Goal: Task Accomplishment & Management: Manage account settings

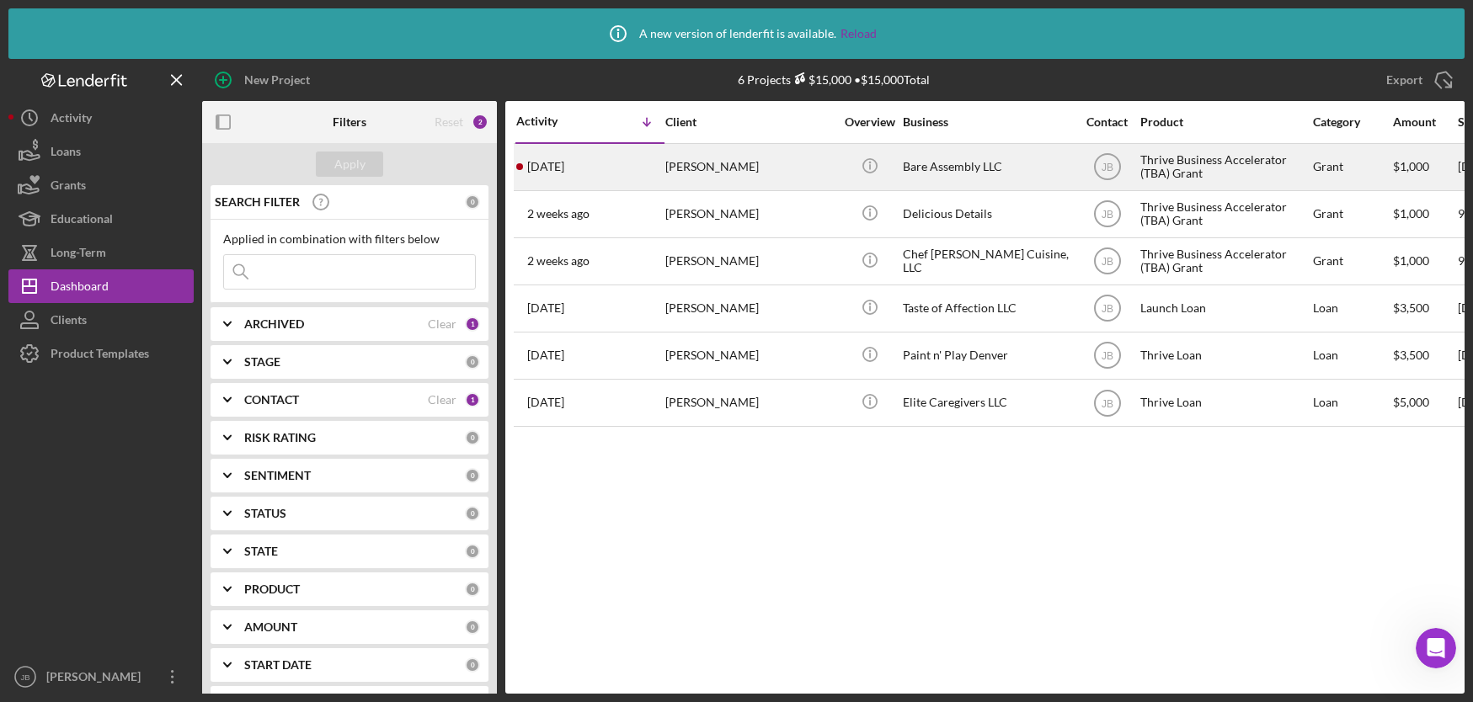
click at [725, 168] on div "[PERSON_NAME]" at bounding box center [749, 167] width 168 height 45
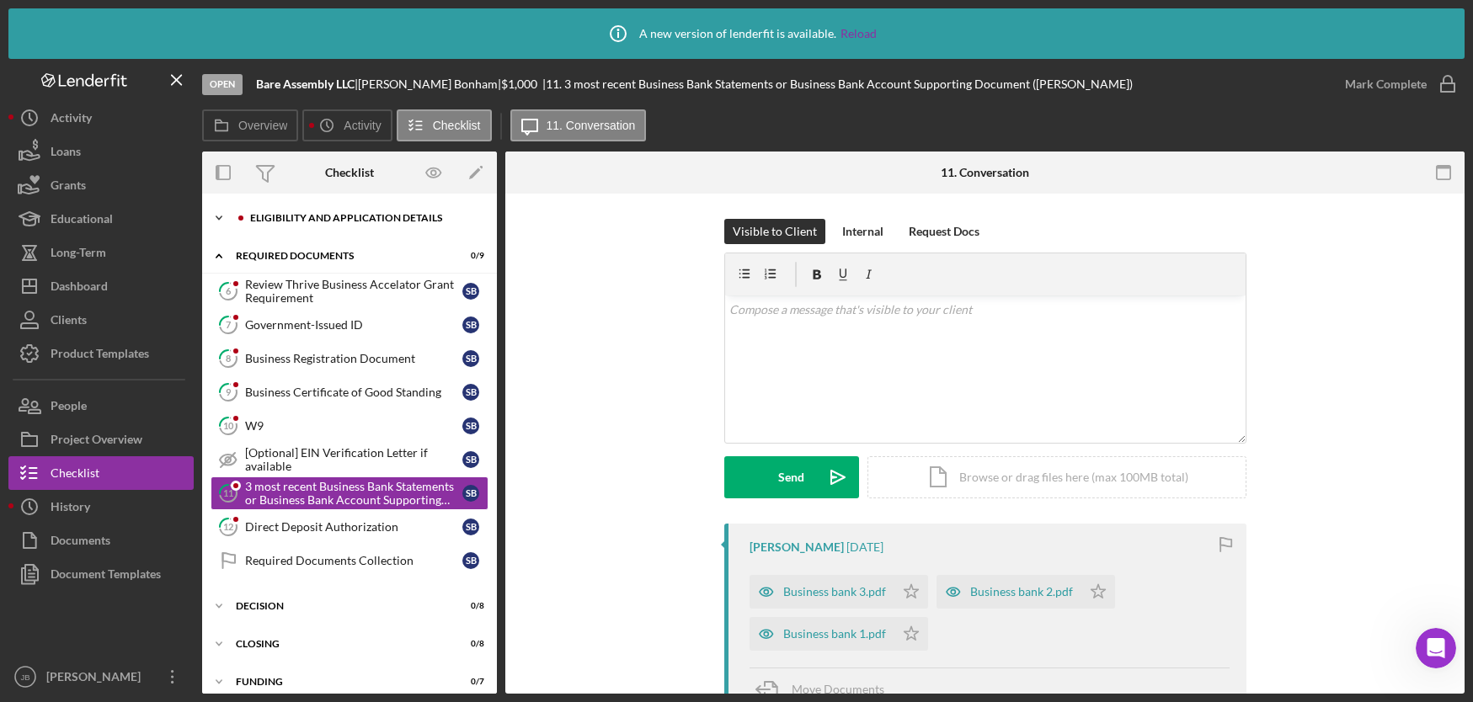
click at [367, 216] on div "Eligibility and Application Details" at bounding box center [363, 218] width 226 height 10
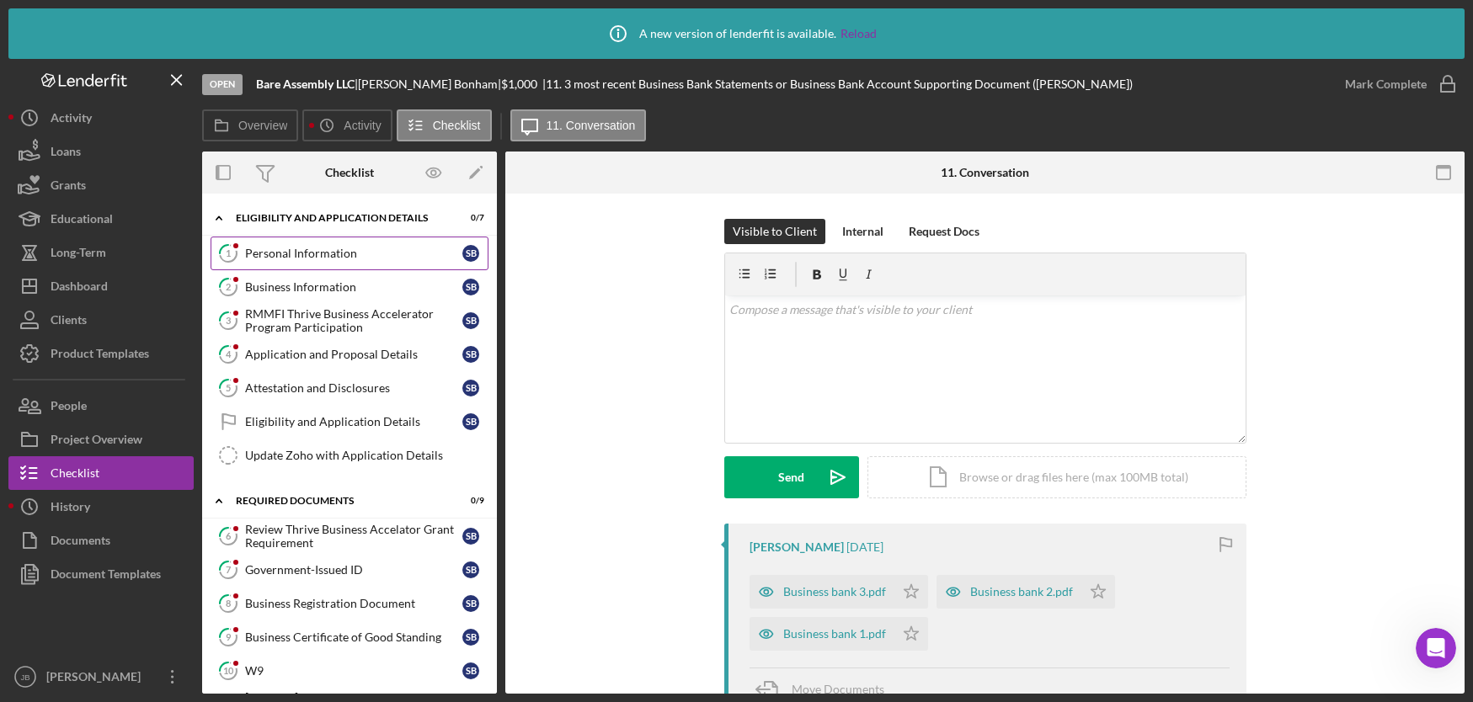
click at [342, 260] on link "1 Personal Information S B" at bounding box center [350, 254] width 278 height 34
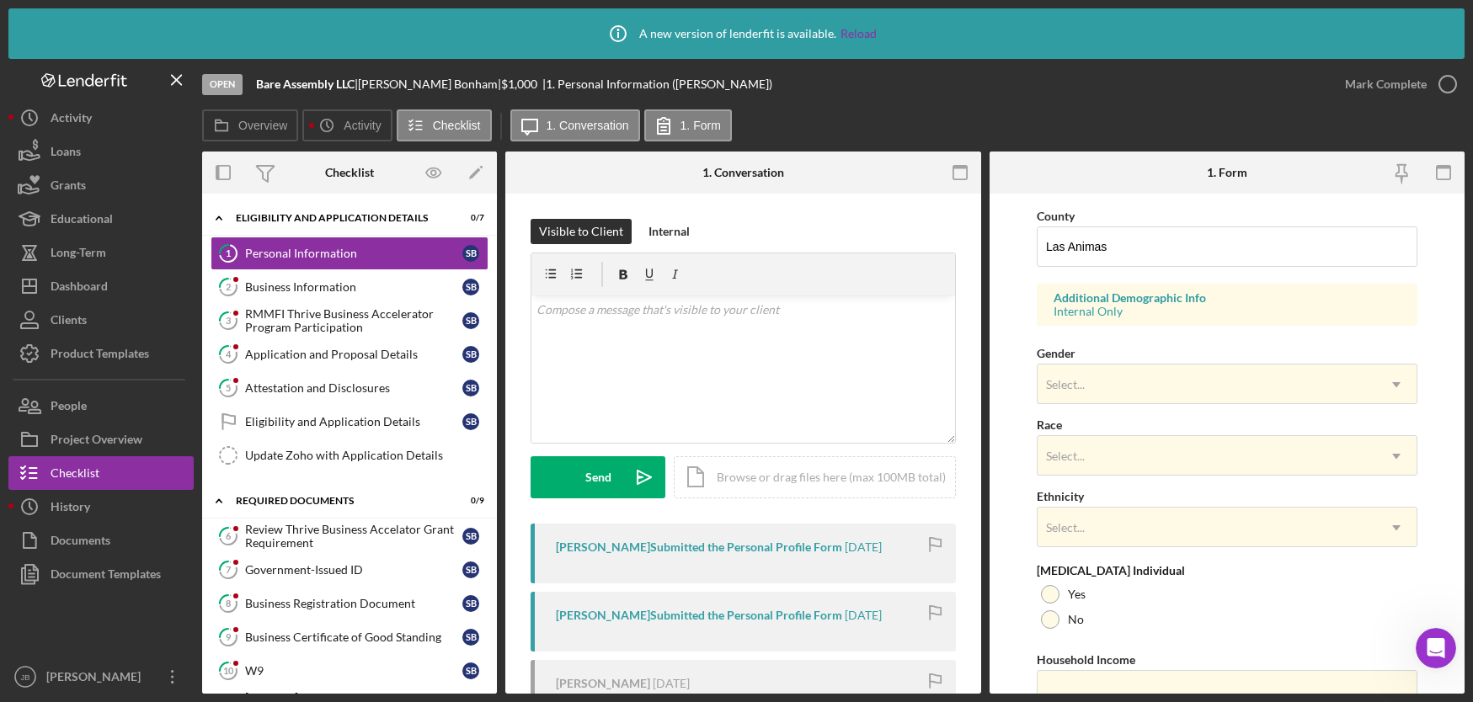
scroll to position [559, 0]
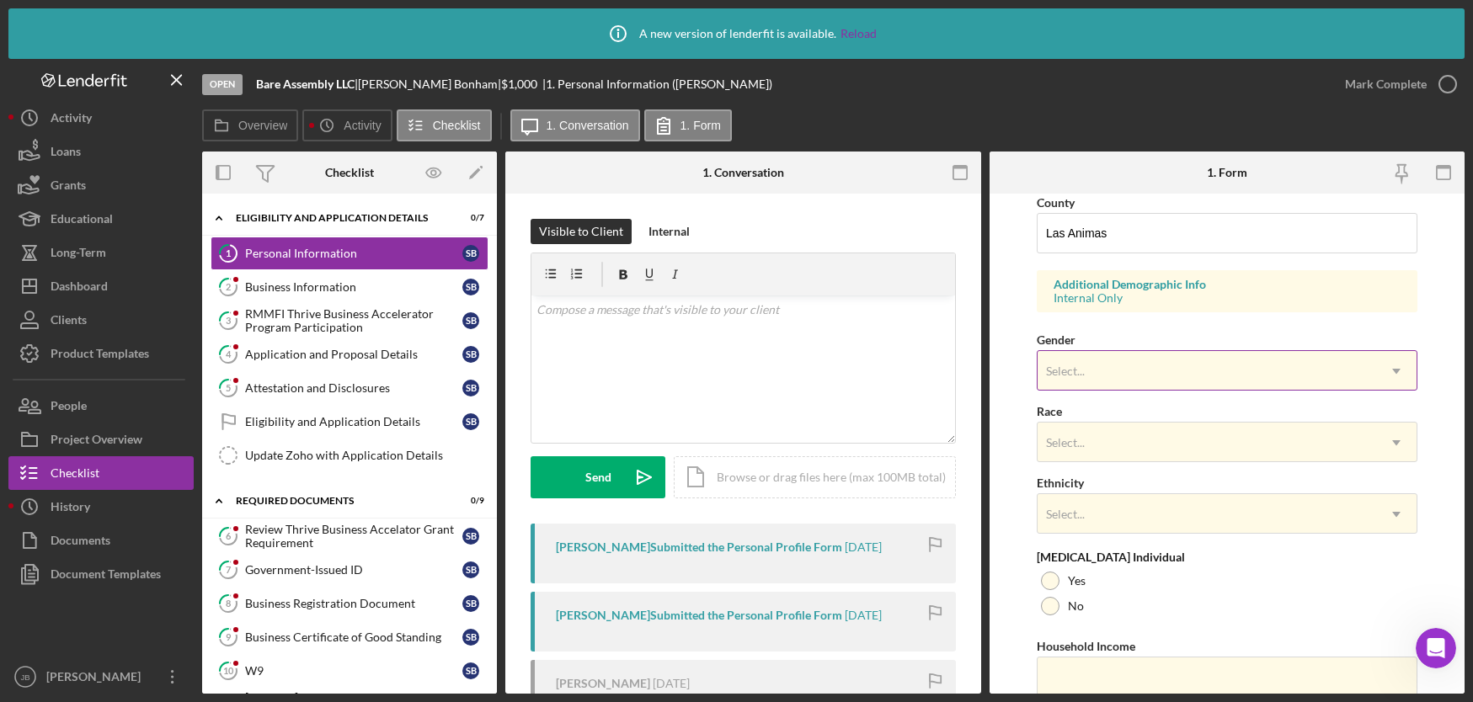
click at [1322, 378] on div "Select..." at bounding box center [1206, 371] width 339 height 39
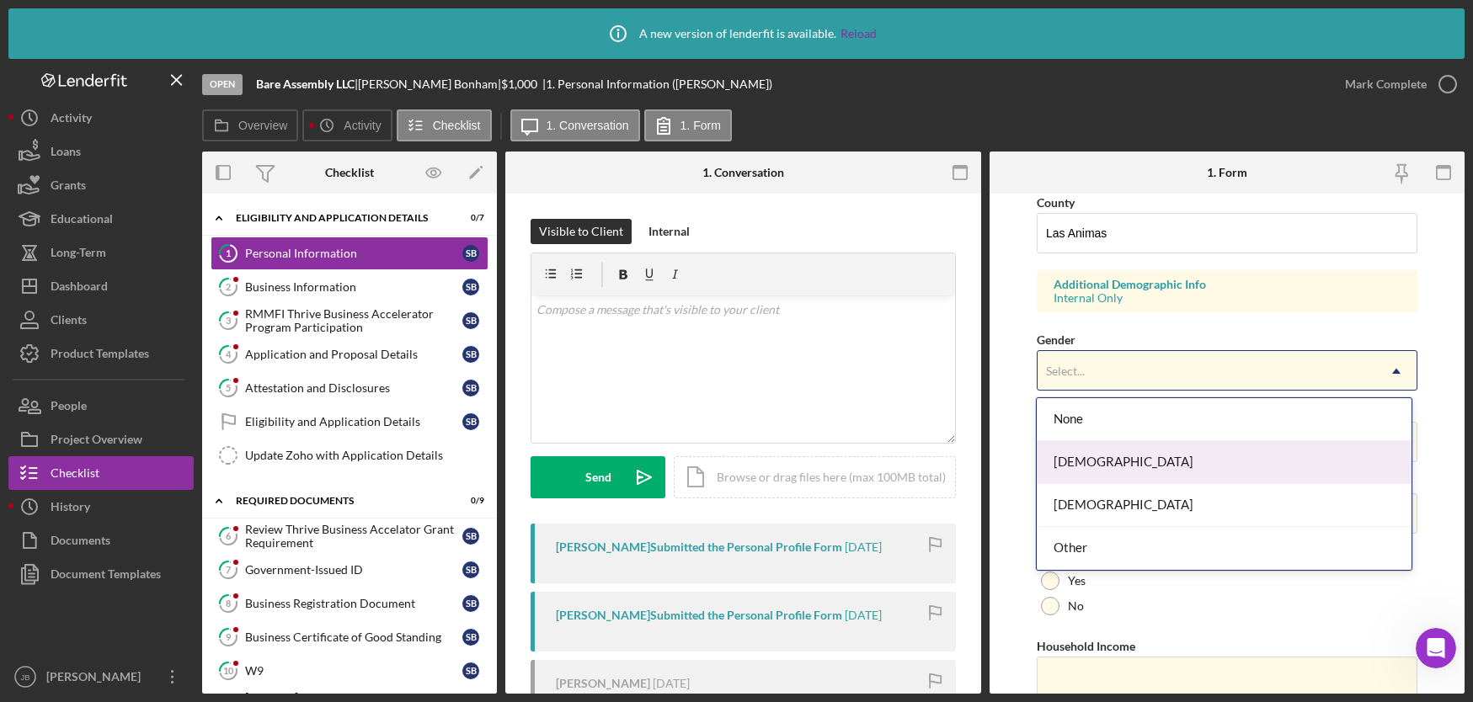
click at [1158, 471] on div "[DEMOGRAPHIC_DATA]" at bounding box center [1224, 462] width 375 height 43
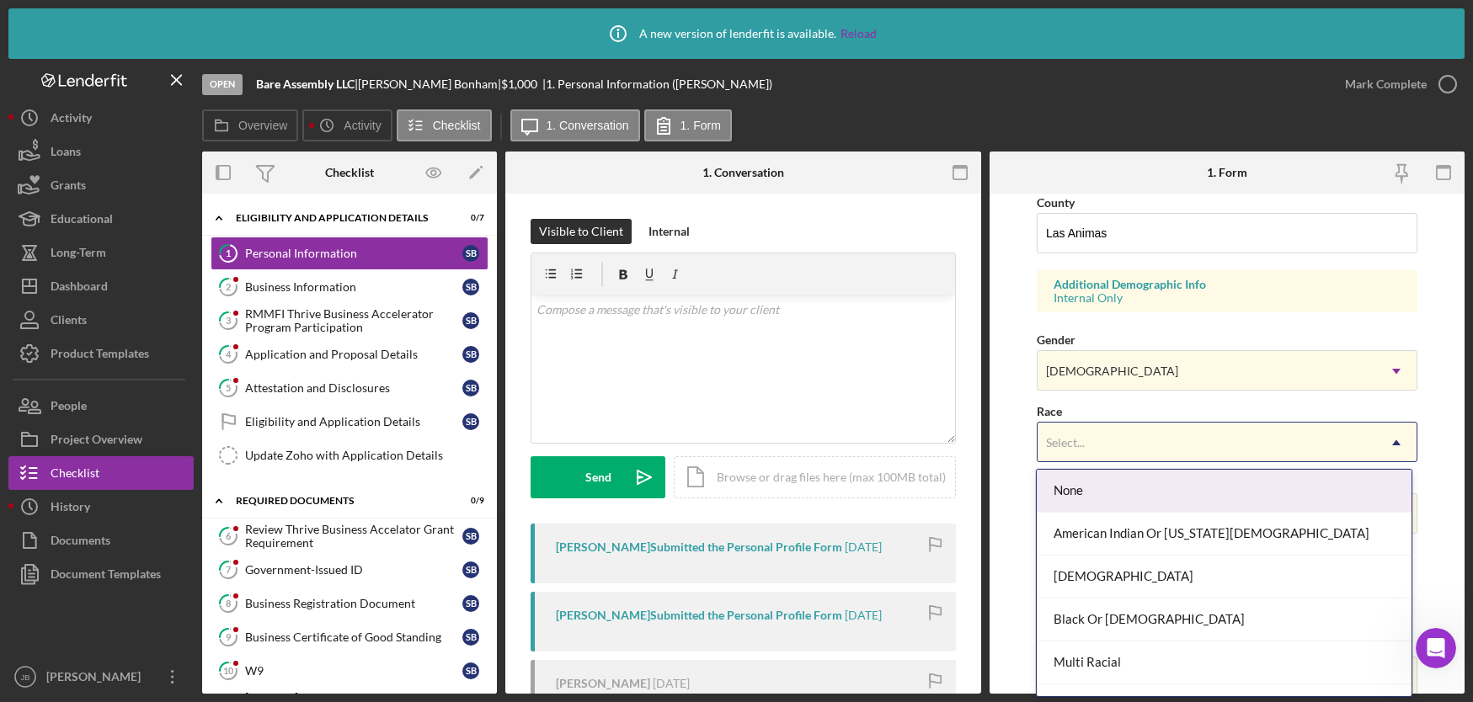
click at [1177, 447] on div "Select..." at bounding box center [1206, 443] width 339 height 39
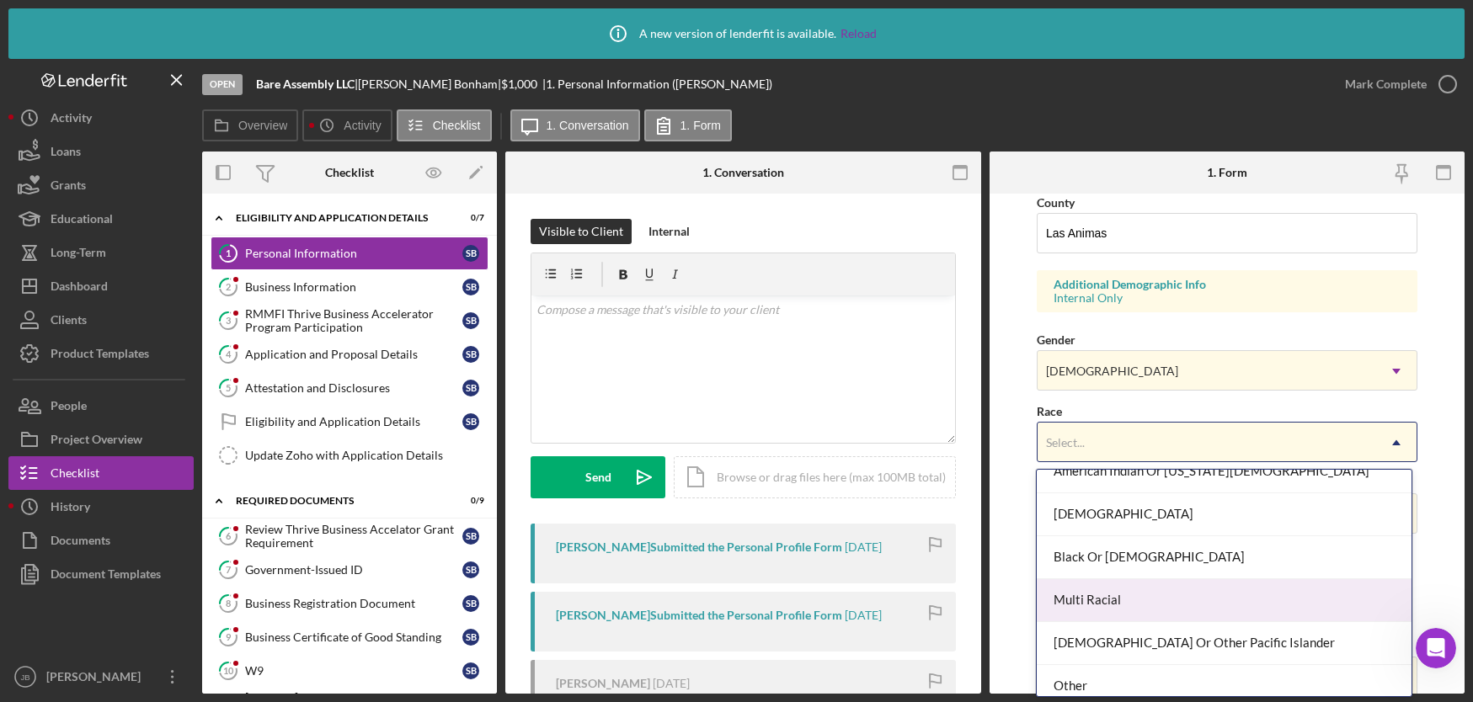
scroll to position [117, 0]
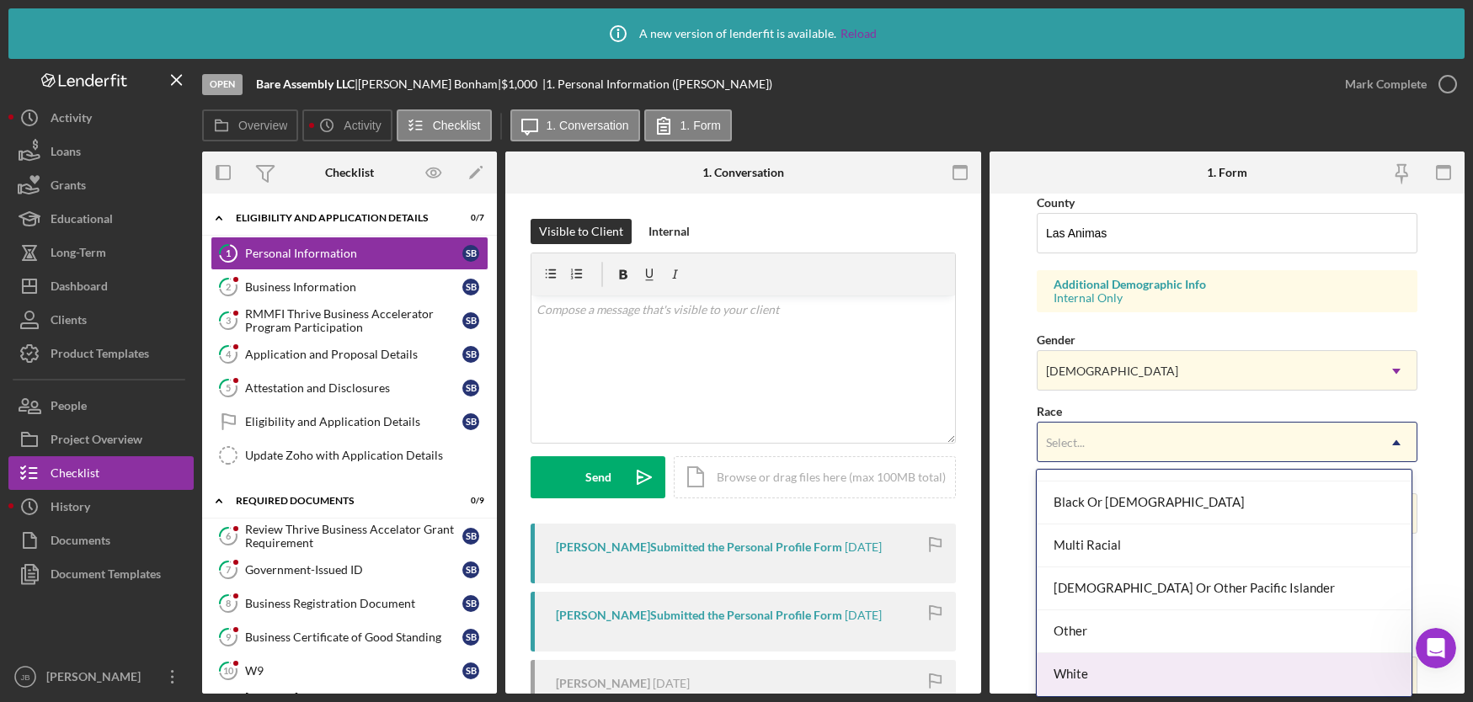
click at [1111, 675] on div "White" at bounding box center [1224, 674] width 375 height 43
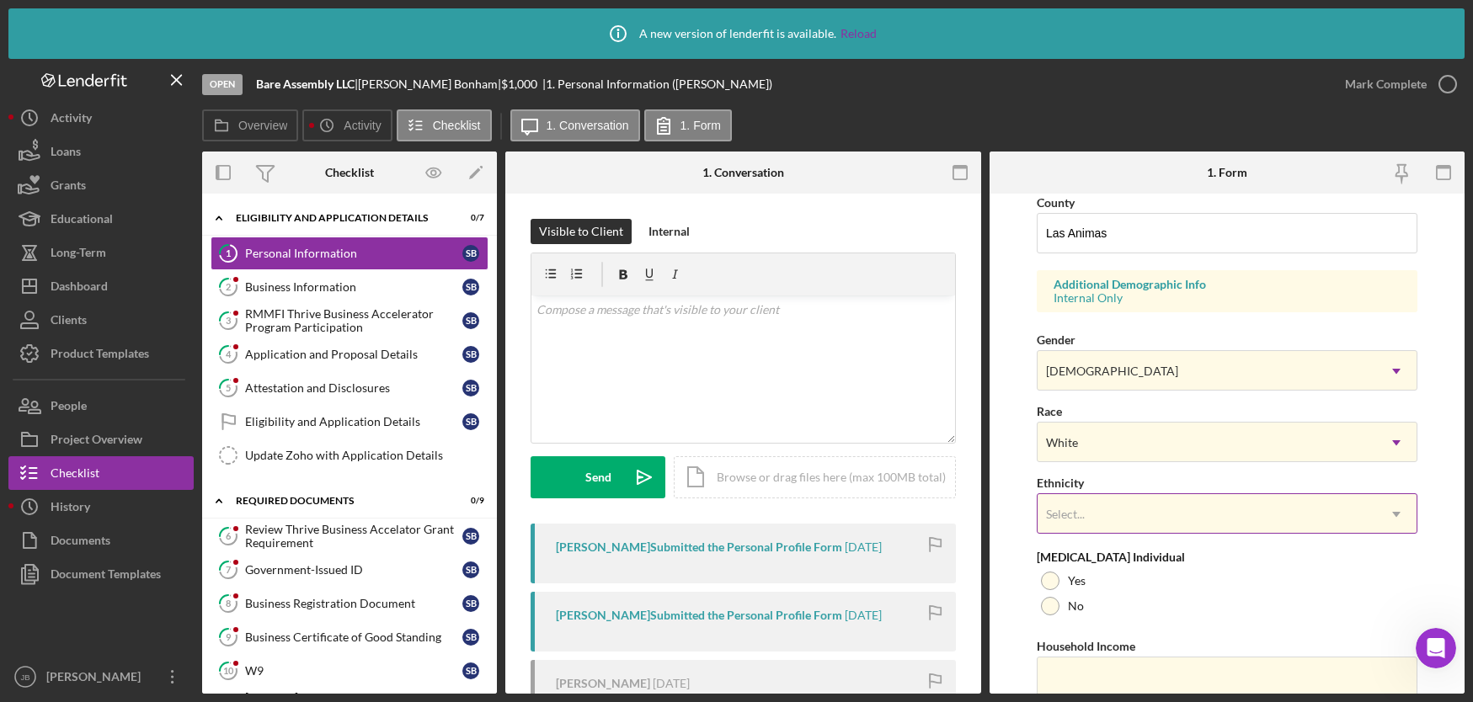
click at [1194, 507] on div "Select..." at bounding box center [1206, 514] width 339 height 39
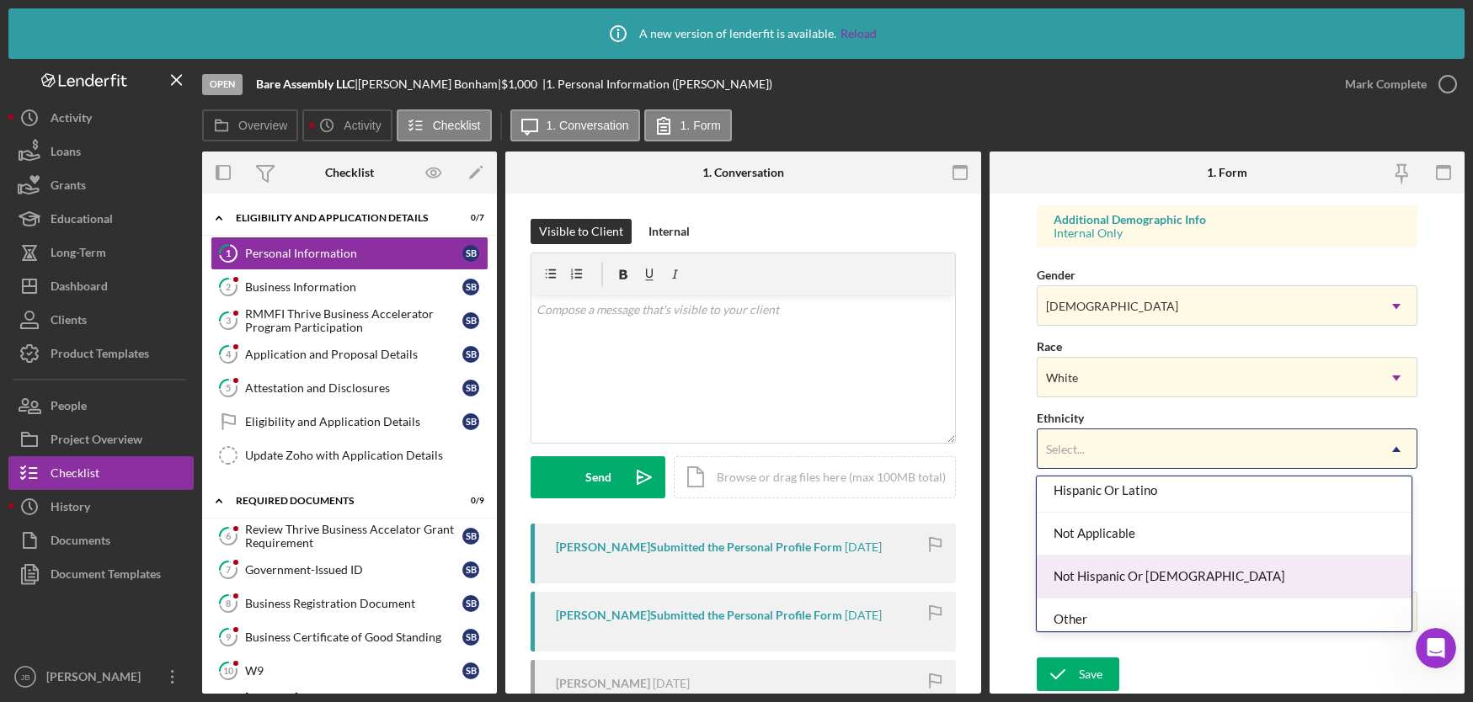
scroll to position [56, 0]
click at [1165, 572] on div "Not Hispanic Or [DEMOGRAPHIC_DATA]" at bounding box center [1224, 570] width 375 height 43
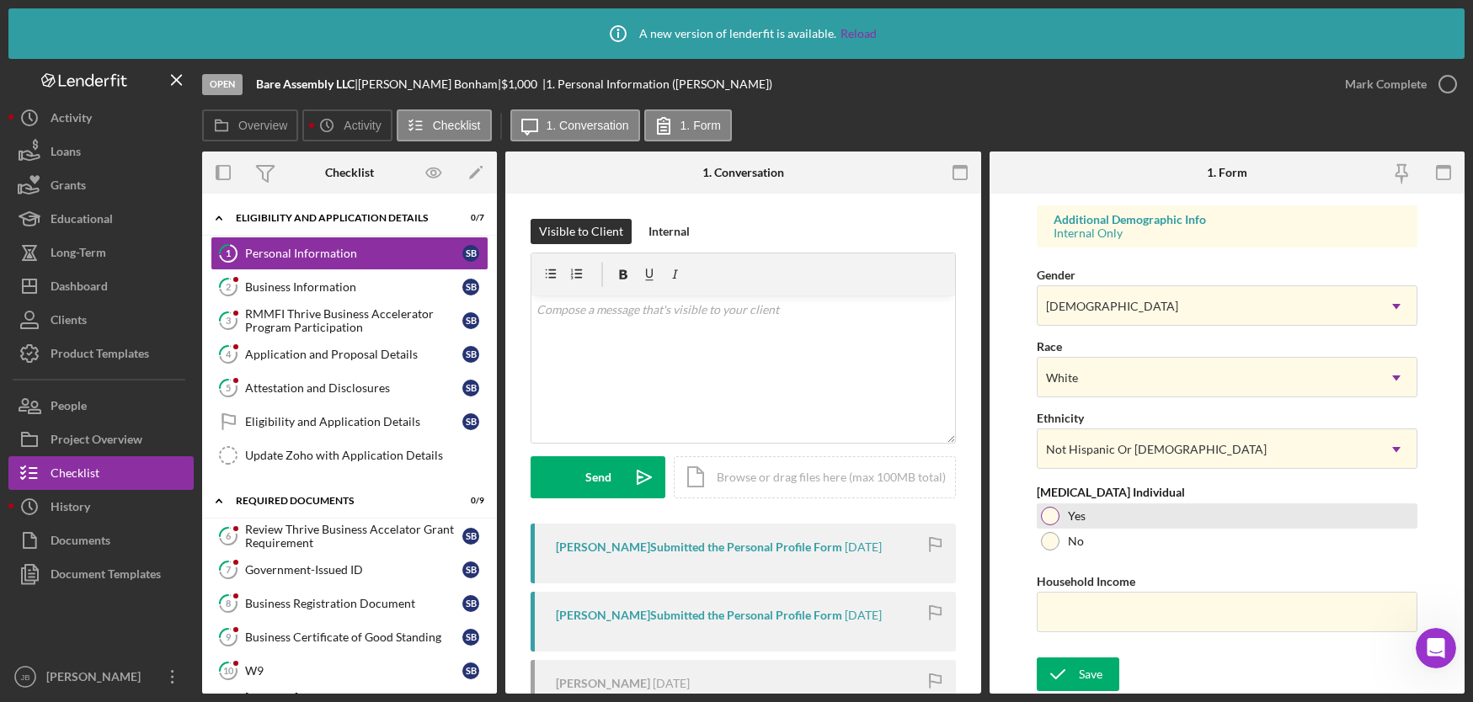
click at [1053, 518] on div at bounding box center [1050, 516] width 19 height 19
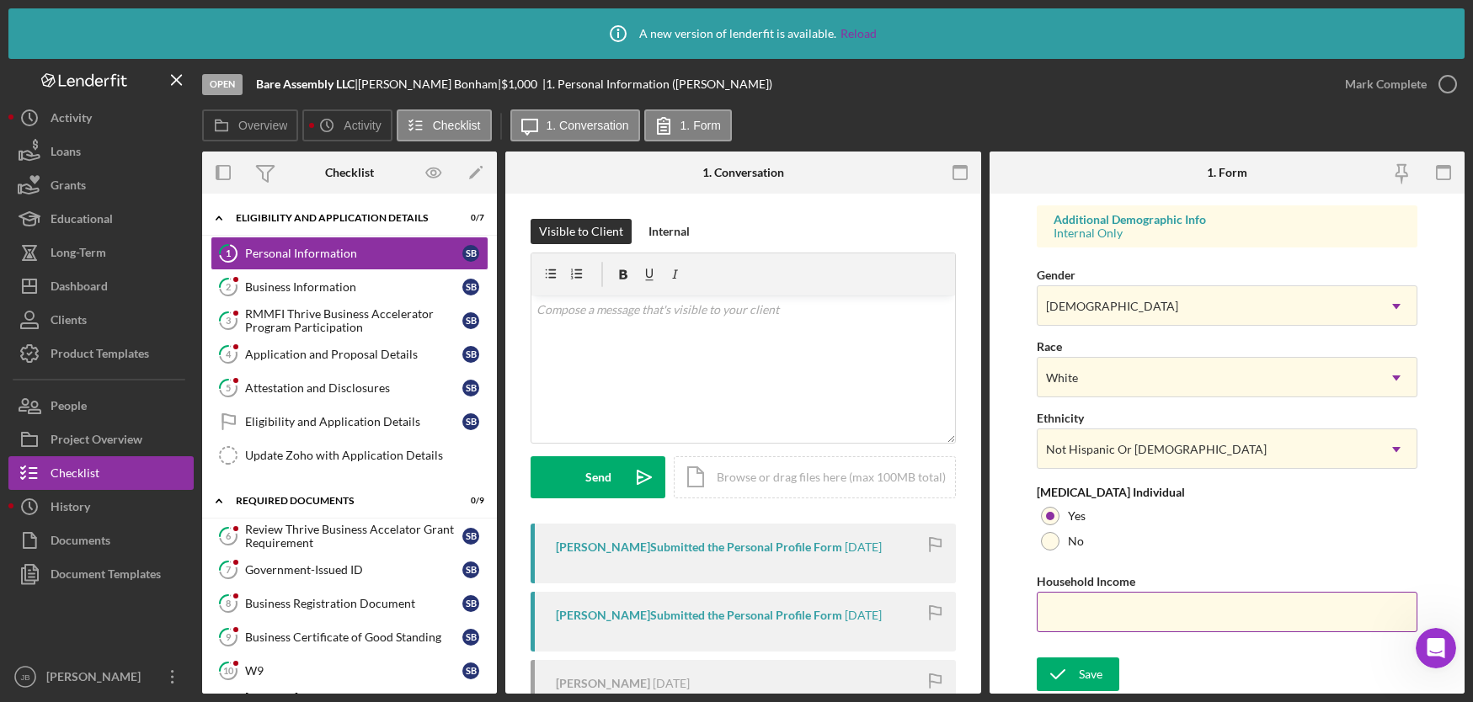
click at [1136, 623] on input "Household Income" at bounding box center [1227, 612] width 381 height 40
type input "$60,000"
click at [1076, 675] on icon "submit" at bounding box center [1058, 674] width 42 height 42
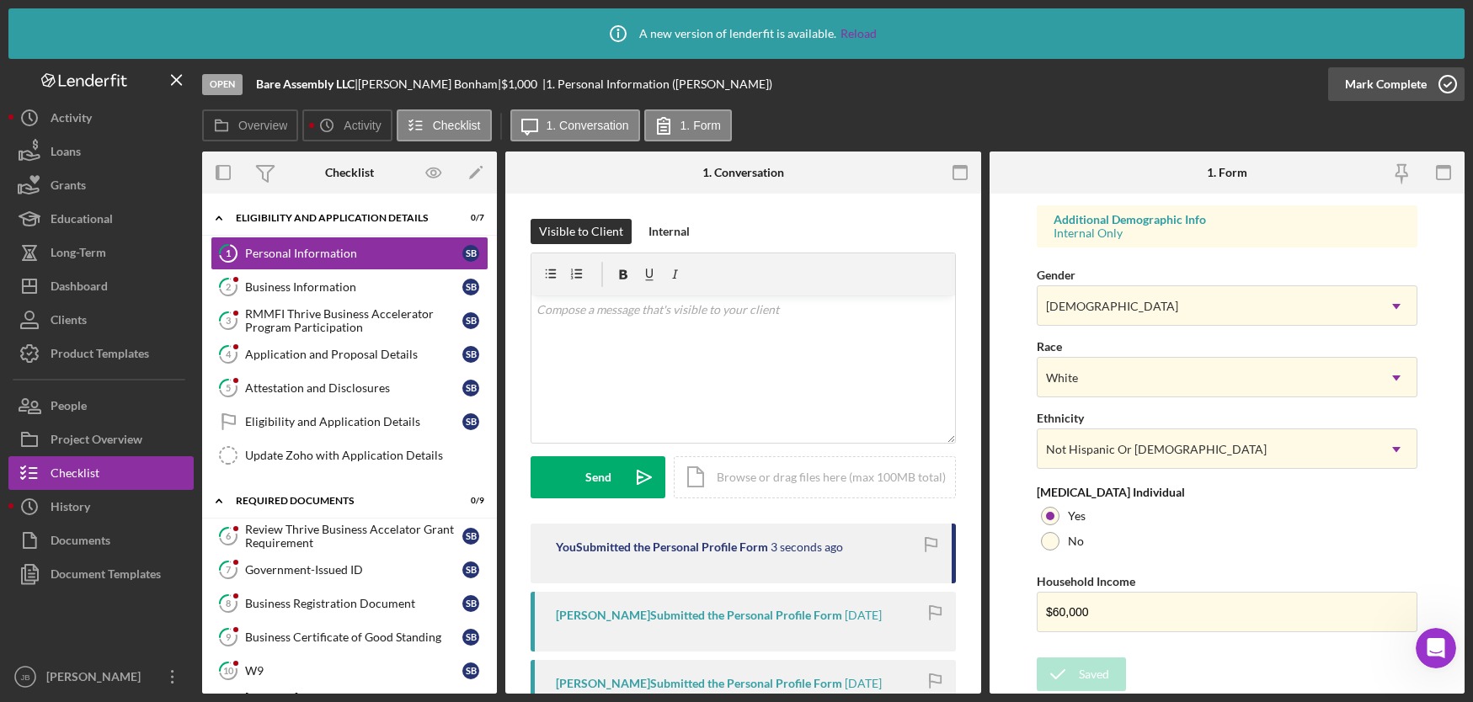
click at [1448, 87] on icon "button" at bounding box center [1447, 84] width 42 height 42
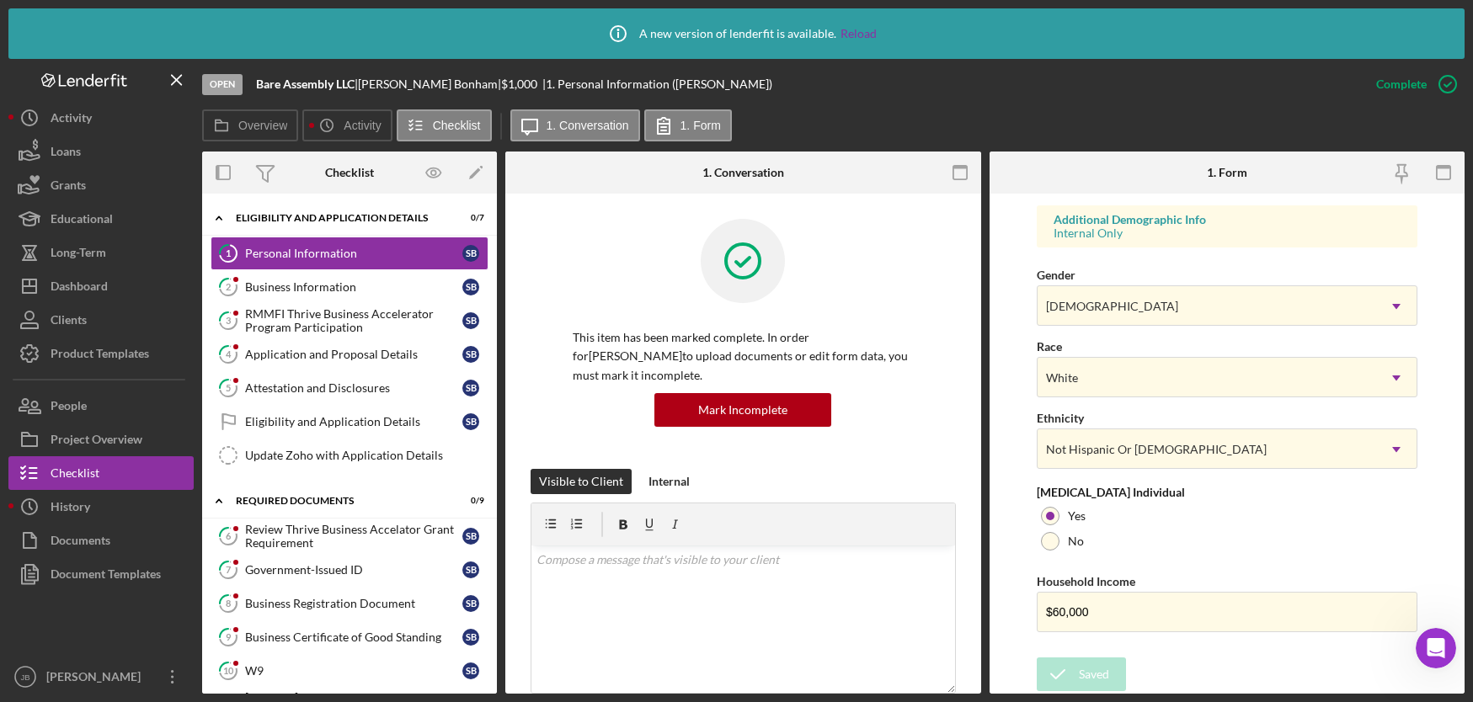
scroll to position [285, 0]
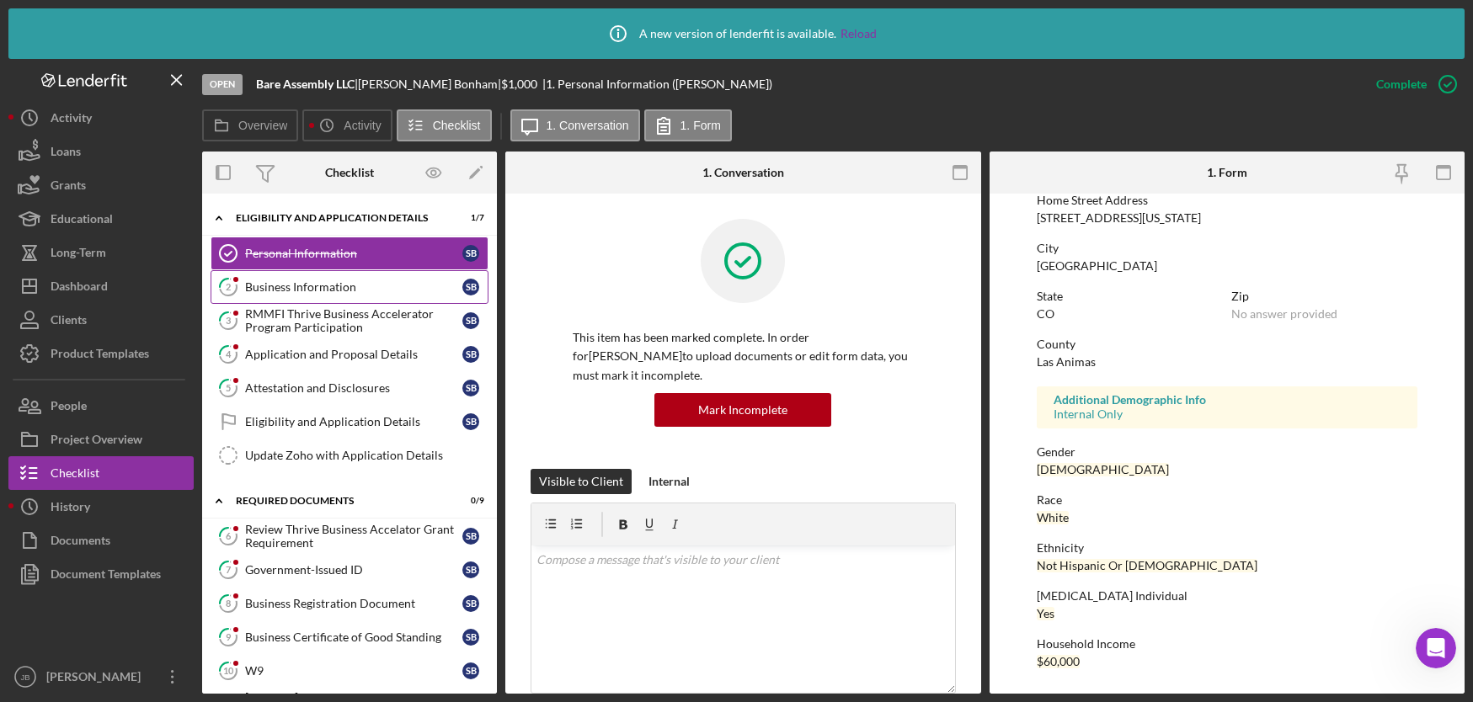
click at [330, 289] on div "Business Information" at bounding box center [353, 286] width 217 height 13
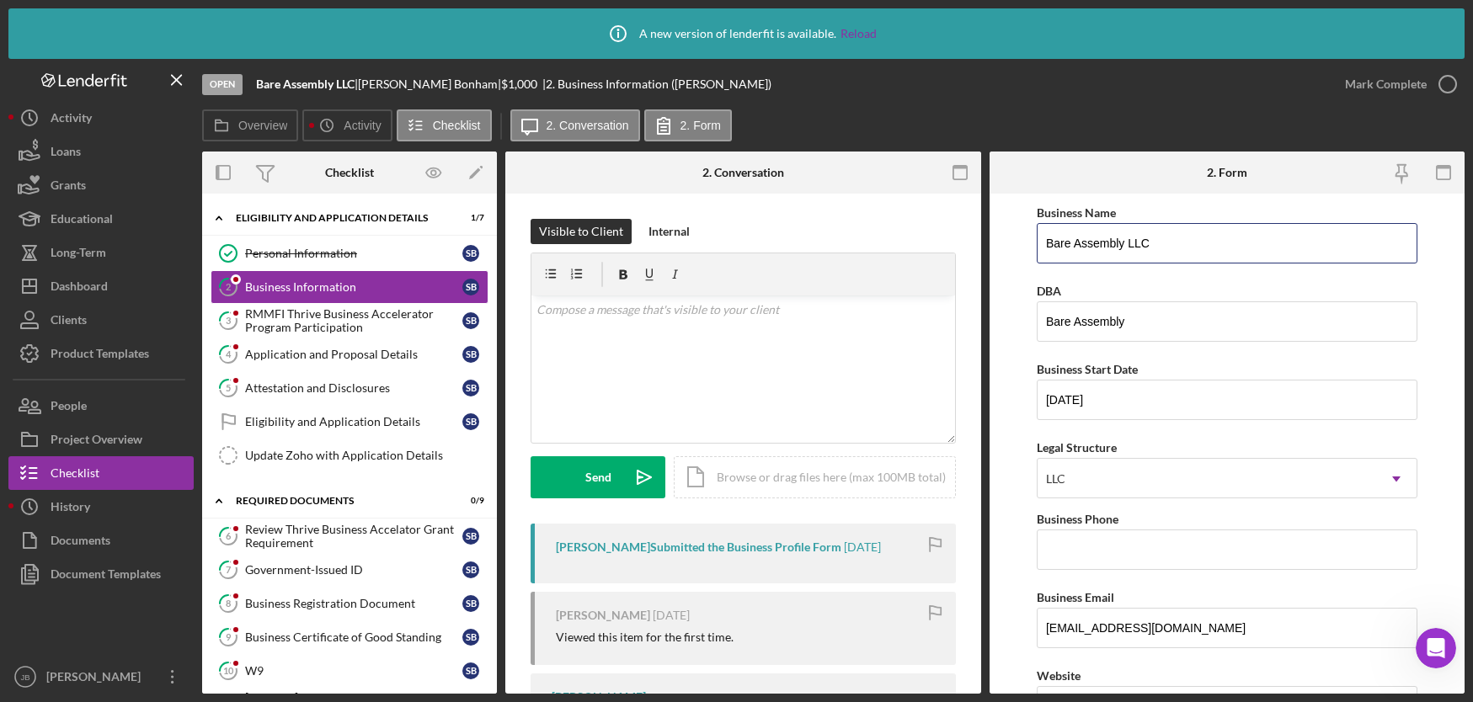
drag, startPoint x: 1153, startPoint y: 245, endPoint x: 985, endPoint y: 234, distance: 167.9
click at [985, 234] on div "Overview Internal Workflow Stage Open Icon/Dropdown Arrow Archive (can unarchiv…" at bounding box center [833, 423] width 1262 height 542
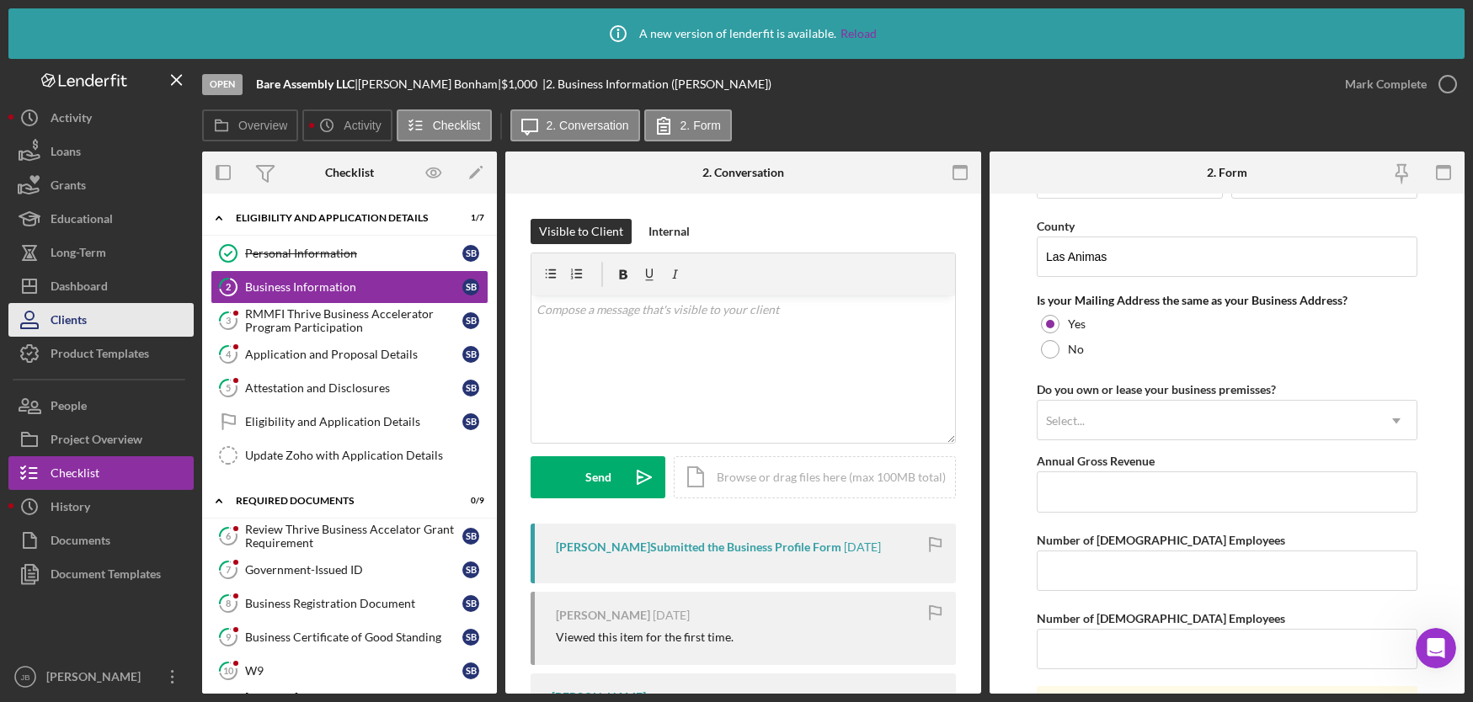
scroll to position [1220, 0]
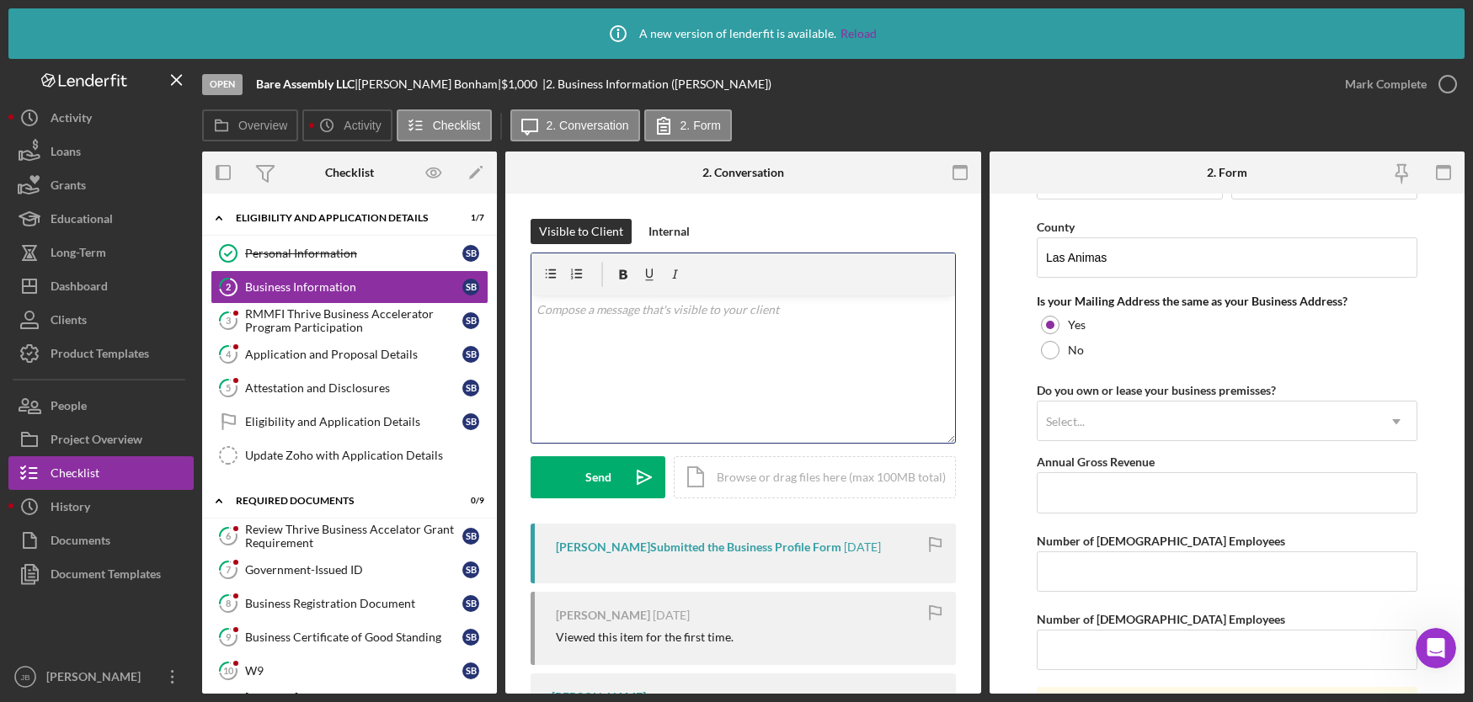
click at [696, 312] on p at bounding box center [742, 310] width 413 height 19
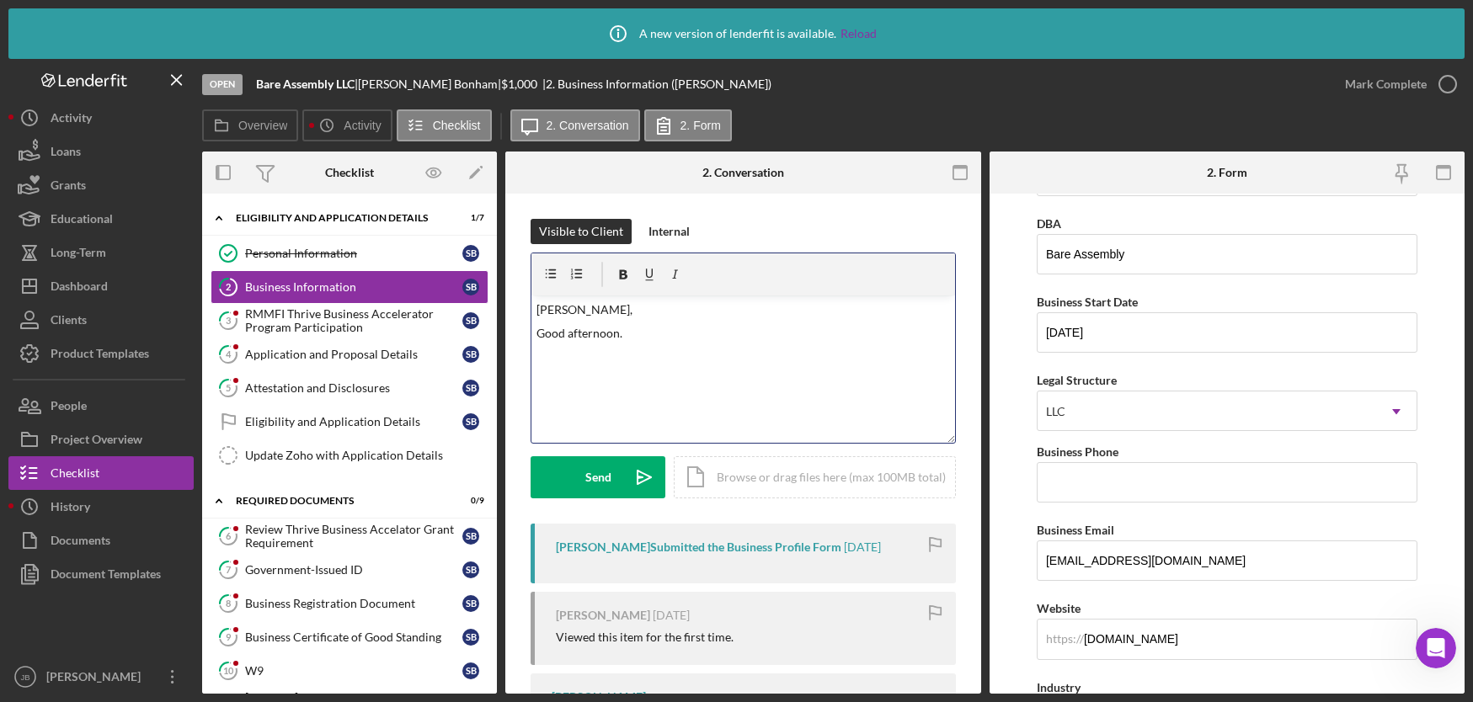
scroll to position [0, 0]
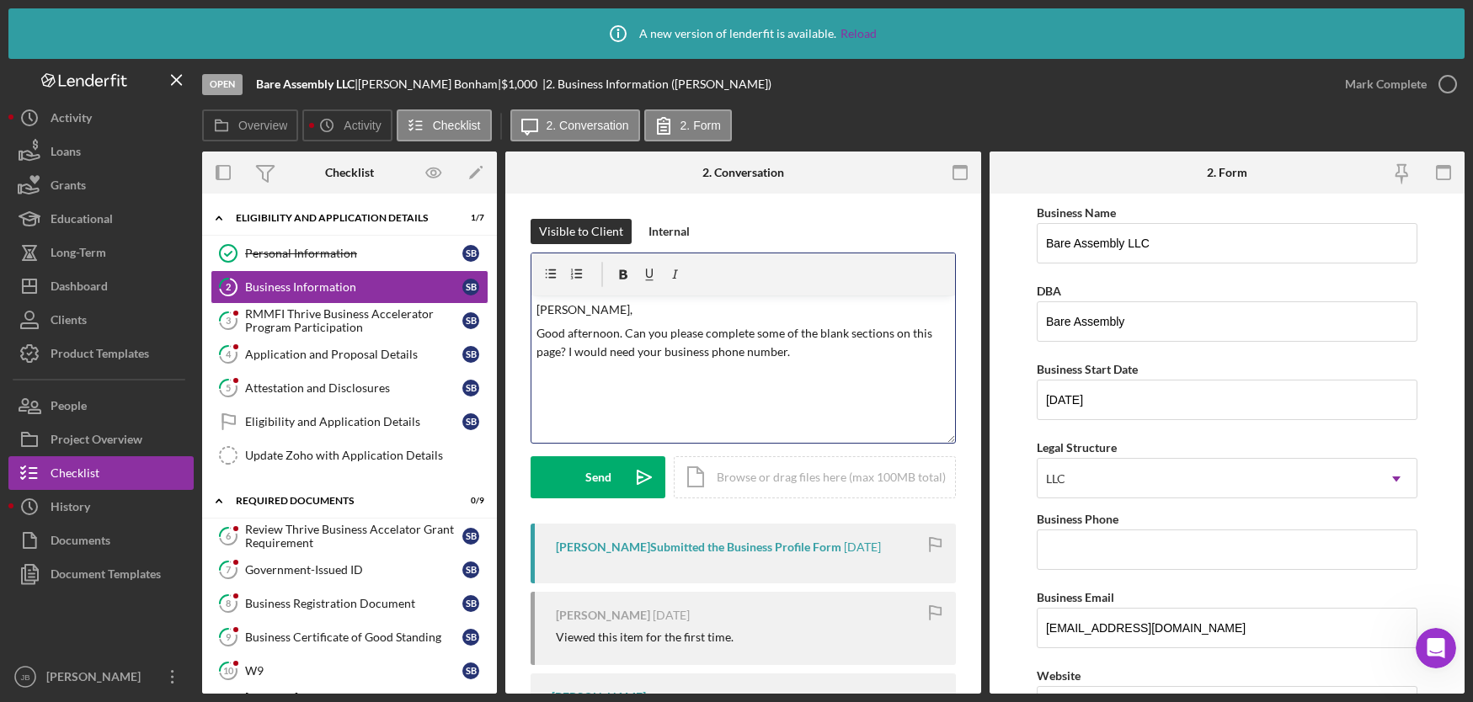
click at [568, 357] on p "Good afternoon. Can you please complete some of the blank sections on this page…" at bounding box center [742, 343] width 413 height 38
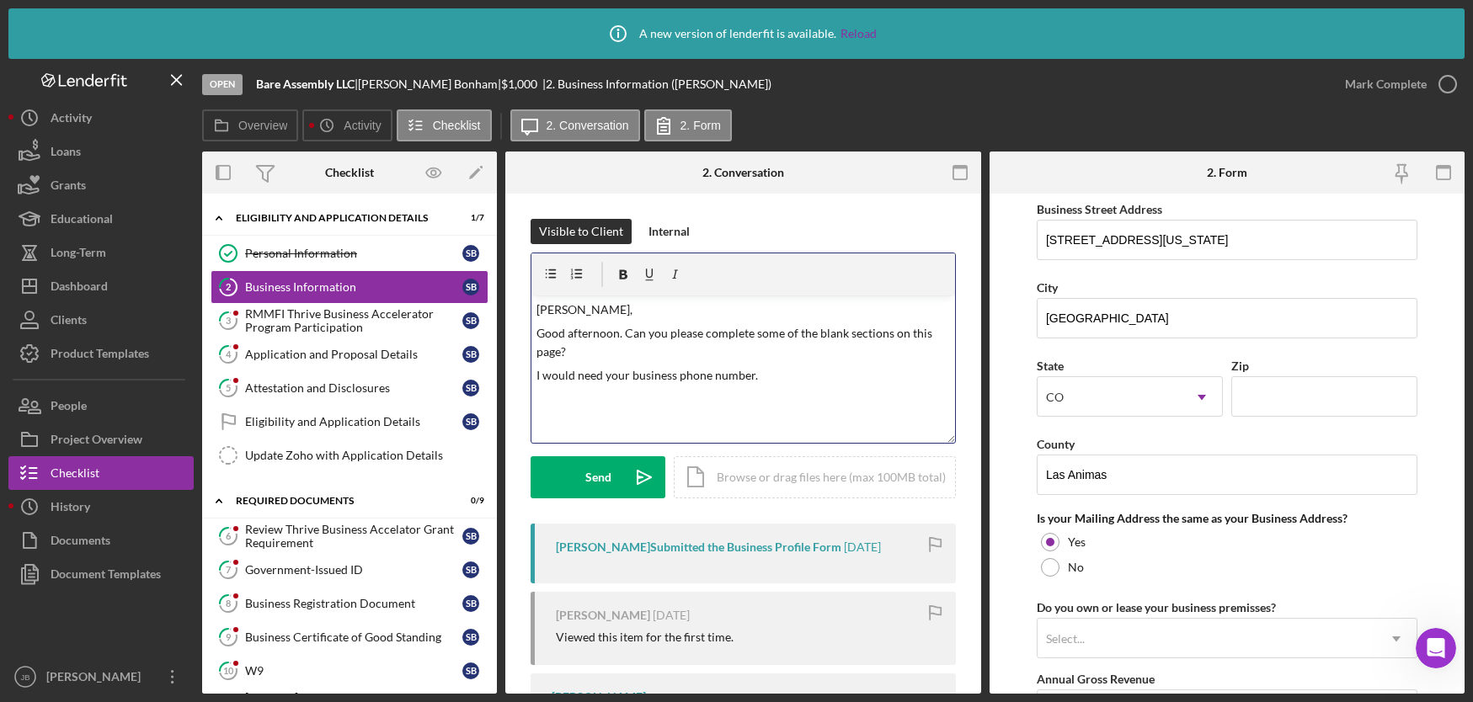
scroll to position [1004, 0]
click at [758, 383] on p "I would need your business phone number." at bounding box center [742, 375] width 413 height 19
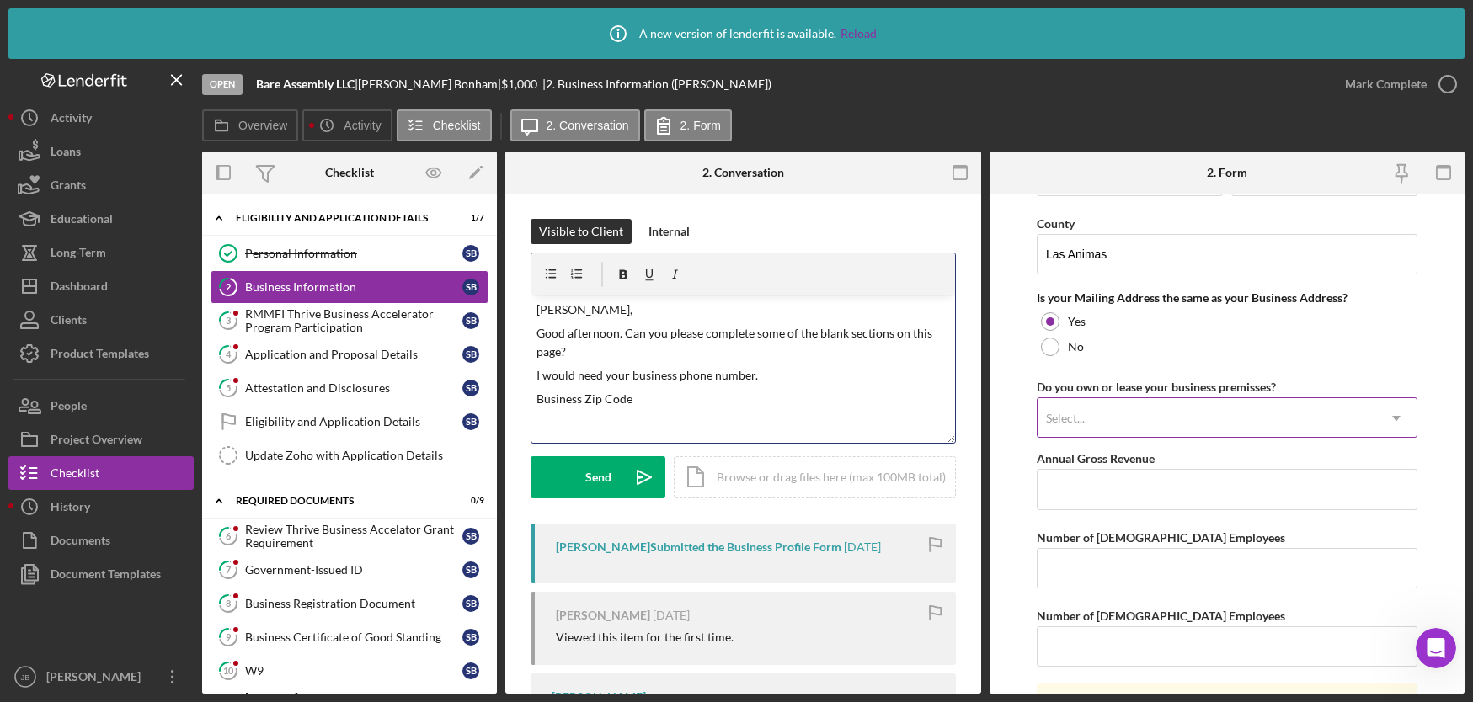
scroll to position [1231, 0]
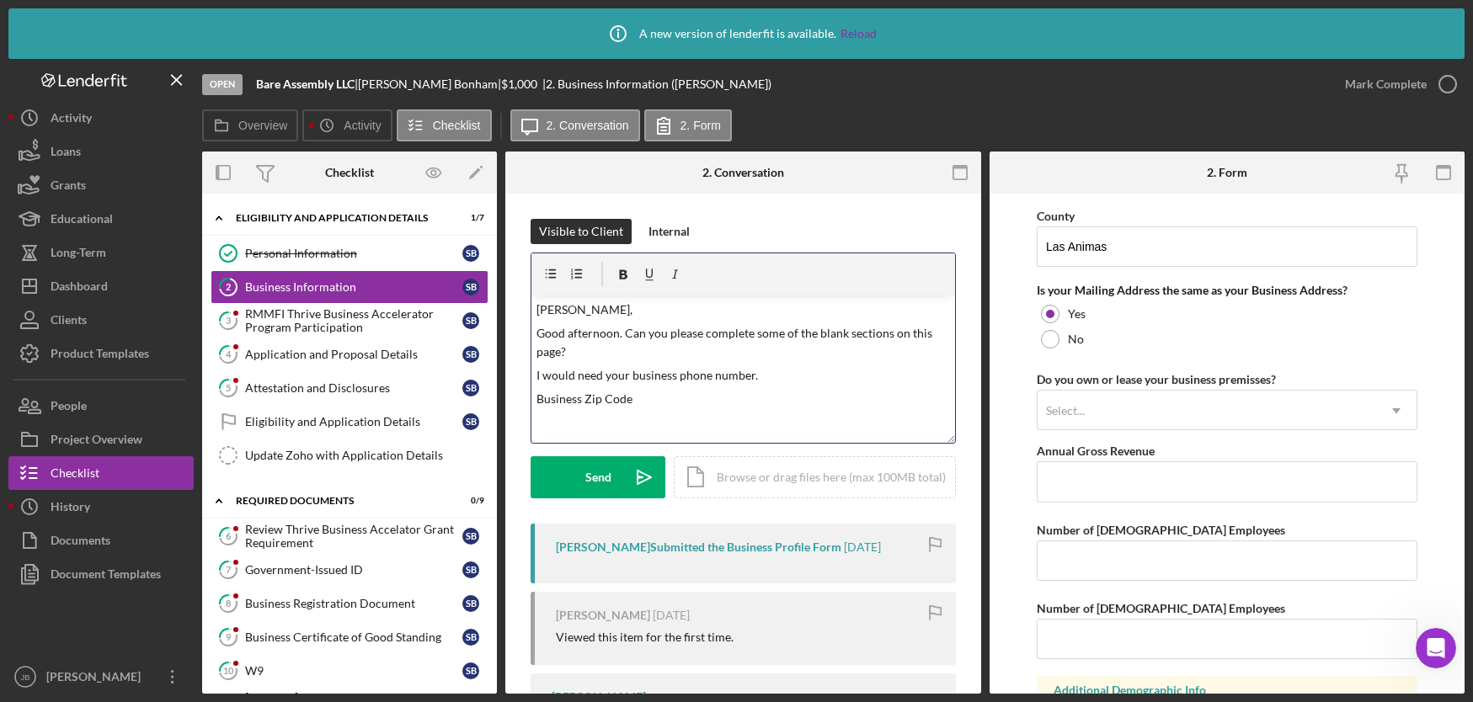
click at [636, 401] on p "Business Zip Code" at bounding box center [742, 399] width 413 height 19
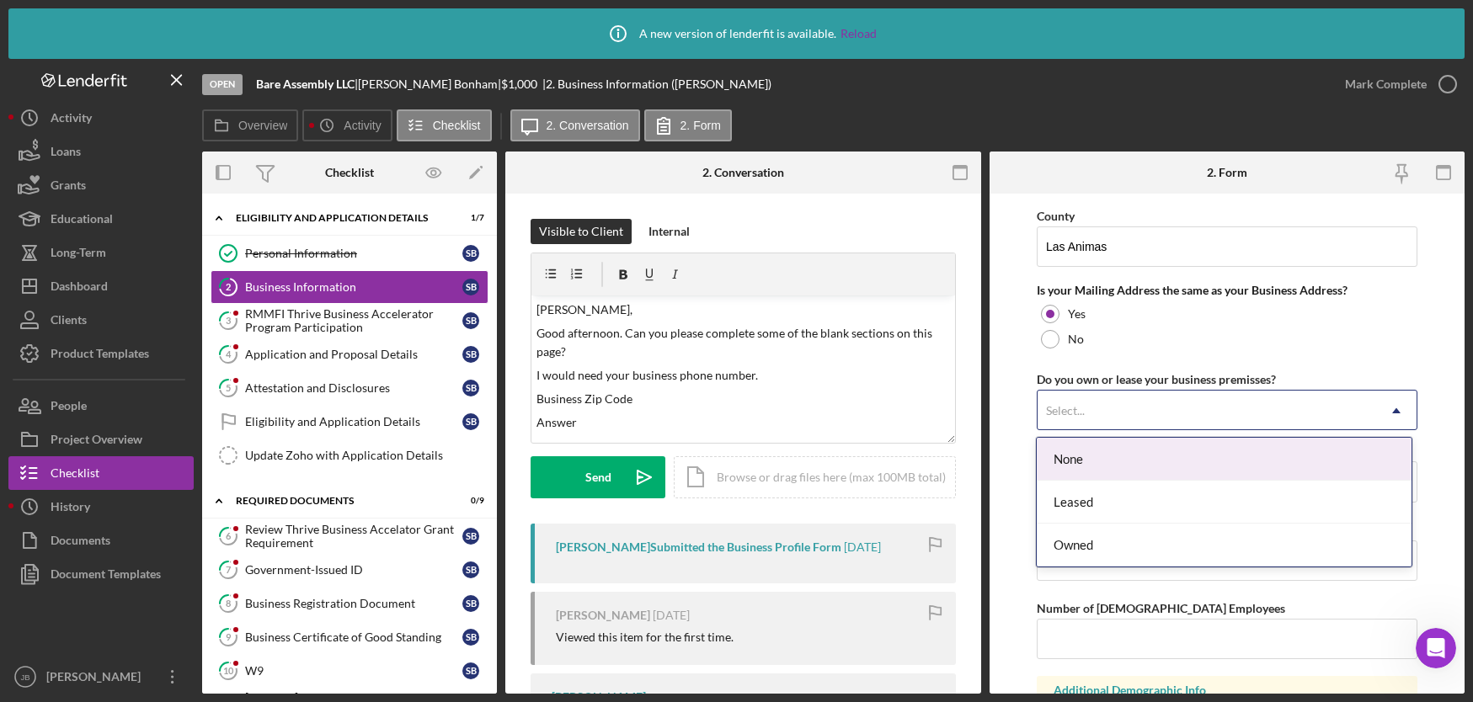
click at [1377, 413] on icon "Icon/Dropdown Arrow" at bounding box center [1396, 411] width 40 height 40
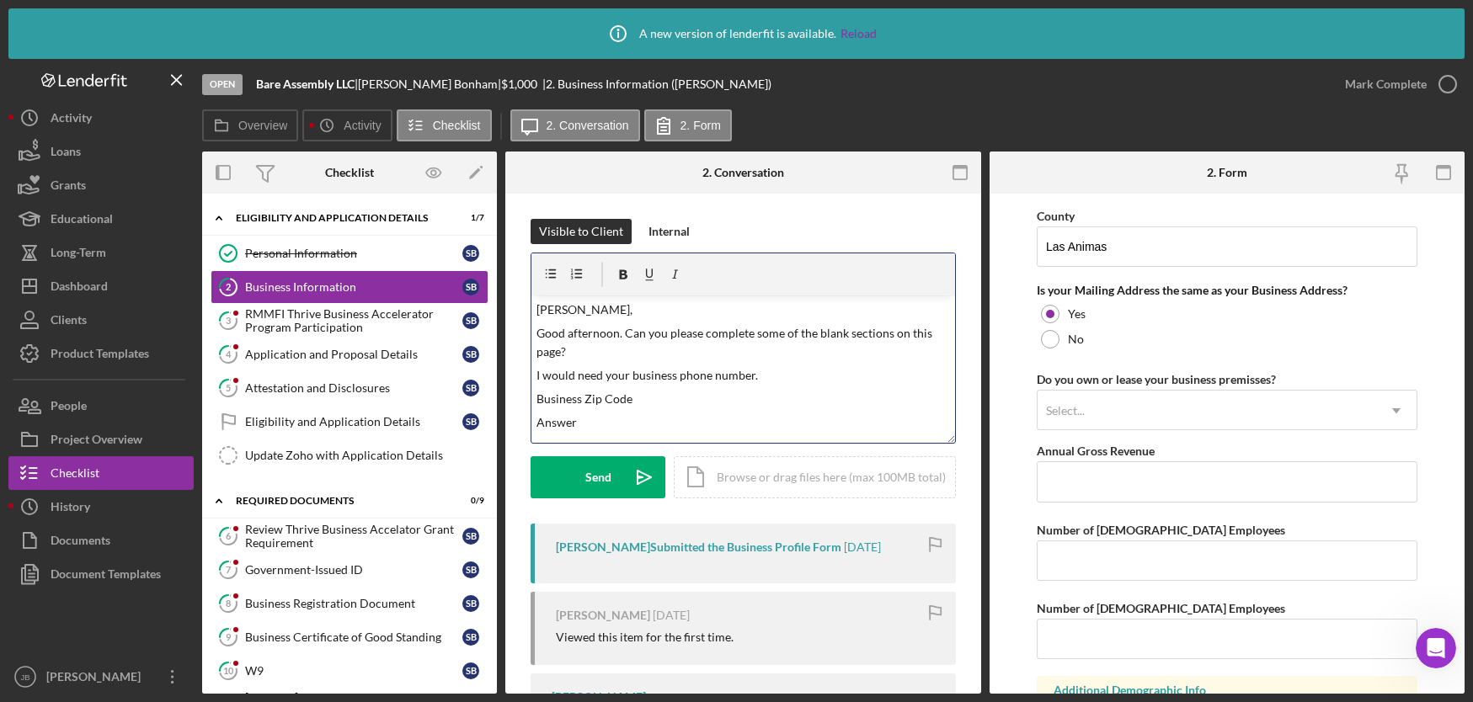
click at [582, 424] on p "Answer" at bounding box center [742, 422] width 413 height 19
click at [1239, 402] on div "Select..." at bounding box center [1206, 411] width 339 height 39
click at [702, 421] on p "Answer either None," at bounding box center [742, 422] width 413 height 19
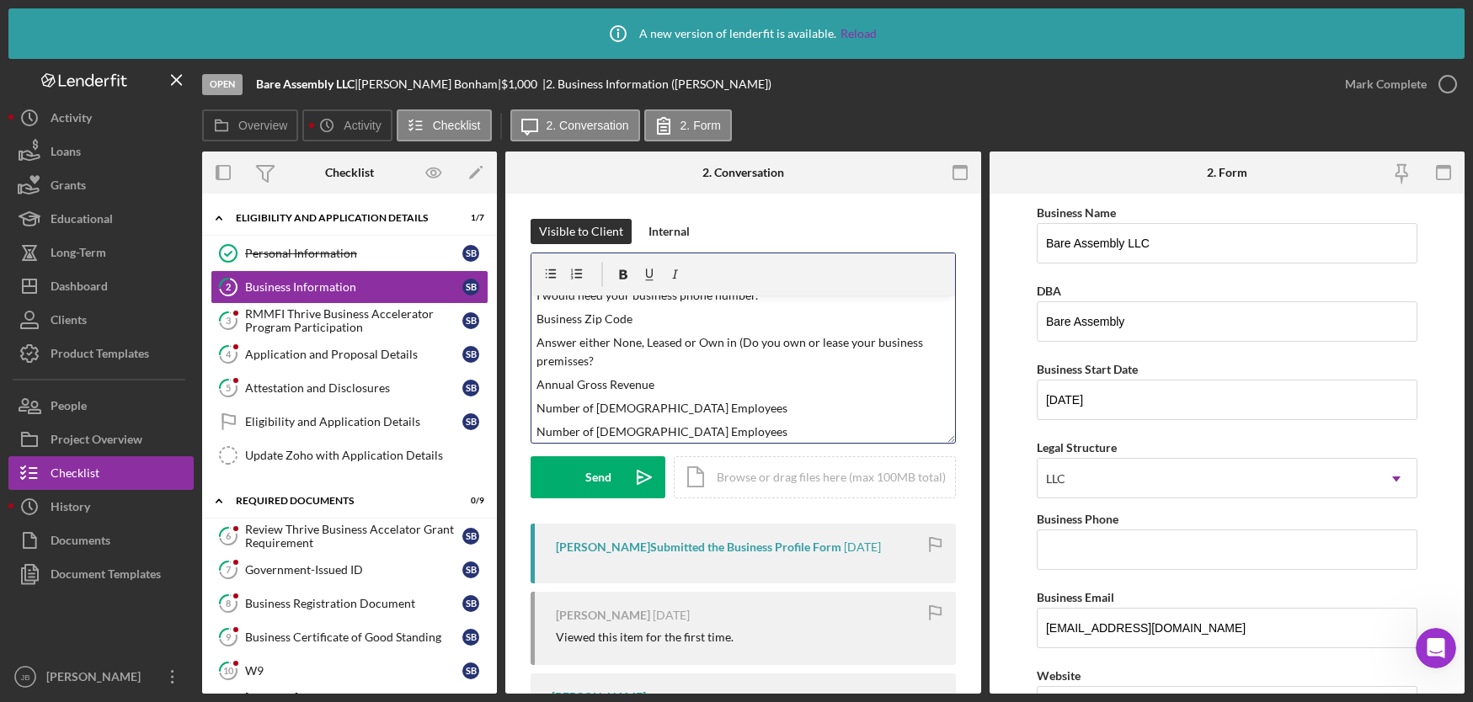
scroll to position [0, 0]
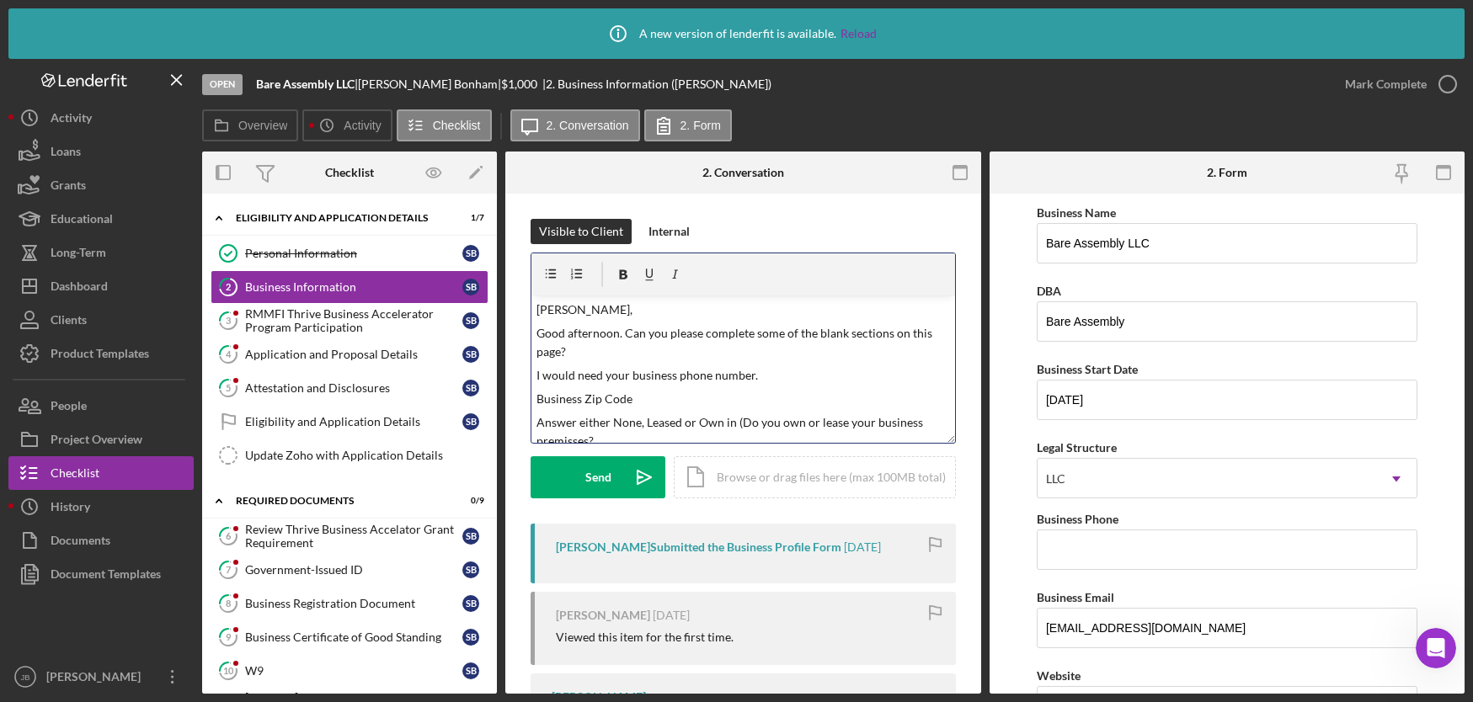
click at [632, 358] on p "Good afternoon. Can you please complete some of the blank sections on this page?" at bounding box center [742, 343] width 413 height 38
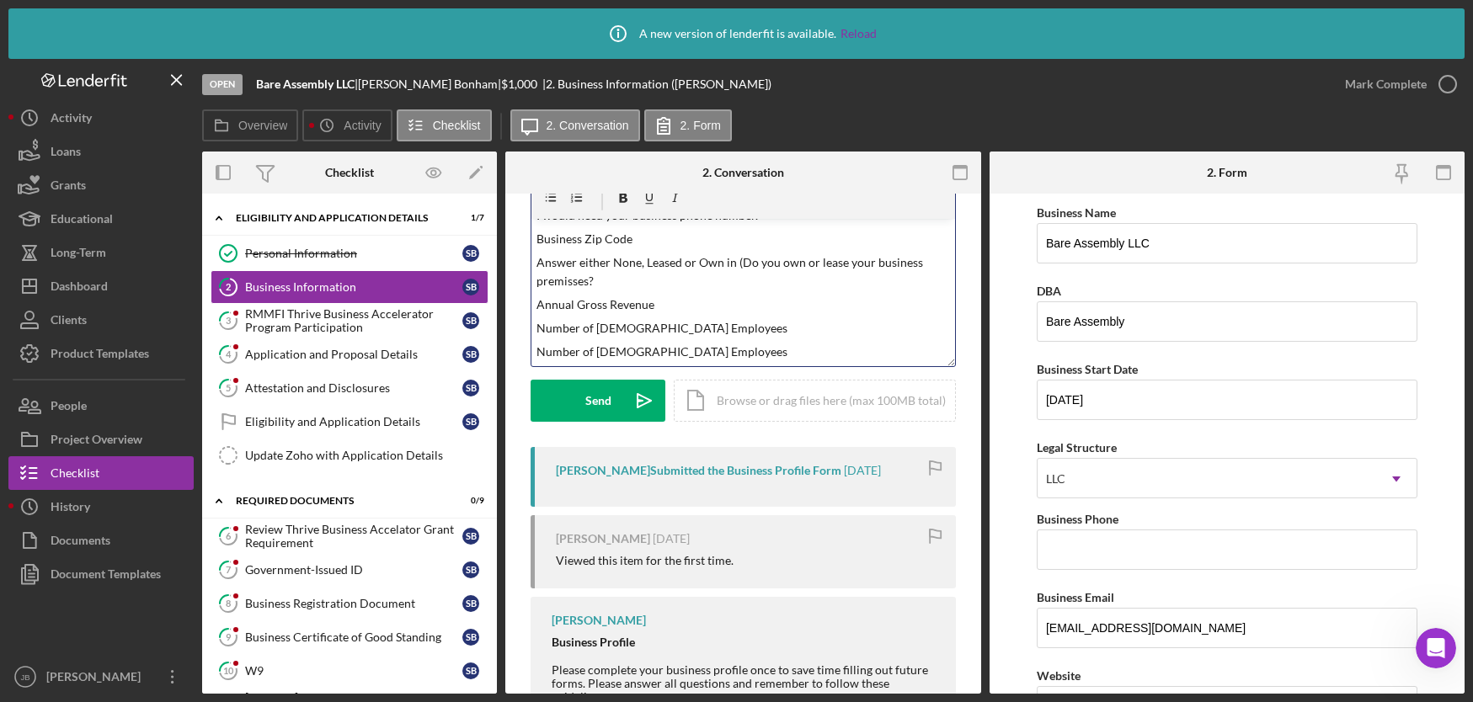
scroll to position [125, 0]
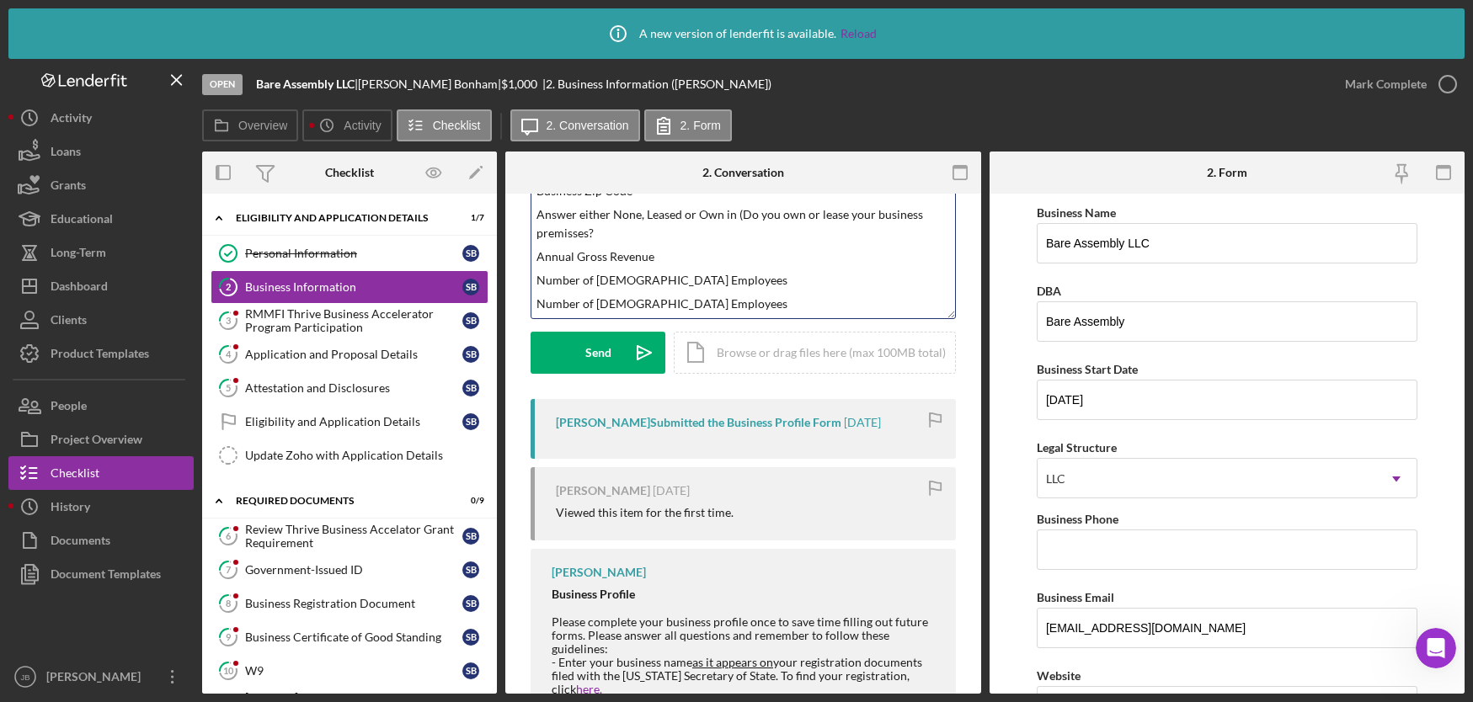
click at [749, 307] on p "Number of [DEMOGRAPHIC_DATA] Employees" at bounding box center [742, 304] width 413 height 19
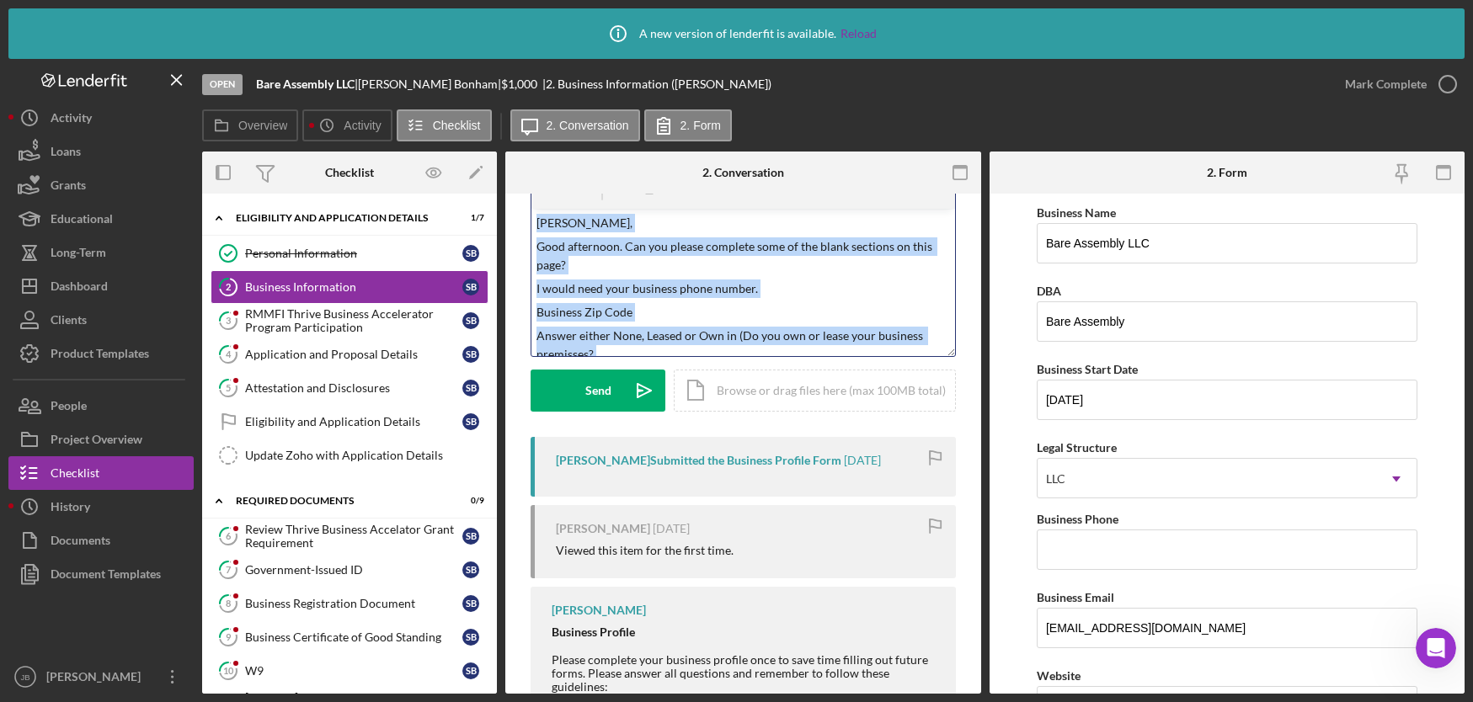
scroll to position [0, 0]
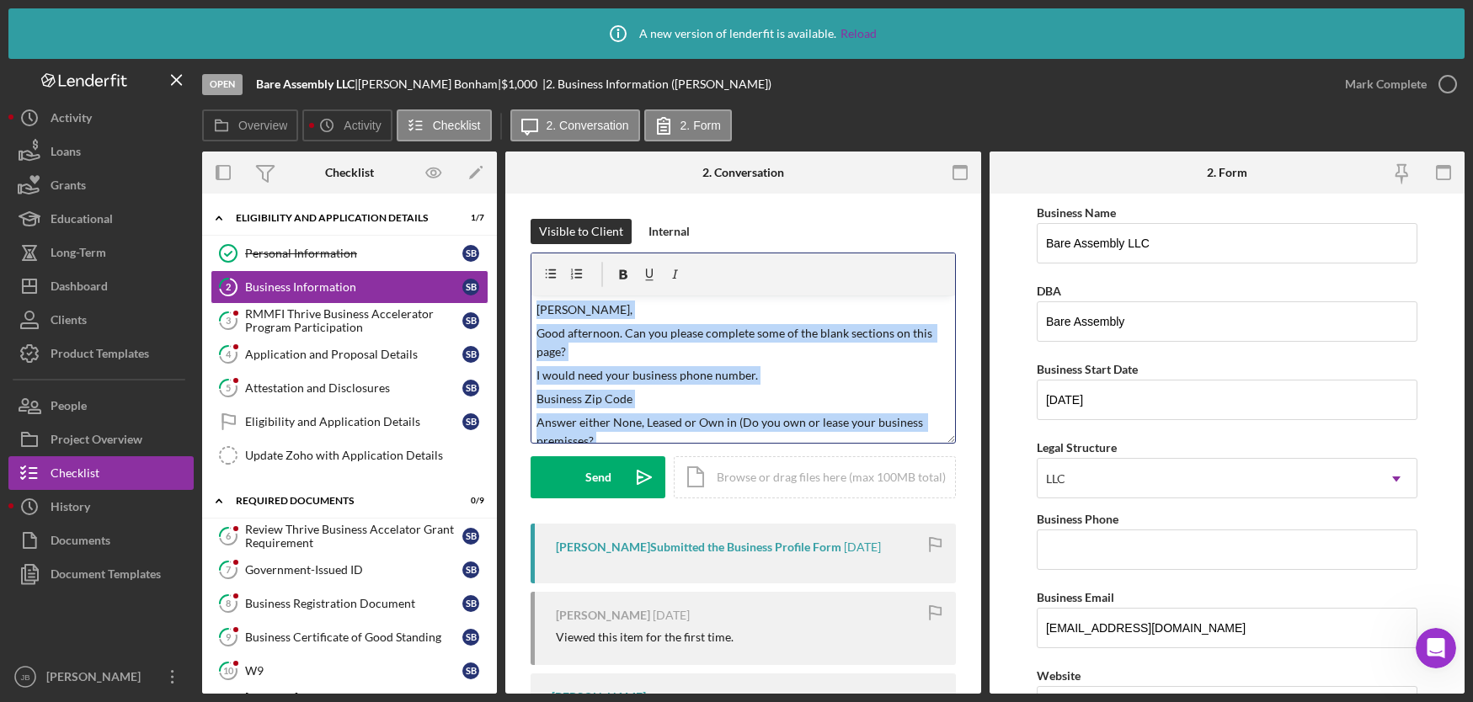
drag, startPoint x: 609, startPoint y: 308, endPoint x: 504, endPoint y: 152, distance: 187.5
click at [505, 152] on div "2. Conversation 2 Business Information Visible to Client Internal v Color teal …" at bounding box center [743, 423] width 476 height 542
copy div "[PERSON_NAME], Good afternoon. Can you please complete some of the blank sectio…"
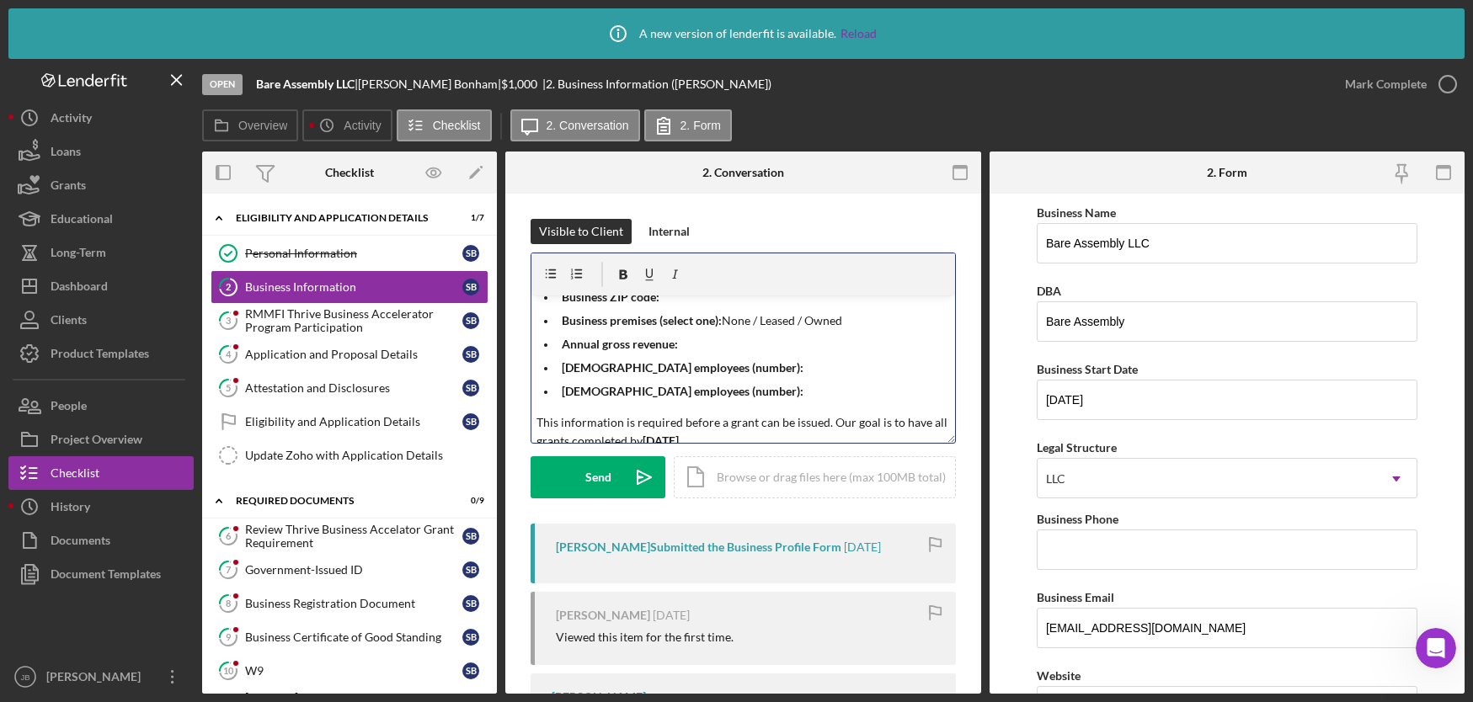
scroll to position [165, 0]
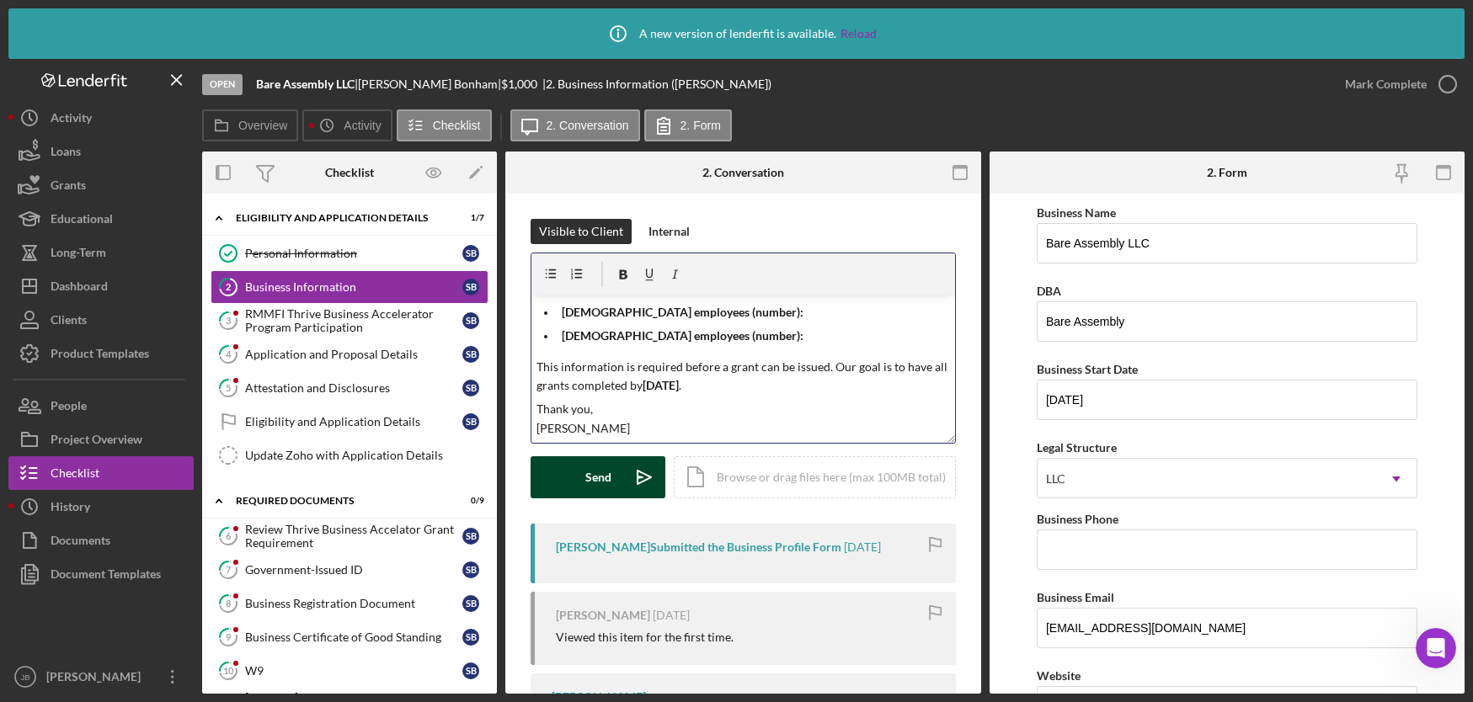
click at [592, 486] on div "Send" at bounding box center [598, 477] width 26 height 42
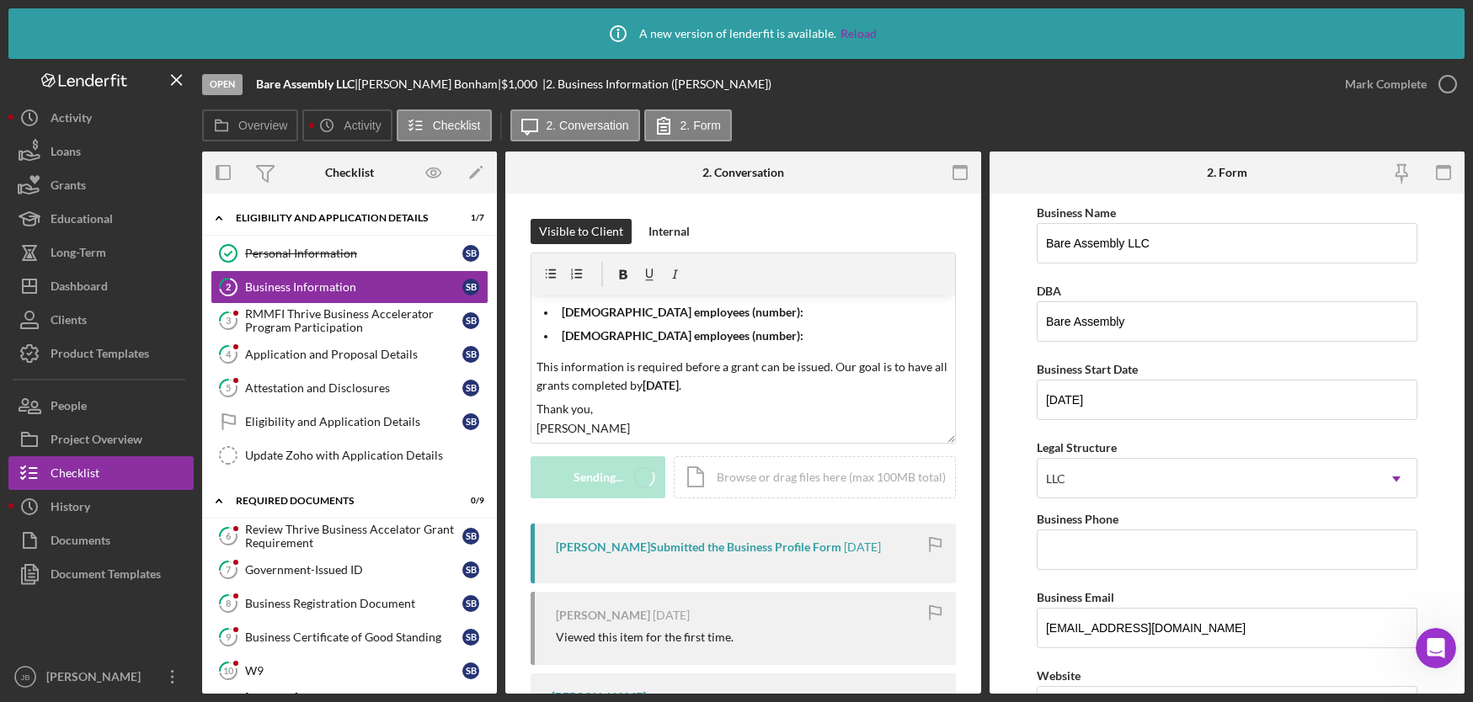
scroll to position [0, 0]
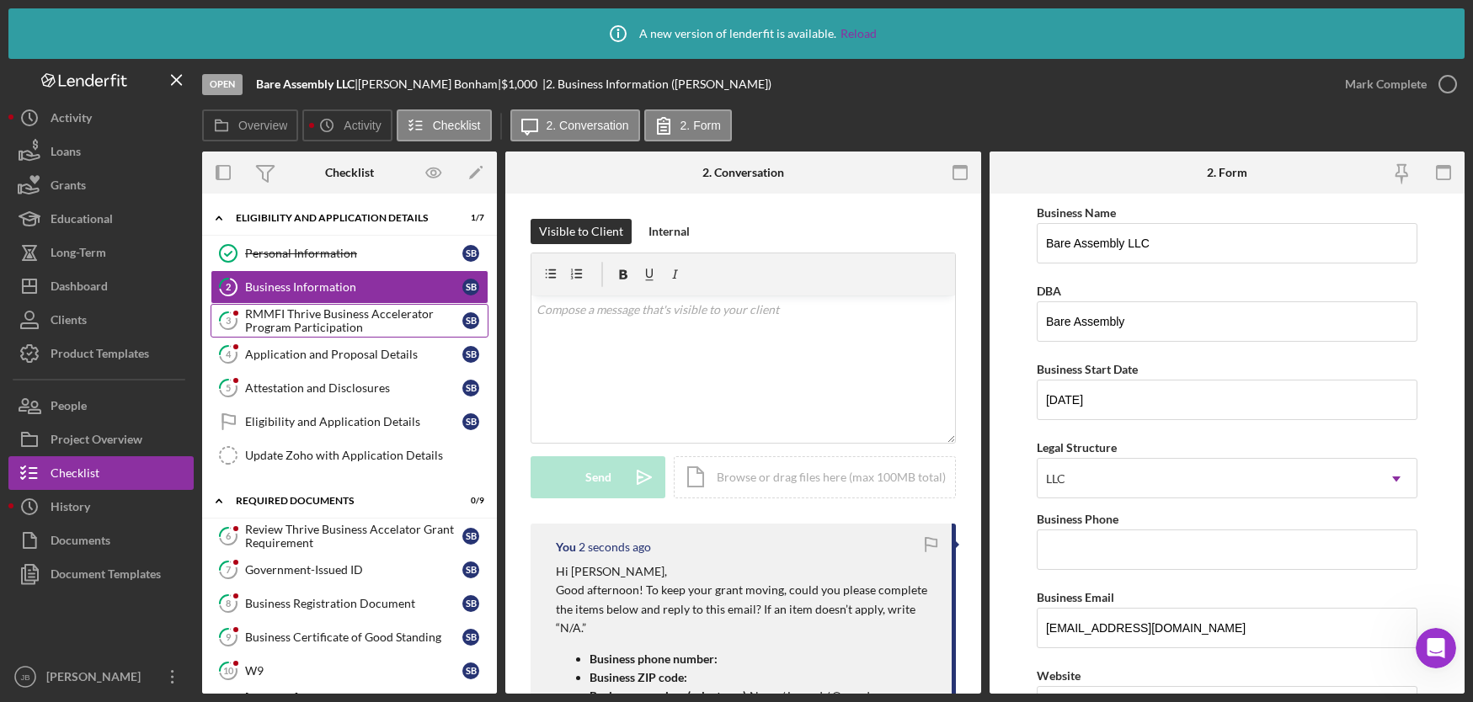
click at [359, 322] on div "RMMFI Thrive Business Accelerator Program Participation" at bounding box center [353, 320] width 217 height 27
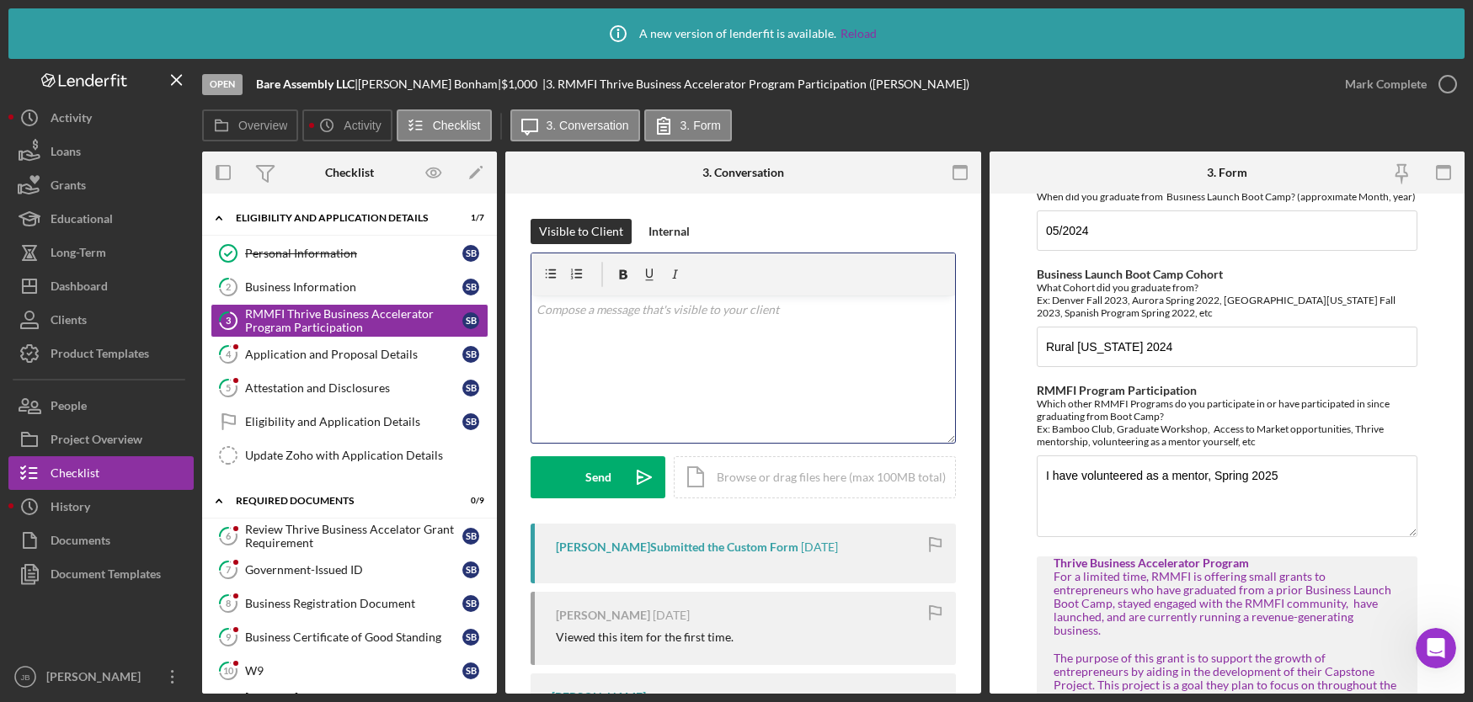
click at [659, 329] on div "v Color teal Color pink Remove color Add row above Add row below Add column bef…" at bounding box center [743, 369] width 424 height 147
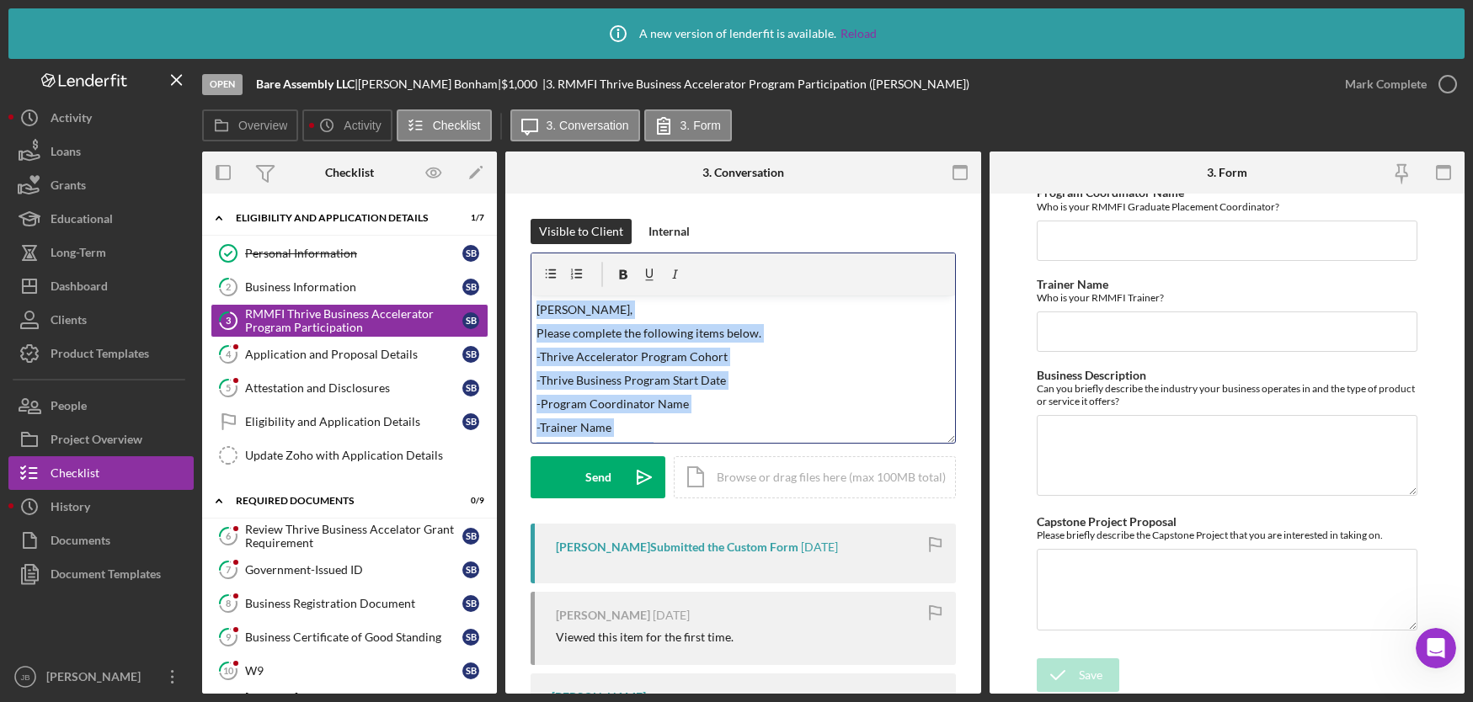
drag, startPoint x: 590, startPoint y: 431, endPoint x: 505, endPoint y: 282, distance: 171.6
click at [505, 282] on div "Visible to Client Internal v Color teal Color pink Remove color Add row above A…" at bounding box center [743, 548] width 476 height 709
copy div "[PERSON_NAME], Please complete the following items below. -Thrive Accelerator P…"
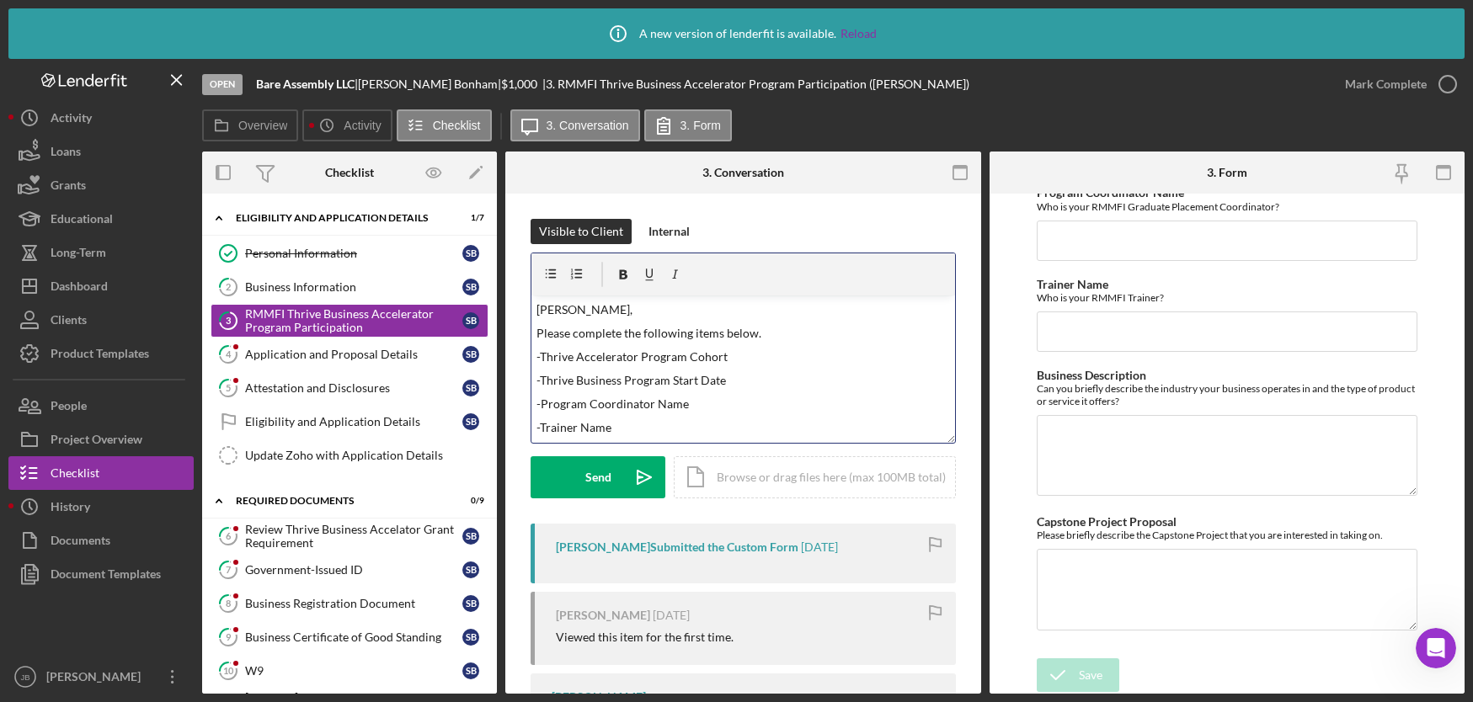
scroll to position [162, 0]
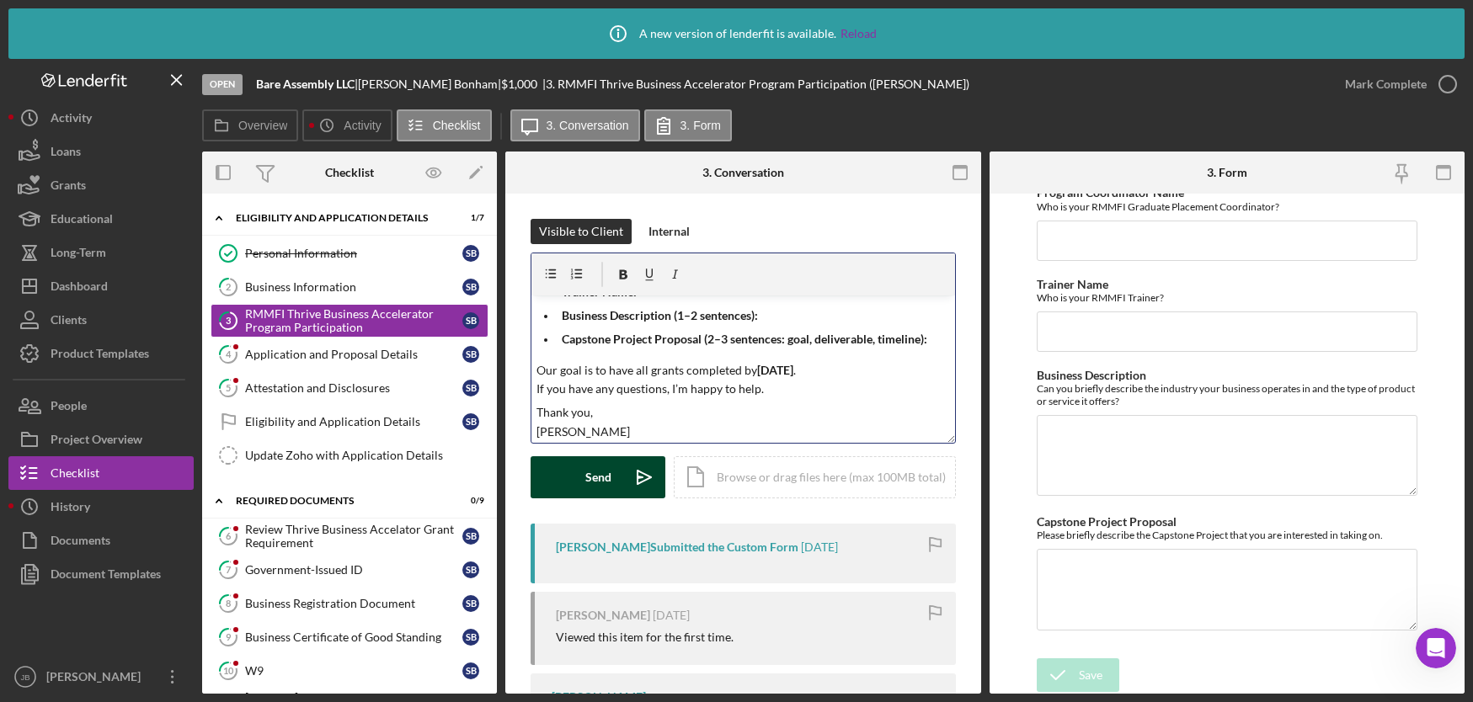
click at [611, 477] on button "Send Icon/icon-invite-send" at bounding box center [598, 477] width 135 height 42
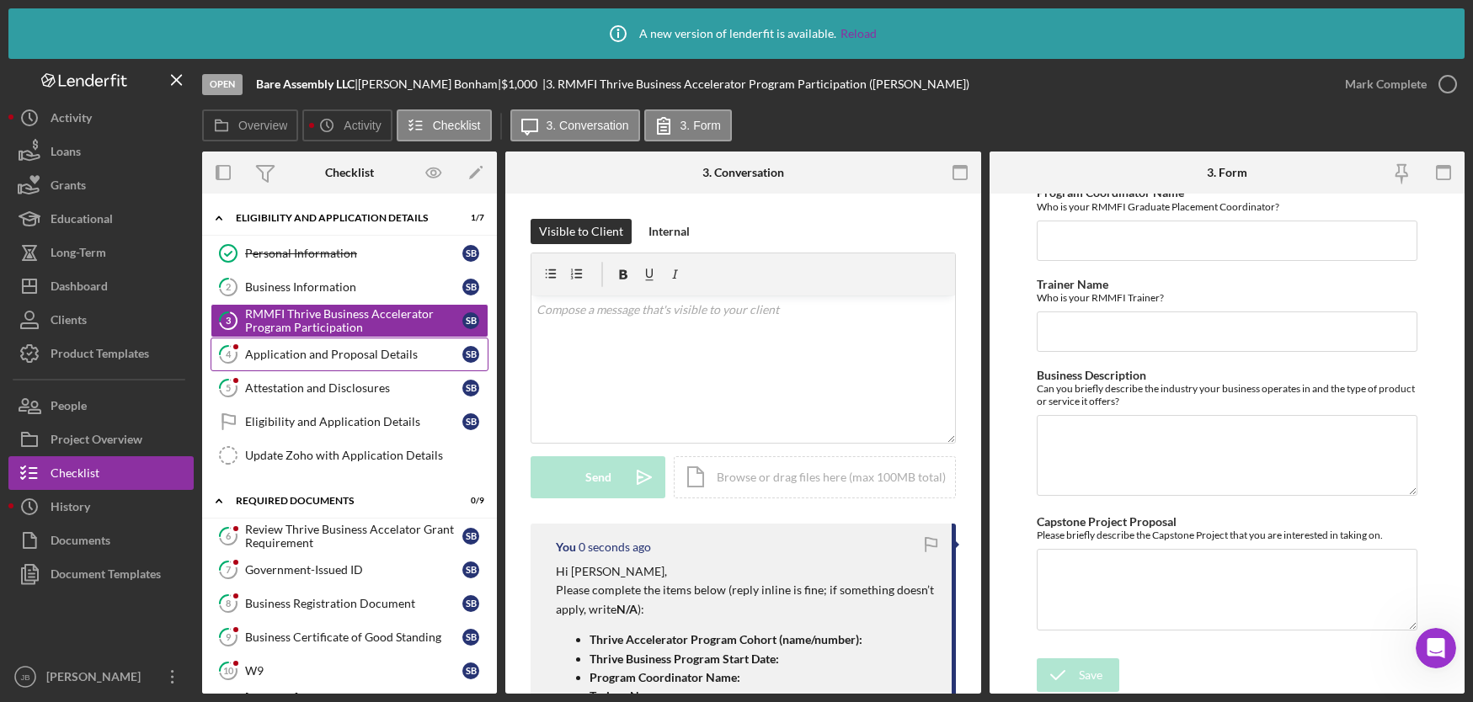
scroll to position [0, 0]
click at [399, 355] on div "Application and Proposal Details" at bounding box center [353, 354] width 217 height 13
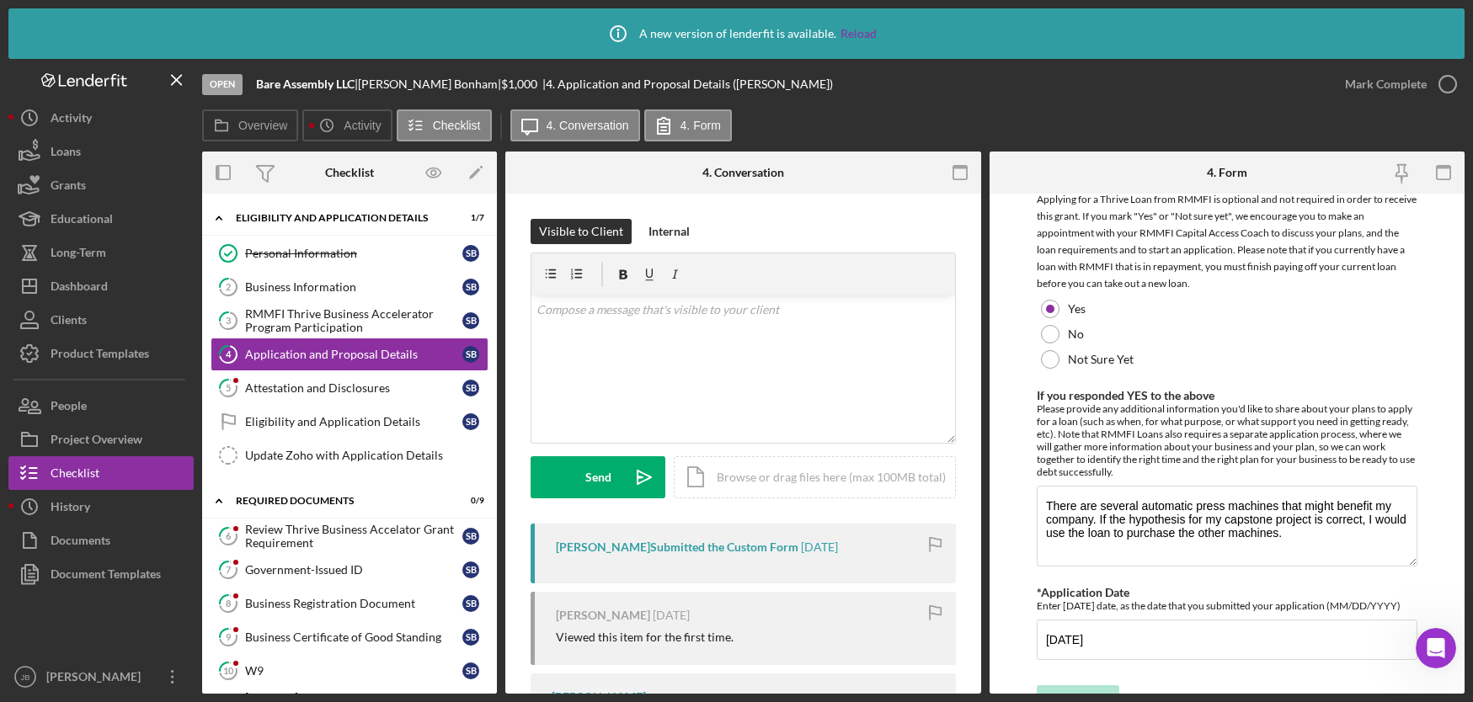
scroll to position [2199, 0]
click at [1454, 83] on icon "button" at bounding box center [1447, 84] width 42 height 42
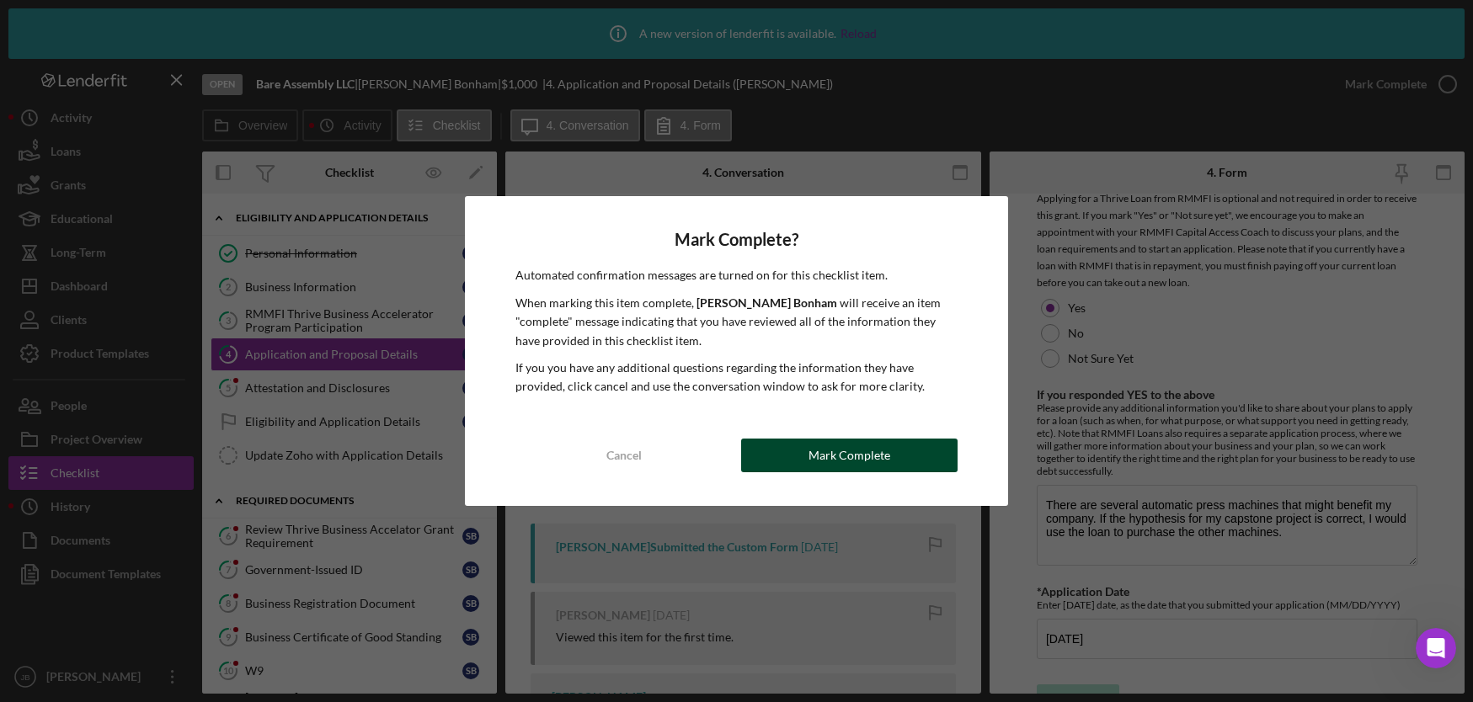
click at [821, 450] on div "Mark Complete" at bounding box center [849, 456] width 82 height 34
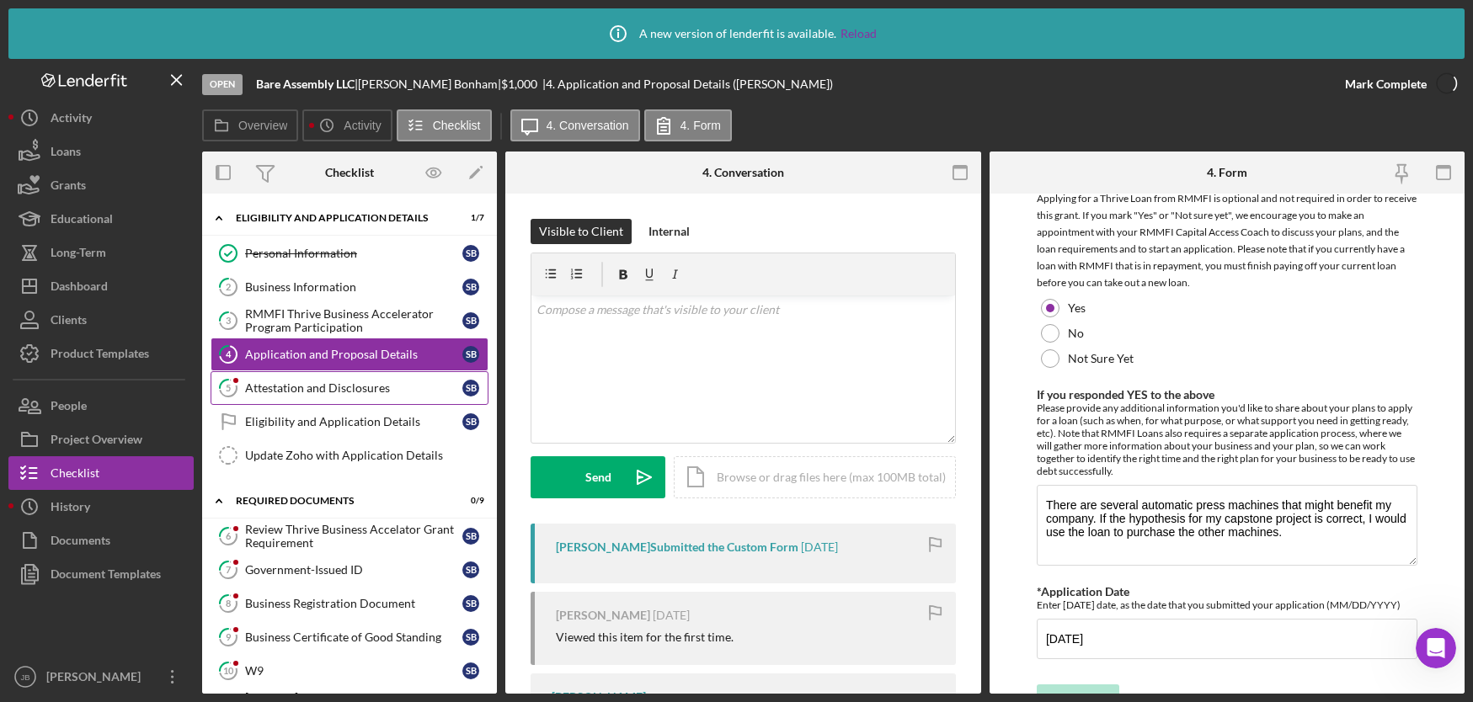
scroll to position [2266, 0]
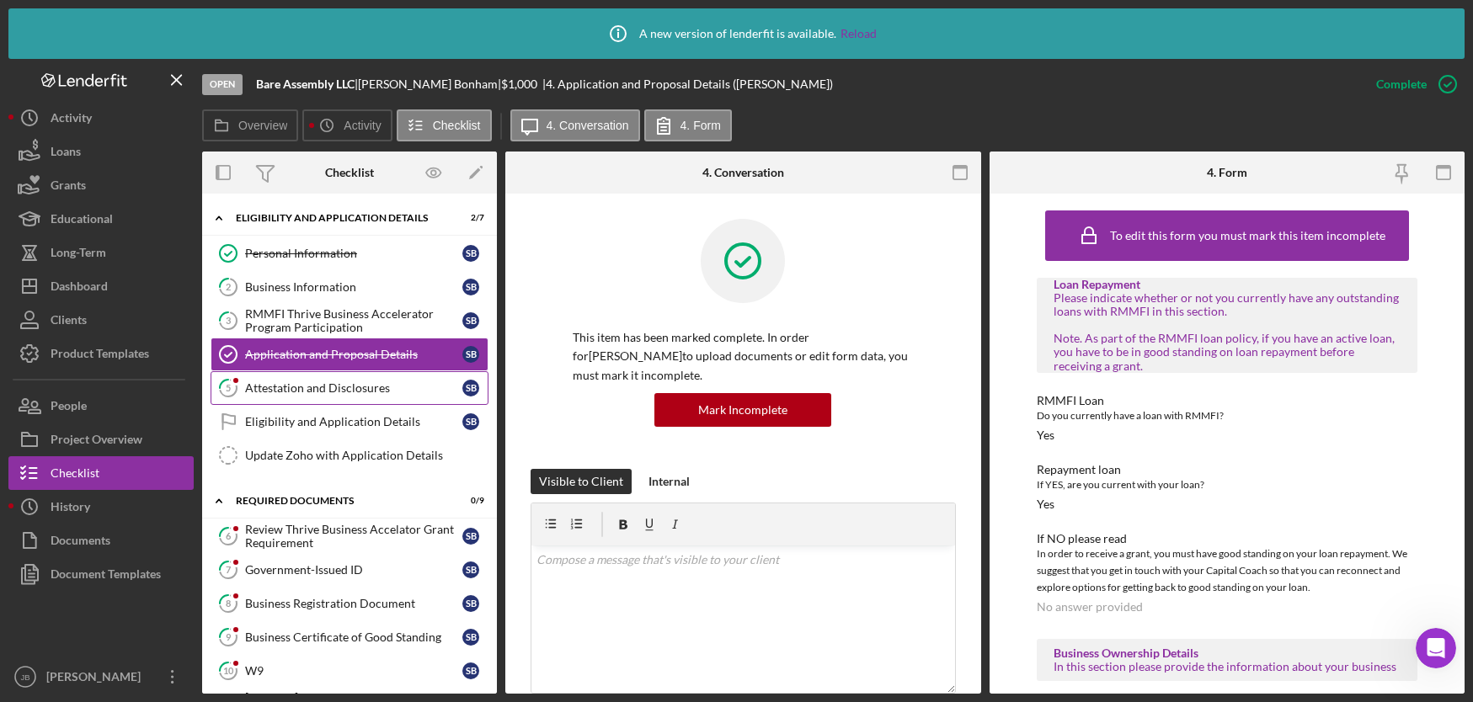
click at [339, 384] on div "Attestation and Disclosures" at bounding box center [353, 387] width 217 height 13
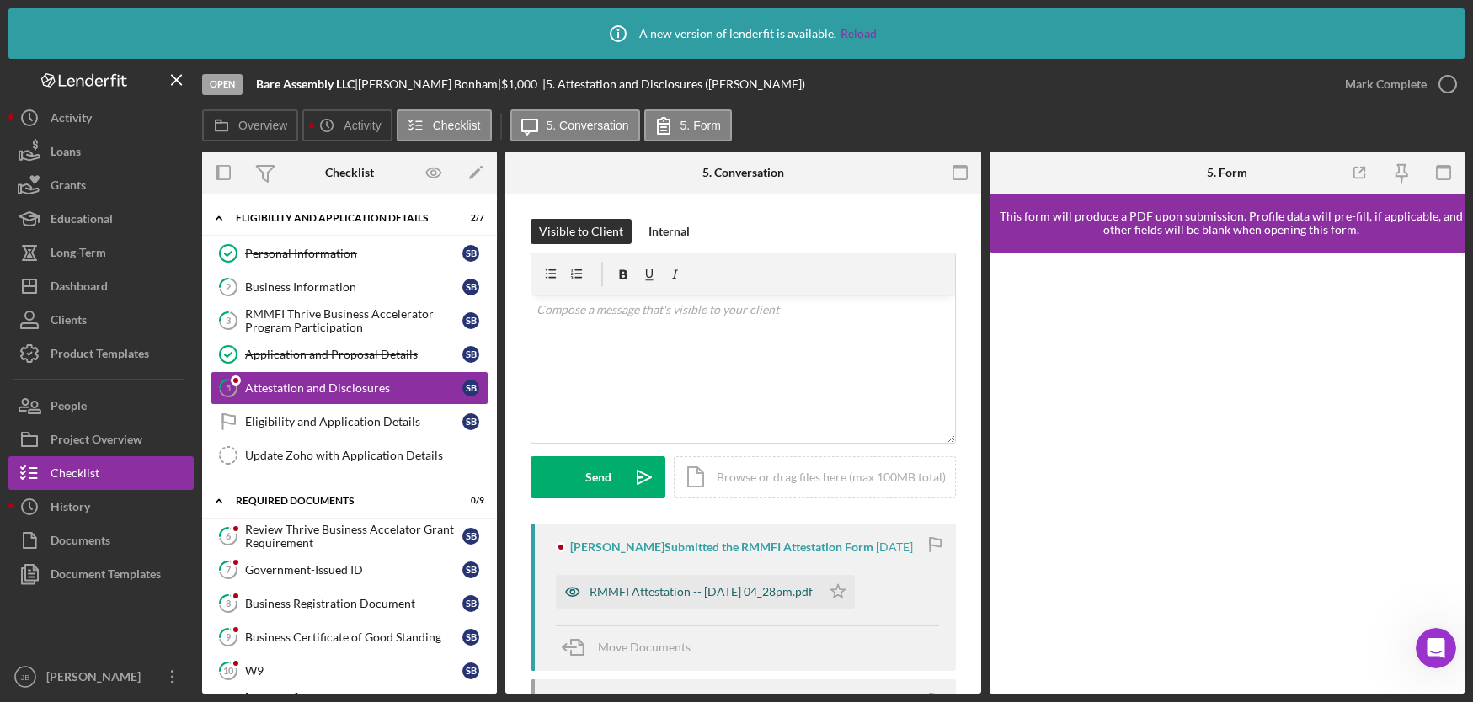
click at [720, 588] on div "RMMFI Attestation -- [DATE] 04_28pm.pdf" at bounding box center [700, 591] width 223 height 13
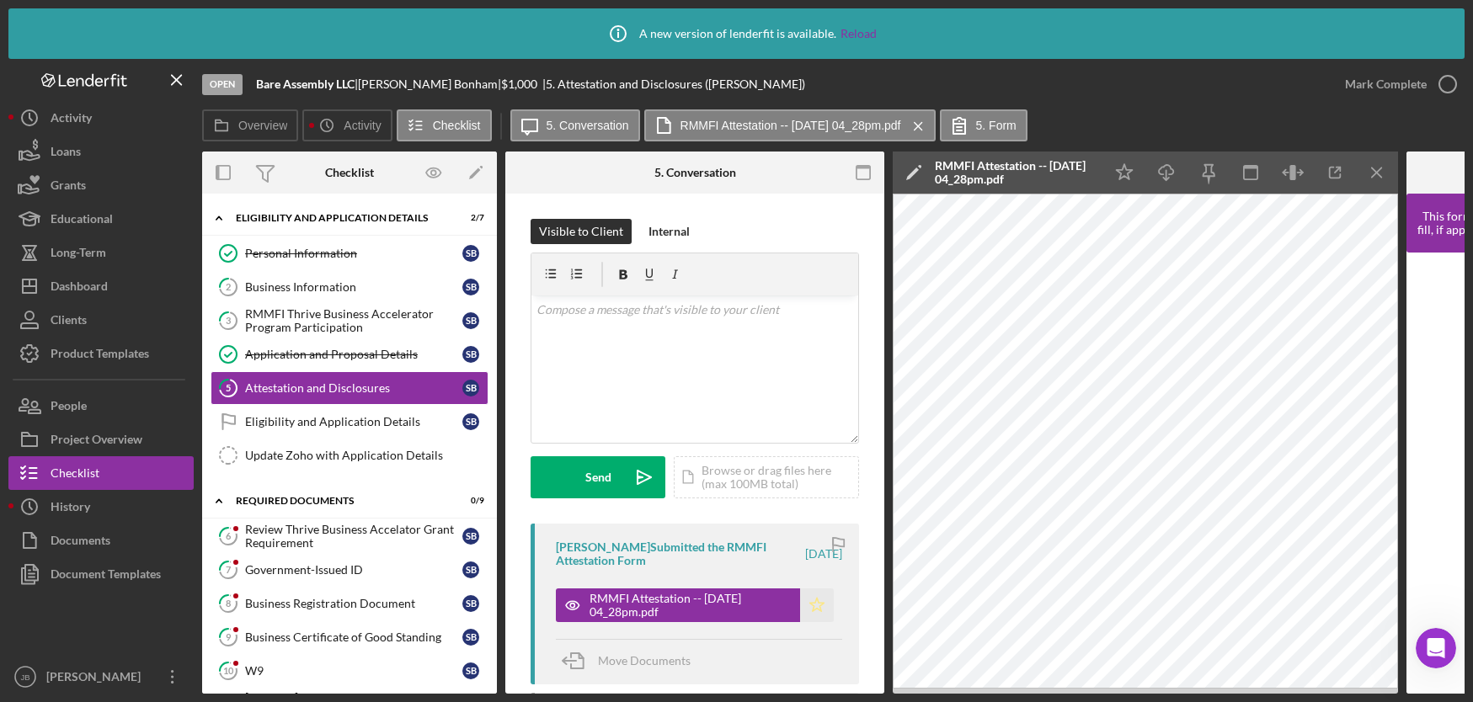
click at [813, 606] on icon "Icon/Star" at bounding box center [817, 606] width 34 height 34
click at [1444, 86] on polyline "button" at bounding box center [1447, 85] width 7 height 4
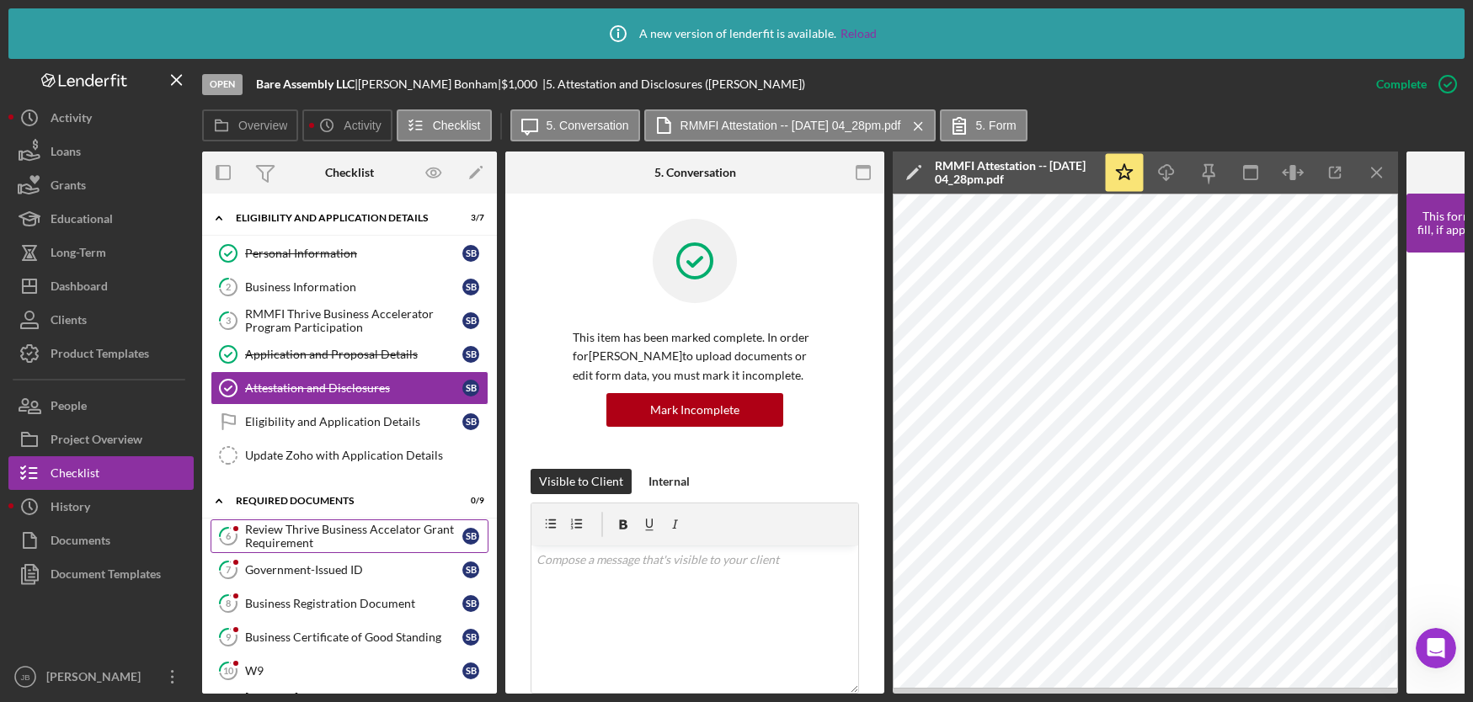
click at [345, 527] on div "Review Thrive Business Accelator Grant Requirement" at bounding box center [353, 536] width 217 height 27
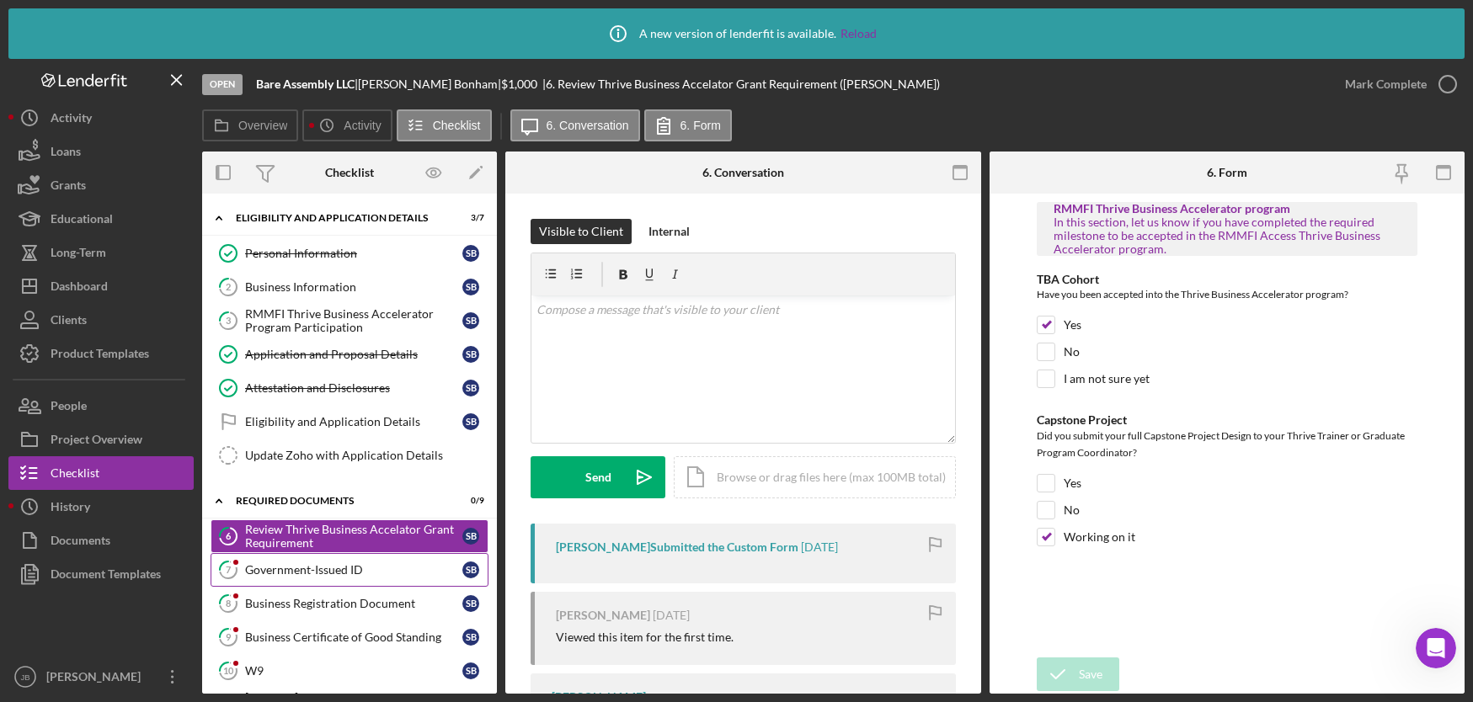
click at [357, 577] on link "7 Government-Issued ID S B" at bounding box center [350, 570] width 278 height 34
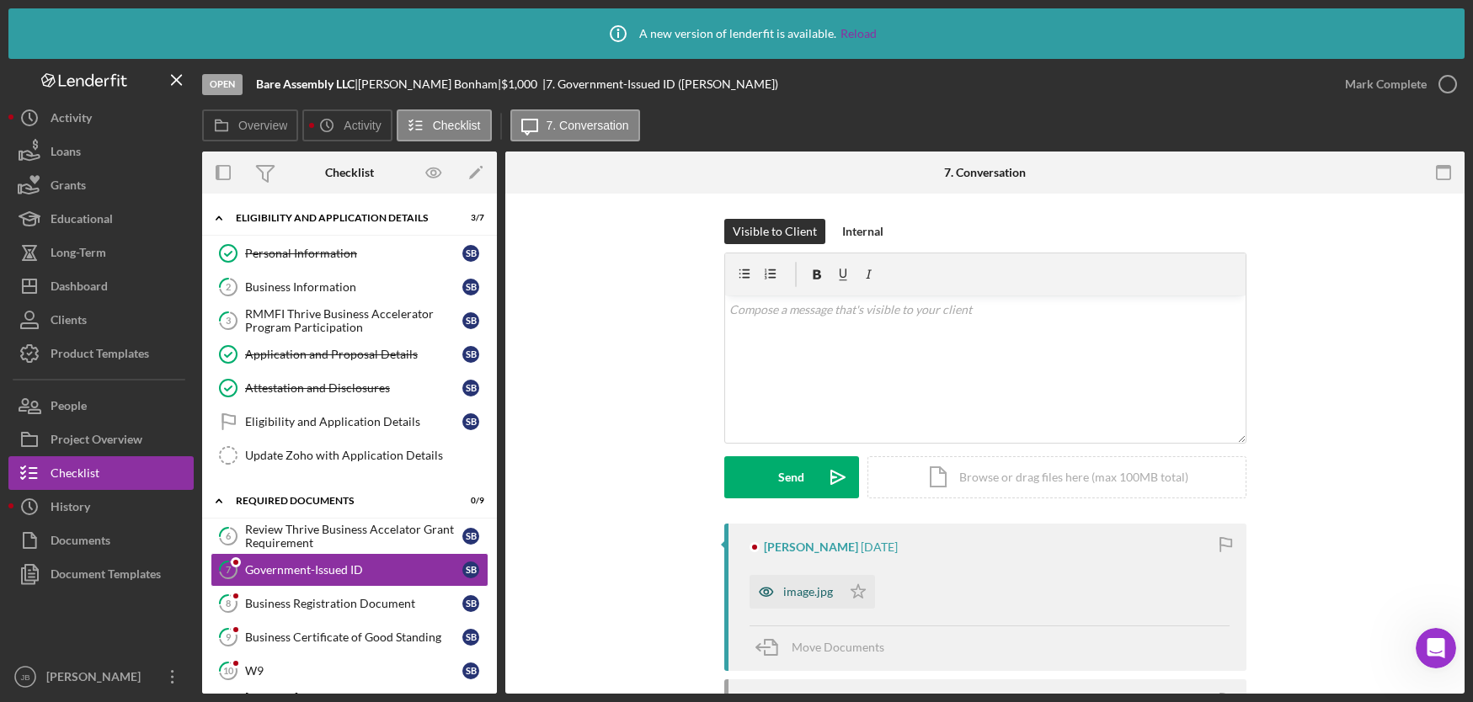
click at [792, 588] on div "image.jpg" at bounding box center [808, 591] width 50 height 13
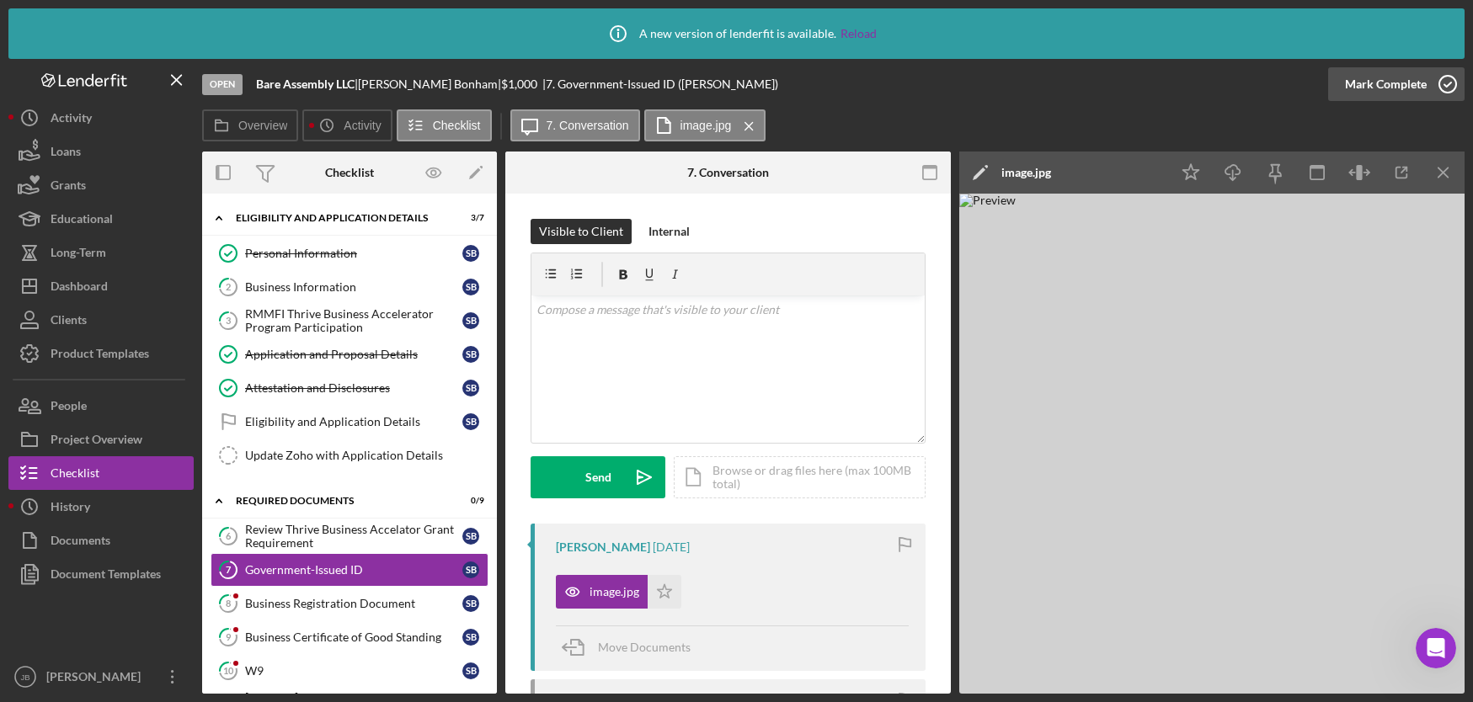
click at [1453, 87] on icon "button" at bounding box center [1447, 84] width 42 height 42
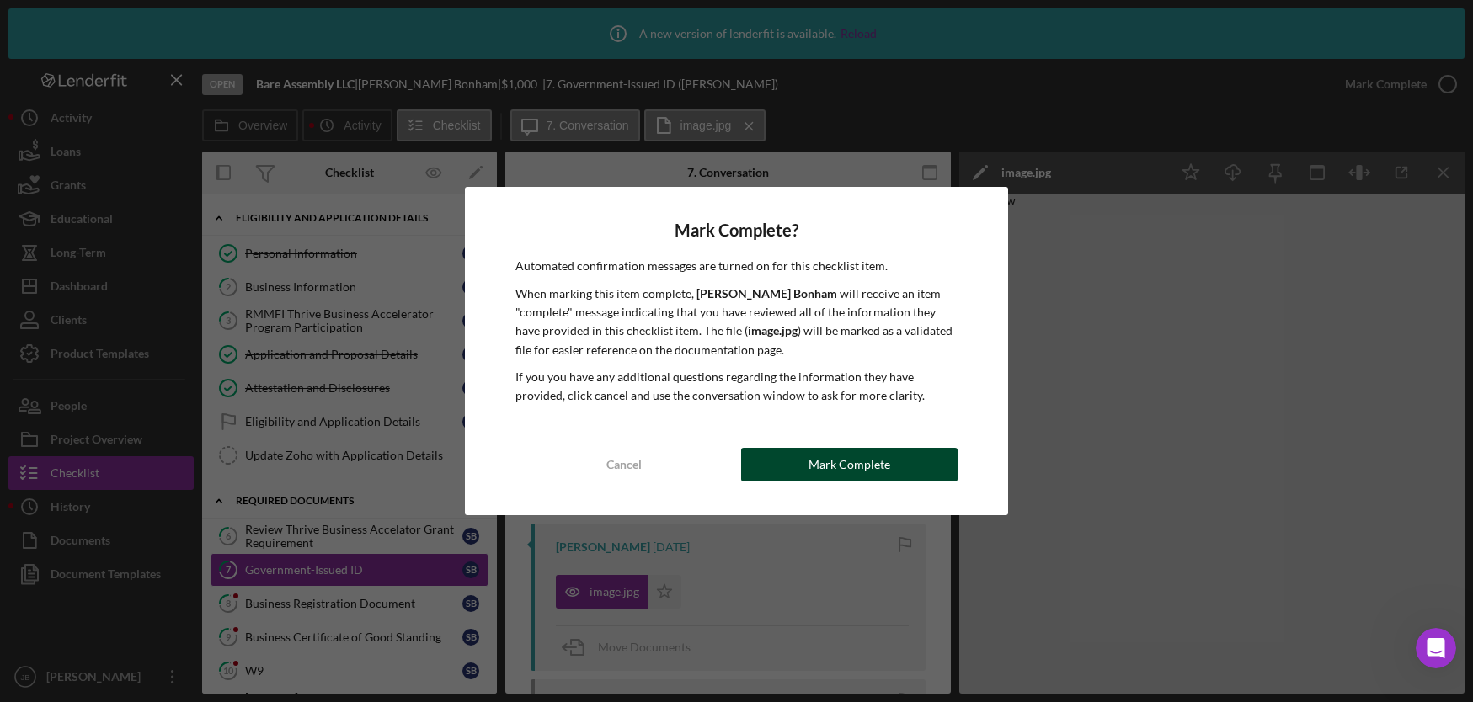
click at [808, 456] on button "Mark Complete" at bounding box center [849, 465] width 216 height 34
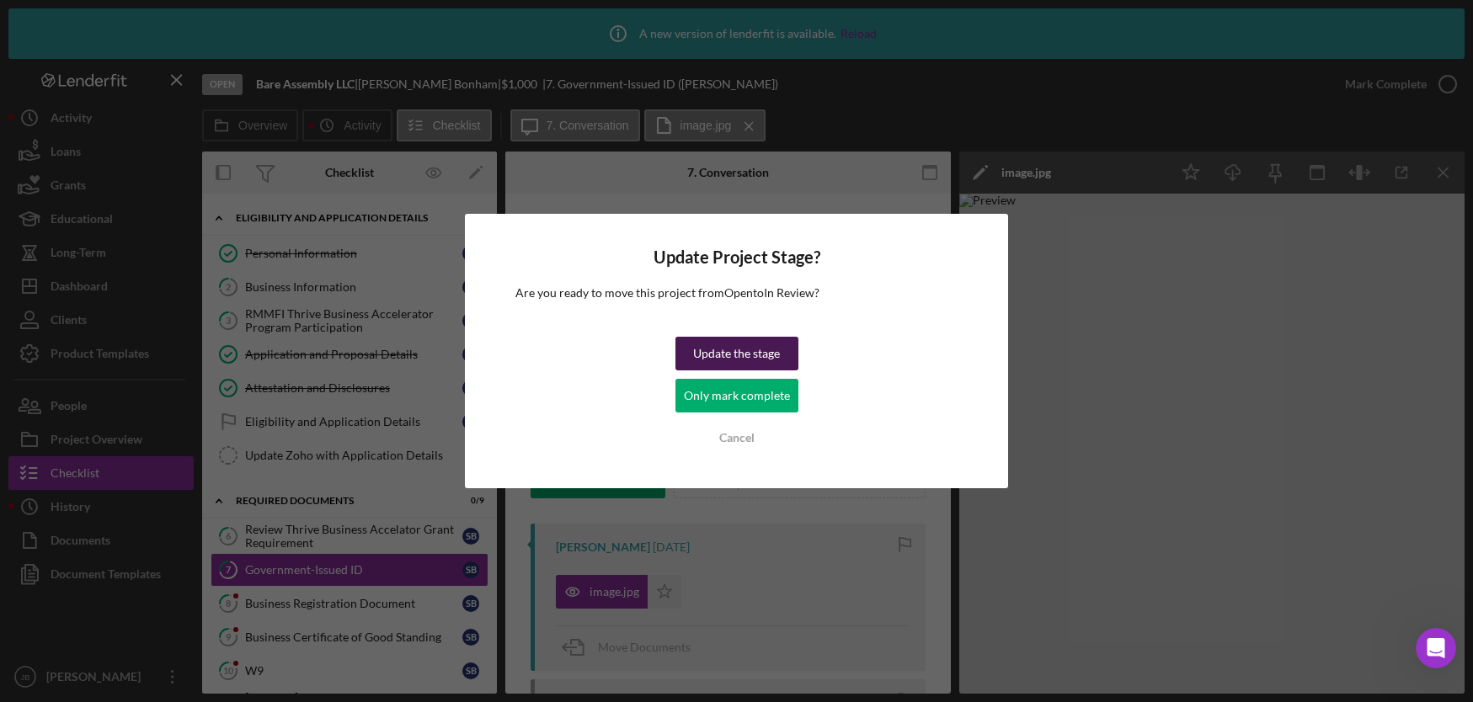
click at [739, 357] on div "Update the stage" at bounding box center [736, 354] width 87 height 34
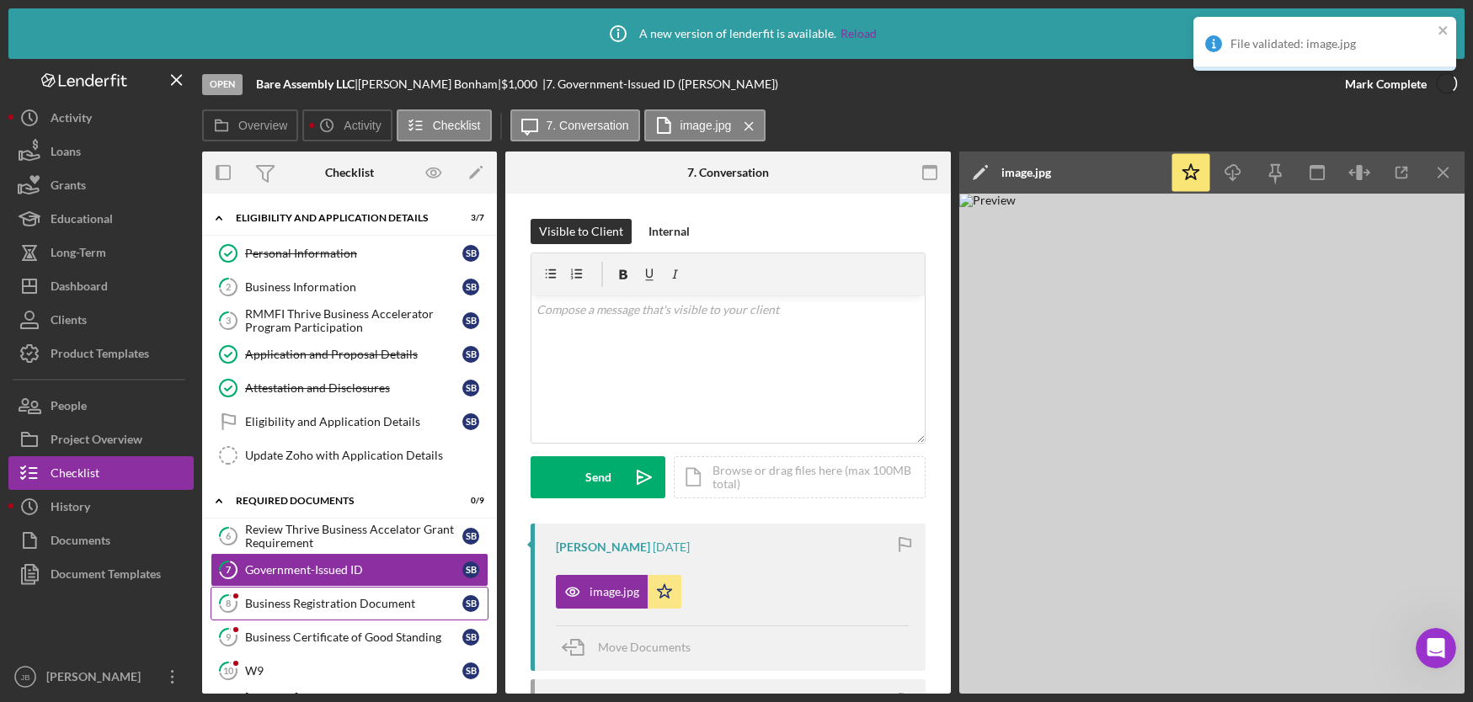
click at [349, 602] on div "Business Registration Document" at bounding box center [353, 603] width 217 height 13
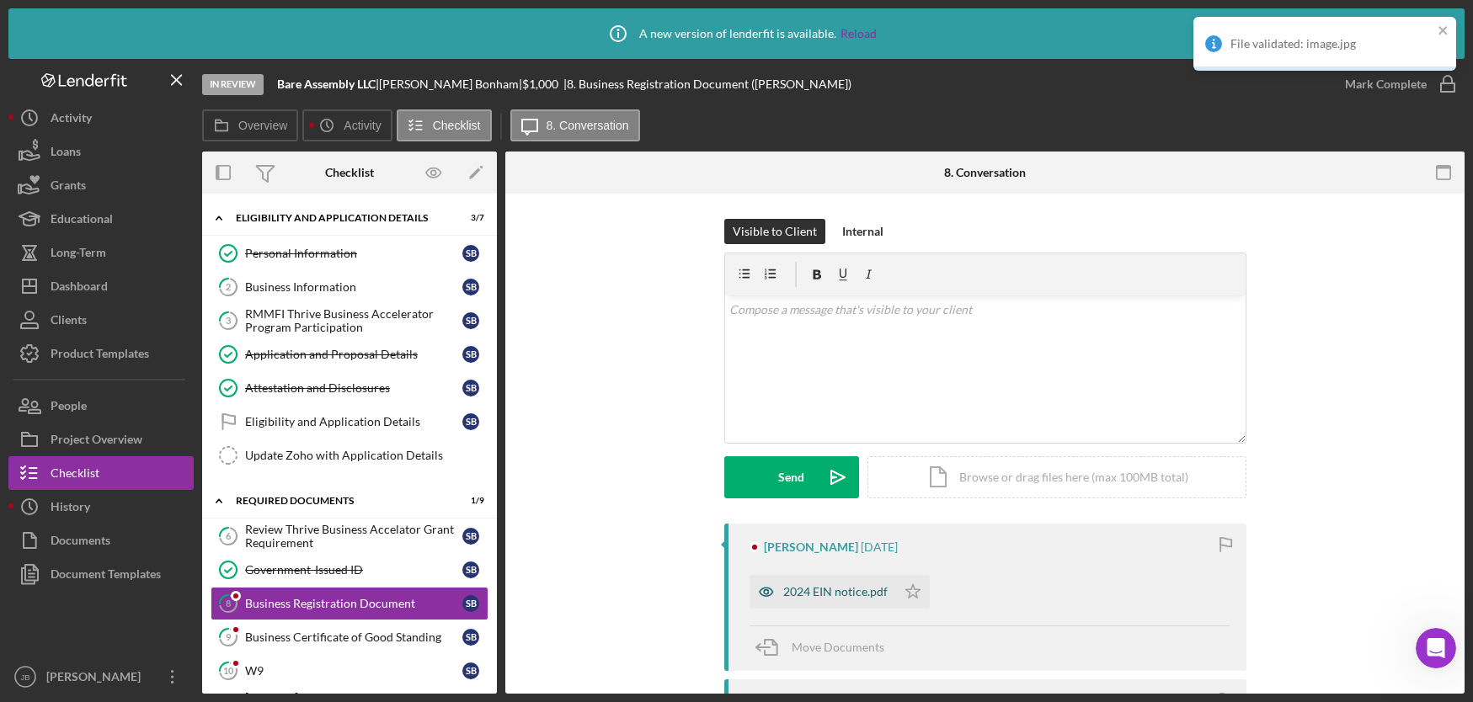
click at [838, 589] on div "2024 EIN notice.pdf" at bounding box center [835, 591] width 104 height 13
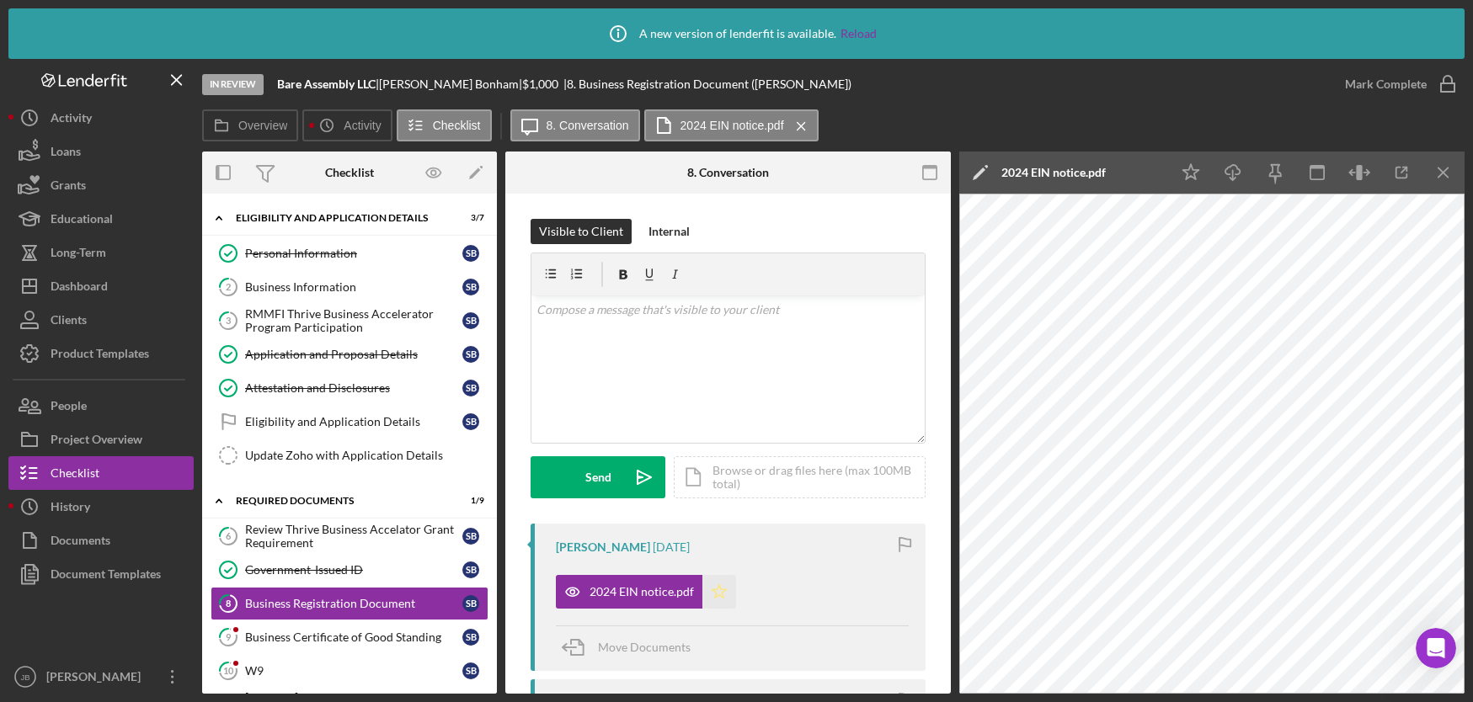
click at [716, 594] on icon "Icon/Star" at bounding box center [719, 592] width 34 height 34
click at [1443, 88] on icon "button" at bounding box center [1447, 84] width 42 height 42
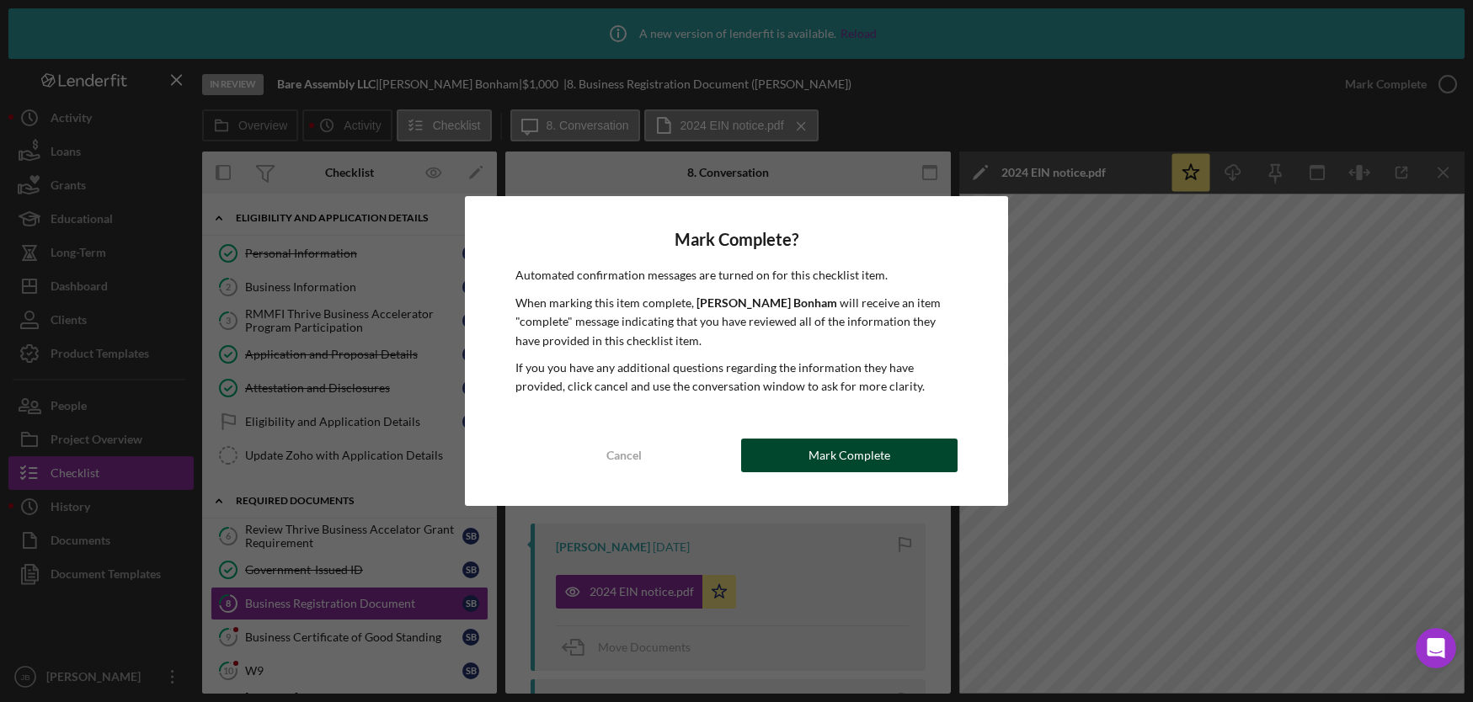
click at [883, 453] on div "Mark Complete" at bounding box center [849, 456] width 82 height 34
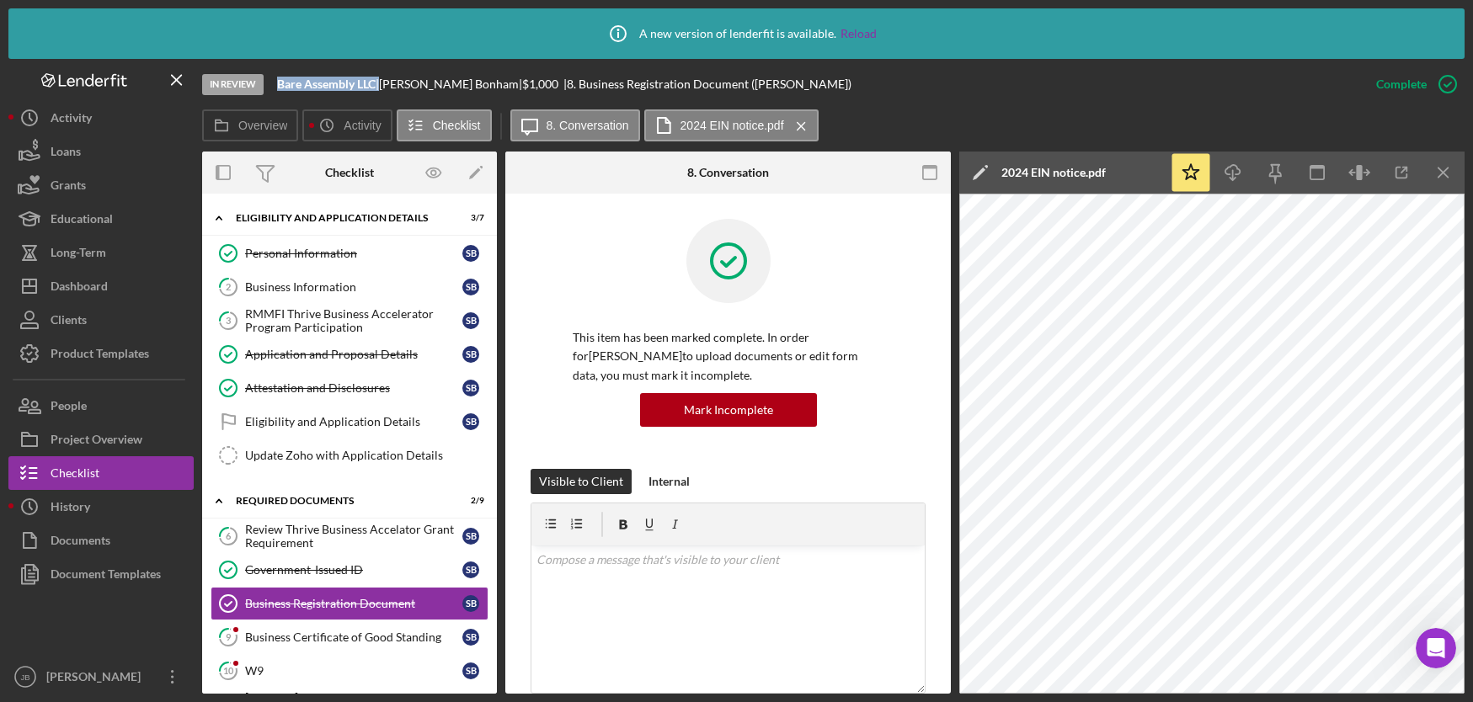
drag, startPoint x: 383, startPoint y: 86, endPoint x: 284, endPoint y: 84, distance: 99.4
click at [284, 84] on div "Bare Assembly LLC |" at bounding box center [328, 83] width 102 height 13
copy div "Bare Assembly LLC"
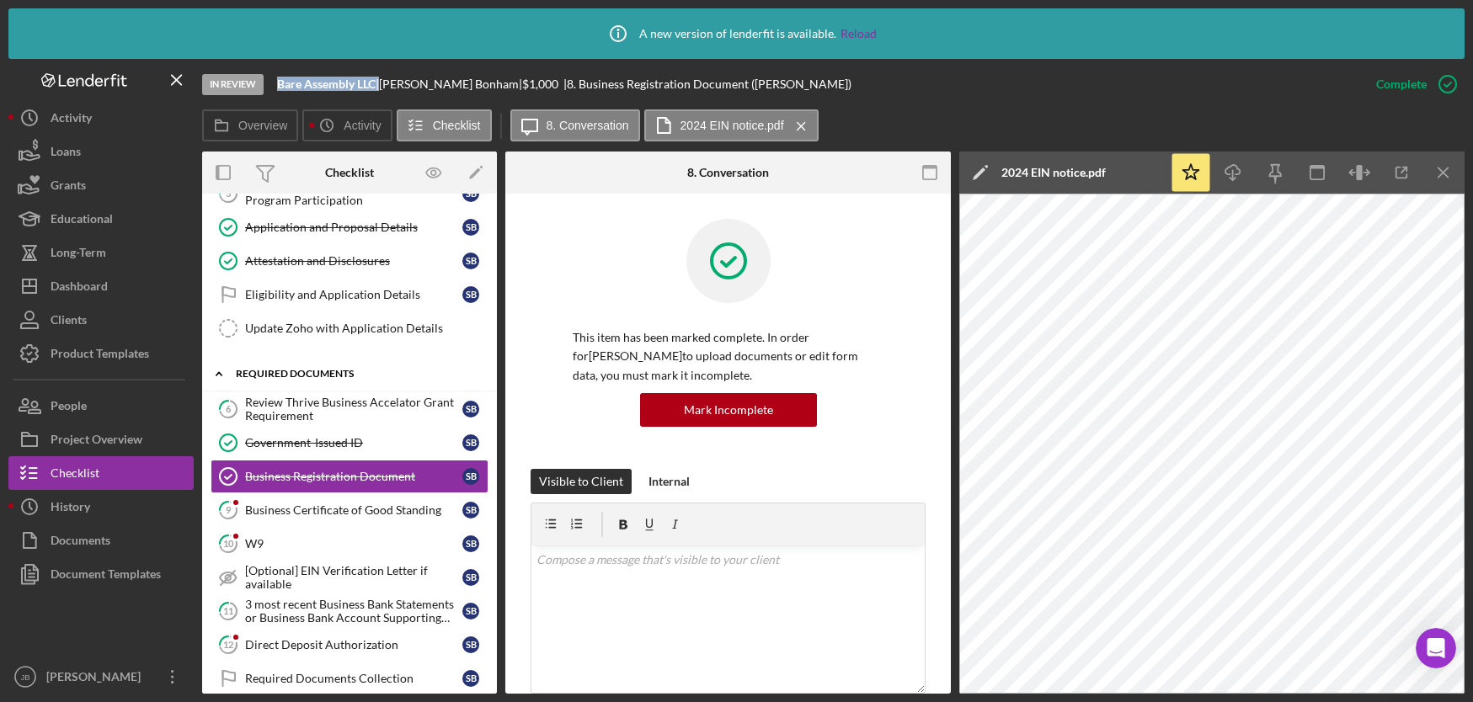
scroll to position [297, 0]
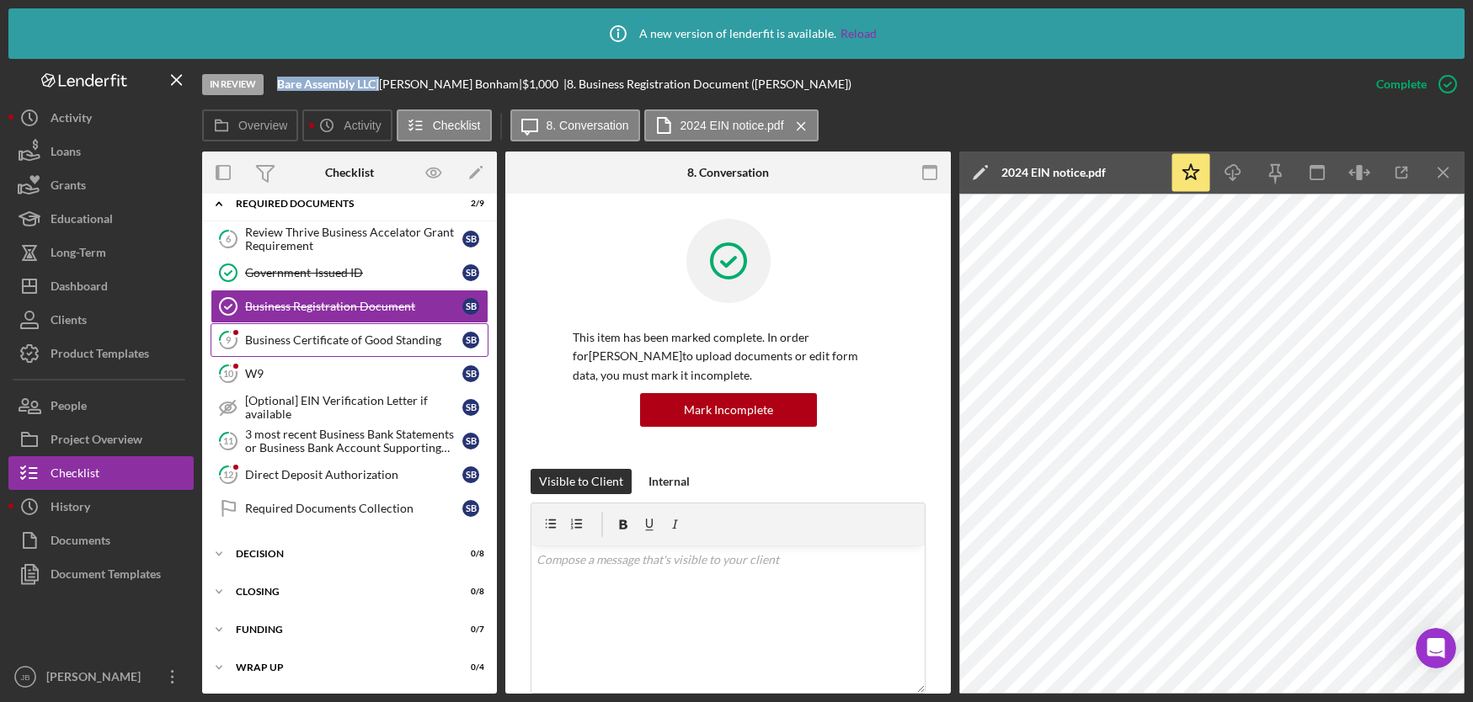
click at [359, 331] on link "9 Business Certificate of Good Standing S B" at bounding box center [350, 340] width 278 height 34
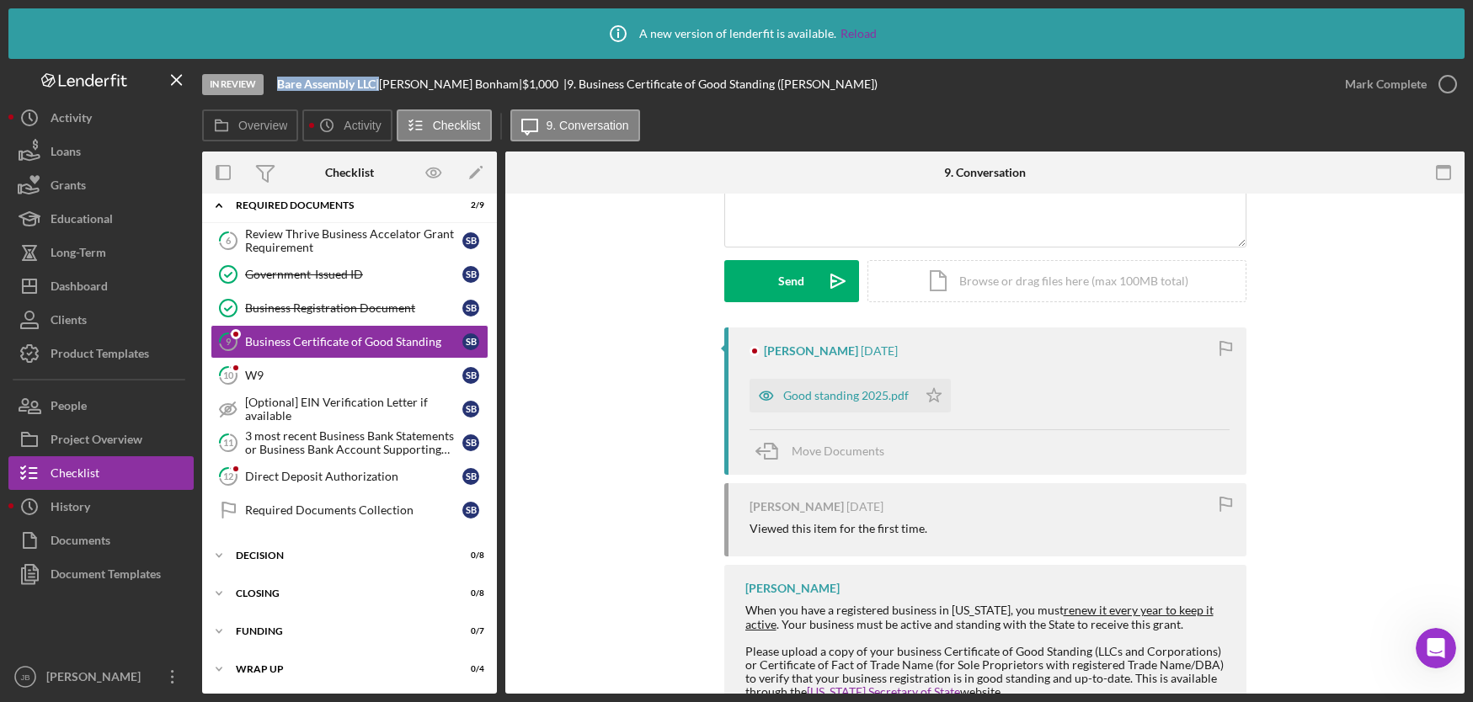
scroll to position [257, 0]
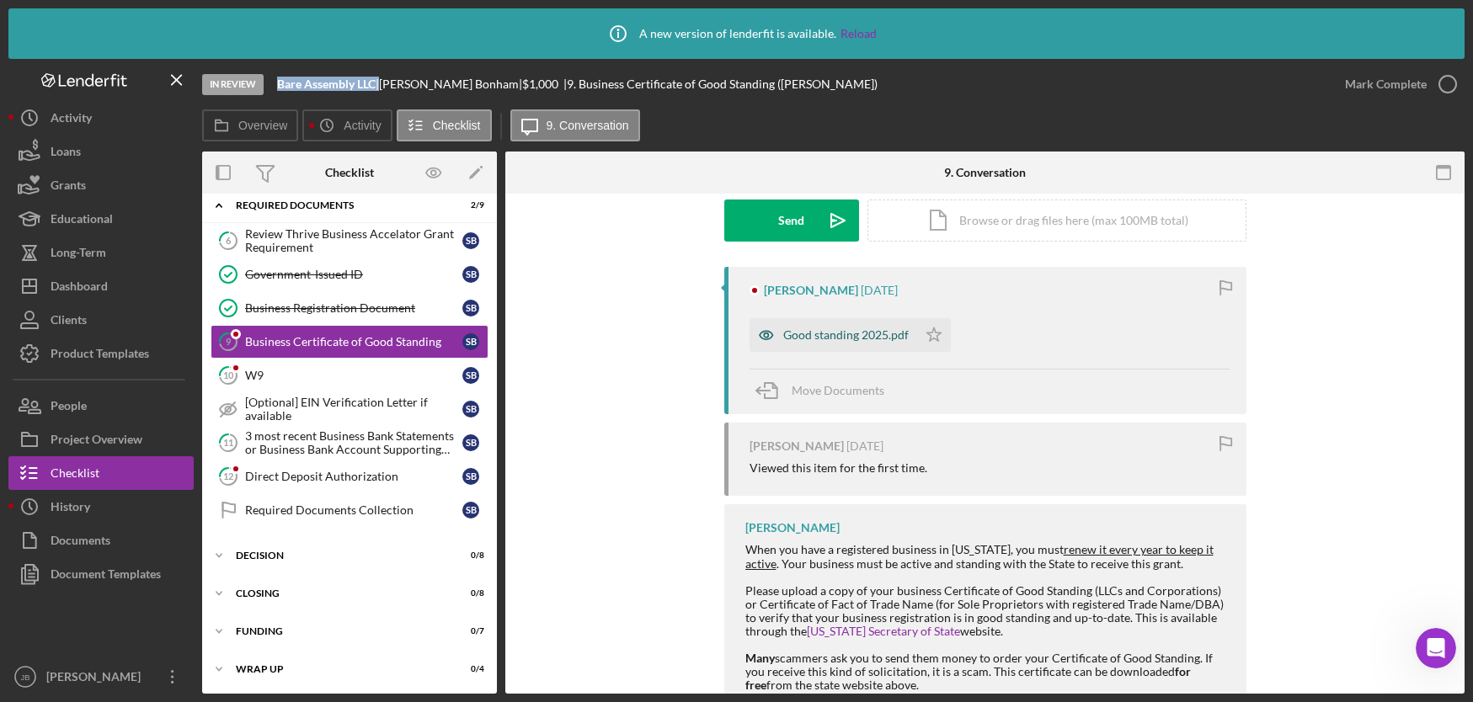
click at [819, 339] on div "Good standing 2025.pdf" at bounding box center [845, 334] width 125 height 13
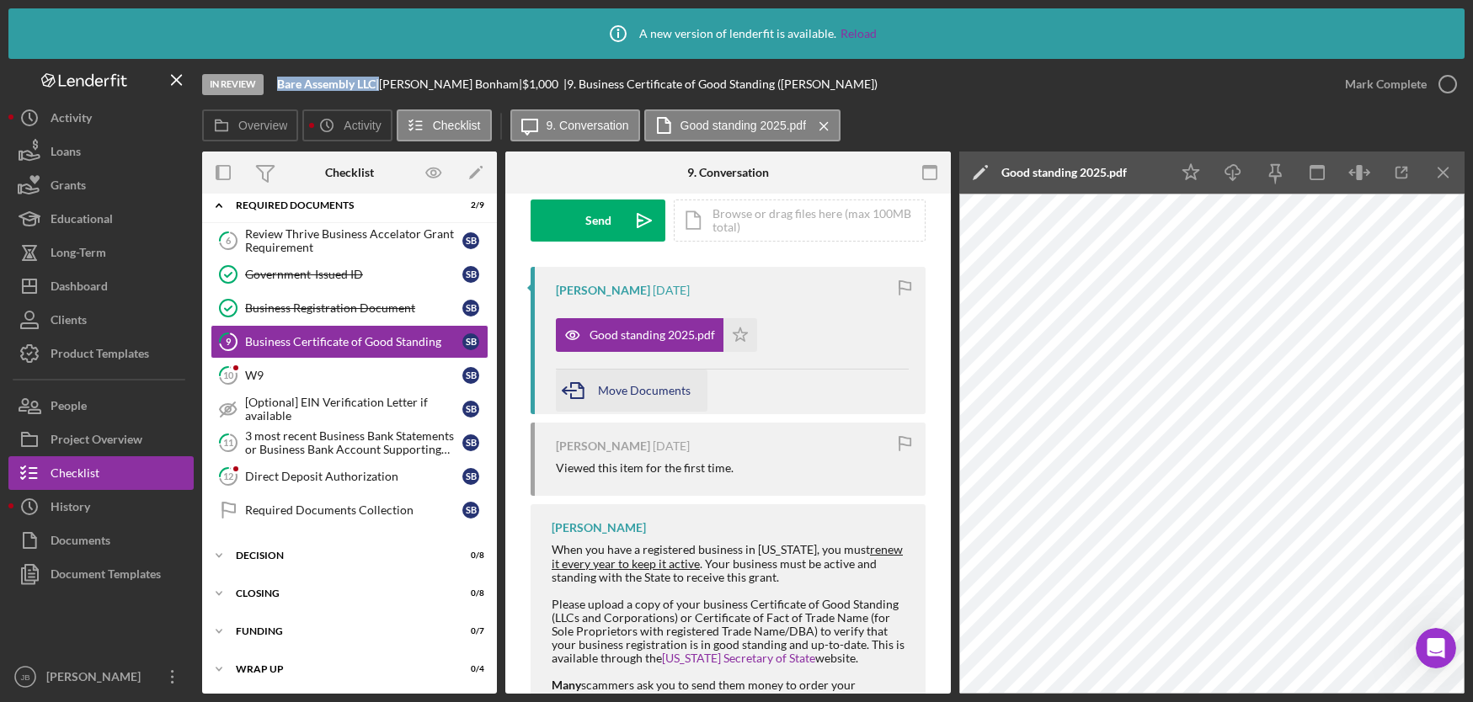
click at [641, 394] on span "Move Documents" at bounding box center [644, 390] width 93 height 14
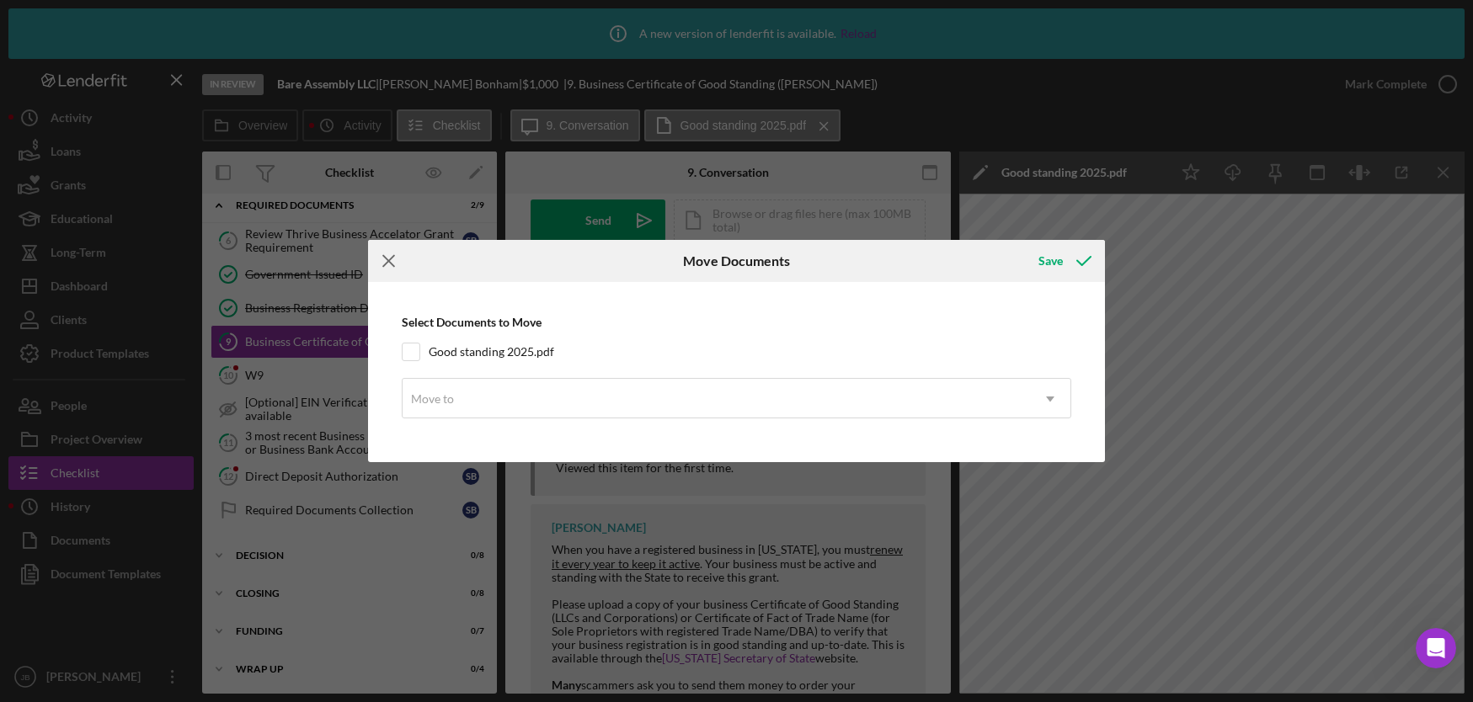
click at [397, 259] on icon "Icon/Menu Close" at bounding box center [389, 261] width 42 height 42
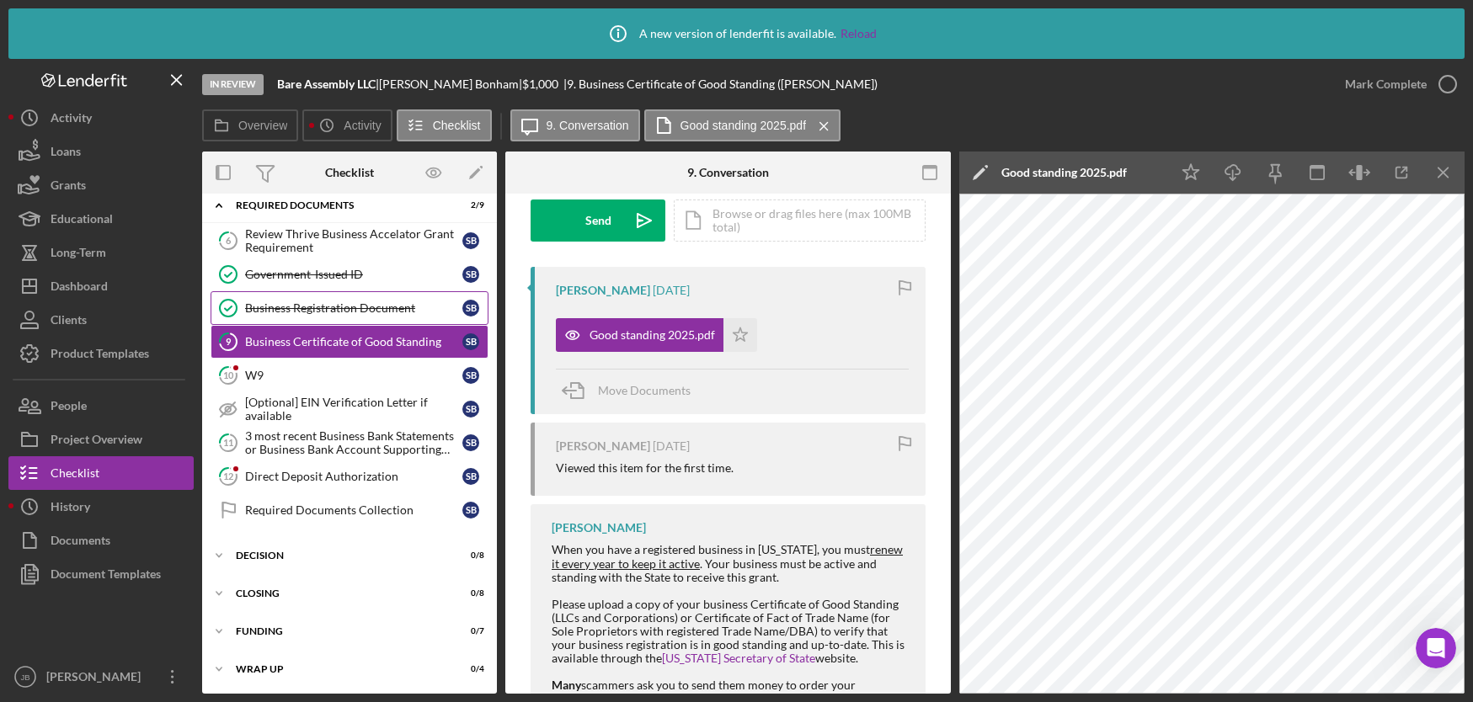
click at [376, 314] on div "Business Registration Document" at bounding box center [353, 307] width 217 height 13
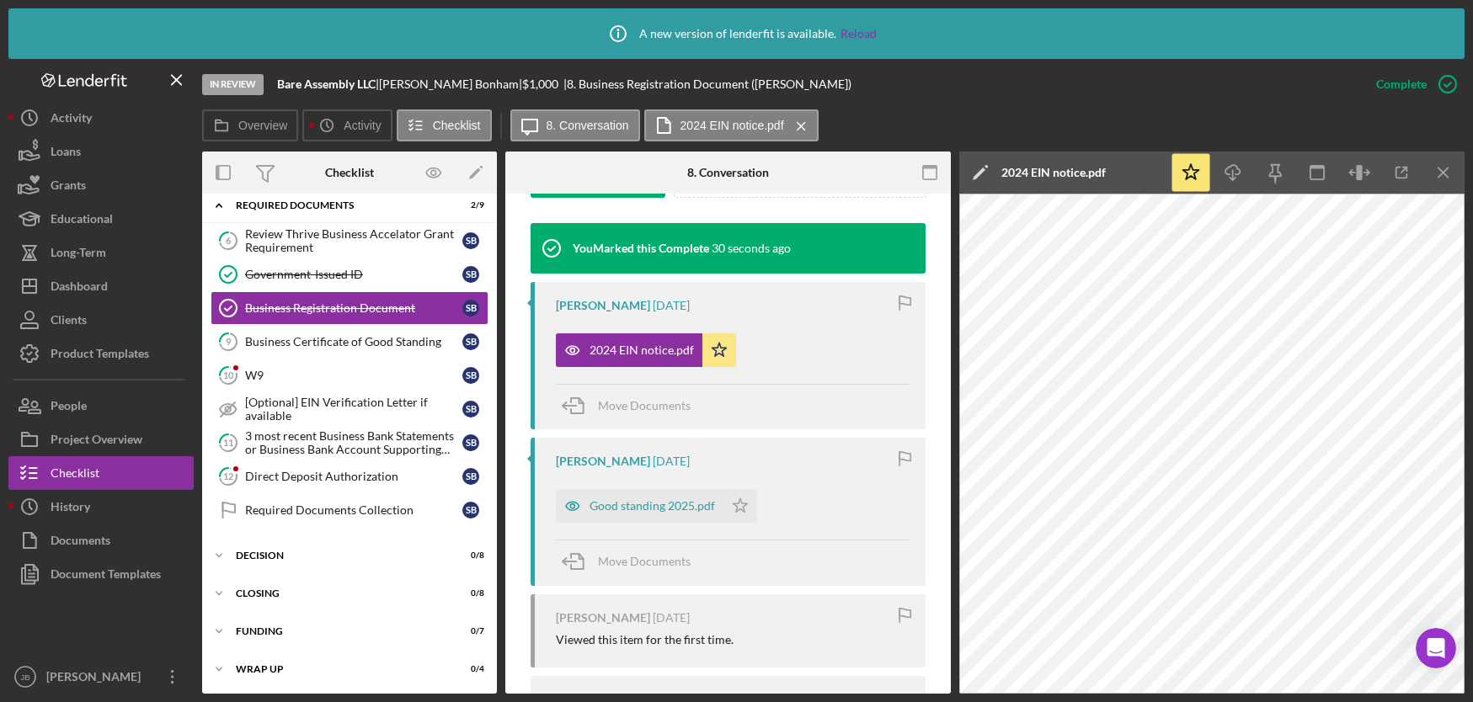
scroll to position [661, 0]
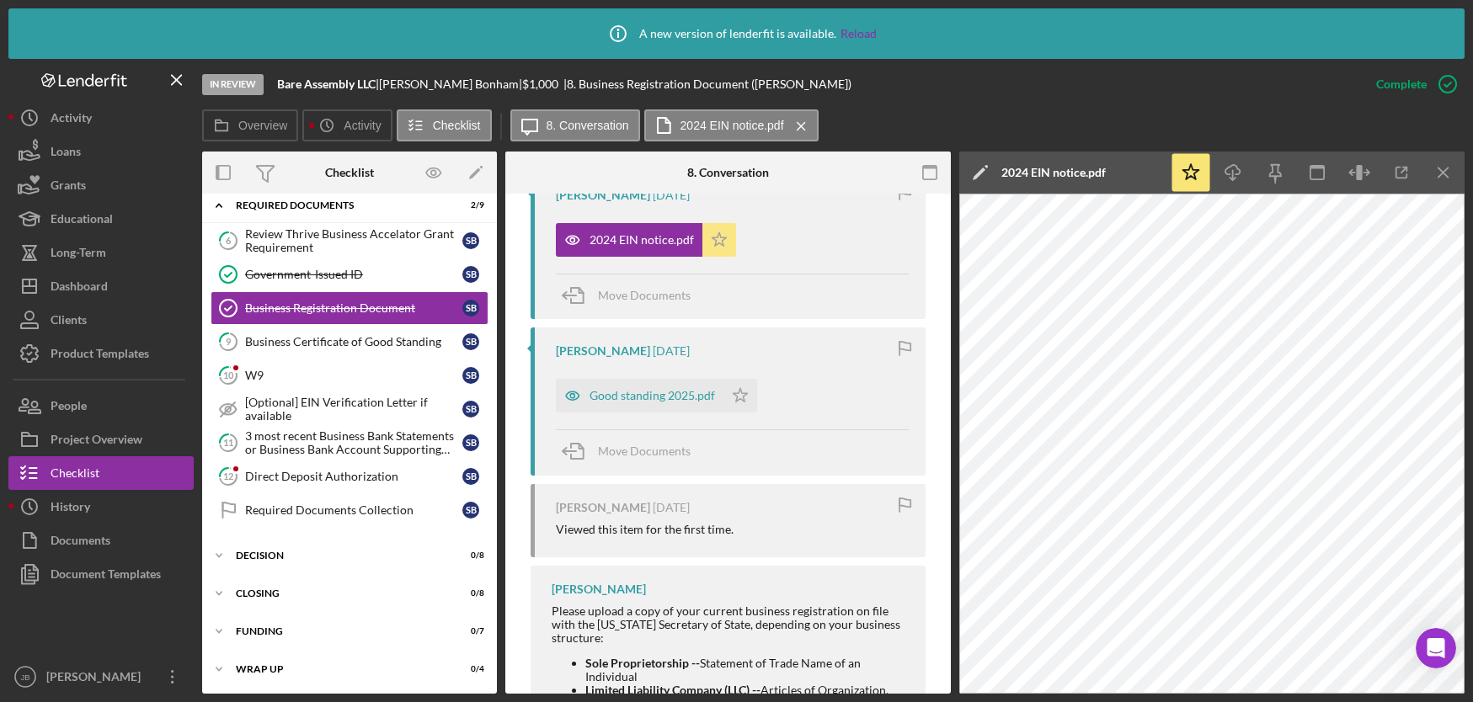
click at [712, 242] on icon "Icon/Star" at bounding box center [719, 240] width 34 height 34
click at [665, 248] on div "2024 EIN notice.pdf" at bounding box center [629, 240] width 147 height 34
click at [648, 299] on span "Move Documents" at bounding box center [644, 295] width 93 height 14
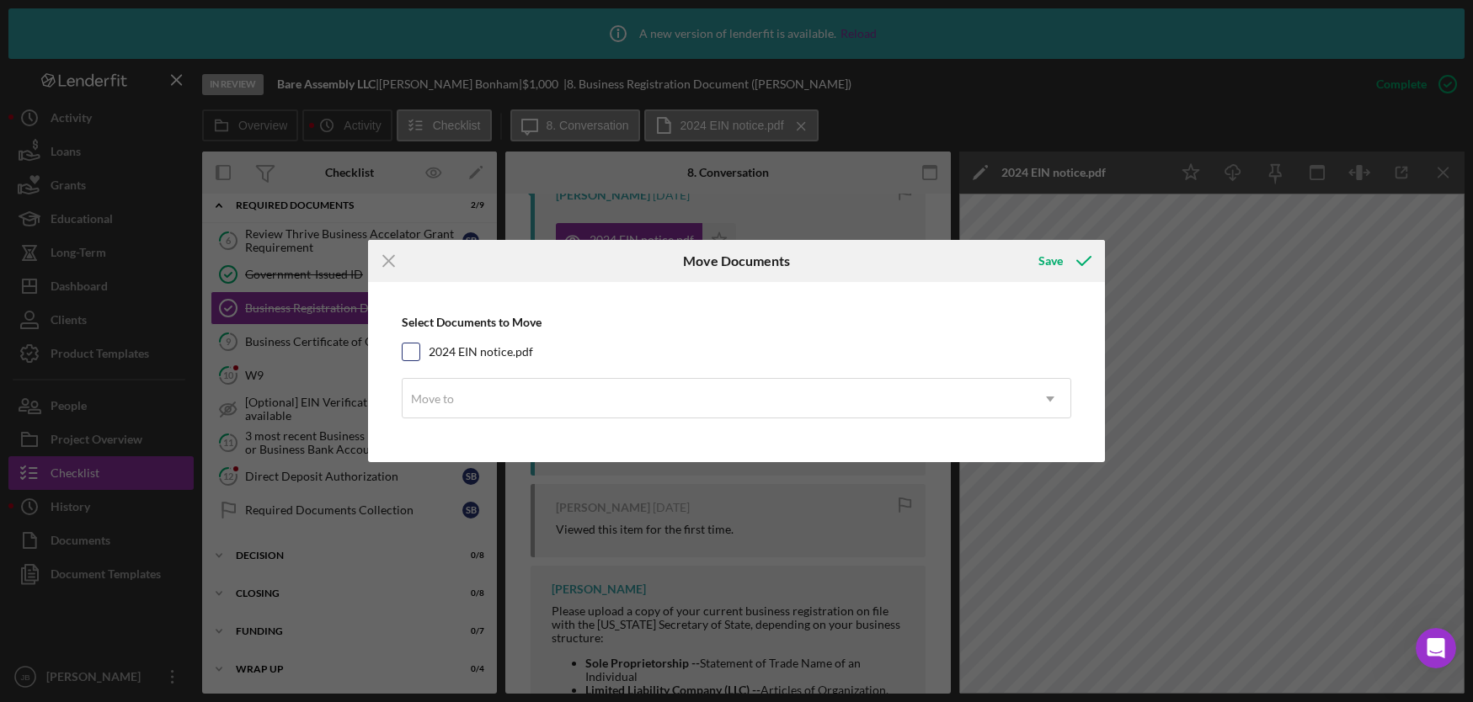
click at [413, 354] on input "2024 EIN notice.pdf" at bounding box center [411, 352] width 17 height 17
checkbox input "true"
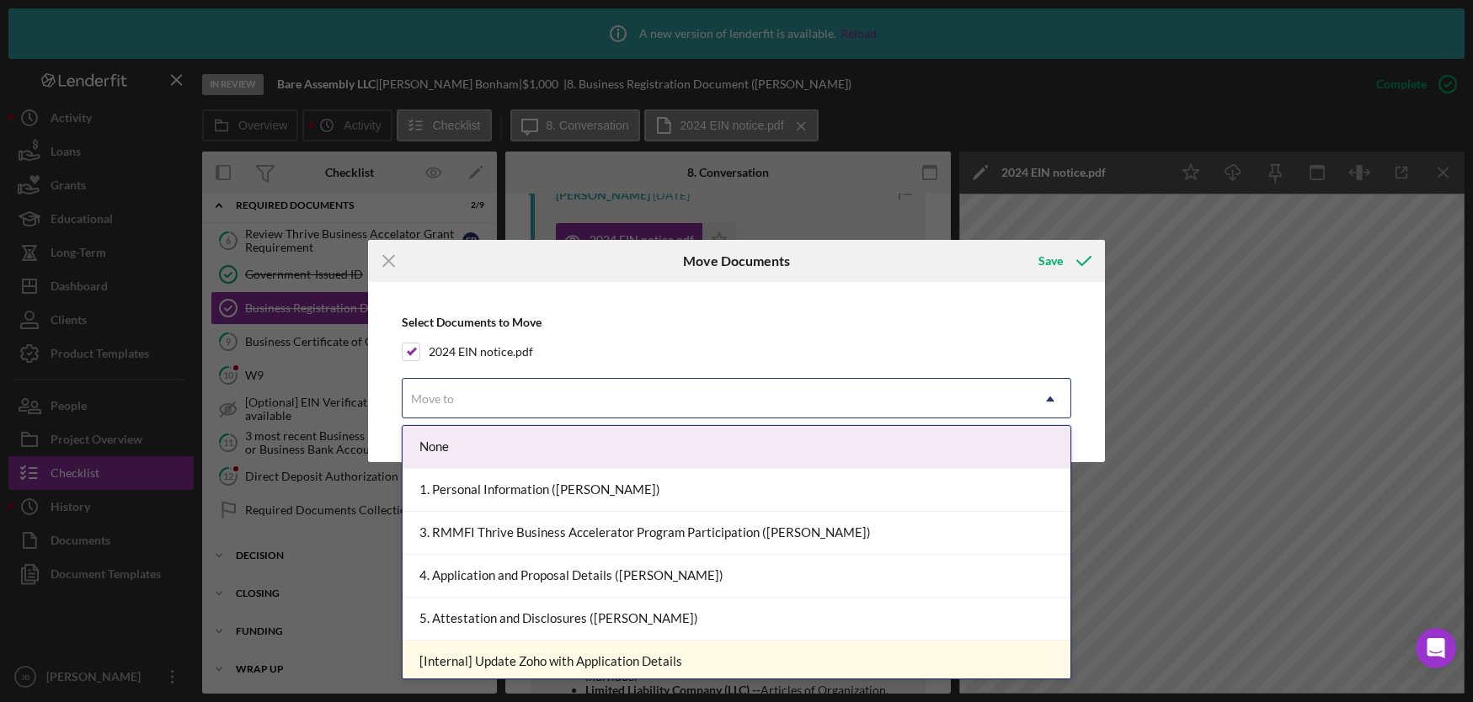
click at [998, 387] on div "Move to" at bounding box center [716, 399] width 627 height 39
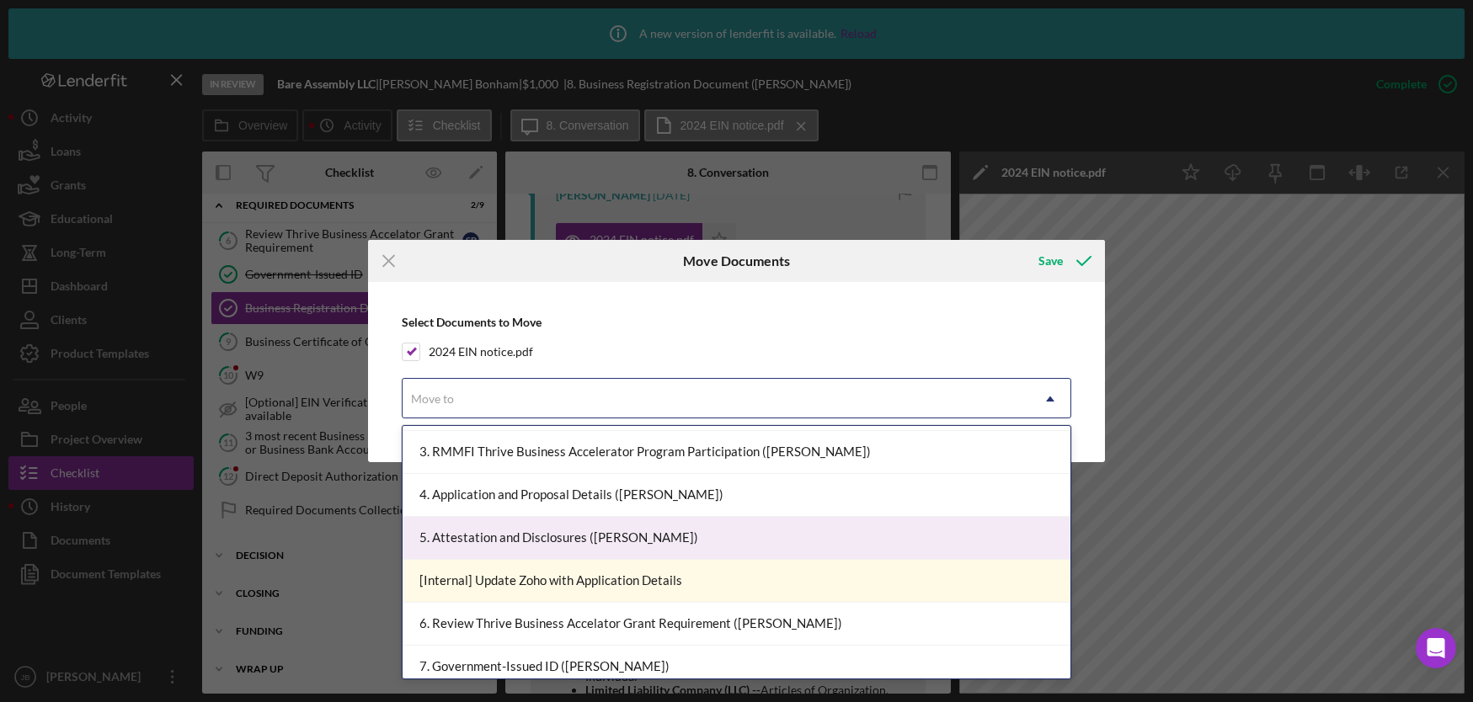
scroll to position [82, 0]
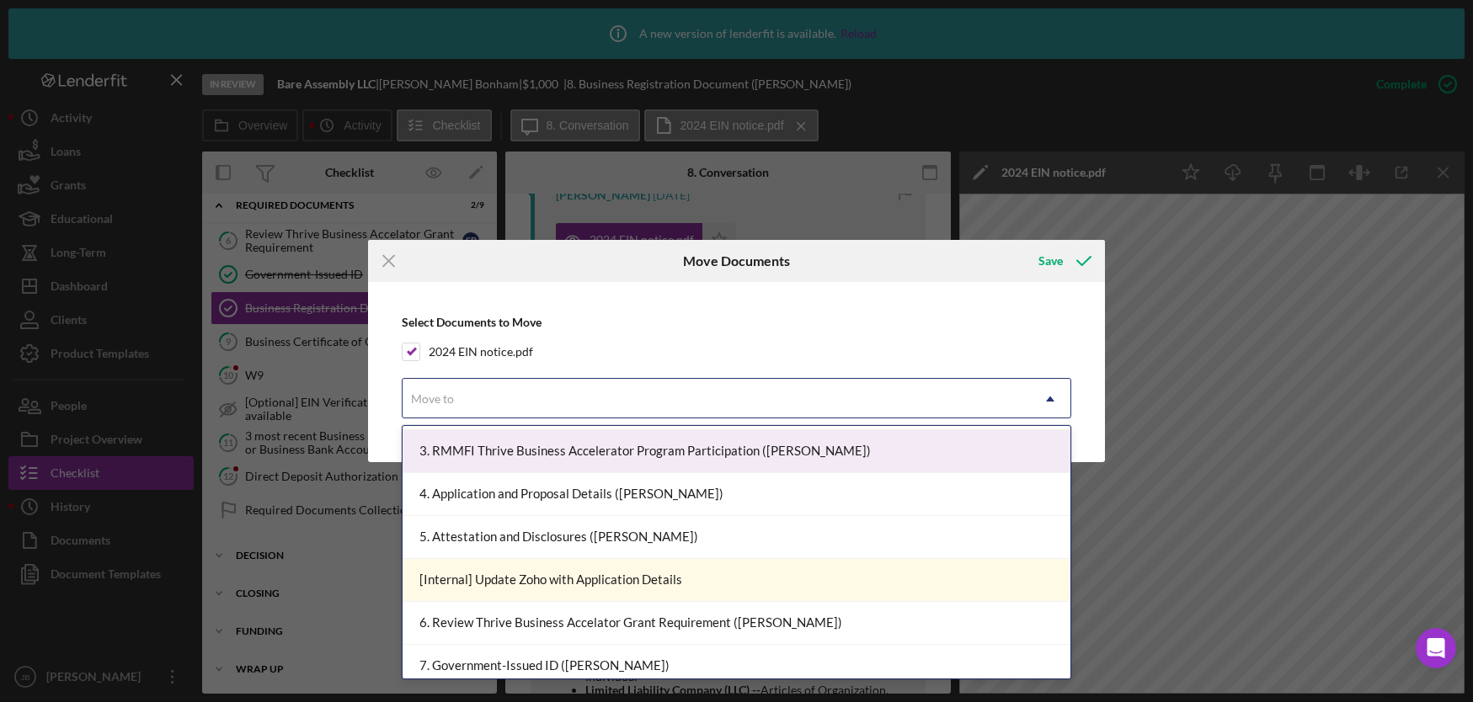
click at [309, 525] on div "Icon/Menu Close Move Documents Save Select Documents to Move 2024 EIN notice.pd…" at bounding box center [736, 351] width 1473 height 702
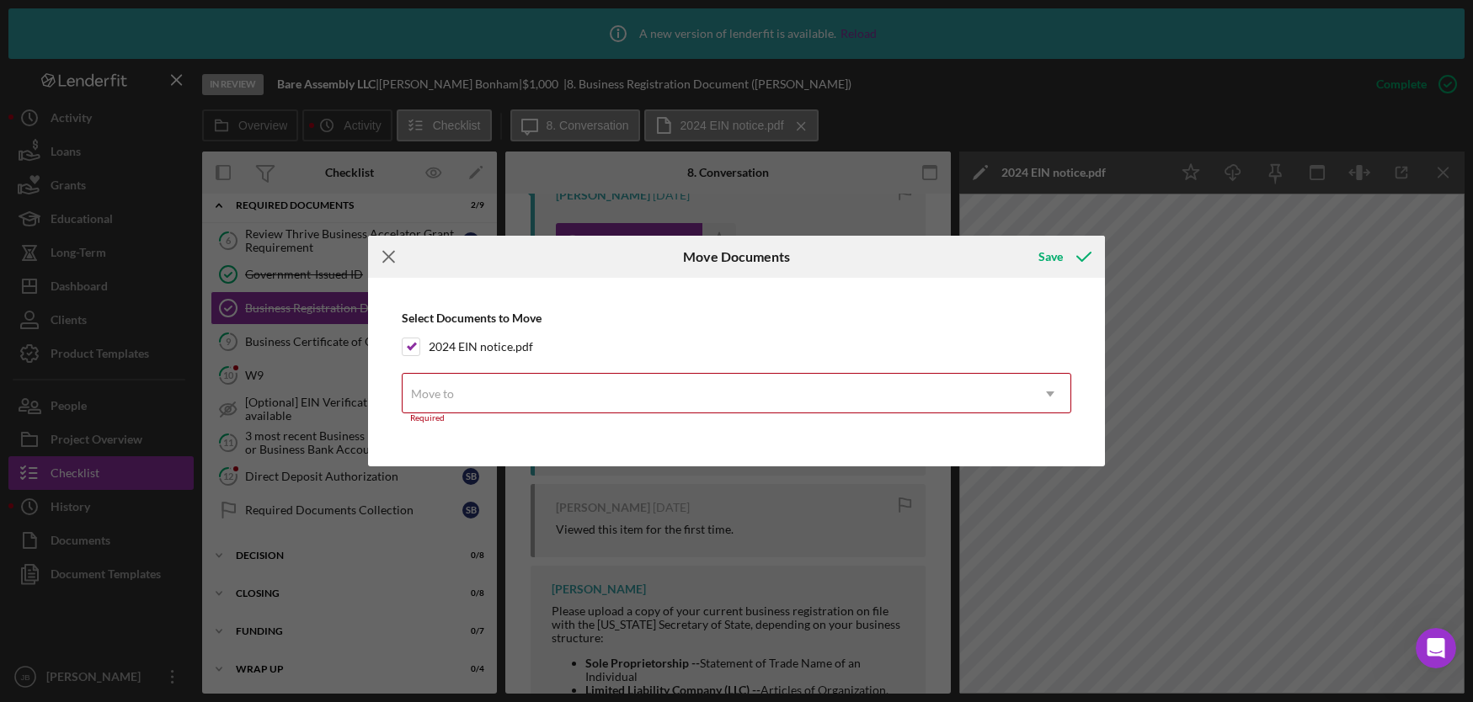
click at [397, 254] on icon "Icon/Menu Close" at bounding box center [389, 257] width 42 height 42
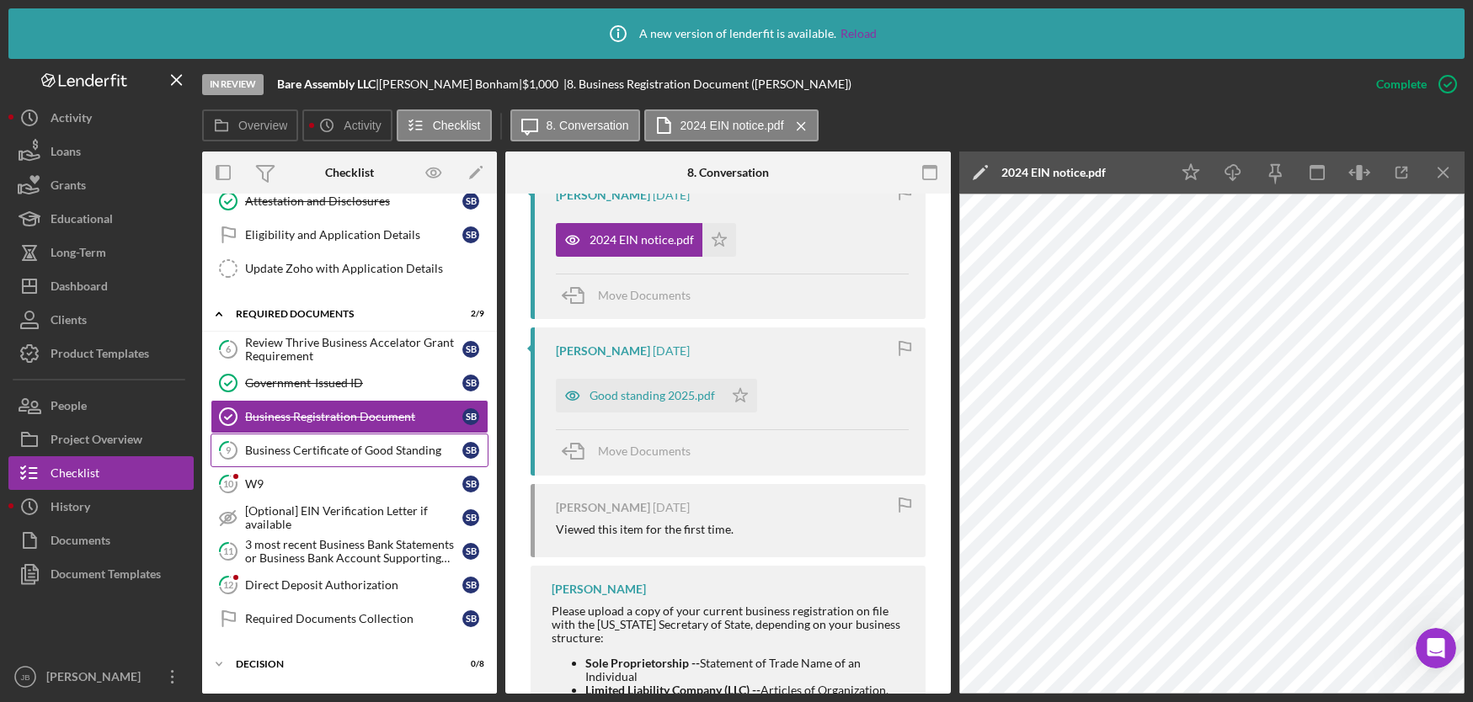
scroll to position [228, 0]
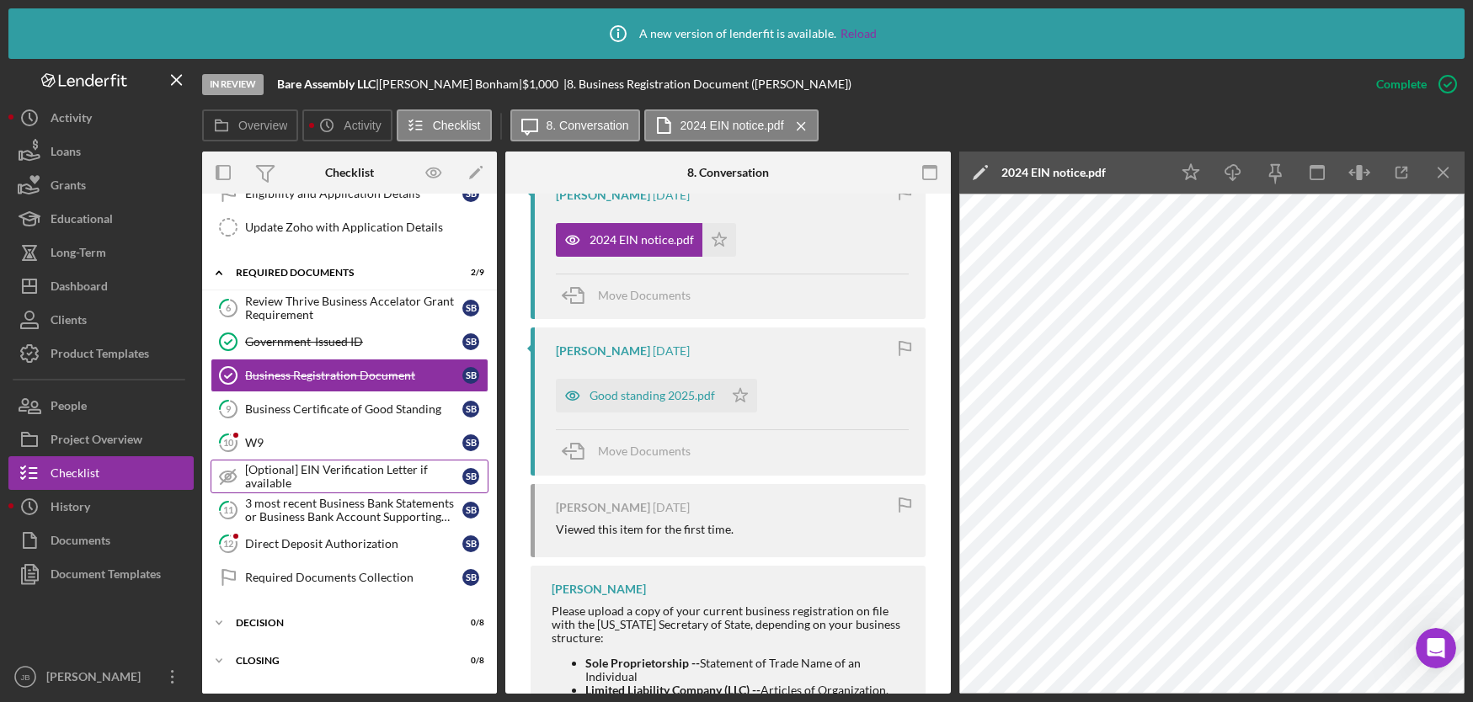
click at [344, 474] on div "[Optional] EIN Verification Letter if available" at bounding box center [353, 476] width 217 height 27
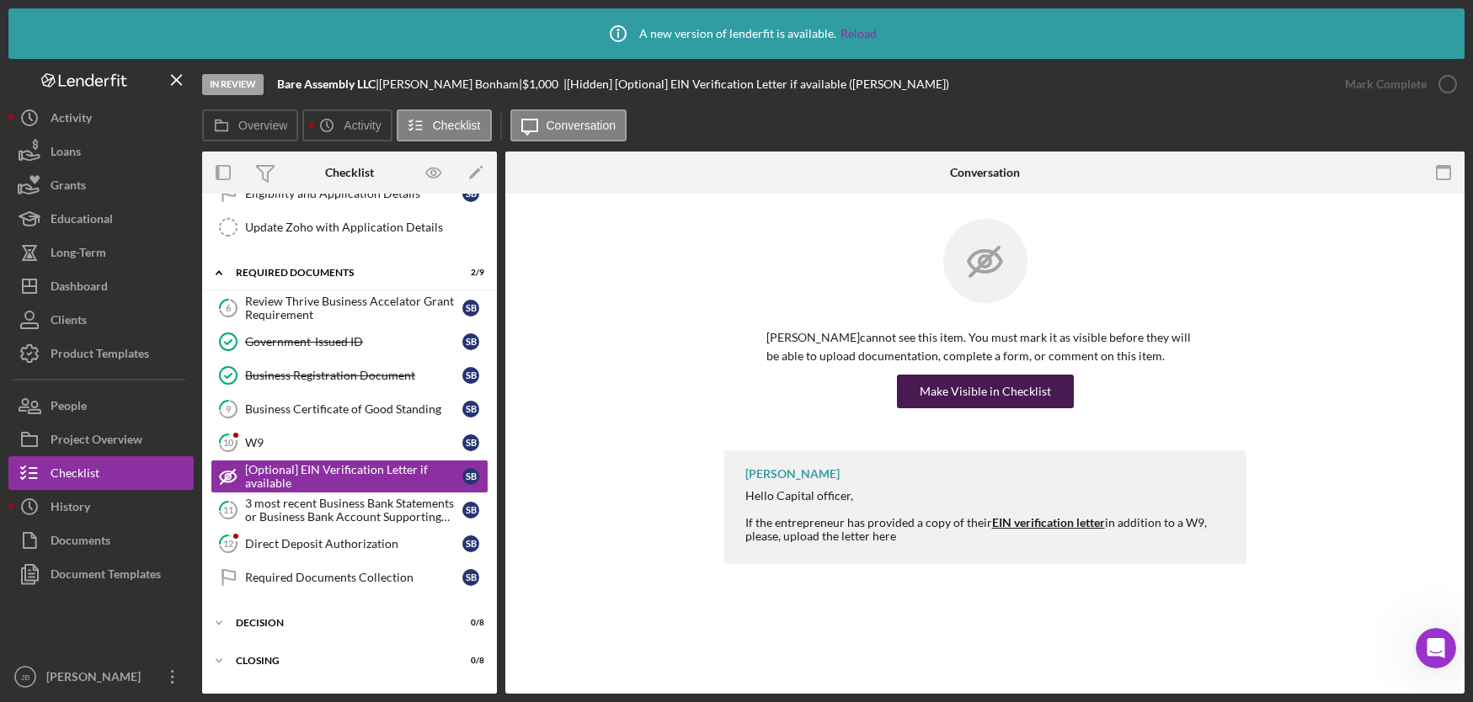
click at [968, 396] on div "Make Visible in Checklist" at bounding box center [985, 392] width 131 height 34
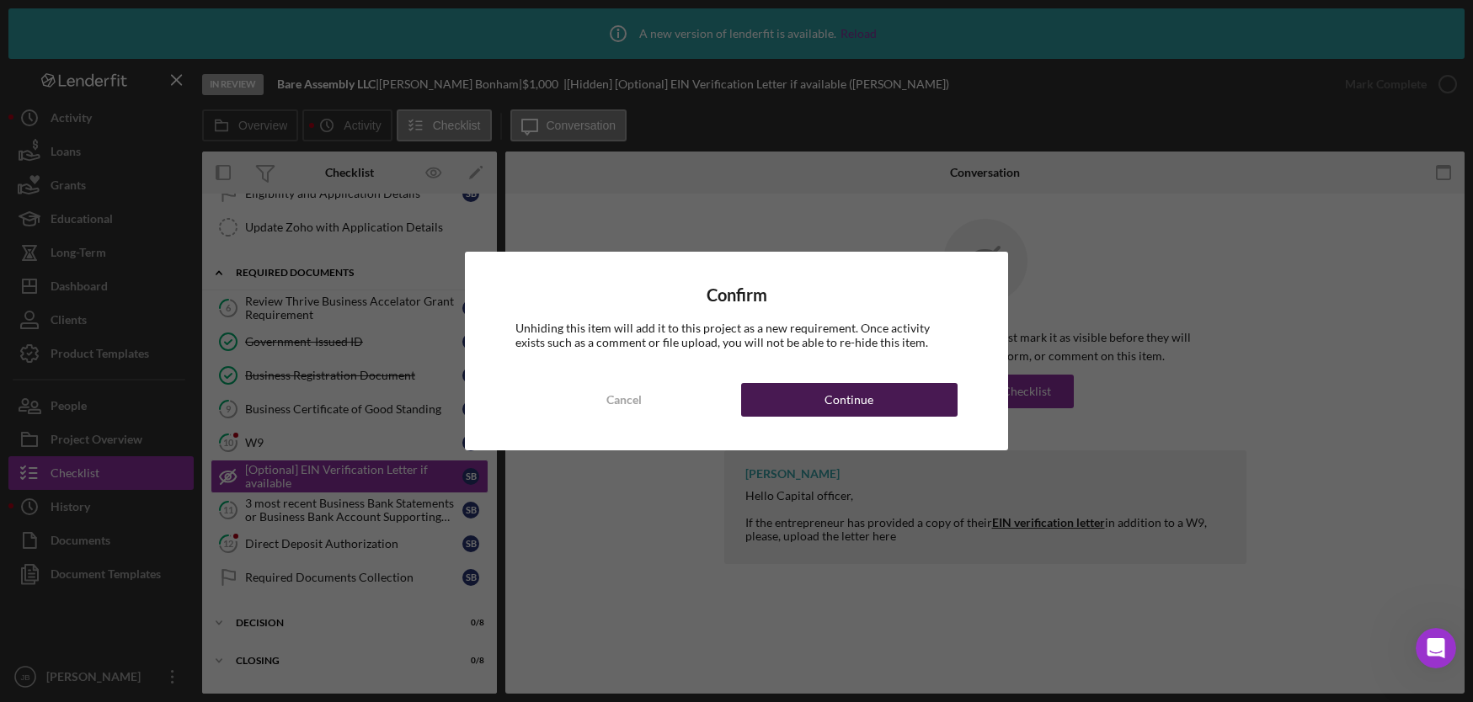
click at [849, 408] on div "Continue" at bounding box center [848, 400] width 49 height 34
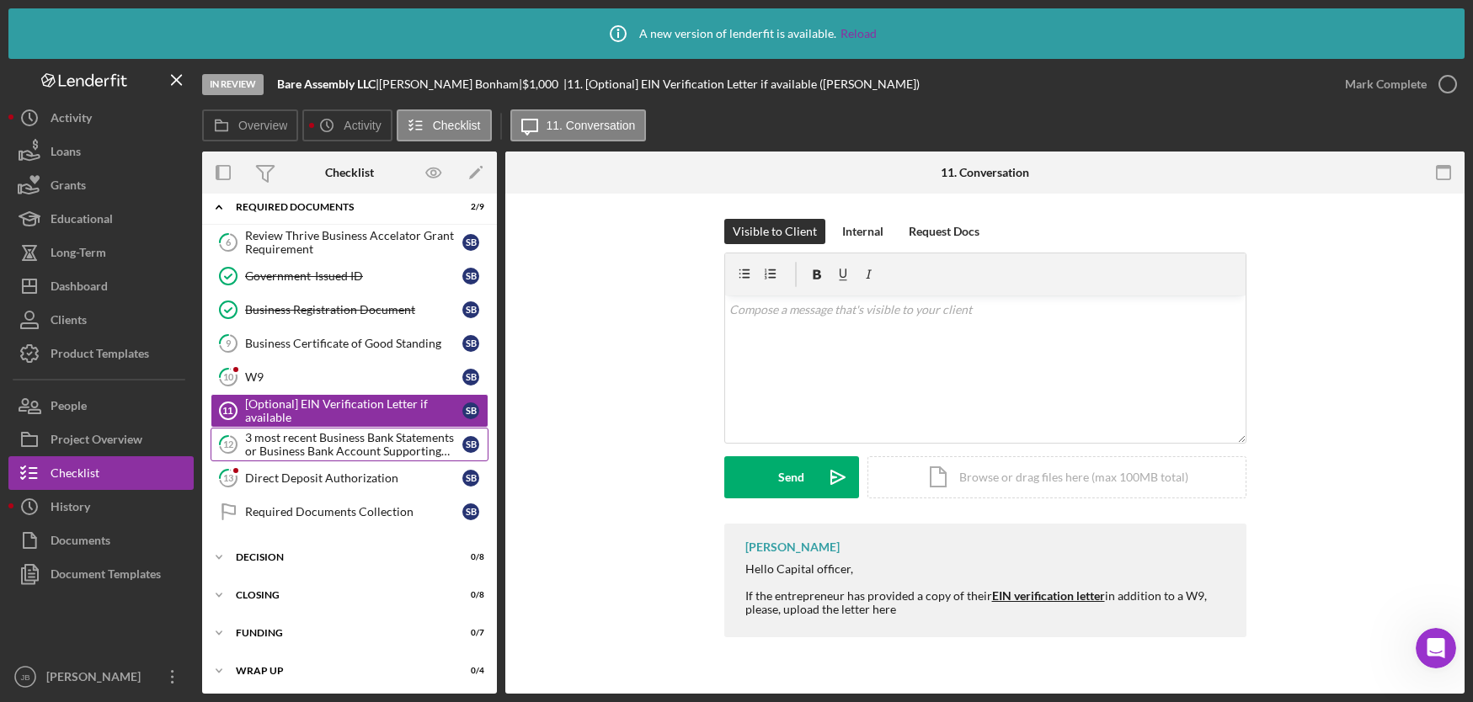
scroll to position [297, 0]
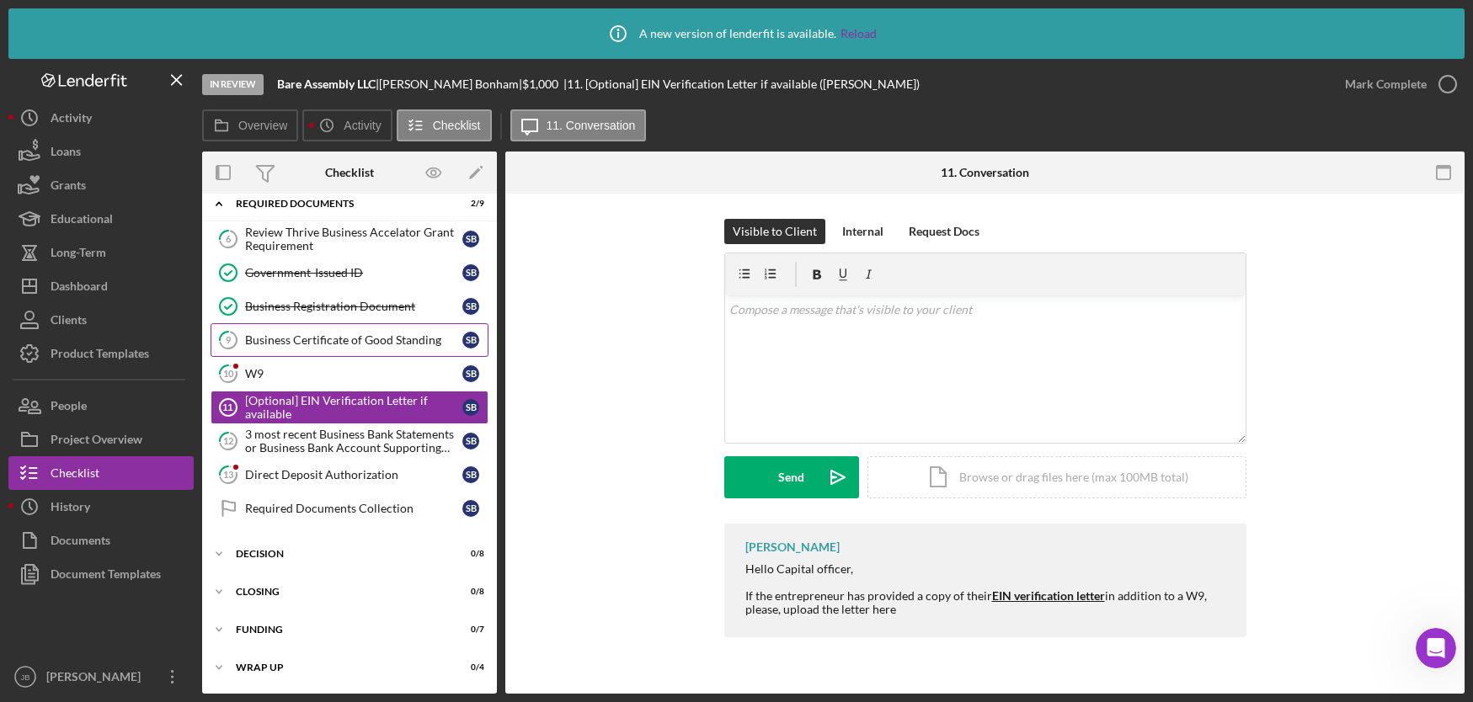
click at [368, 331] on link "9 Business Certificate of Good Standing S B" at bounding box center [350, 340] width 278 height 34
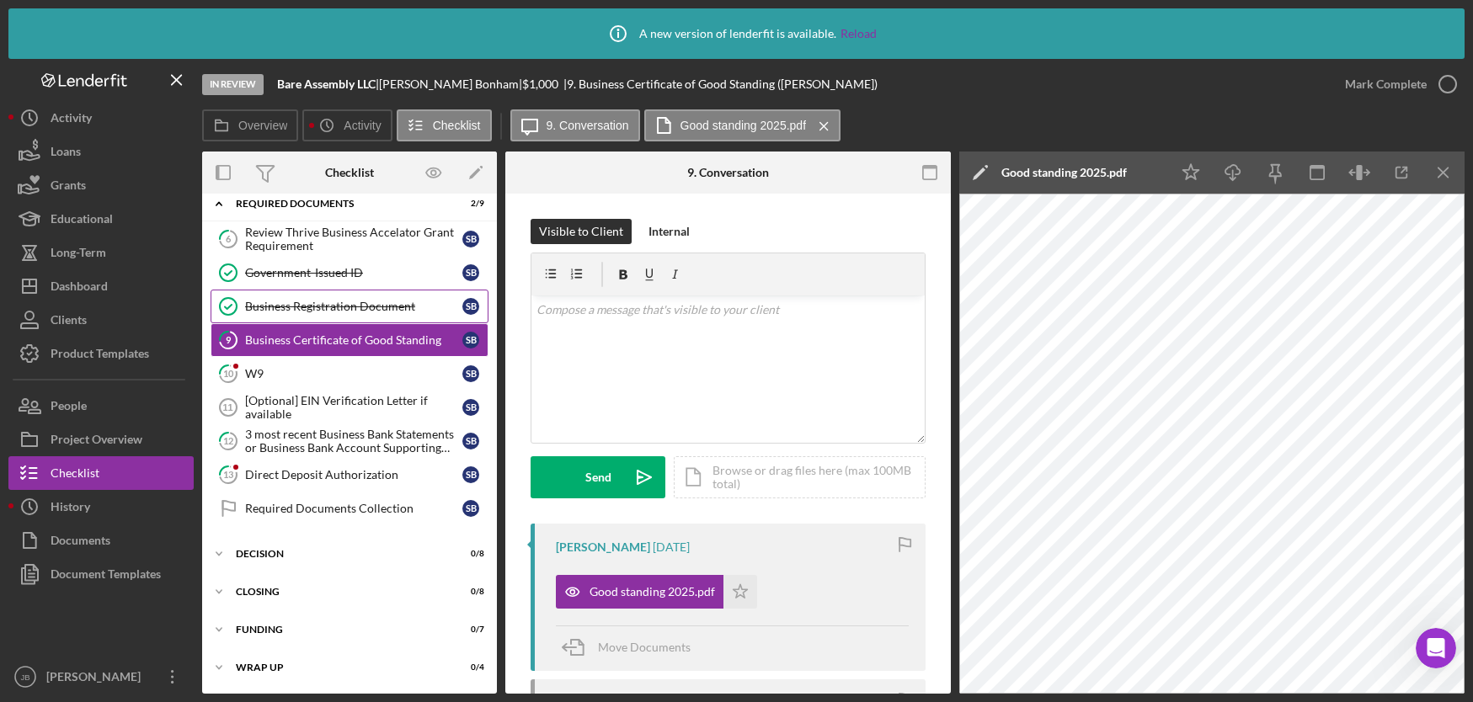
click at [355, 310] on div "Business Registration Document" at bounding box center [353, 306] width 217 height 13
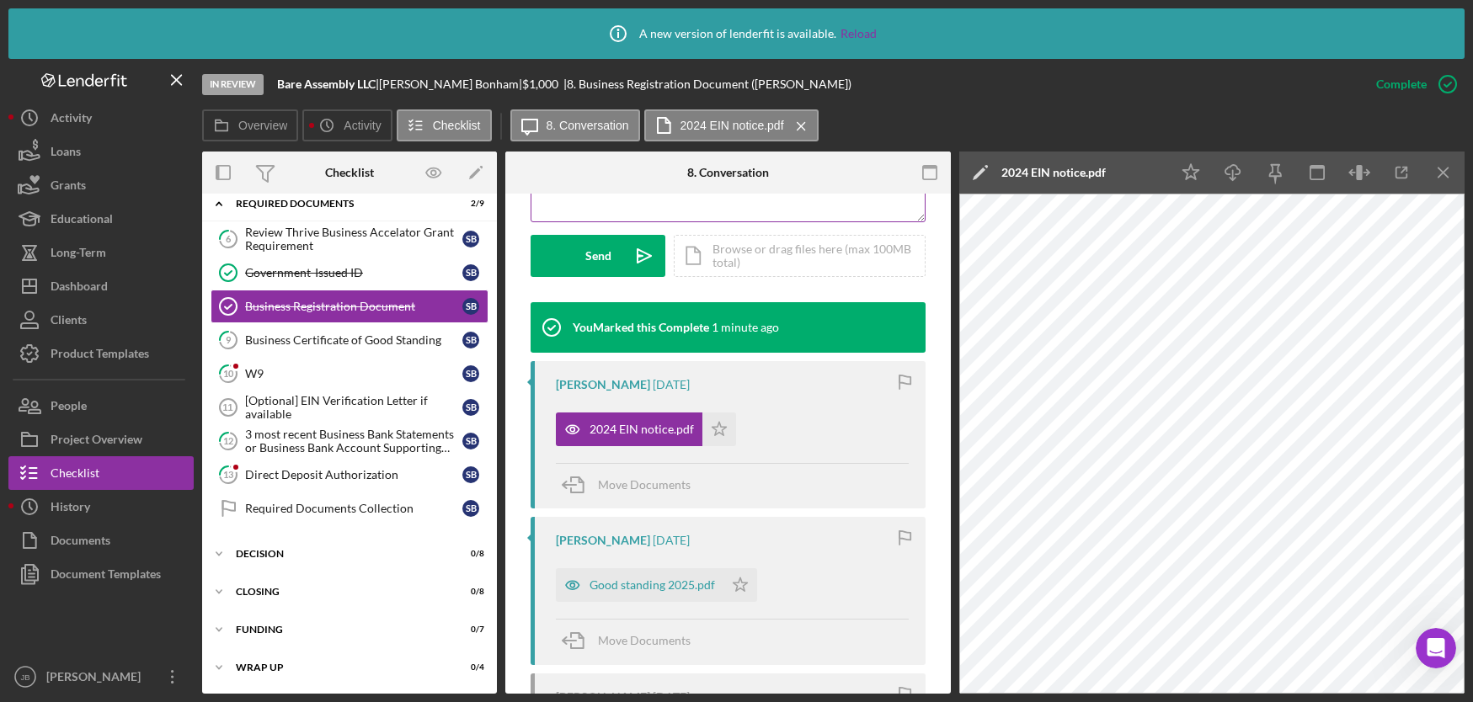
scroll to position [500, 0]
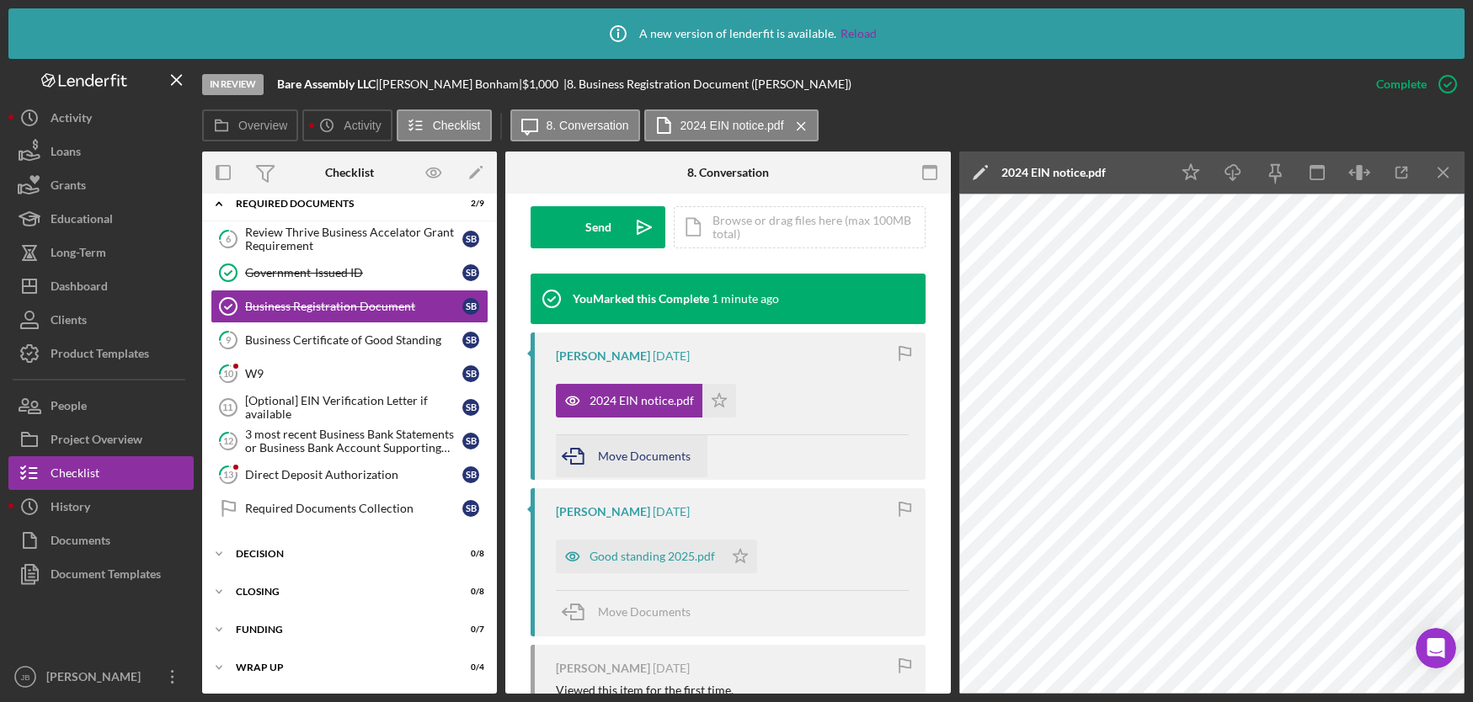
click at [648, 452] on span "Move Documents" at bounding box center [644, 456] width 93 height 14
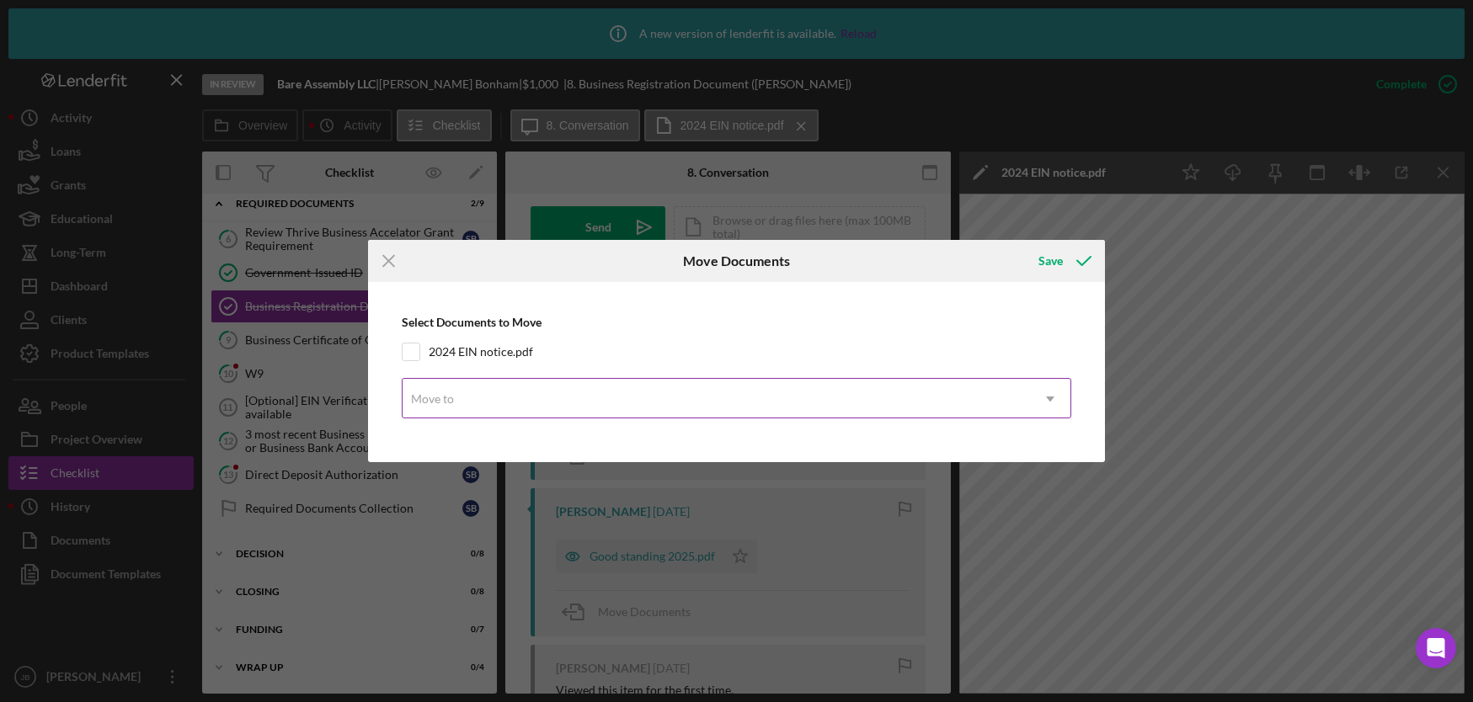
click at [1008, 395] on div "Move to" at bounding box center [716, 399] width 627 height 39
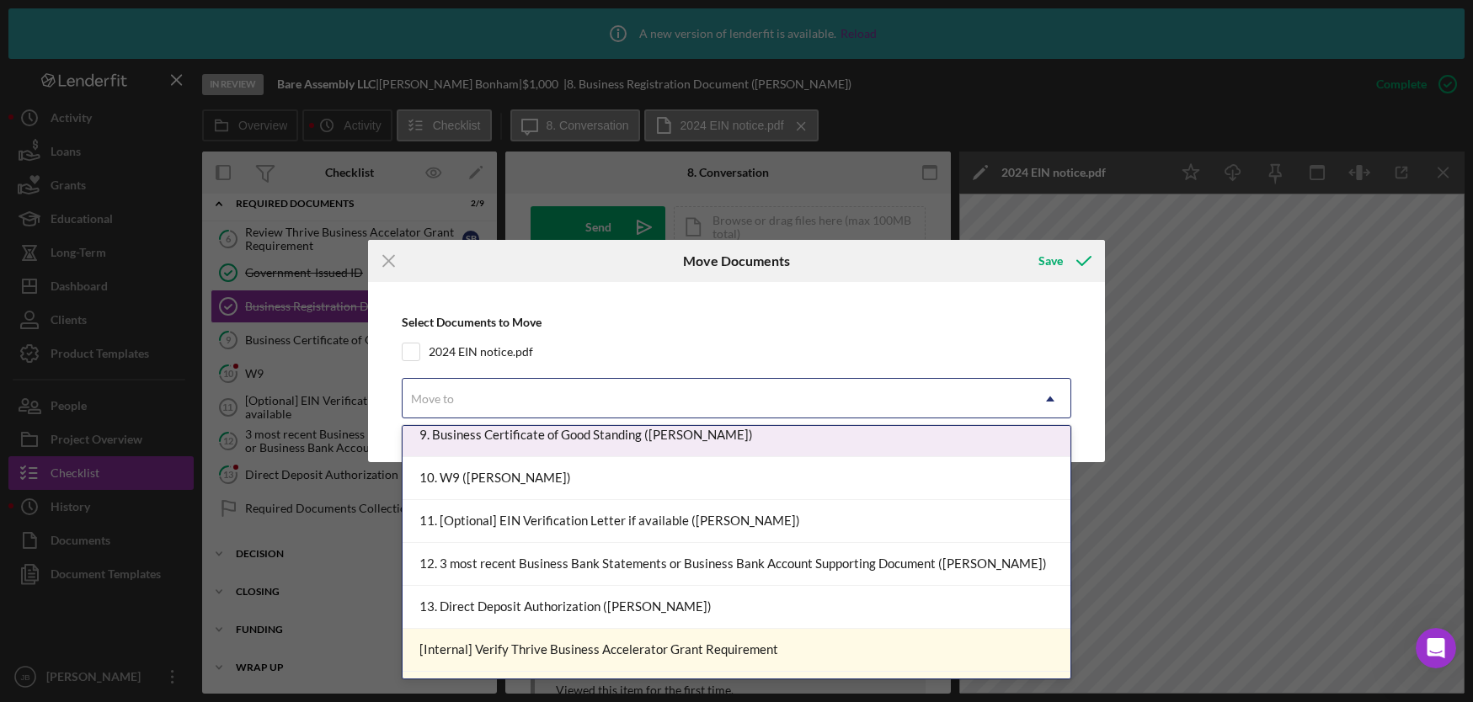
scroll to position [357, 0]
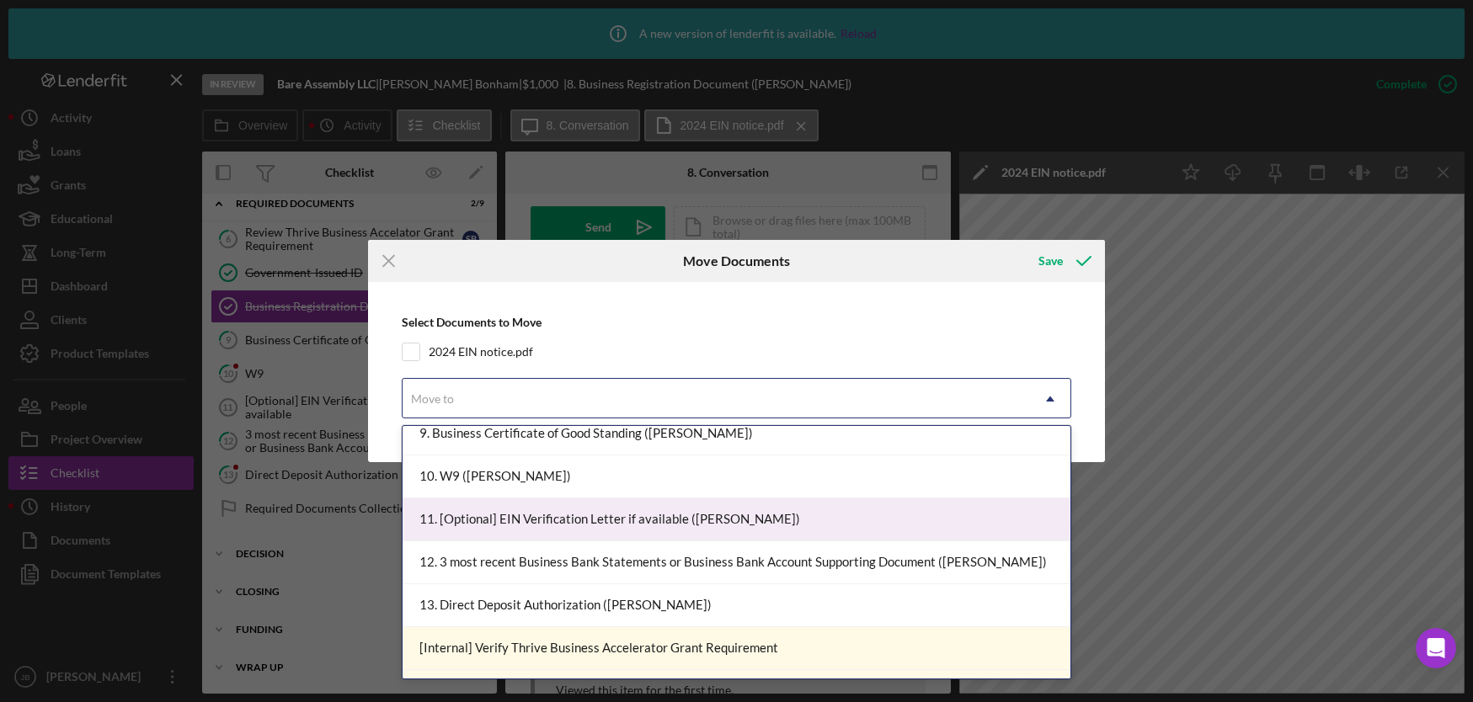
click at [704, 520] on div "11. [Optional] EIN Verification Letter if available ([PERSON_NAME])" at bounding box center [737, 520] width 668 height 43
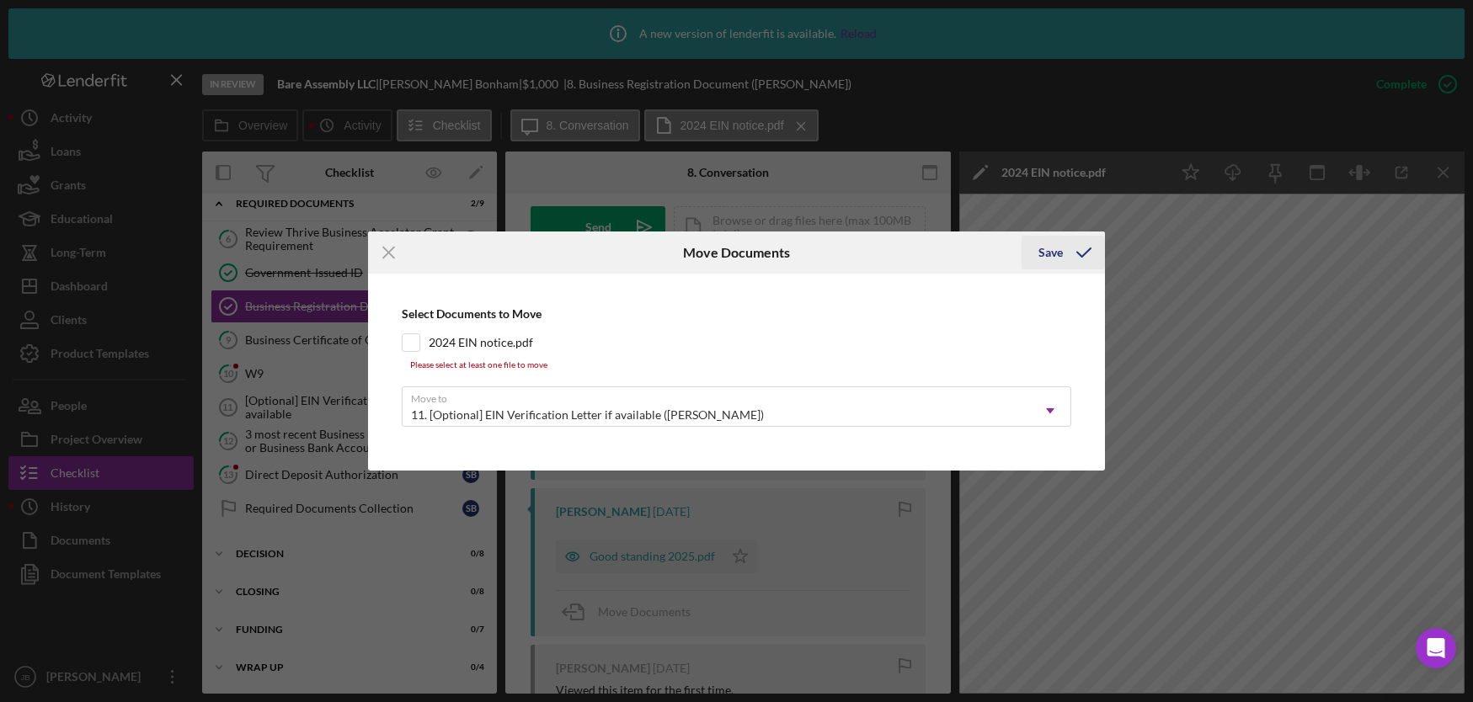
click at [1063, 251] on icon "submit" at bounding box center [1084, 253] width 42 height 42
click at [1061, 253] on div "Save" at bounding box center [1050, 253] width 24 height 34
click at [415, 345] on input "2024 EIN notice.pdf" at bounding box center [411, 342] width 17 height 17
checkbox input "true"
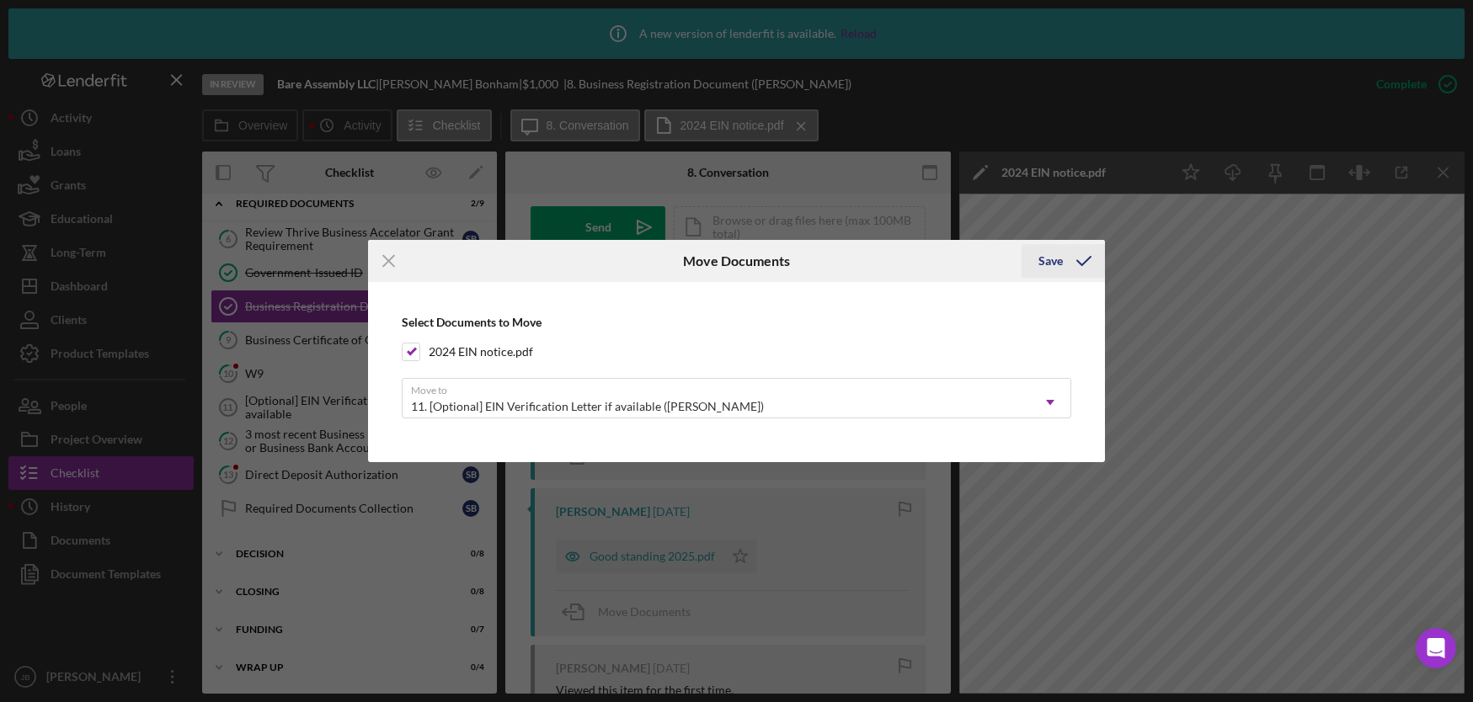
click at [1064, 259] on icon "submit" at bounding box center [1084, 261] width 42 height 42
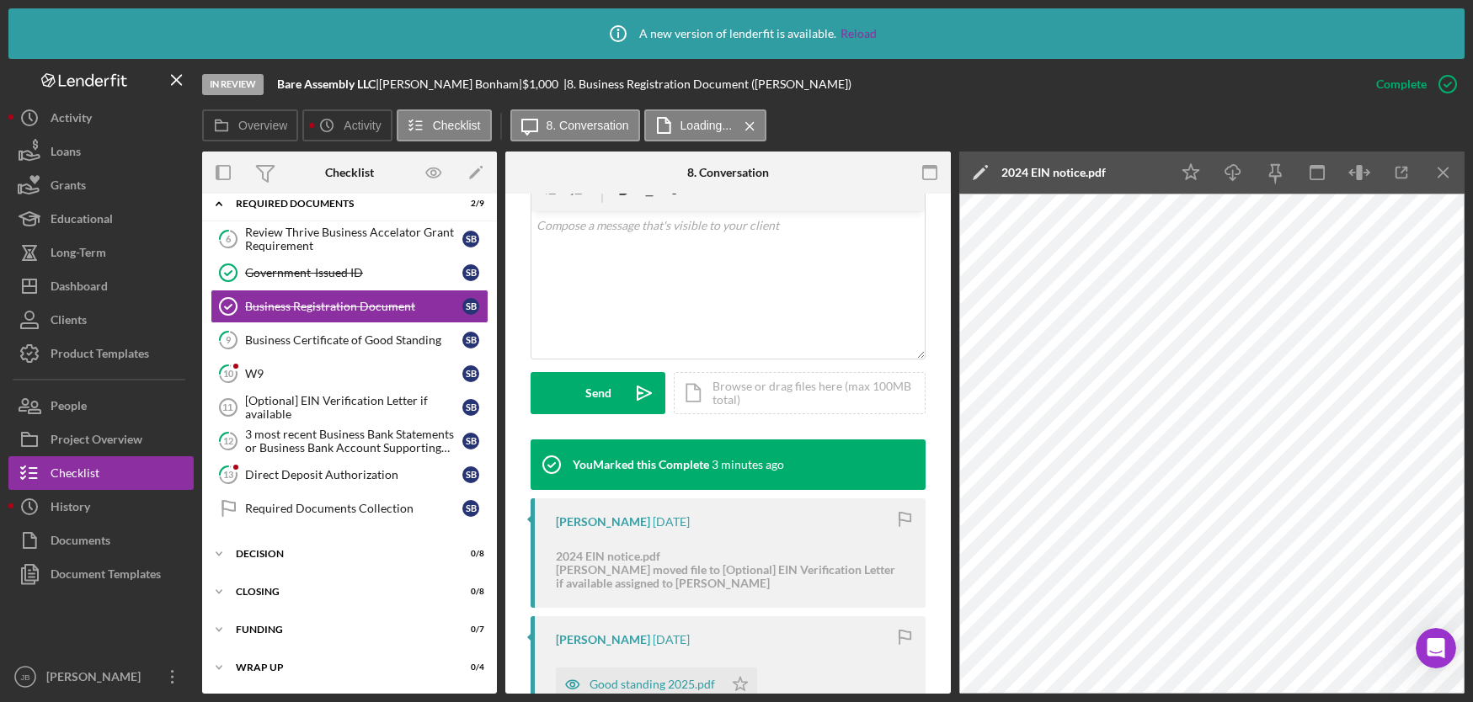
scroll to position [251, 0]
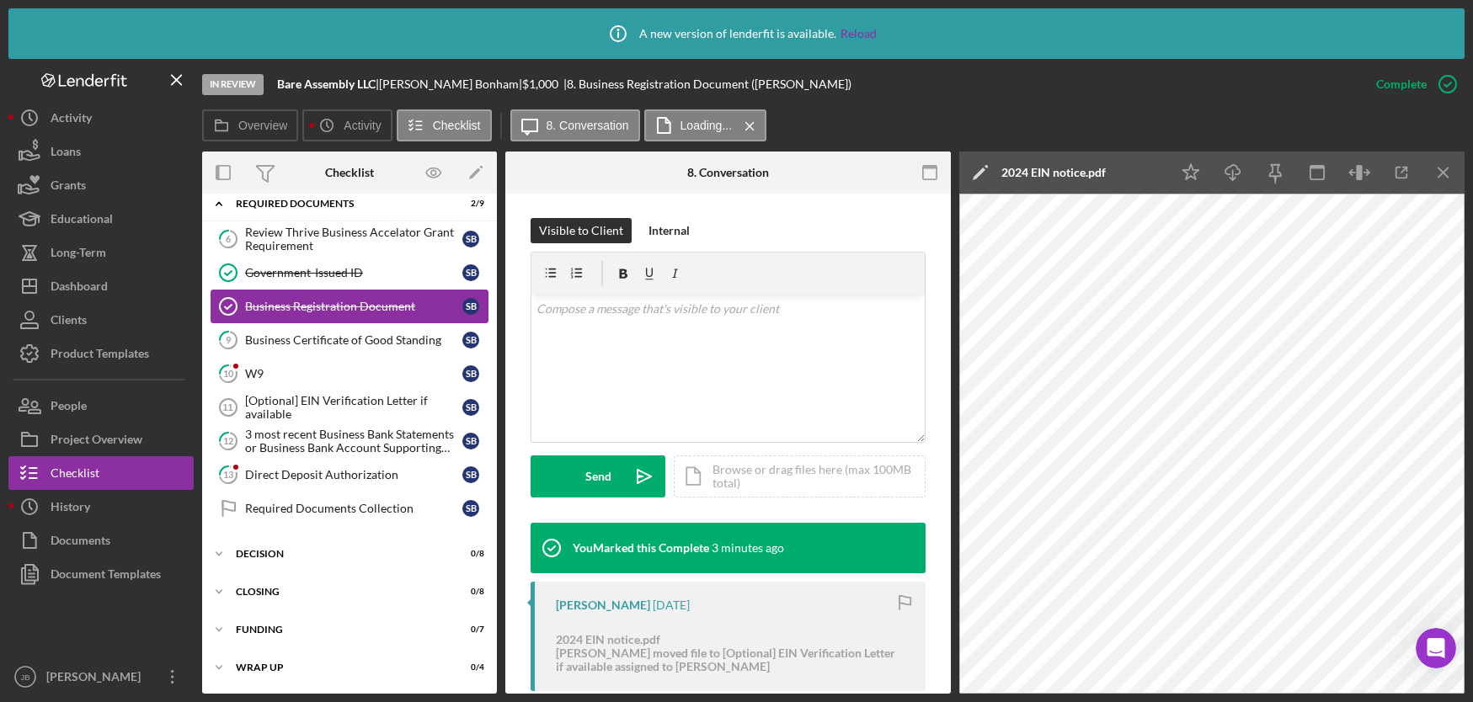
click at [352, 303] on div "Business Registration Document" at bounding box center [353, 306] width 217 height 13
click at [1451, 84] on icon "button" at bounding box center [1447, 84] width 42 height 42
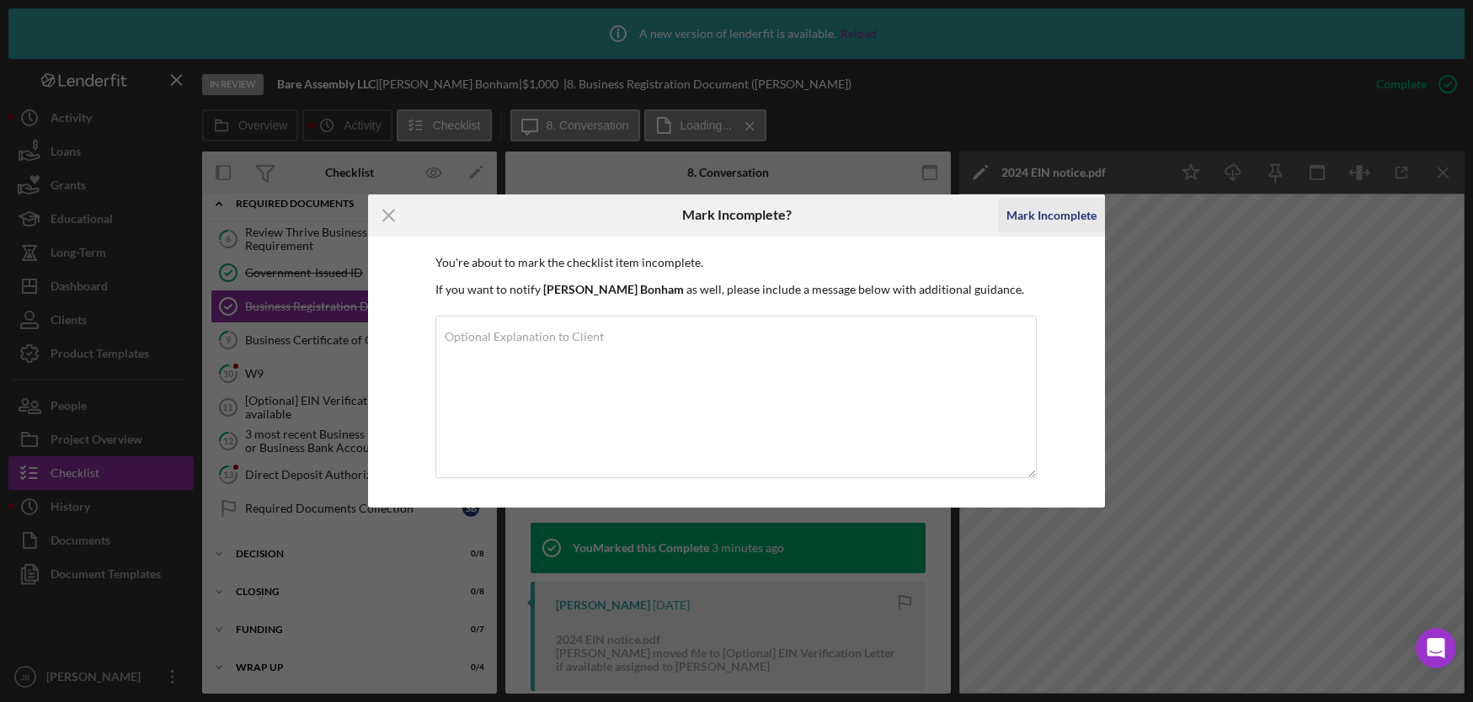
click at [1037, 217] on div "Mark Incomplete" at bounding box center [1051, 216] width 90 height 34
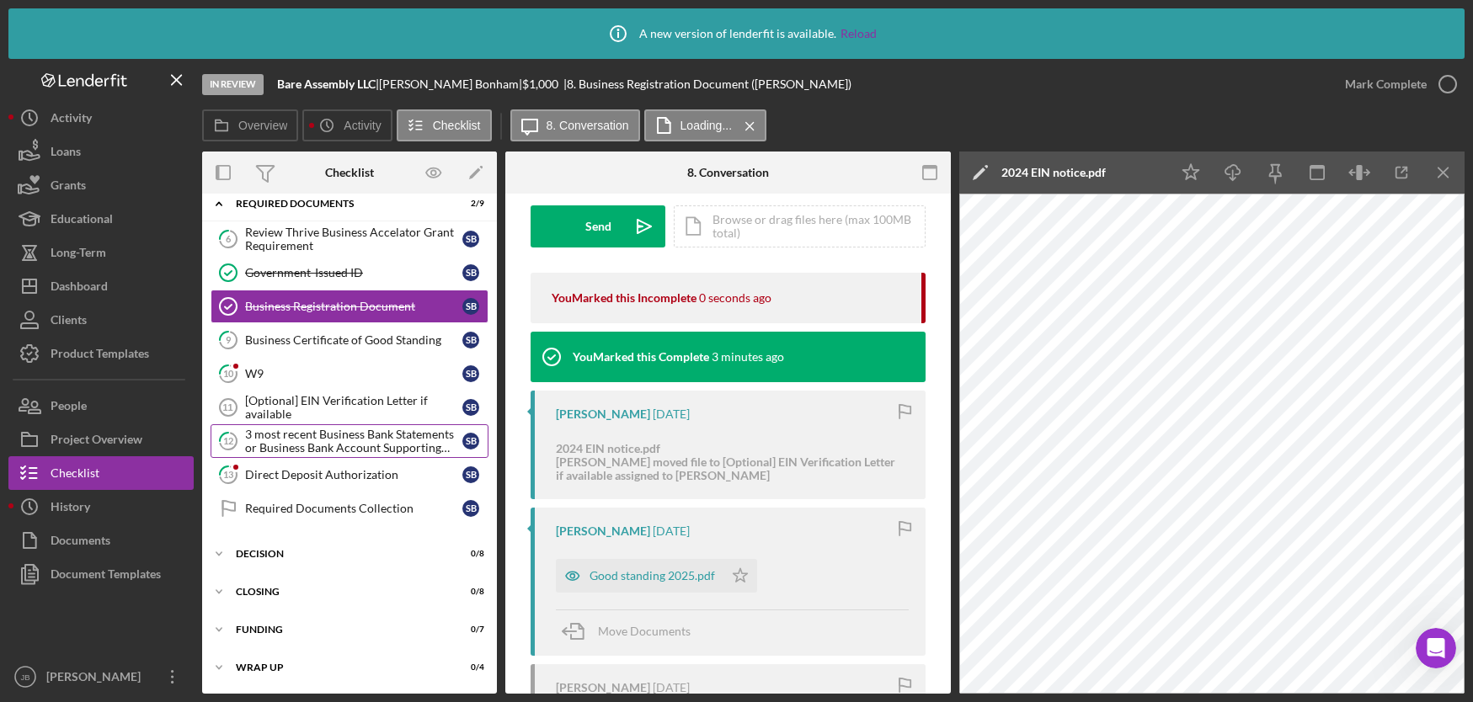
scroll to position [1, 0]
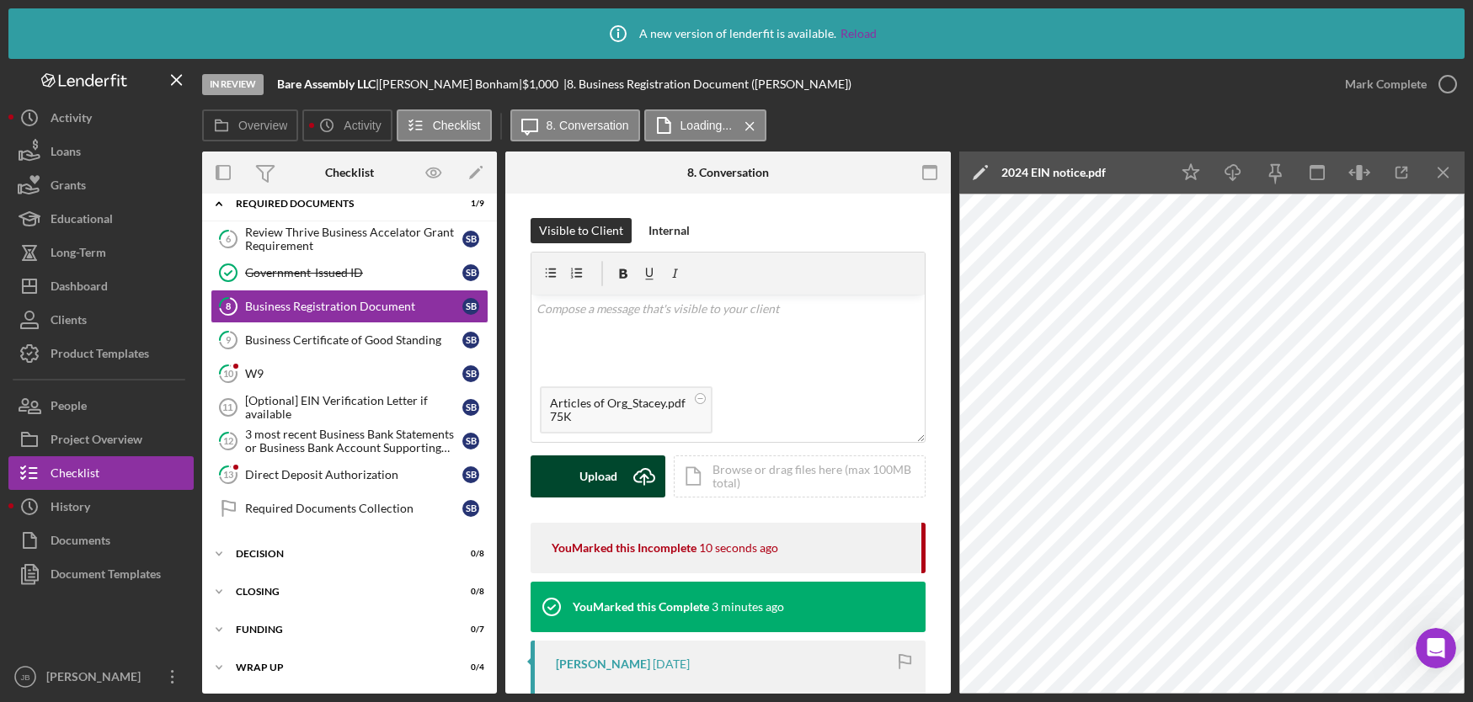
click at [646, 473] on icon "Icon/Upload" at bounding box center [644, 477] width 42 height 42
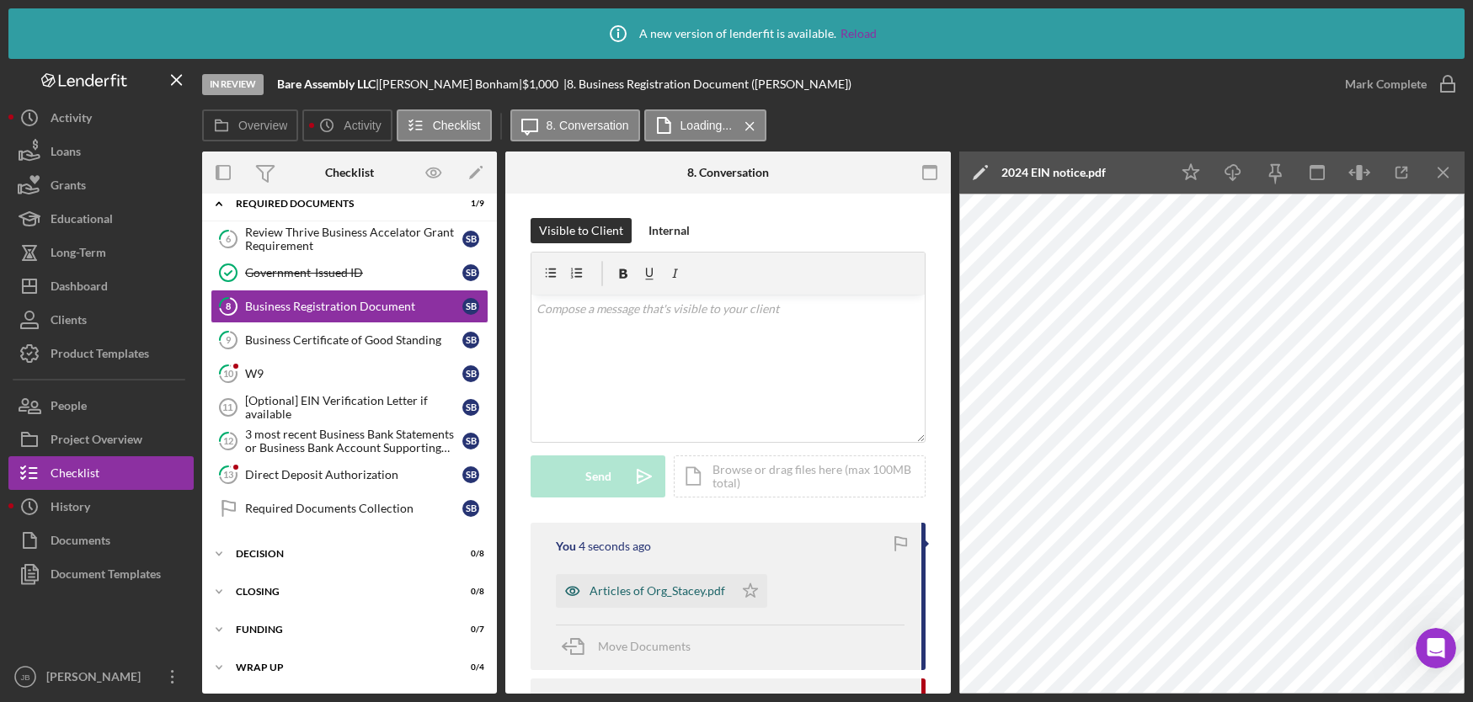
click at [697, 587] on div "Articles of Org_Stacey.pdf" at bounding box center [657, 590] width 136 height 13
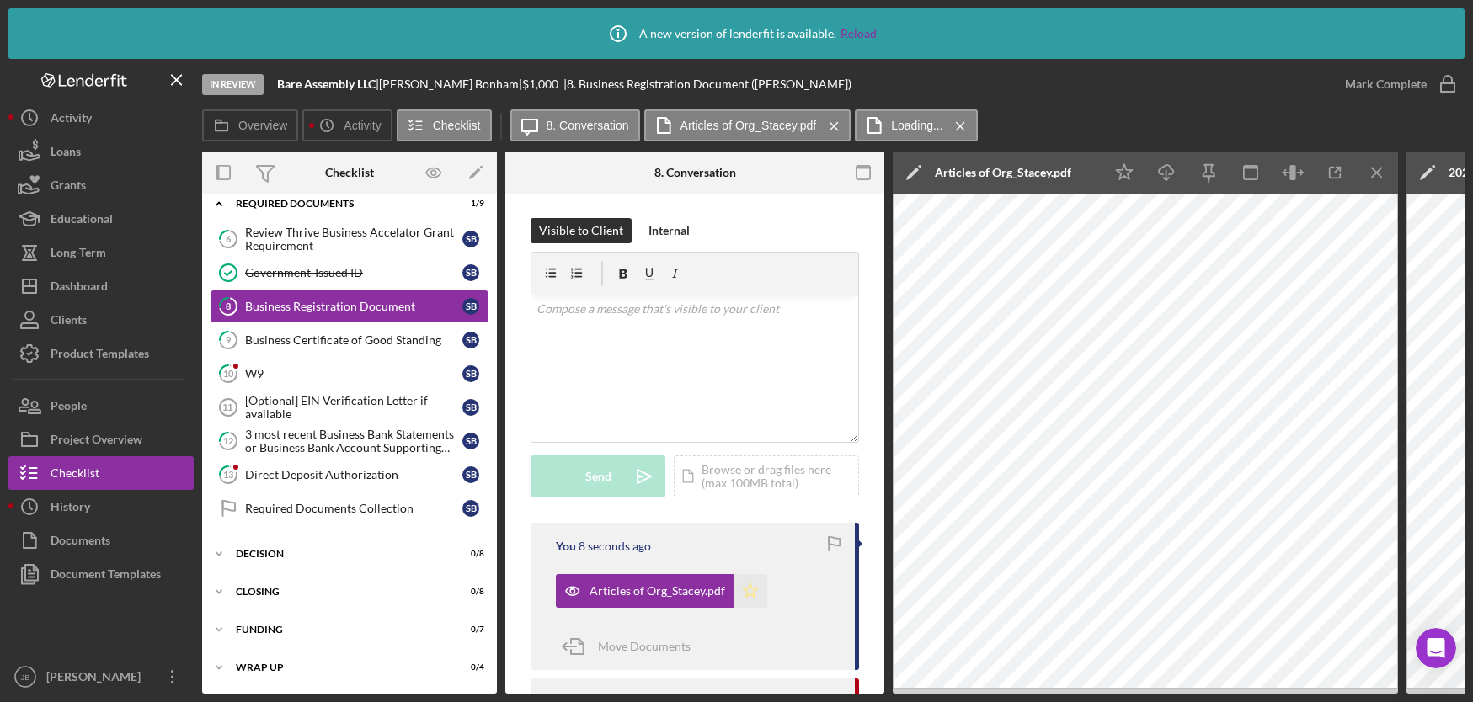
click at [749, 593] on icon "Icon/Star" at bounding box center [750, 591] width 34 height 34
click at [1453, 87] on icon "button" at bounding box center [1447, 84] width 42 height 42
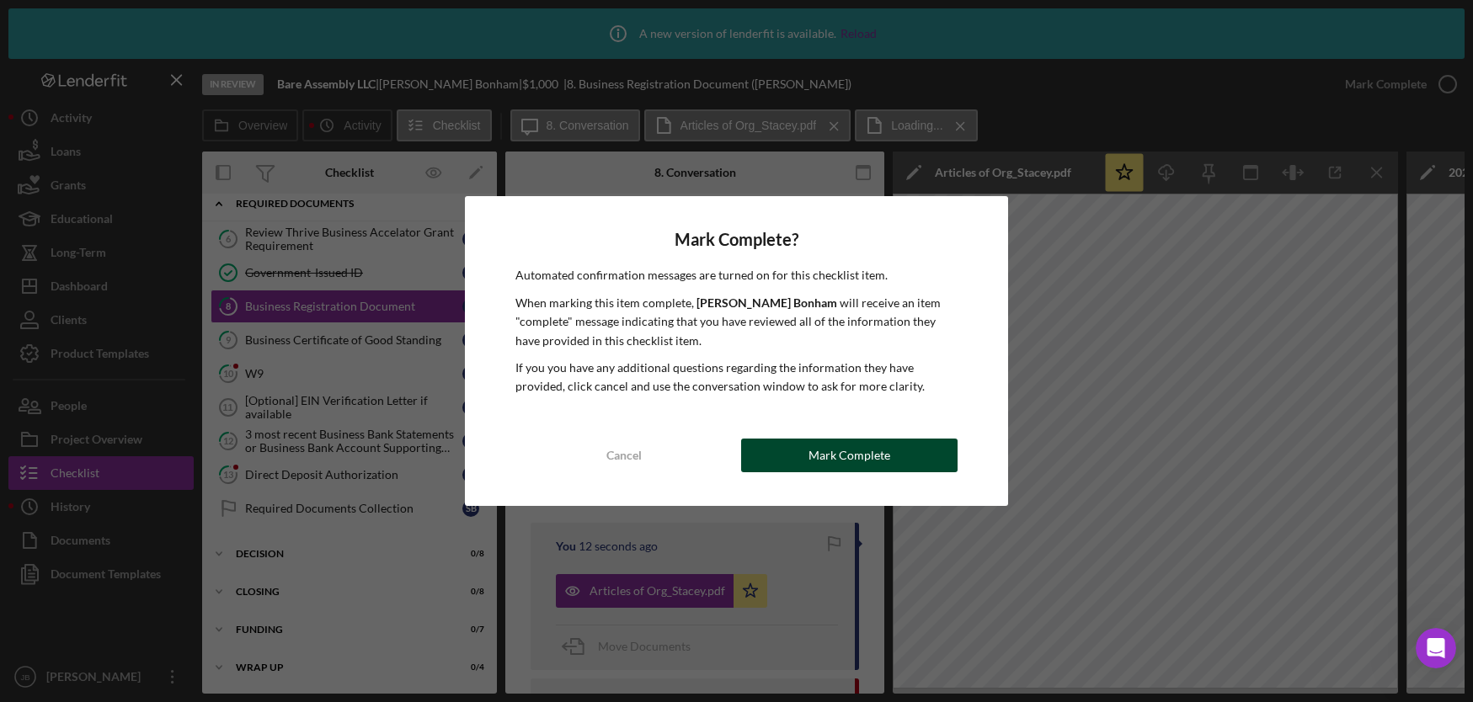
click at [829, 456] on div "Mark Complete" at bounding box center [849, 456] width 82 height 34
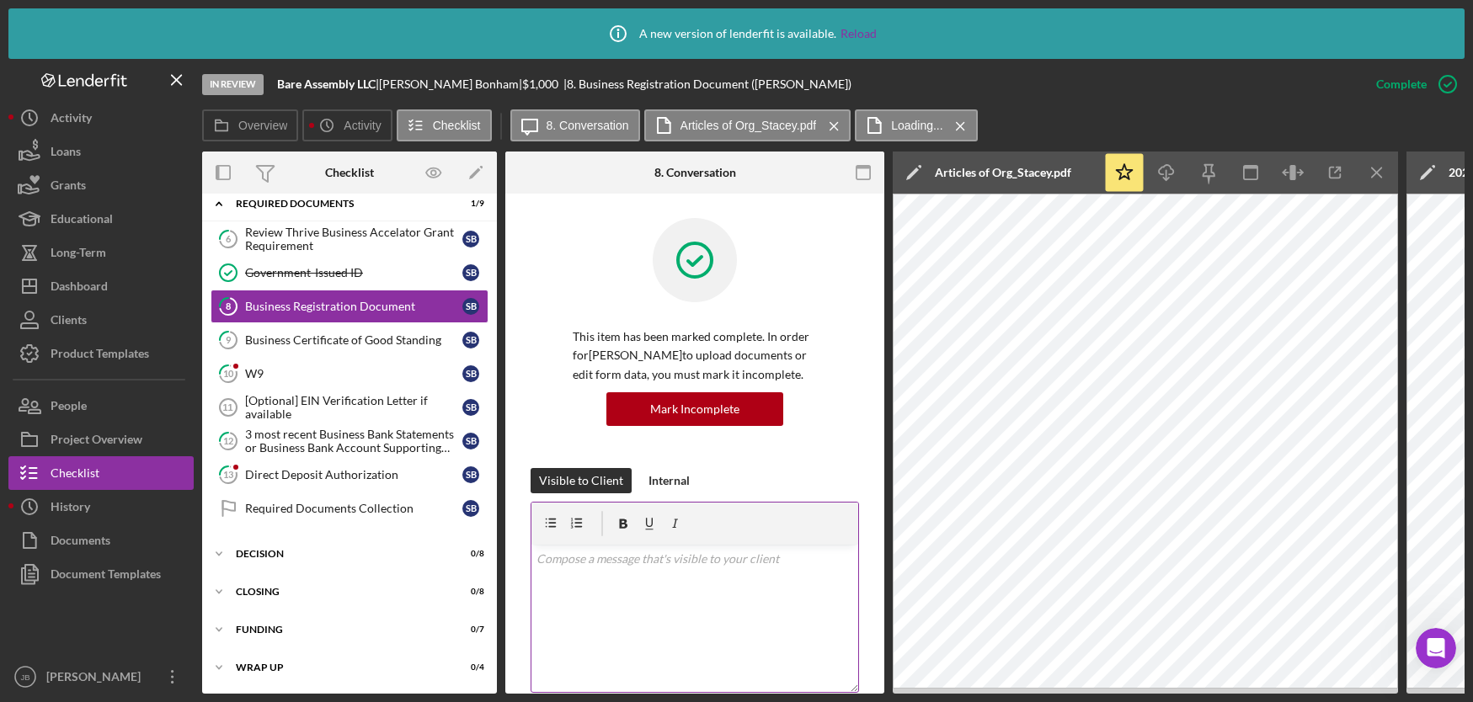
scroll to position [251, 0]
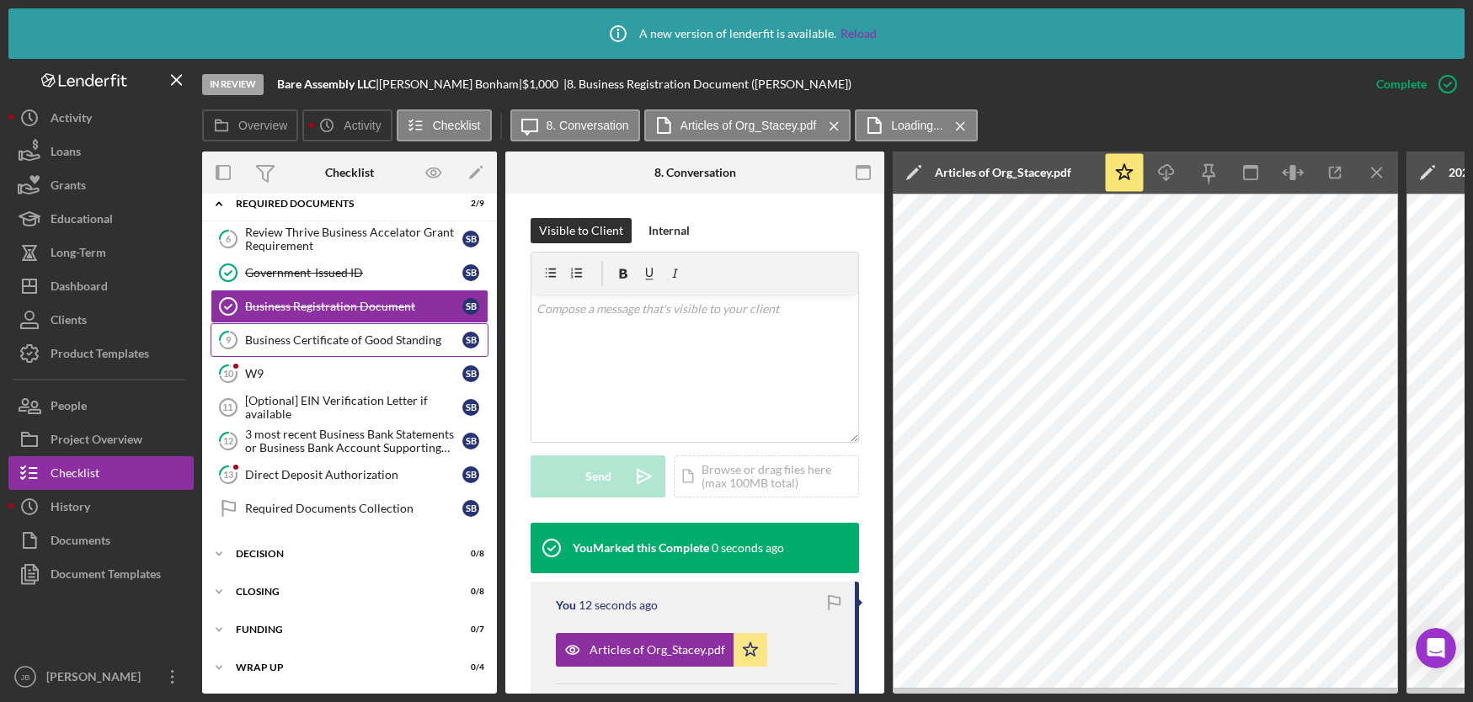
click at [428, 342] on div "Business Certificate of Good Standing" at bounding box center [353, 339] width 217 height 13
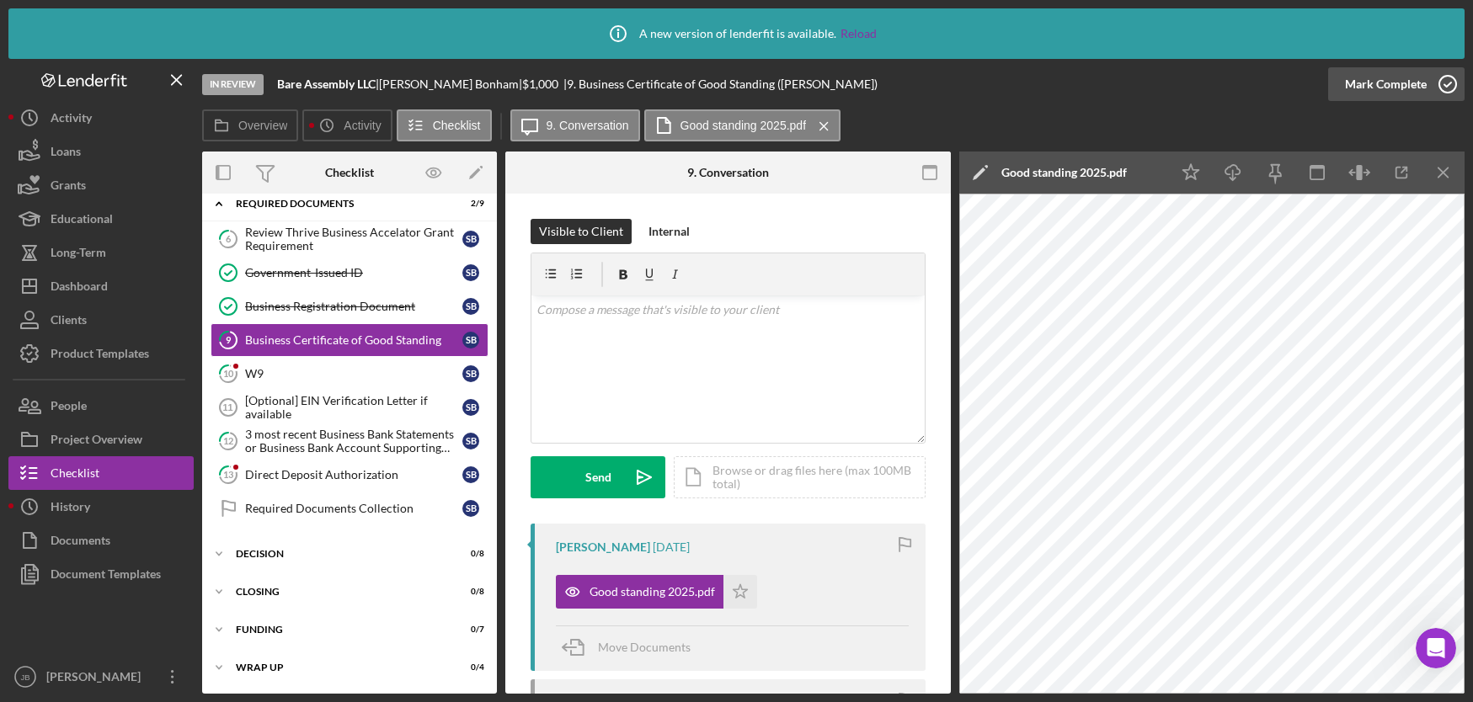
click at [1445, 89] on icon "button" at bounding box center [1447, 84] width 42 height 42
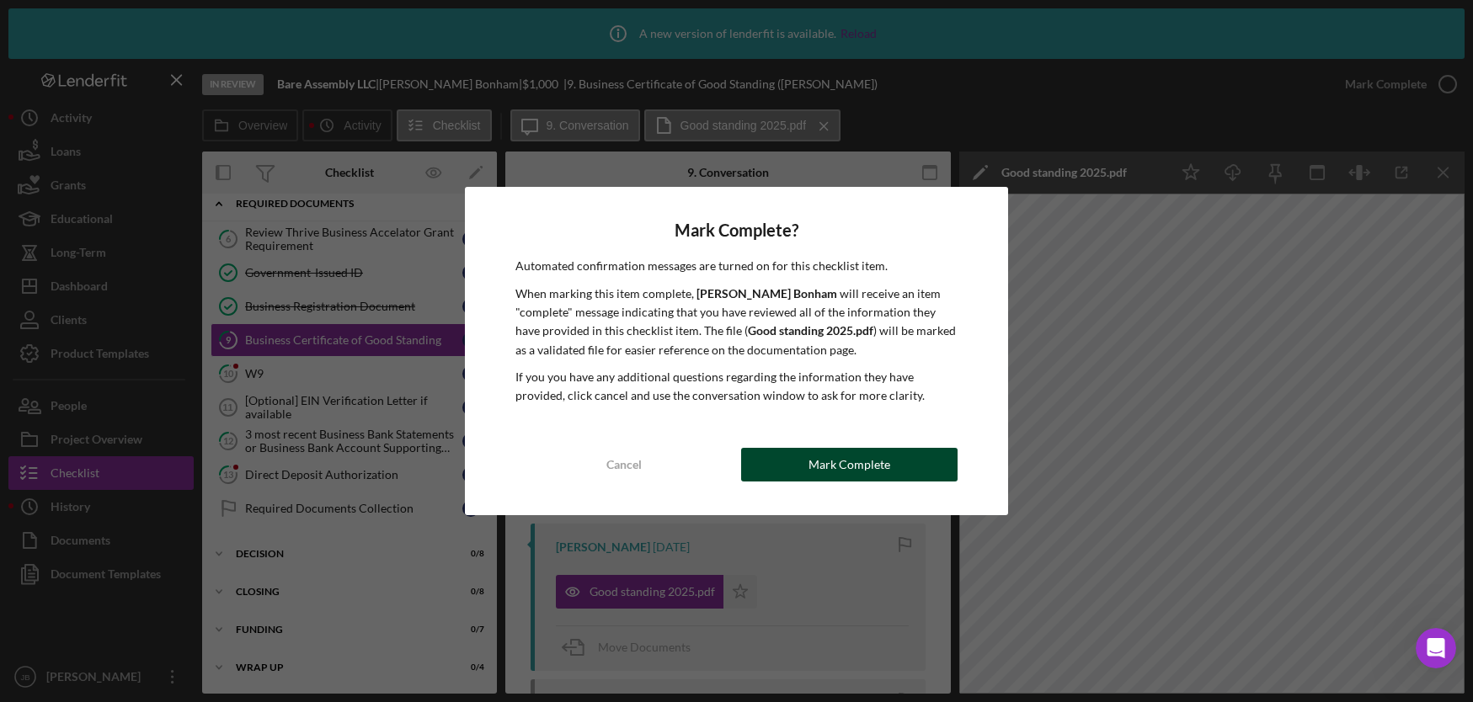
click at [823, 459] on div "Mark Complete" at bounding box center [849, 465] width 82 height 34
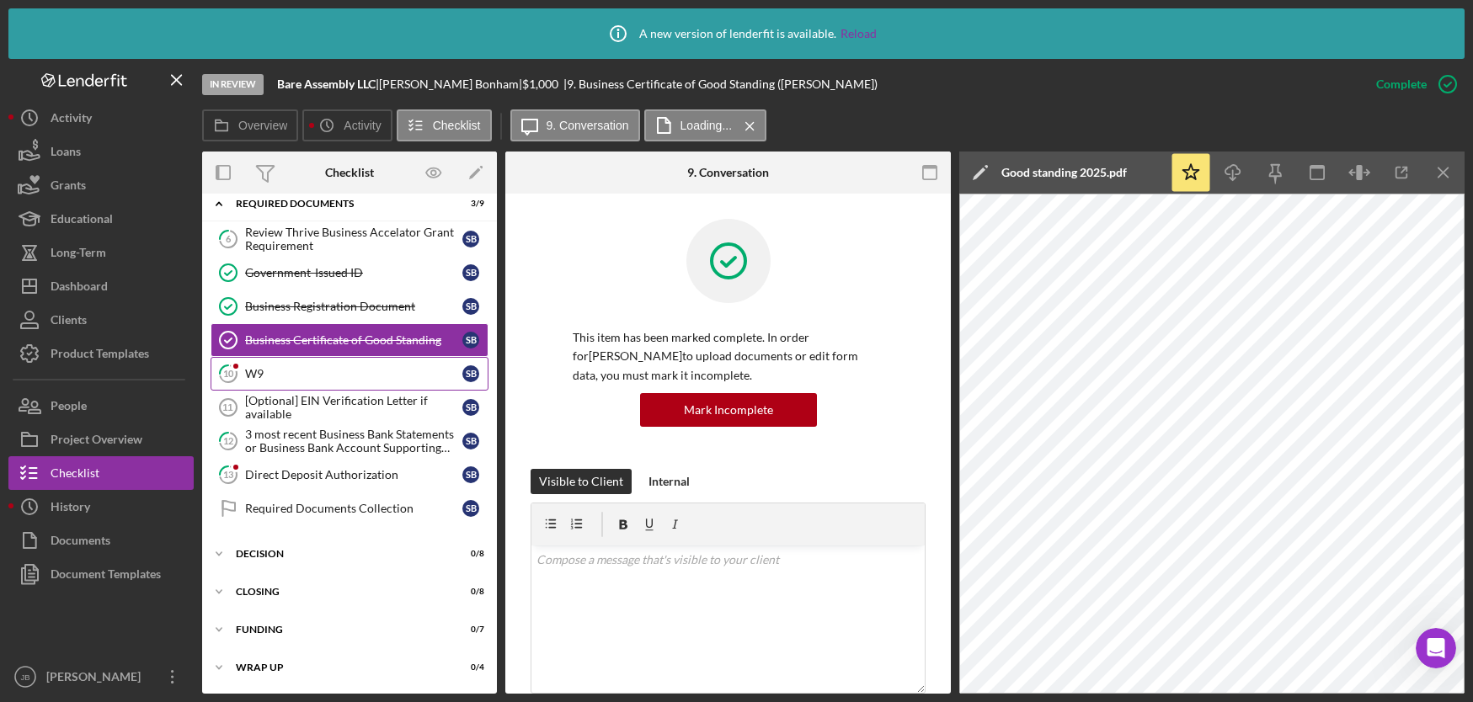
click at [365, 378] on div "W9" at bounding box center [353, 373] width 217 height 13
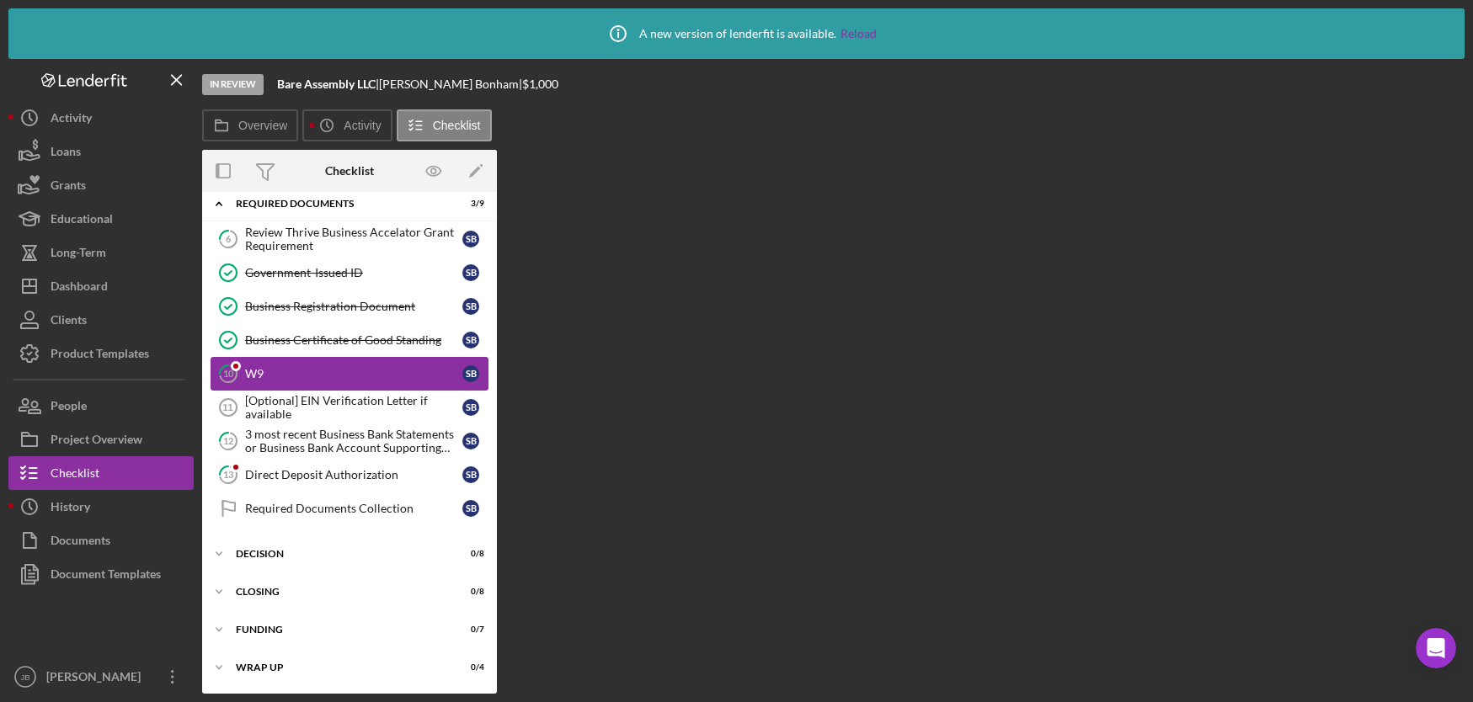
scroll to position [296, 0]
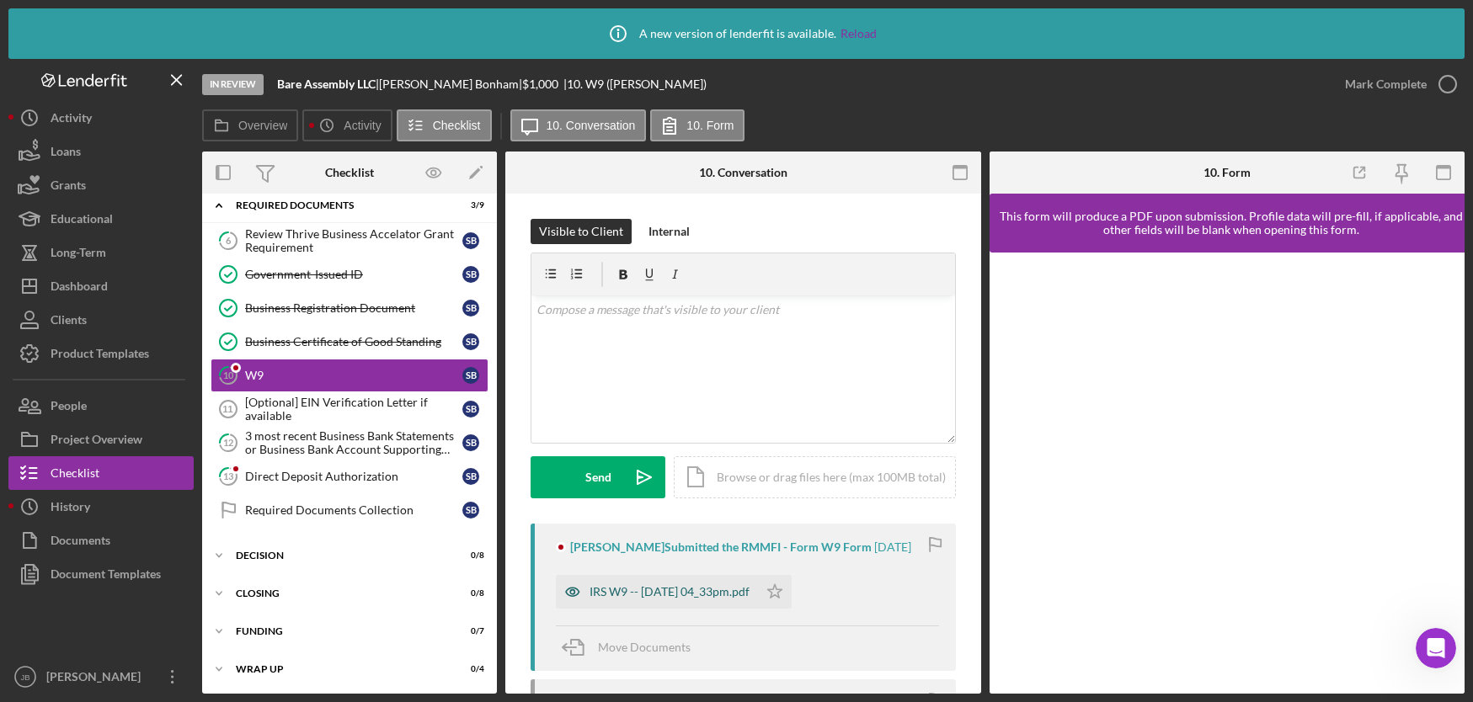
click at [628, 587] on div "IRS W9 -- [DATE] 04_33pm.pdf" at bounding box center [669, 591] width 160 height 13
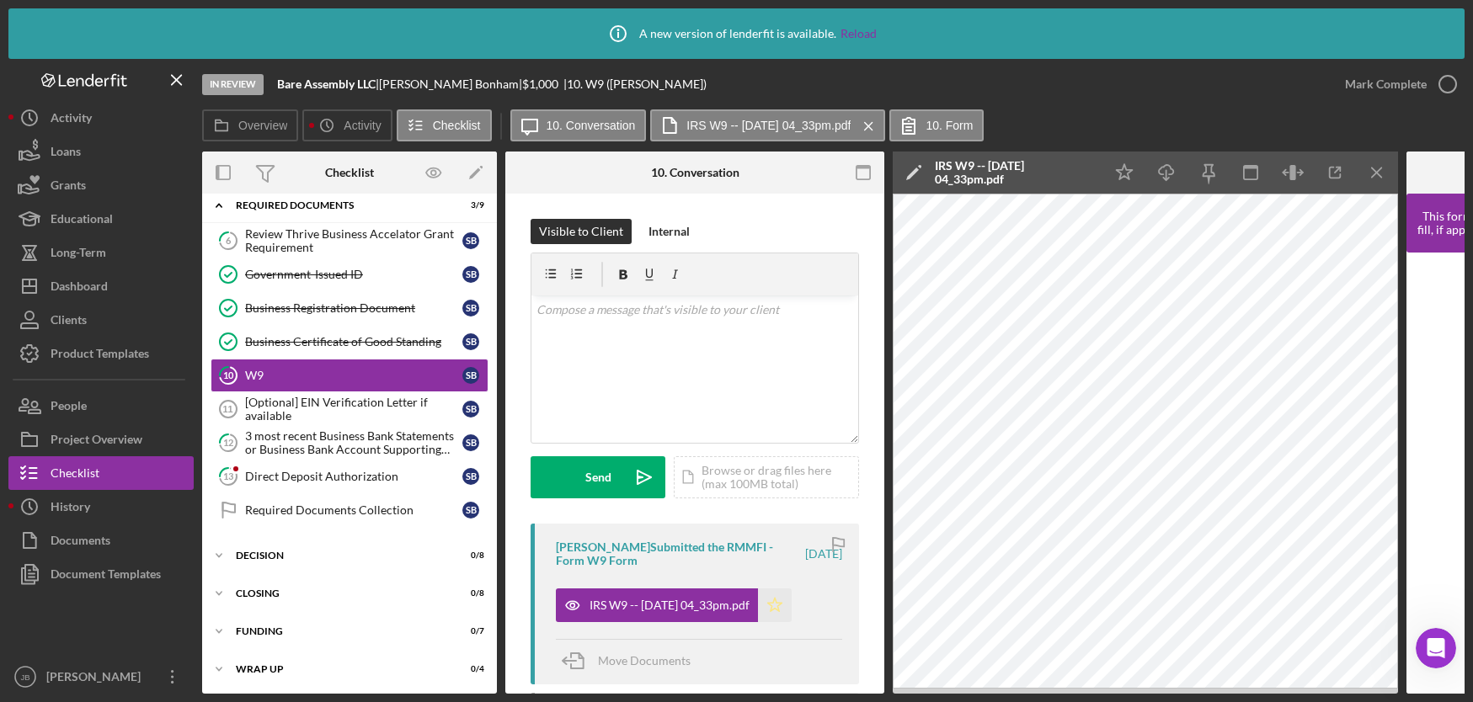
click at [792, 604] on icon "Icon/Star" at bounding box center [775, 606] width 34 height 34
click at [1449, 87] on icon "button" at bounding box center [1447, 84] width 42 height 42
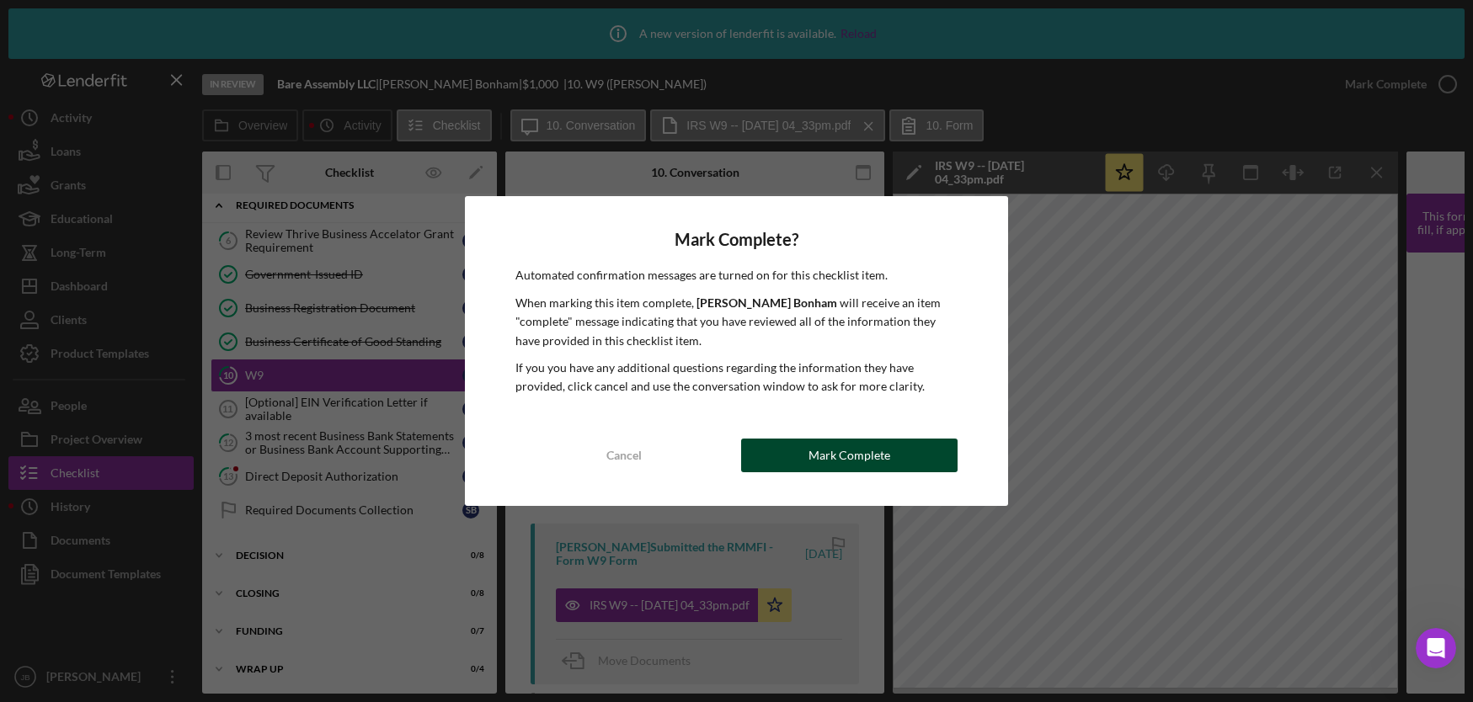
click at [834, 469] on div "Mark Complete" at bounding box center [849, 456] width 82 height 34
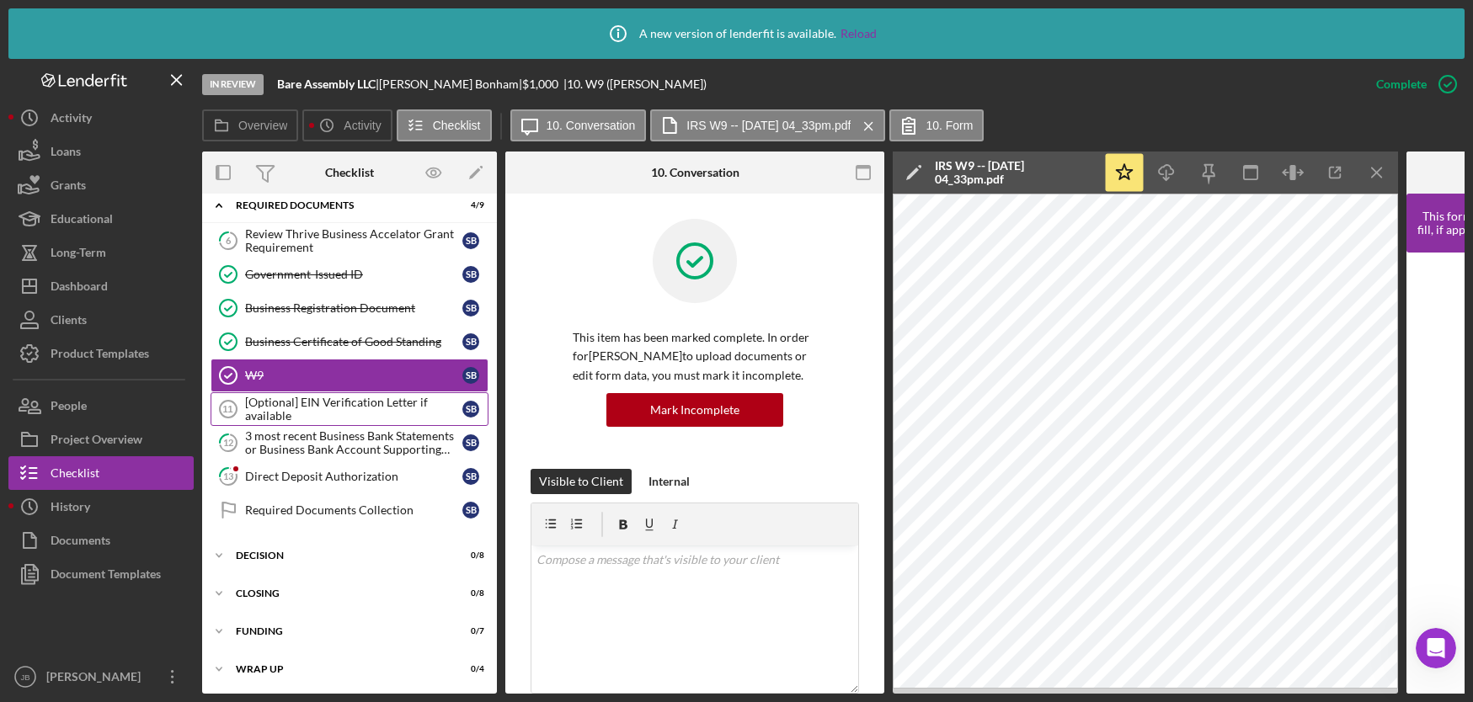
click at [374, 402] on div "[Optional] EIN Verification Letter if available" at bounding box center [353, 409] width 217 height 27
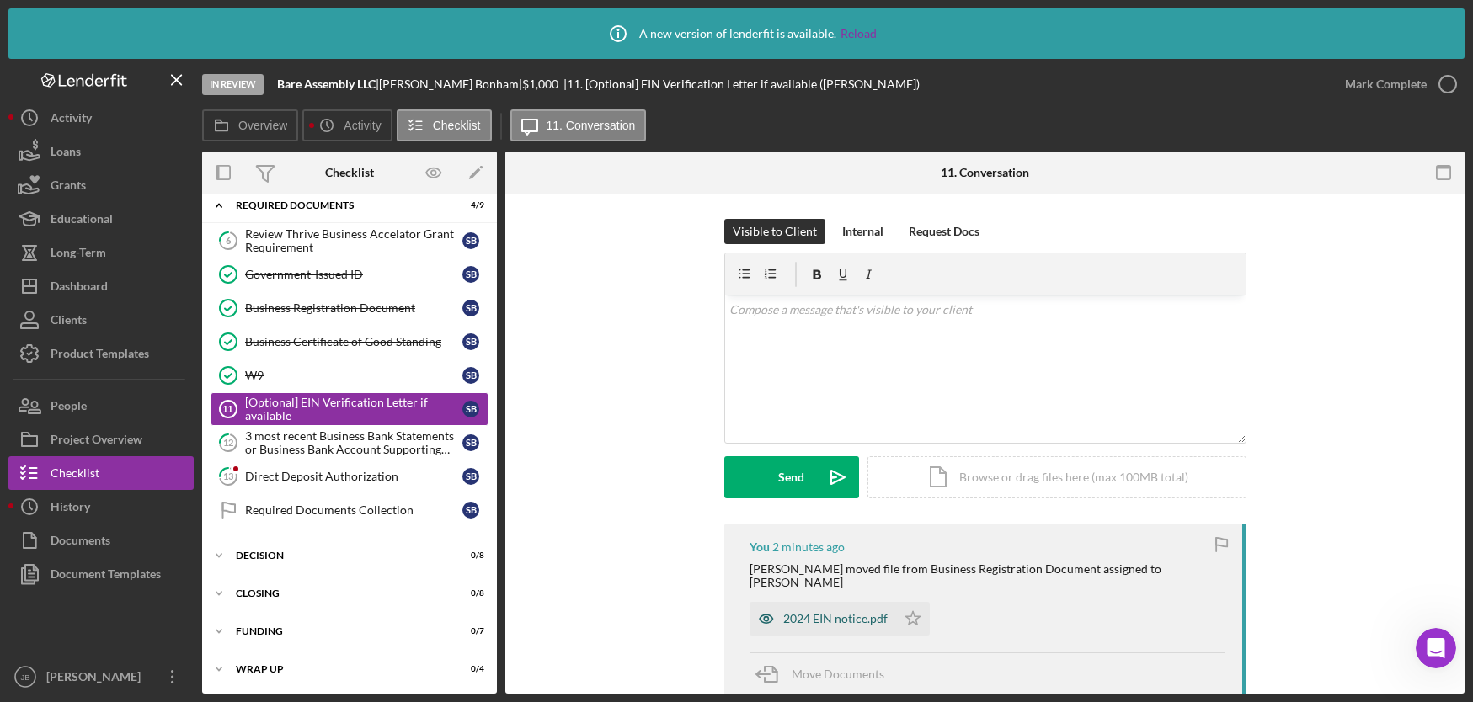
click at [812, 612] on div "2024 EIN notice.pdf" at bounding box center [835, 618] width 104 height 13
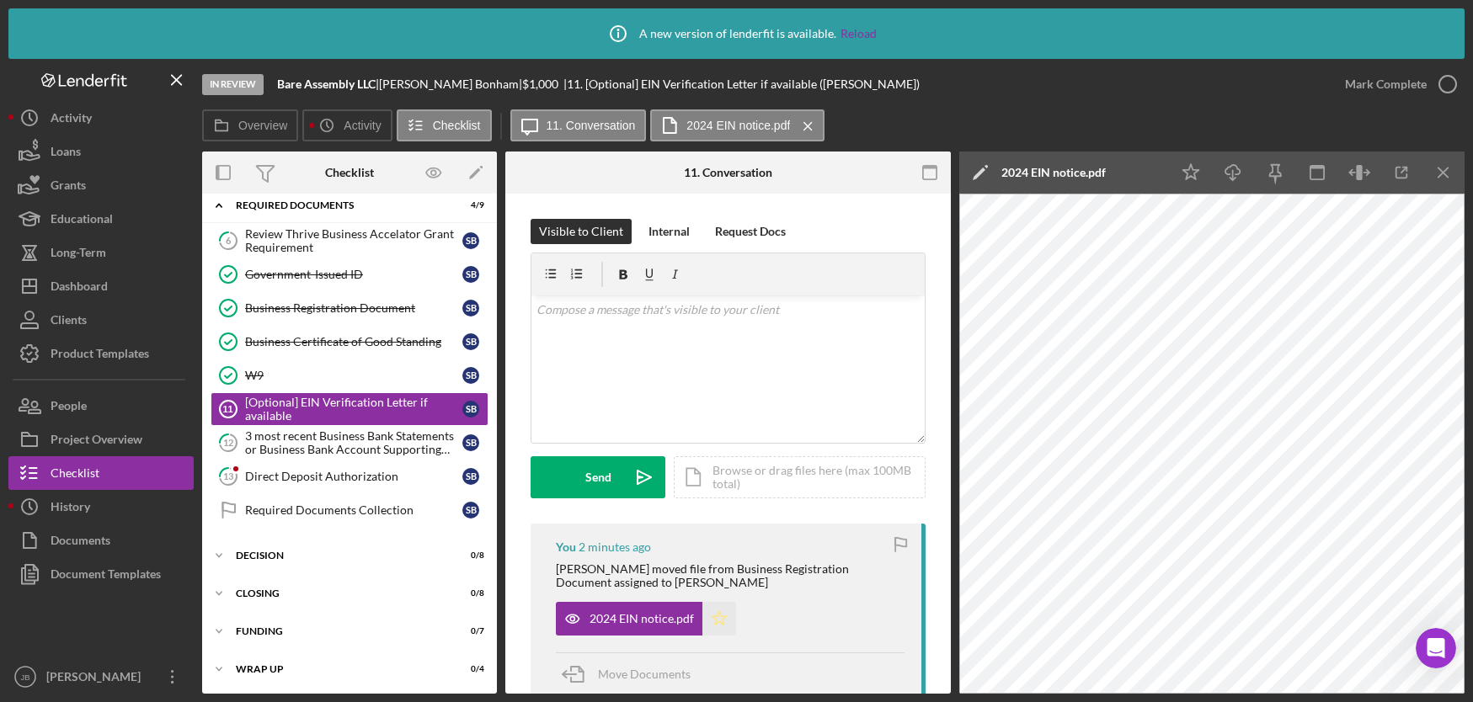
click at [716, 617] on icon "Icon/Star" at bounding box center [719, 619] width 34 height 34
click at [1448, 88] on icon "button" at bounding box center [1447, 84] width 42 height 42
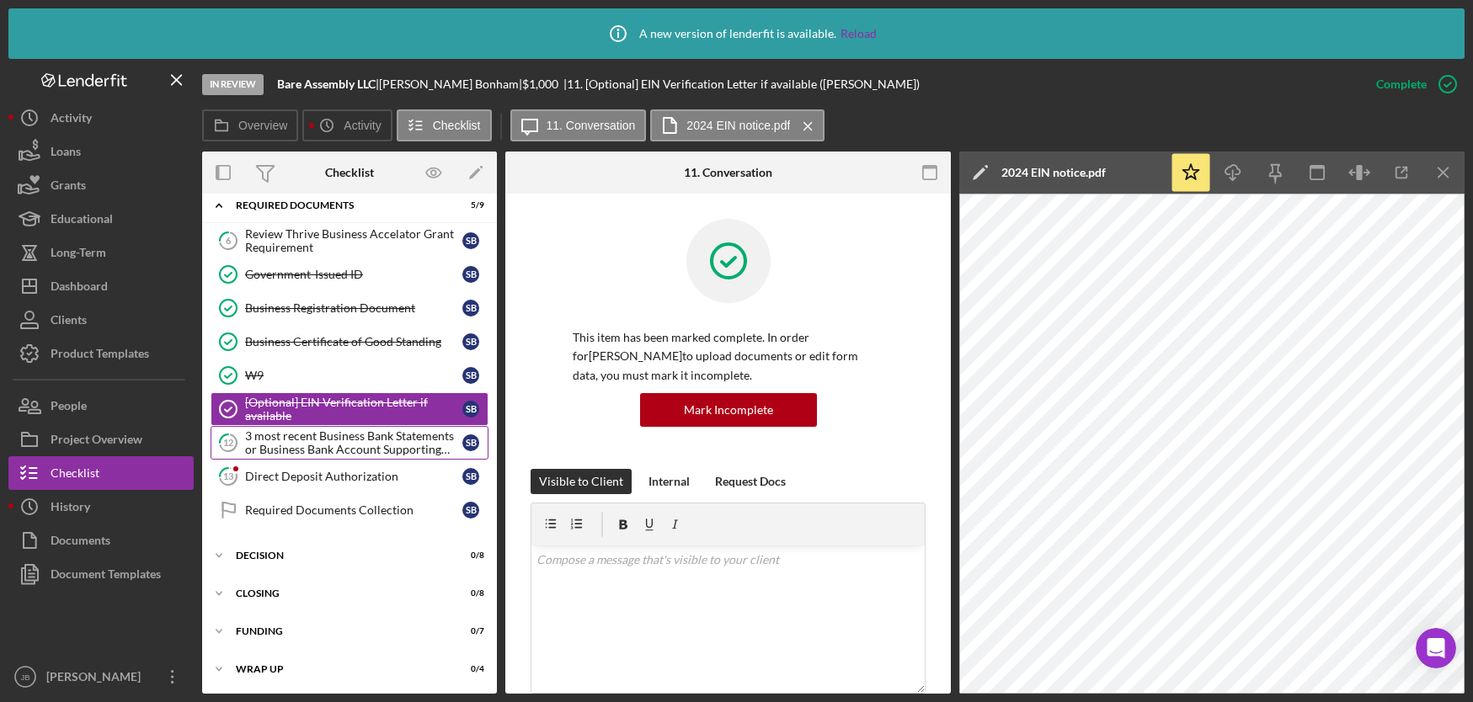
click at [387, 441] on div "3 most recent Business Bank Statements or Business Bank Account Supporting Docu…" at bounding box center [353, 442] width 217 height 27
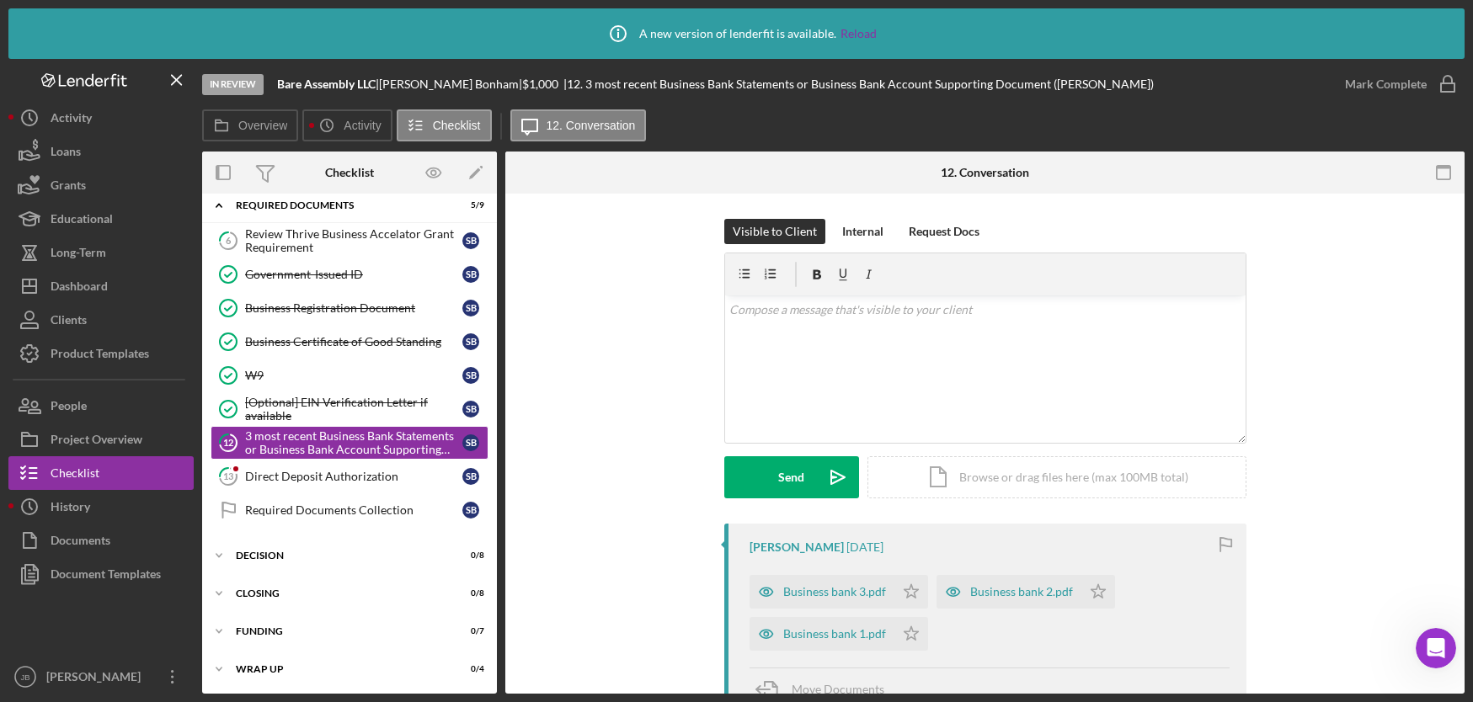
scroll to position [1, 0]
click at [829, 589] on div "Business bank 3.pdf" at bounding box center [834, 590] width 103 height 13
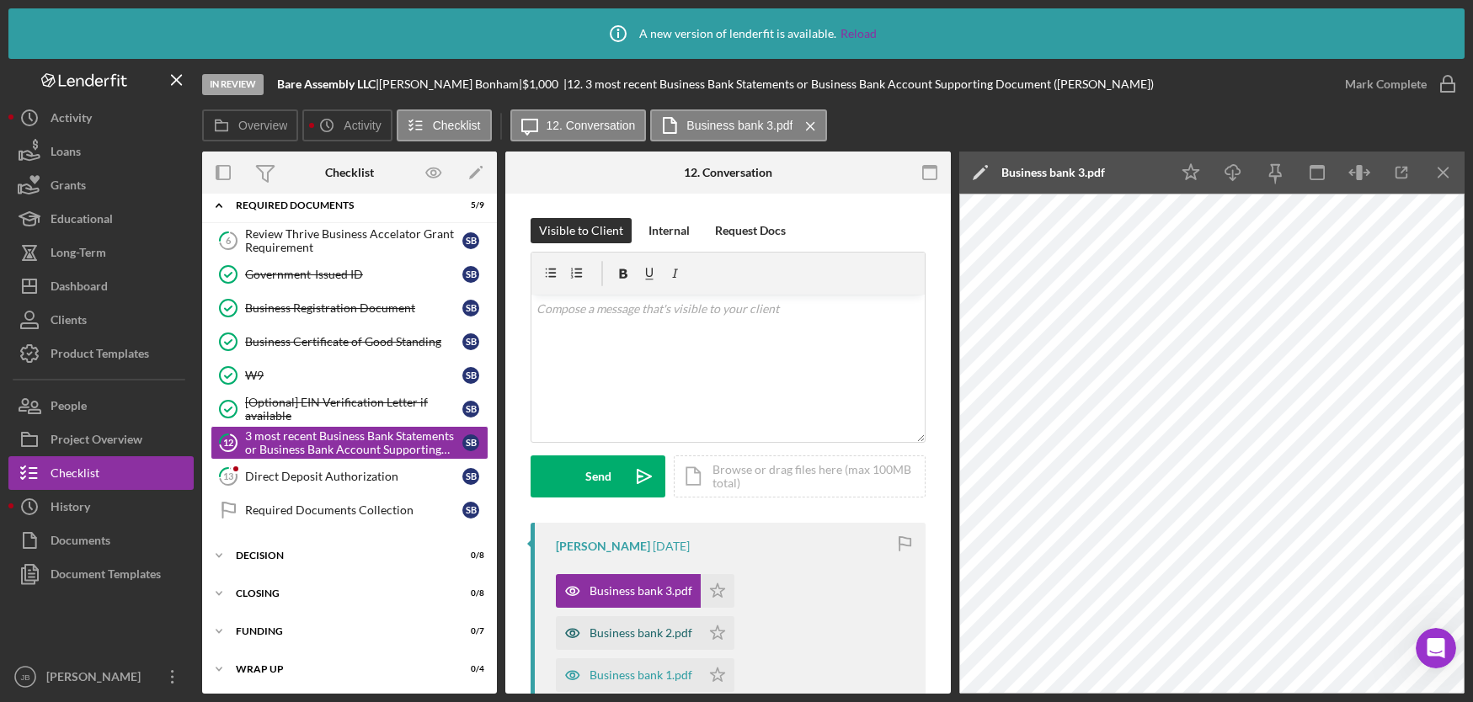
click at [611, 635] on div "Business bank 2.pdf" at bounding box center [640, 633] width 103 height 13
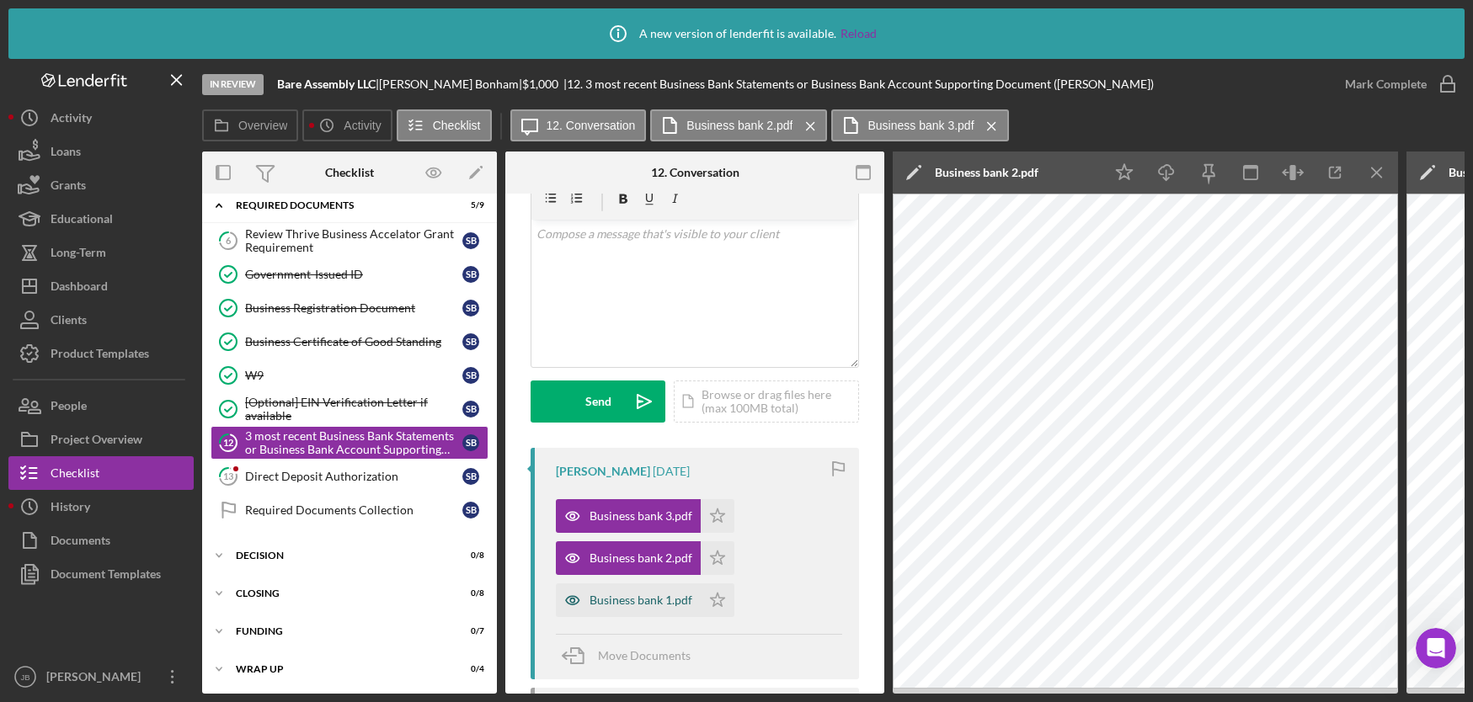
scroll to position [95, 0]
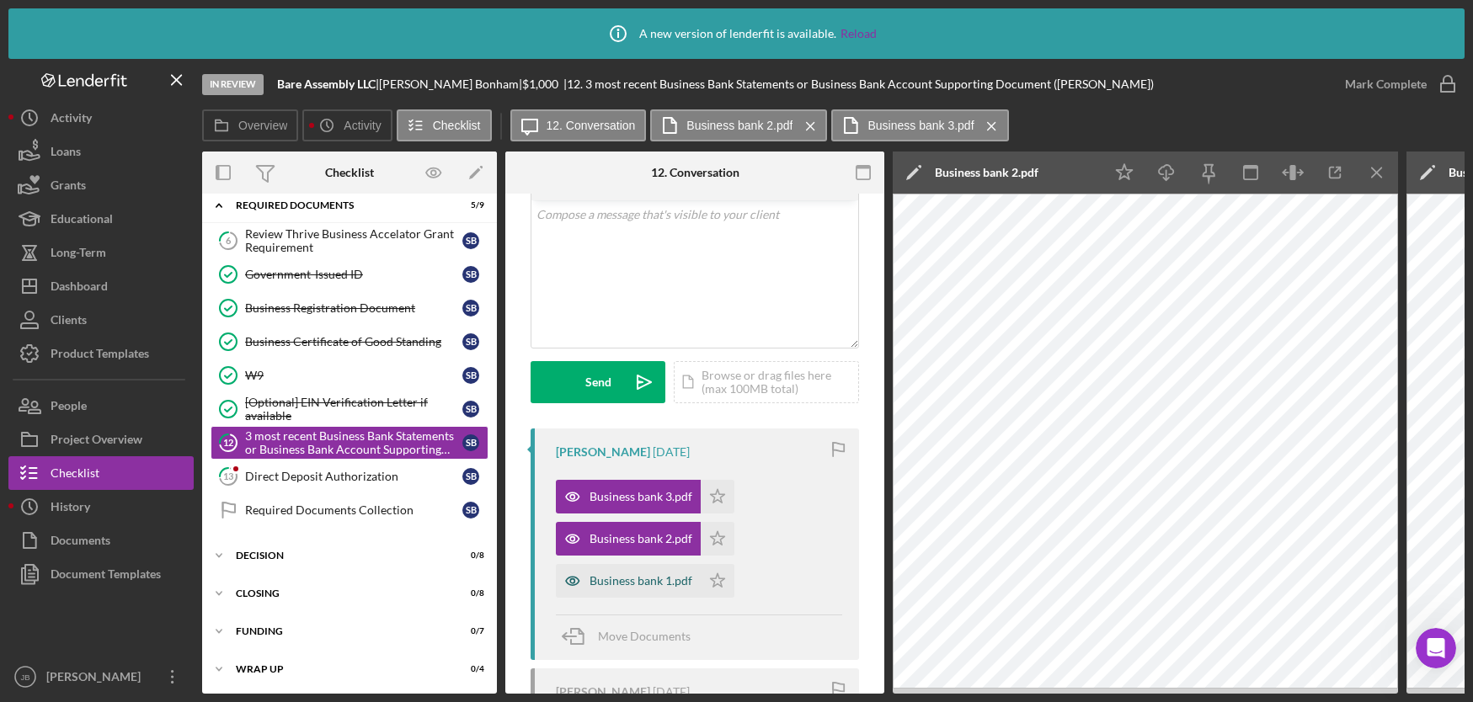
click at [627, 574] on div "Business bank 1.pdf" at bounding box center [640, 580] width 103 height 13
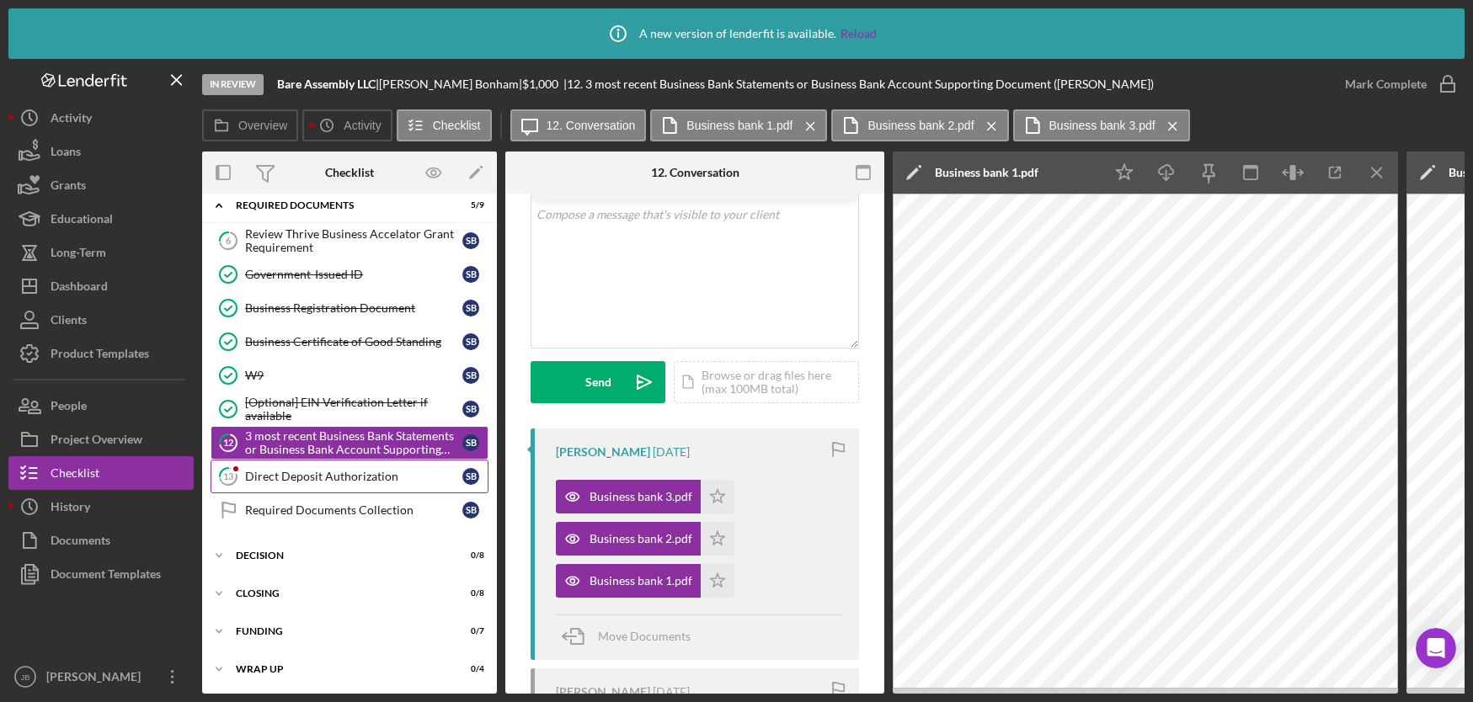
click at [339, 477] on div "Direct Deposit Authorization" at bounding box center [353, 476] width 217 height 13
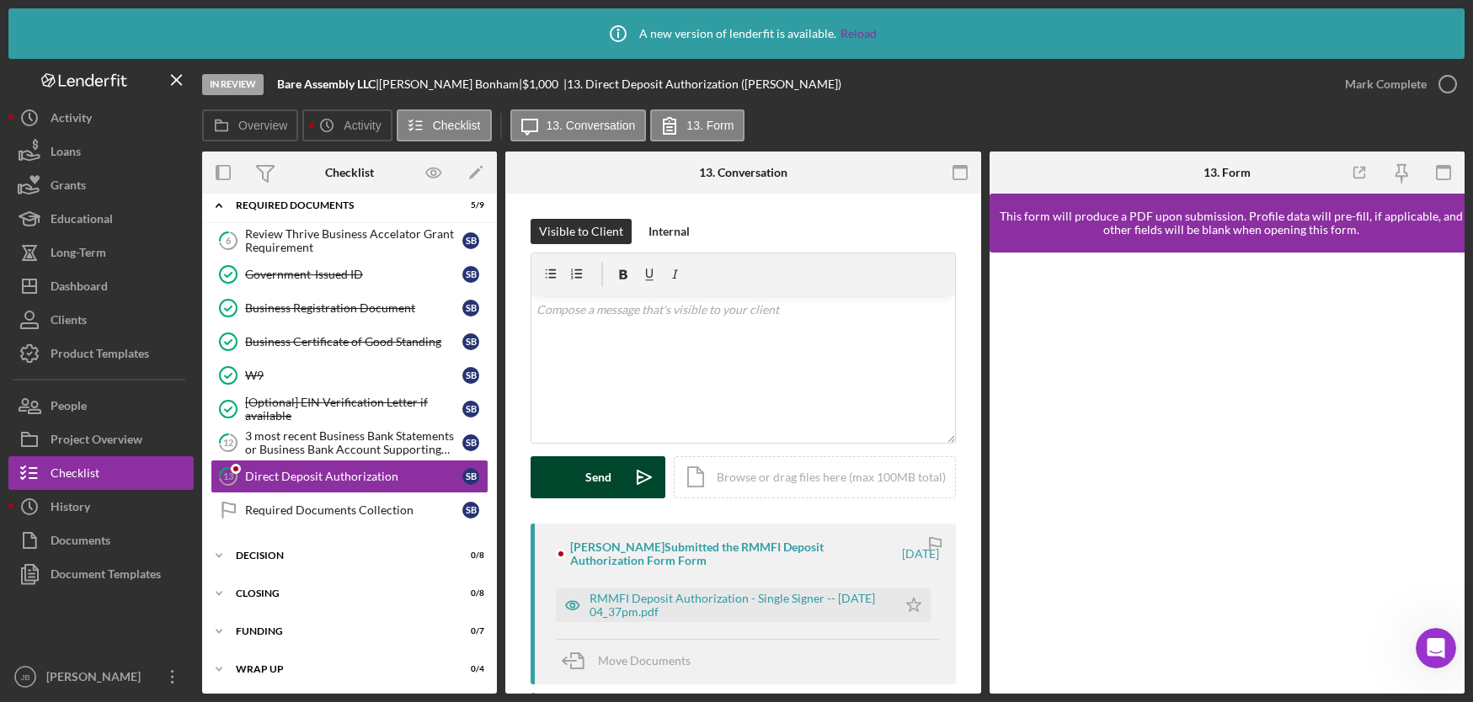
scroll to position [3, 0]
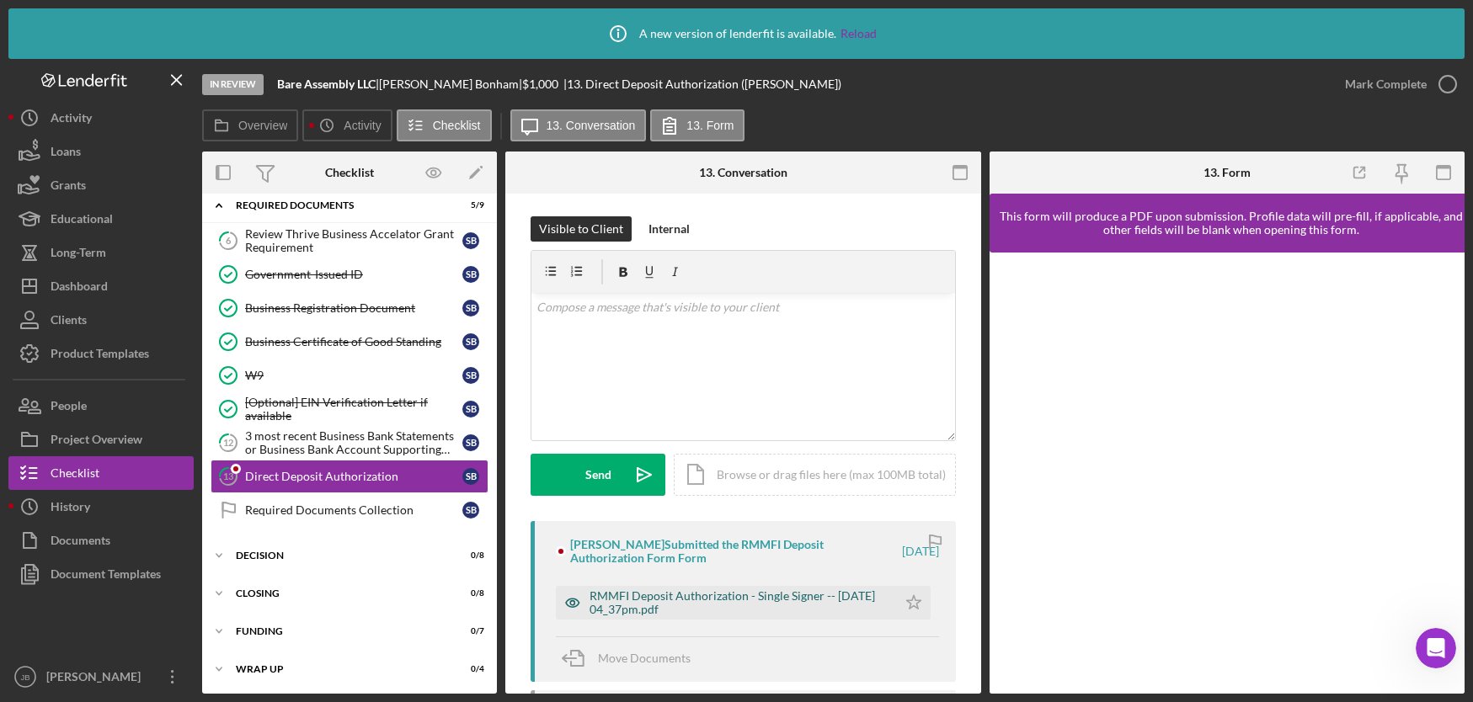
click at [676, 593] on div "RMMFI Deposit Authorization - Single Signer -- [DATE] 04_37pm.pdf" at bounding box center [738, 602] width 299 height 27
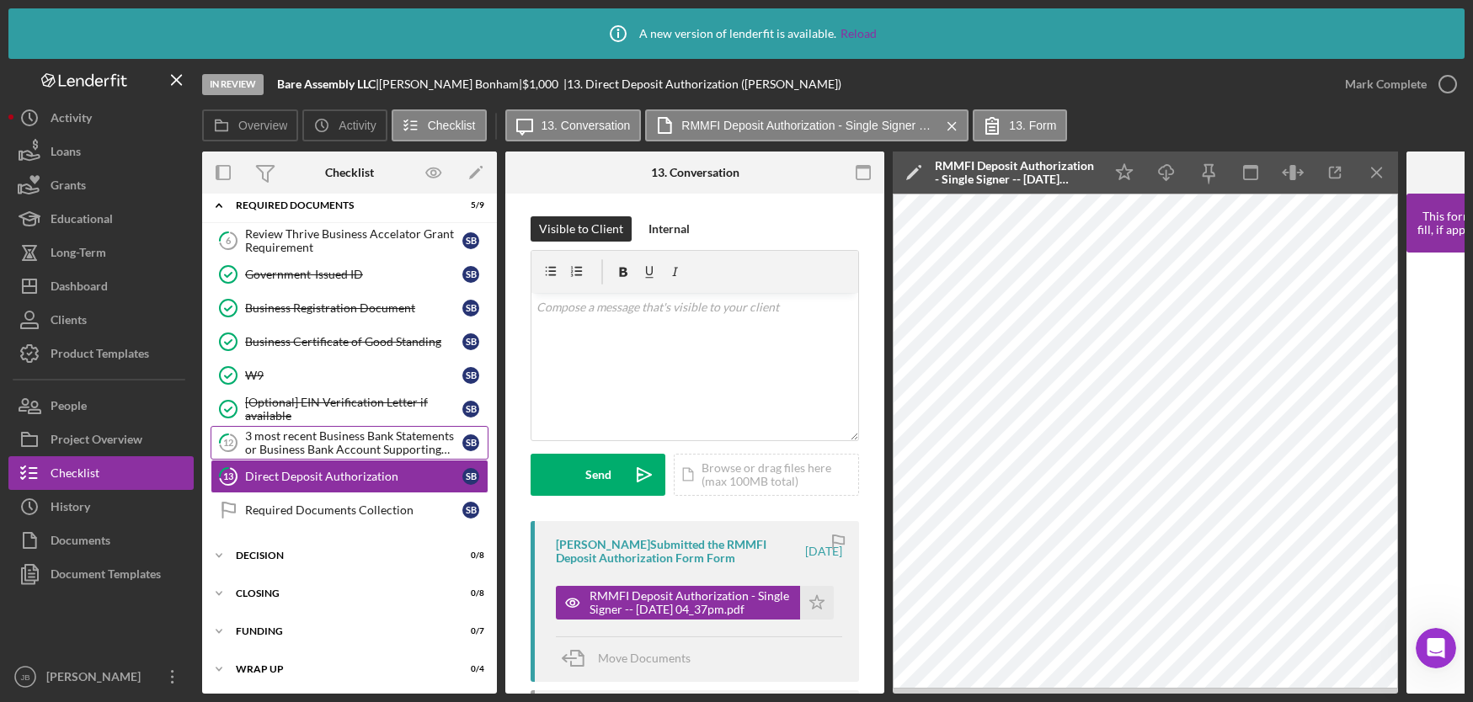
click at [410, 437] on div "3 most recent Business Bank Statements or Business Bank Account Supporting Docu…" at bounding box center [353, 442] width 217 height 27
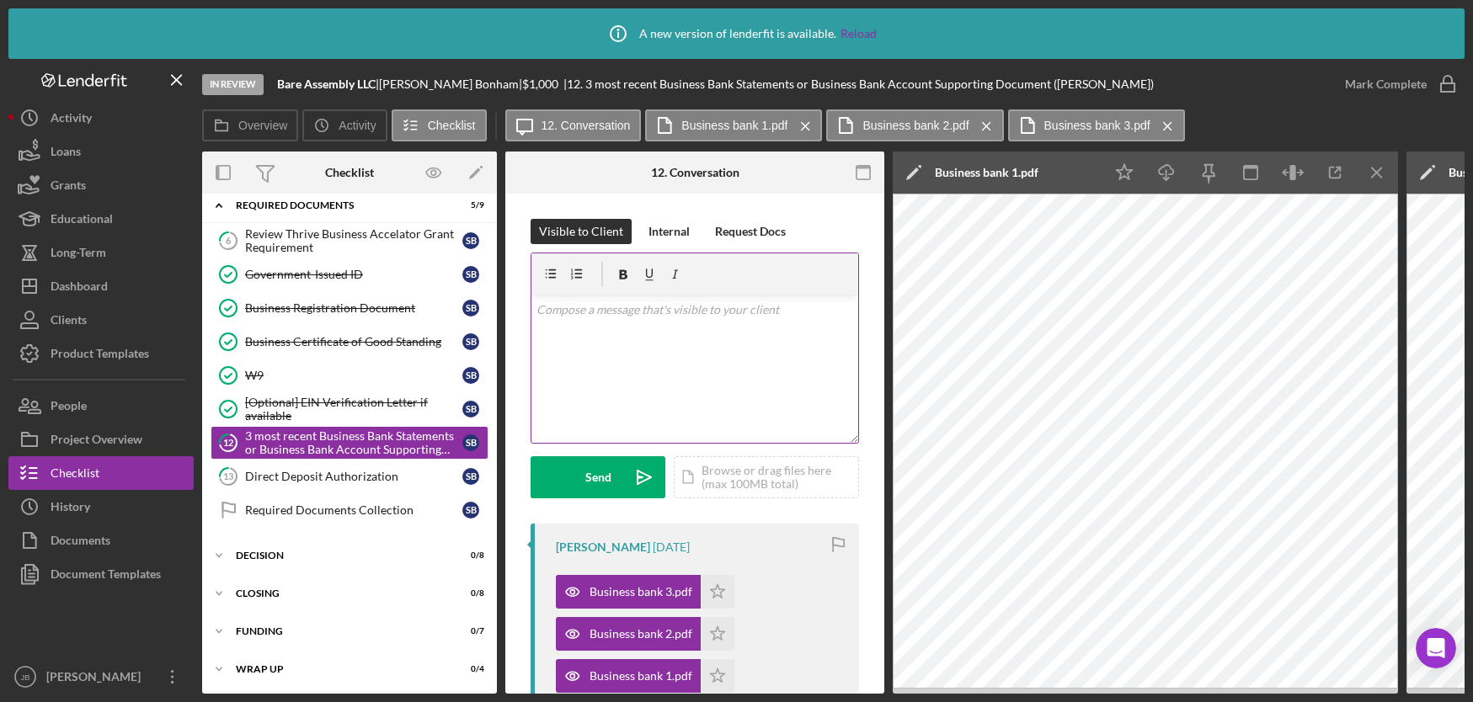
click at [573, 323] on div "v Color teal Color pink Remove color Add row above Add row below Add column bef…" at bounding box center [694, 369] width 327 height 147
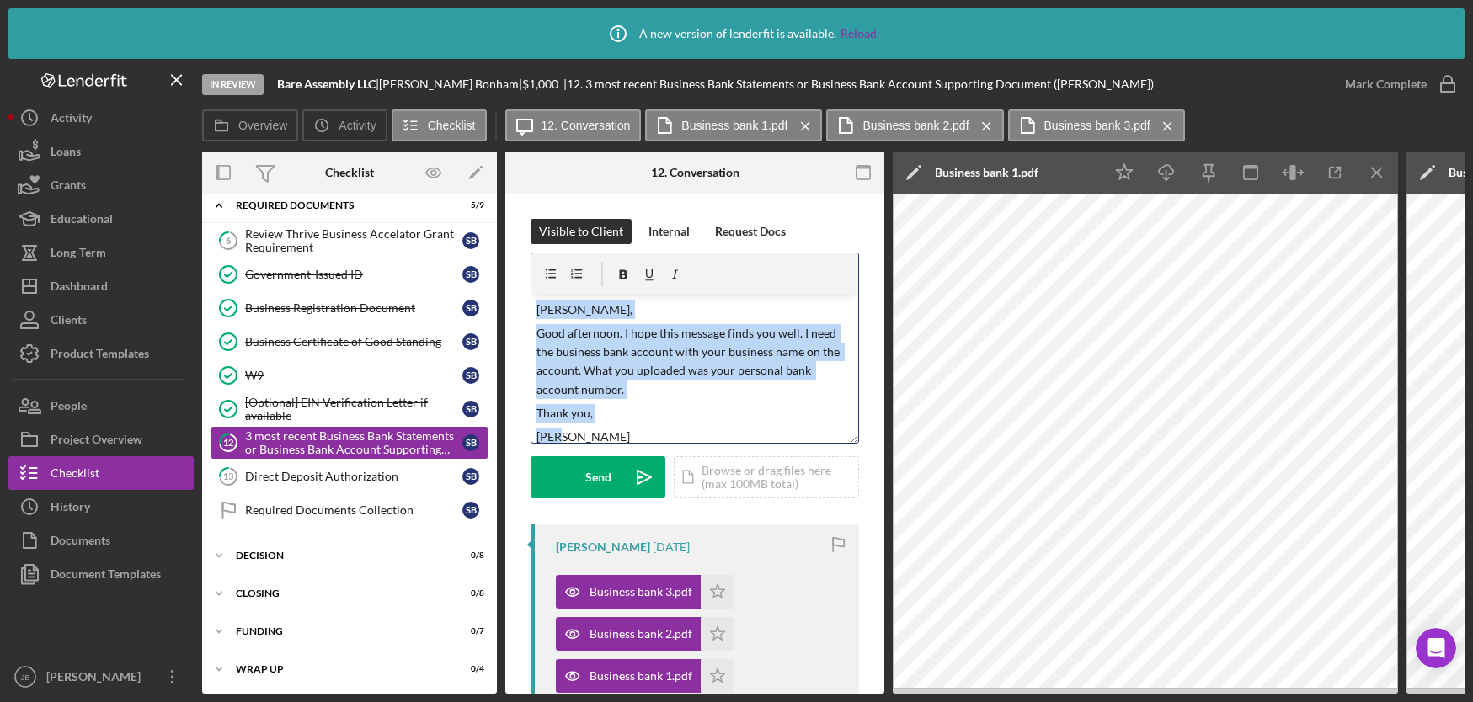
drag, startPoint x: 599, startPoint y: 424, endPoint x: 510, endPoint y: 286, distance: 163.3
click at [510, 286] on div "Visible to Client Internal Request Docs v Color teal Color pink Remove color Ad…" at bounding box center [694, 682] width 379 height 976
copy div "[PERSON_NAME], Good afternoon. I hope this message finds you well. I need the b…"
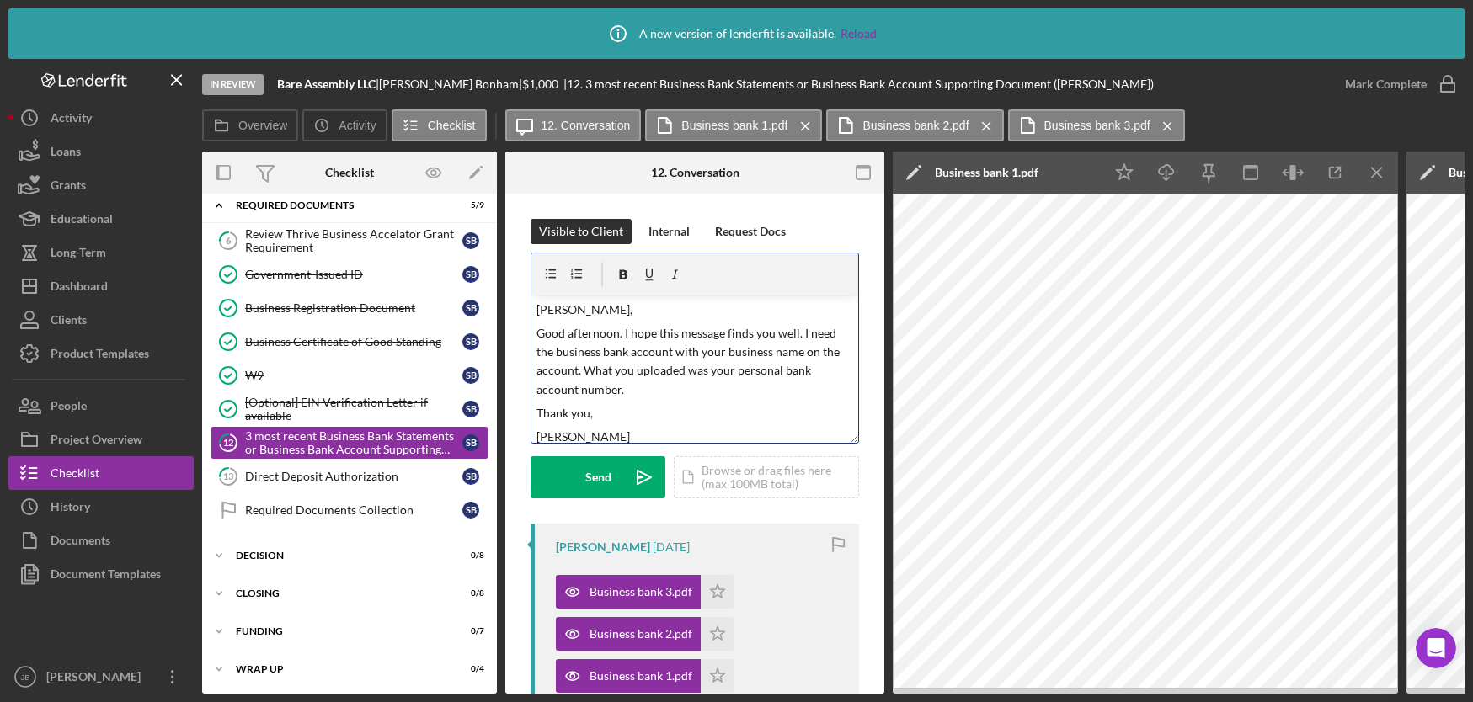
scroll to position [223, 0]
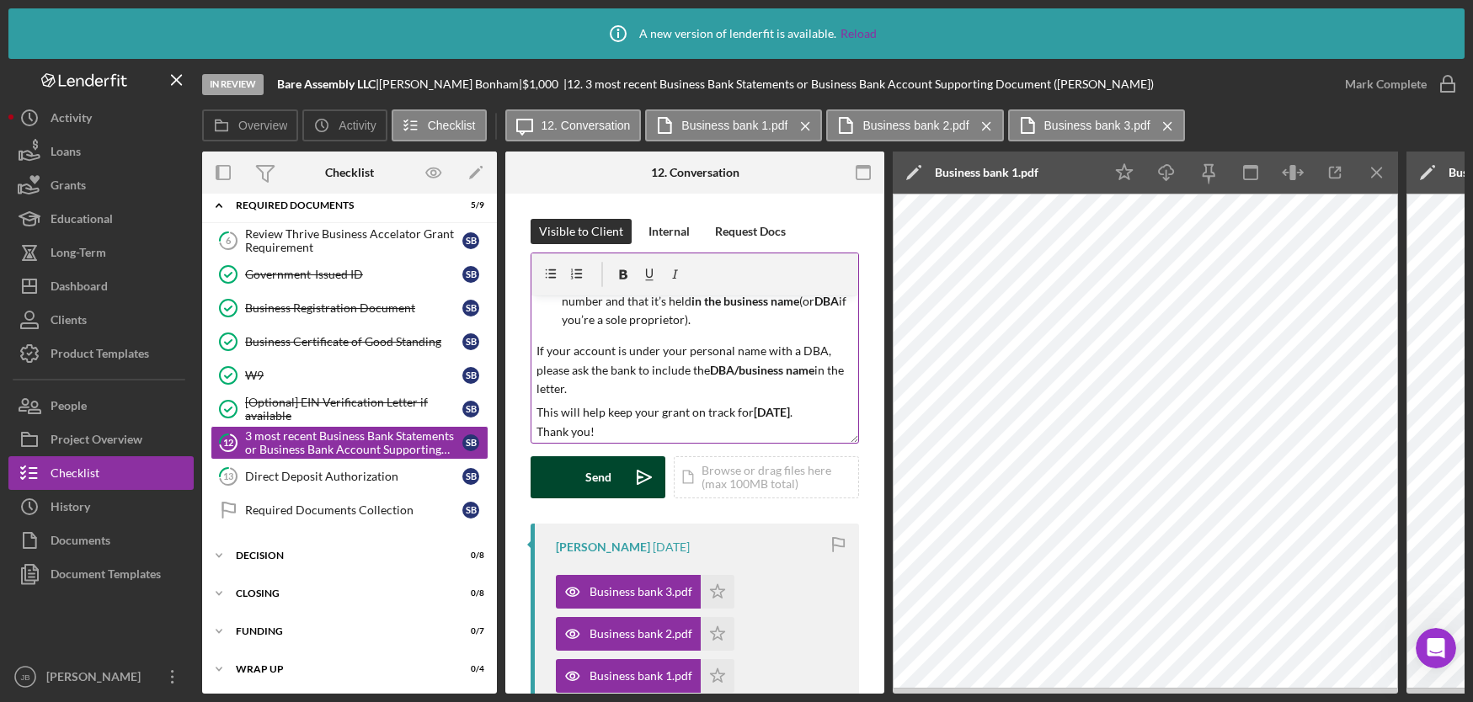
click at [617, 481] on button "Send Icon/icon-invite-send" at bounding box center [598, 477] width 135 height 42
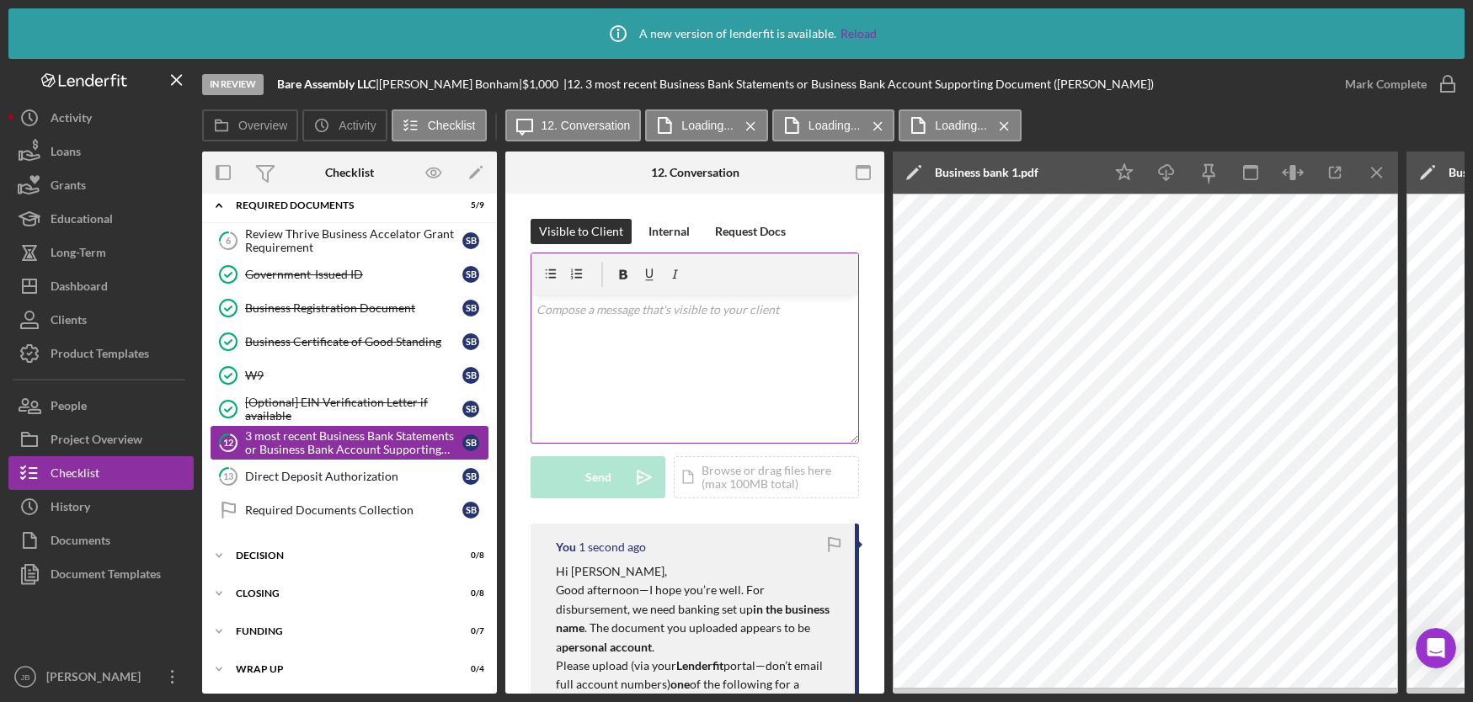
scroll to position [0, 0]
drag, startPoint x: 297, startPoint y: 474, endPoint x: 344, endPoint y: 483, distance: 48.1
click at [297, 475] on div "Direct Deposit Authorization" at bounding box center [353, 476] width 217 height 13
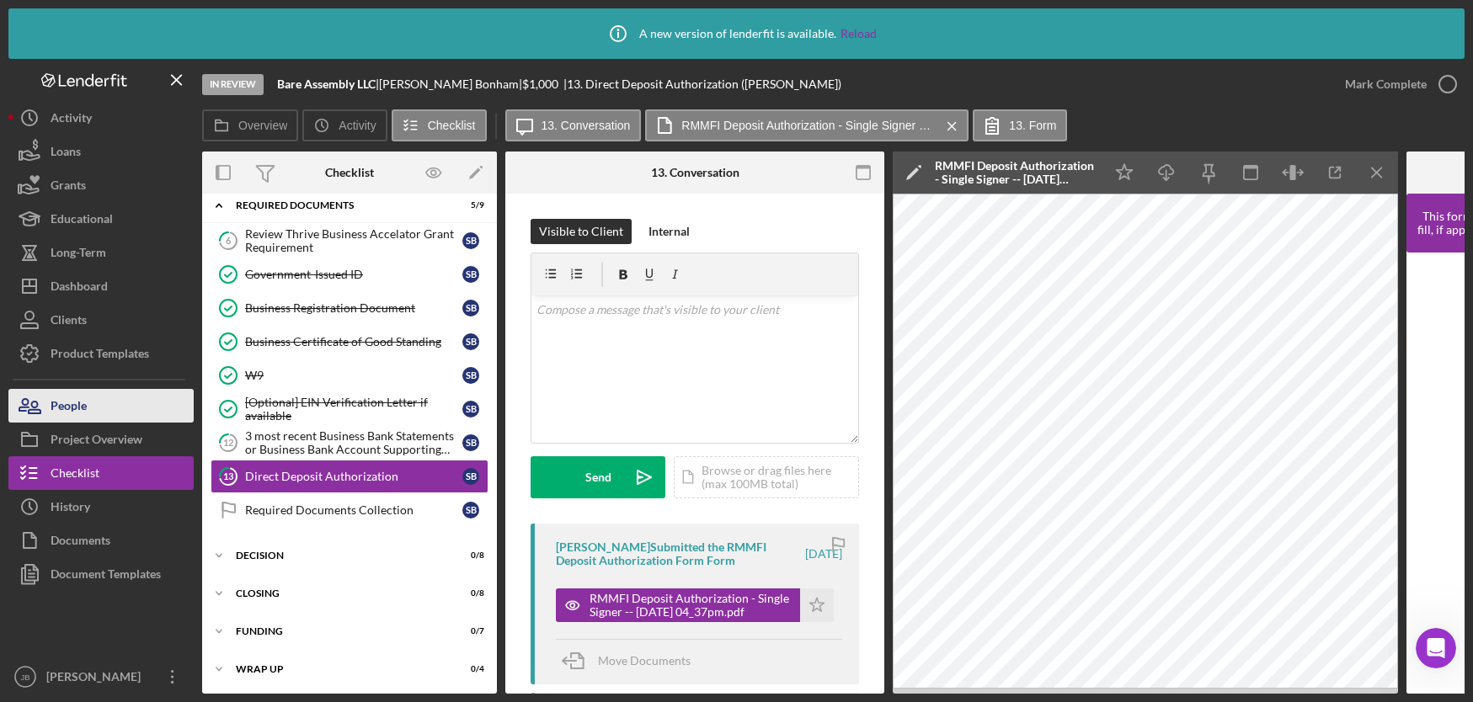
click at [144, 397] on button "People" at bounding box center [100, 406] width 185 height 34
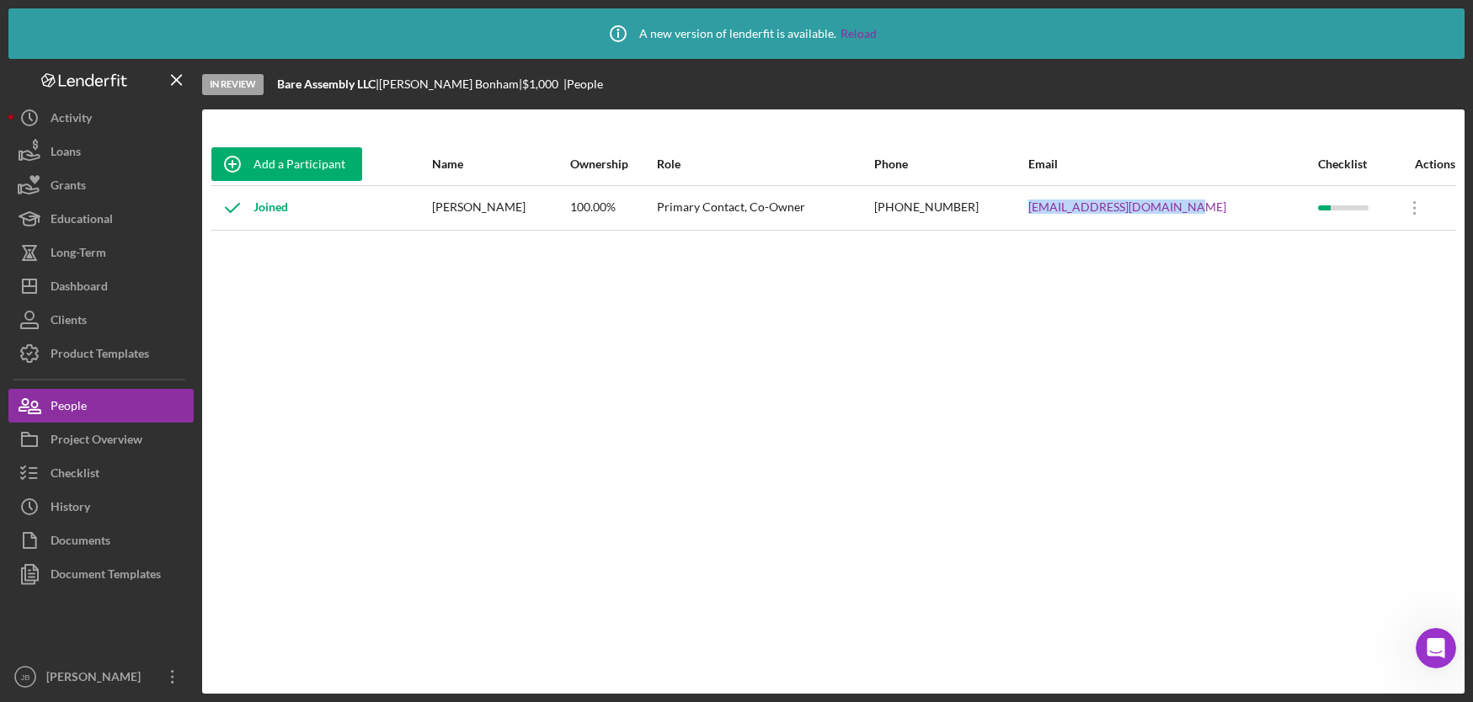
drag, startPoint x: 1218, startPoint y: 204, endPoint x: 1058, endPoint y: 203, distance: 160.8
click at [1058, 203] on tr "Joined [PERSON_NAME] 100.00% Primary Contact, Co-Owner [PHONE_NUMBER] [EMAIL_AD…" at bounding box center [833, 207] width 1245 height 45
click at [73, 477] on div "Checklist" at bounding box center [75, 475] width 49 height 38
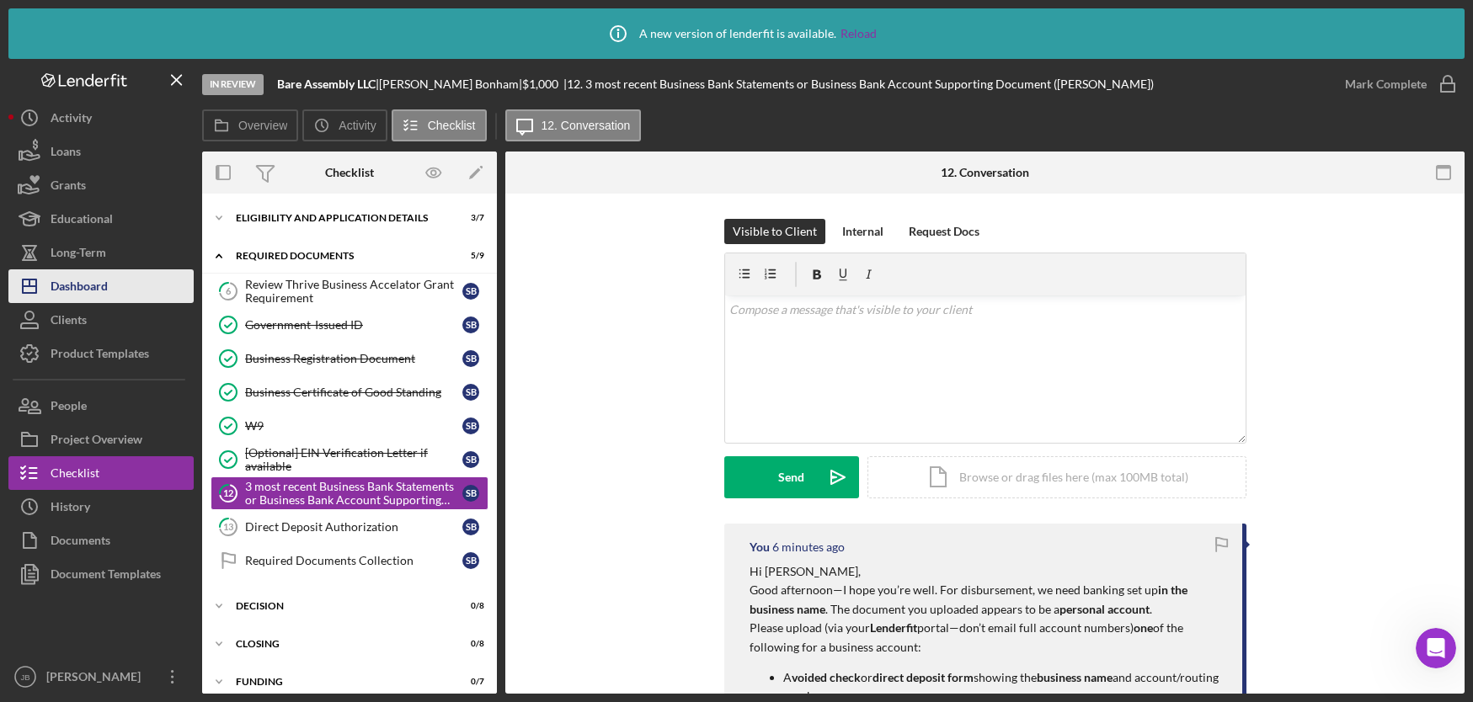
click at [94, 278] on div "Dashboard" at bounding box center [79, 288] width 57 height 38
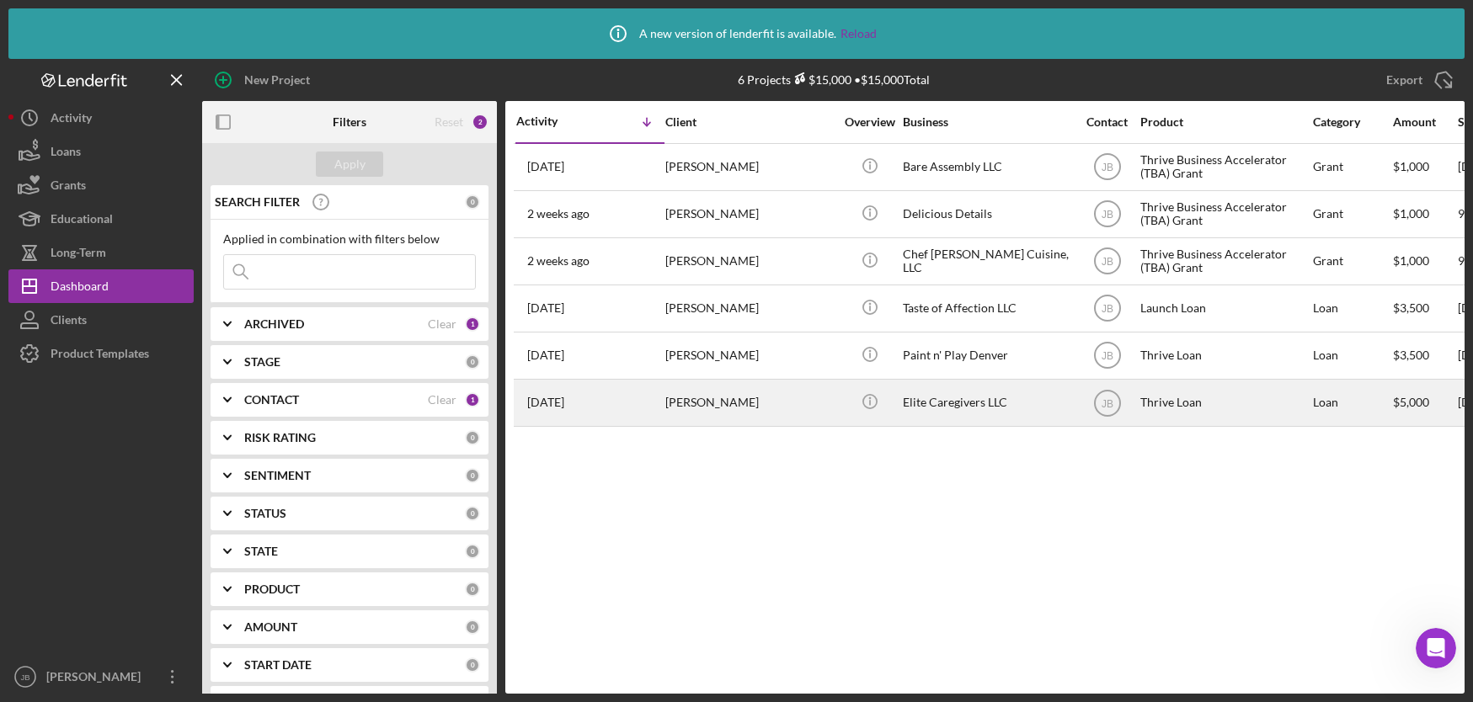
click at [741, 408] on div "[PERSON_NAME]" at bounding box center [749, 403] width 168 height 45
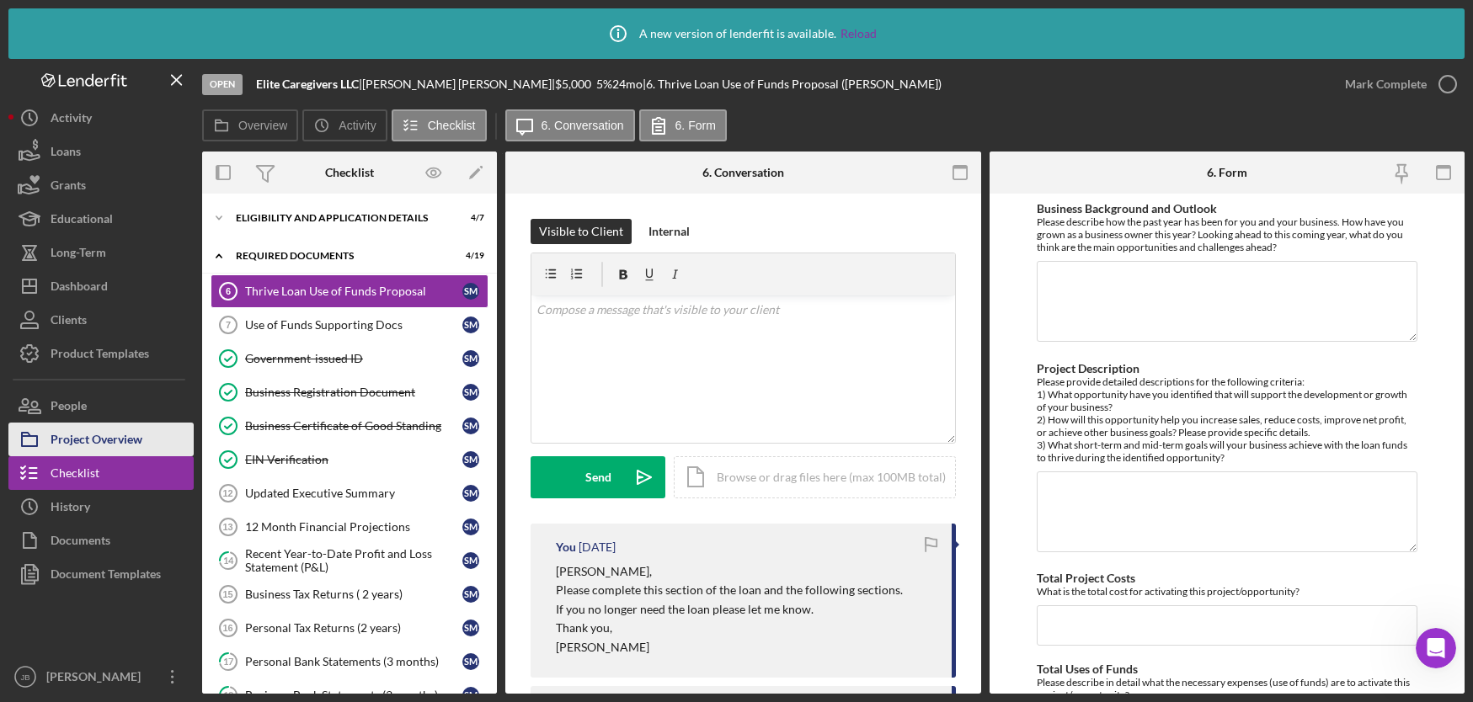
click at [116, 429] on div "Project Overview" at bounding box center [97, 442] width 92 height 38
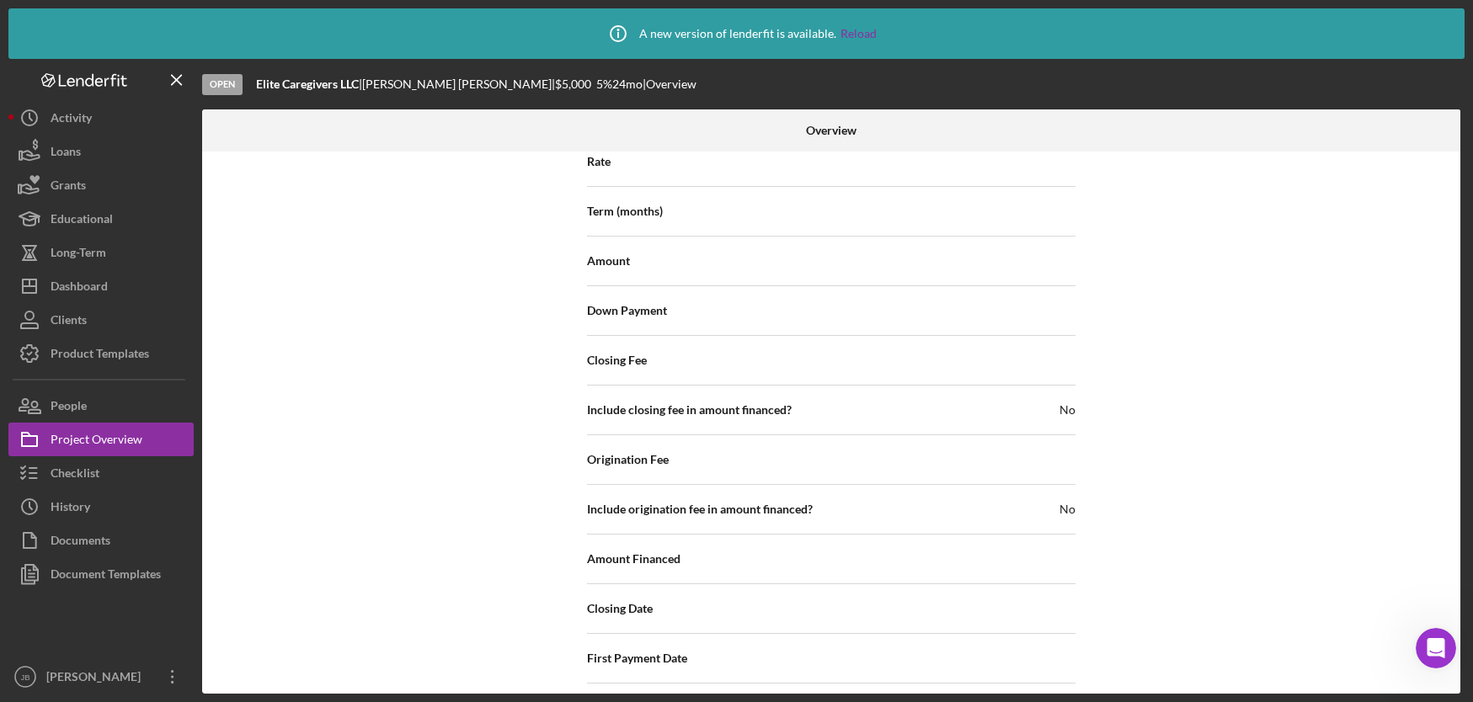
scroll to position [1988, 0]
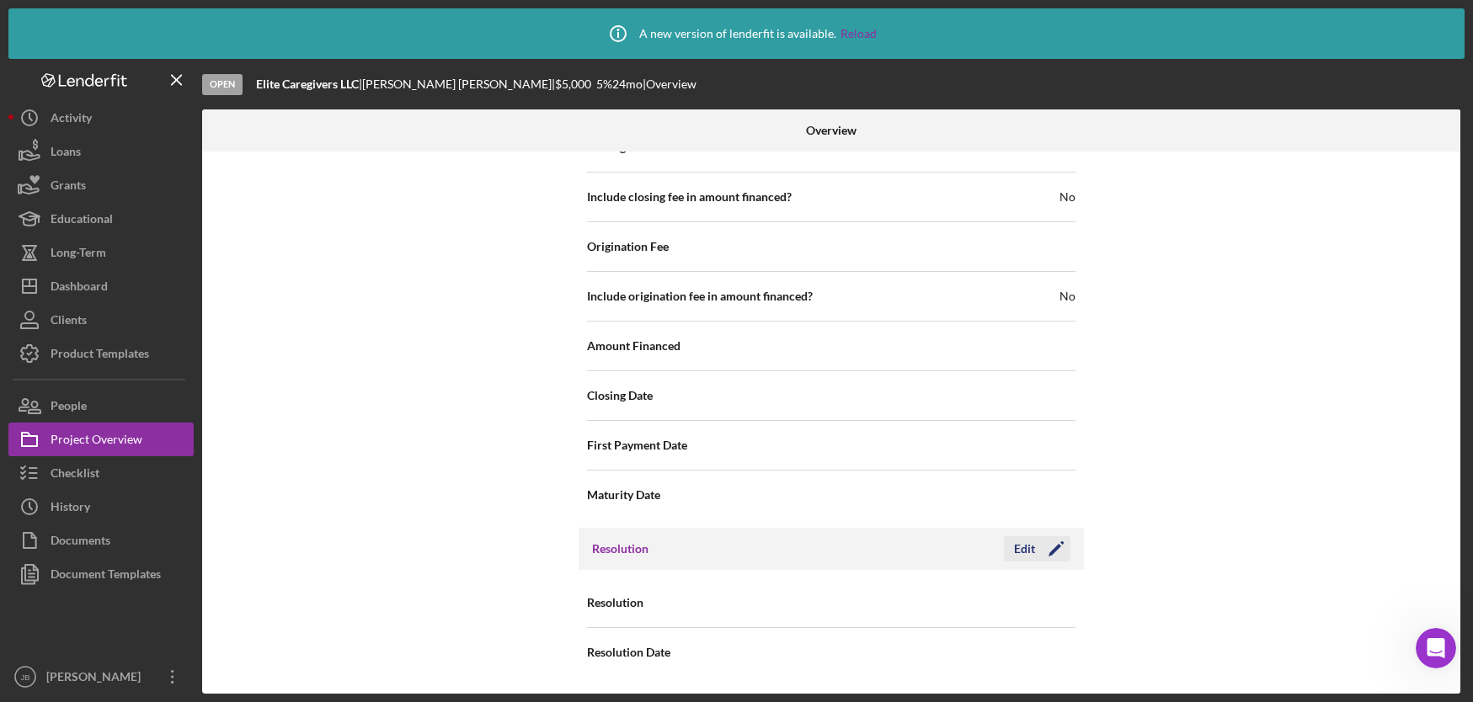
click at [1037, 549] on icon "Icon/Edit" at bounding box center [1056, 549] width 42 height 42
click at [1001, 603] on div "Select..." at bounding box center [933, 603] width 202 height 39
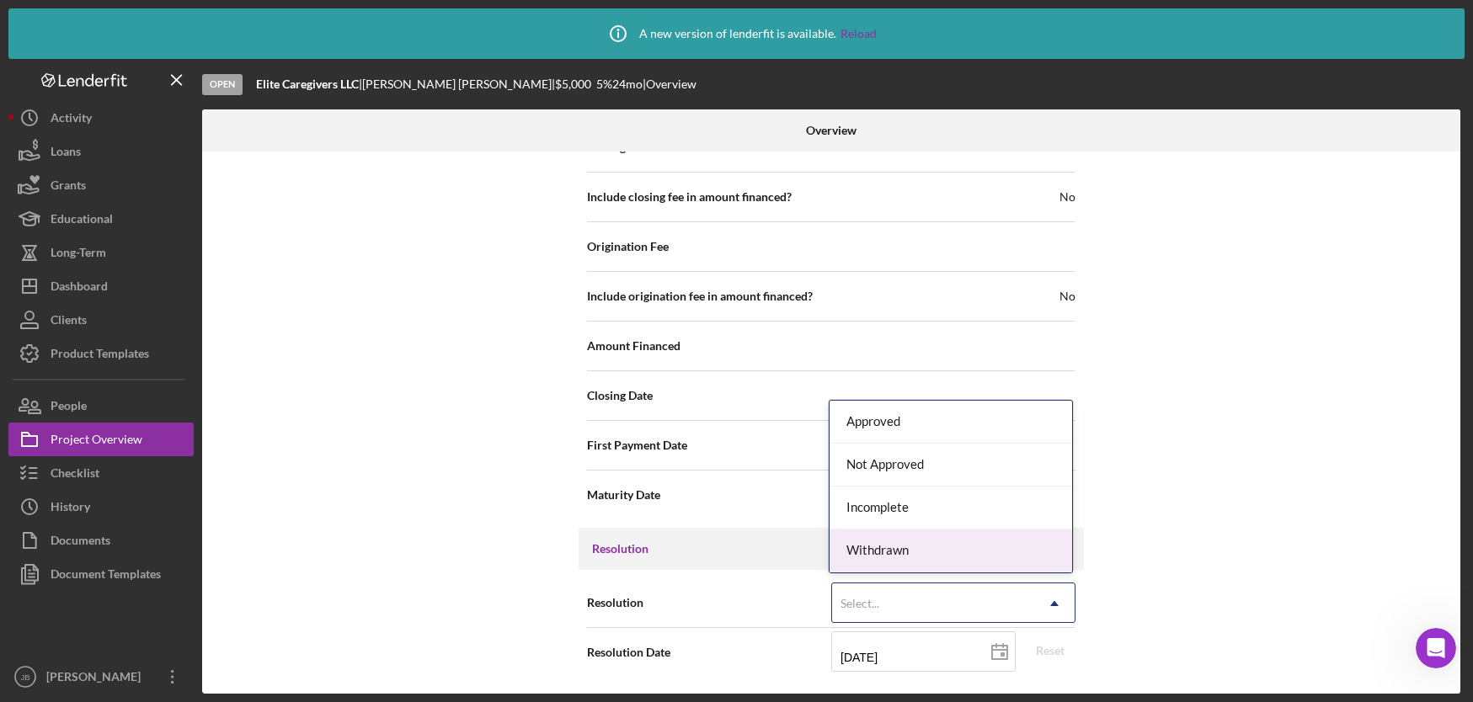
click at [931, 554] on div "Withdrawn" at bounding box center [950, 551] width 243 height 43
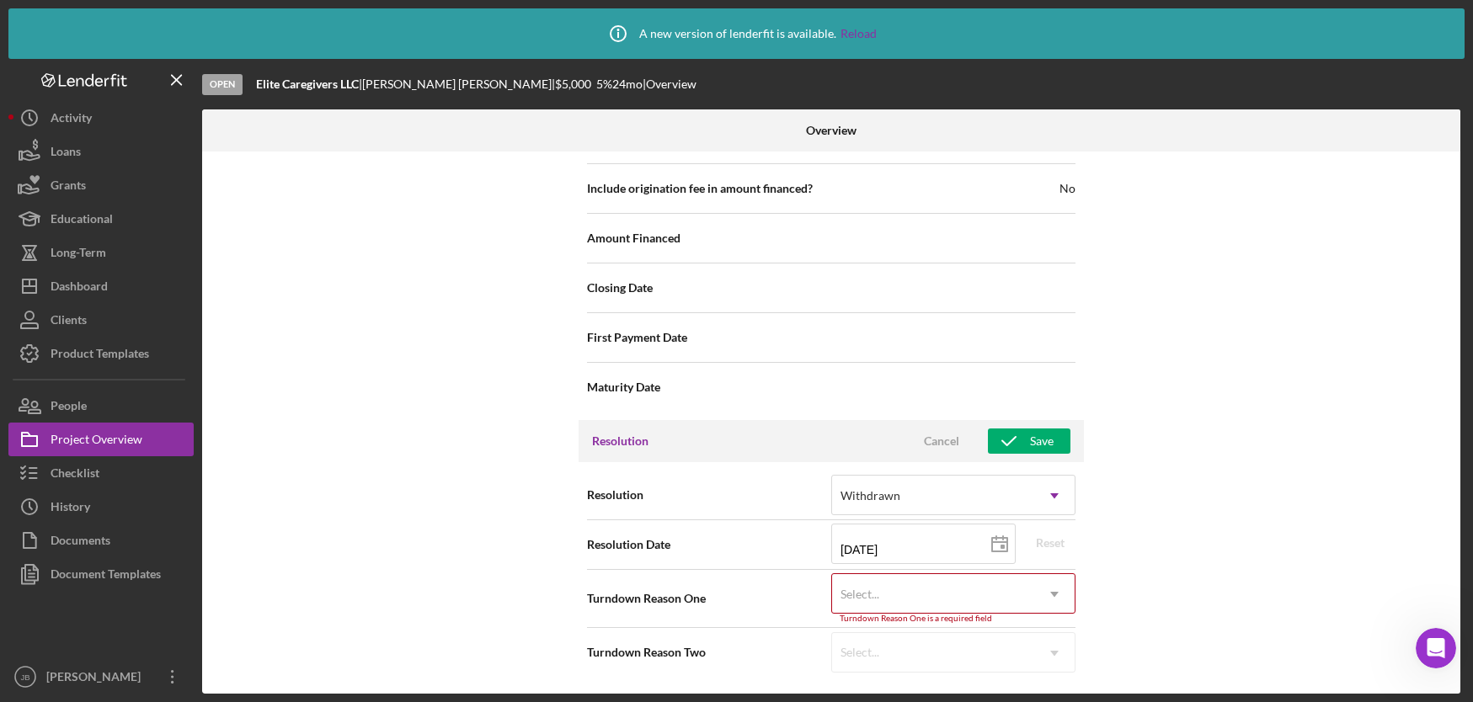
scroll to position [2099, 0]
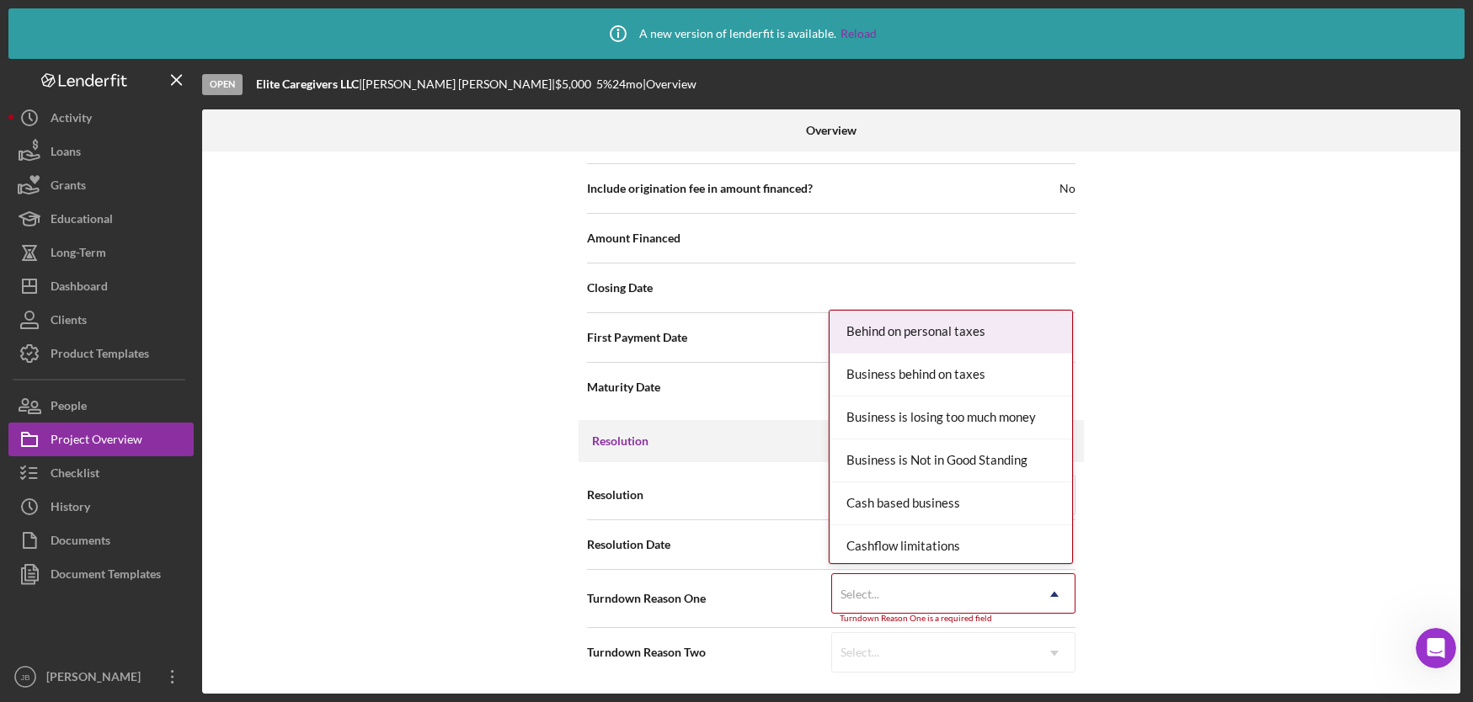
click at [1023, 589] on div "Select..." at bounding box center [933, 594] width 202 height 39
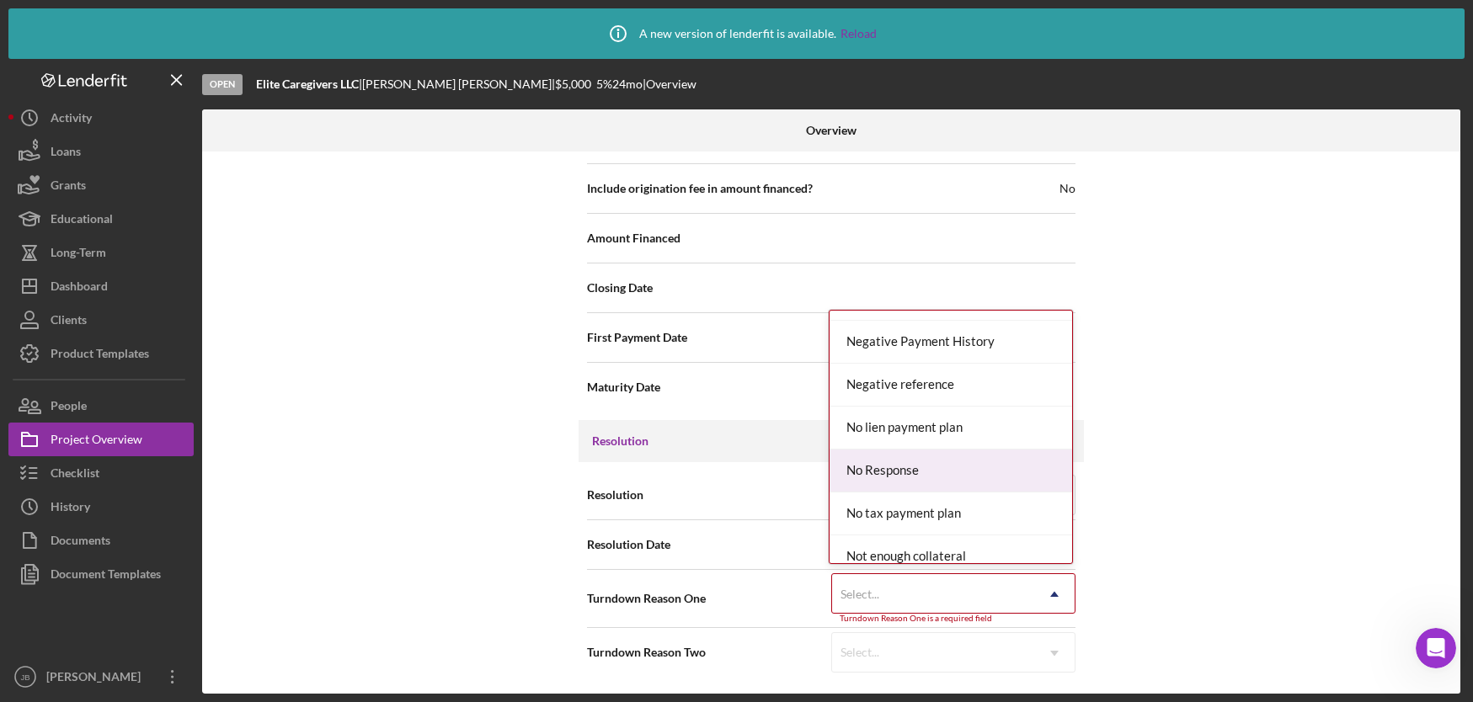
scroll to position [1064, 0]
click at [941, 476] on div "No Response" at bounding box center [950, 470] width 243 height 43
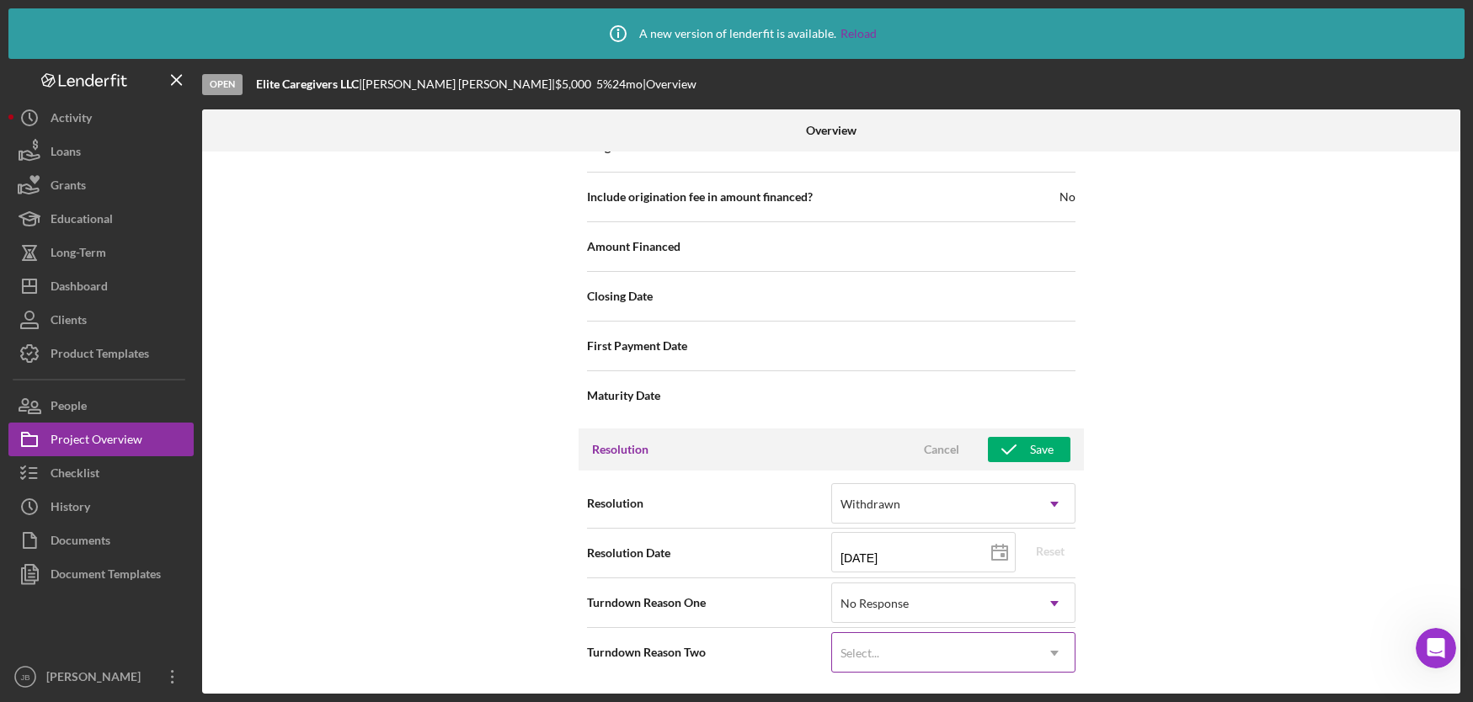
click at [1025, 648] on div "Select..." at bounding box center [933, 653] width 202 height 39
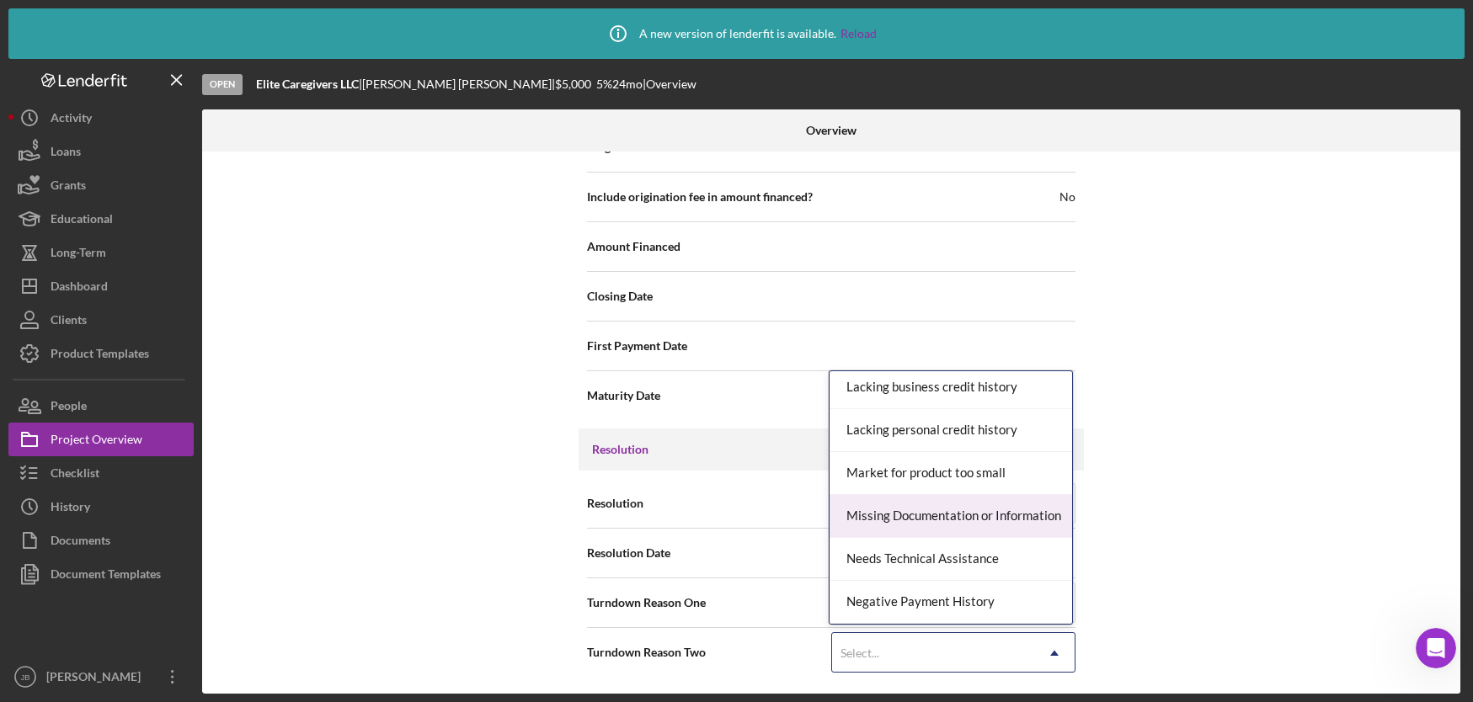
scroll to position [909, 0]
click at [931, 515] on div "Missing Documentation or Information" at bounding box center [950, 514] width 243 height 43
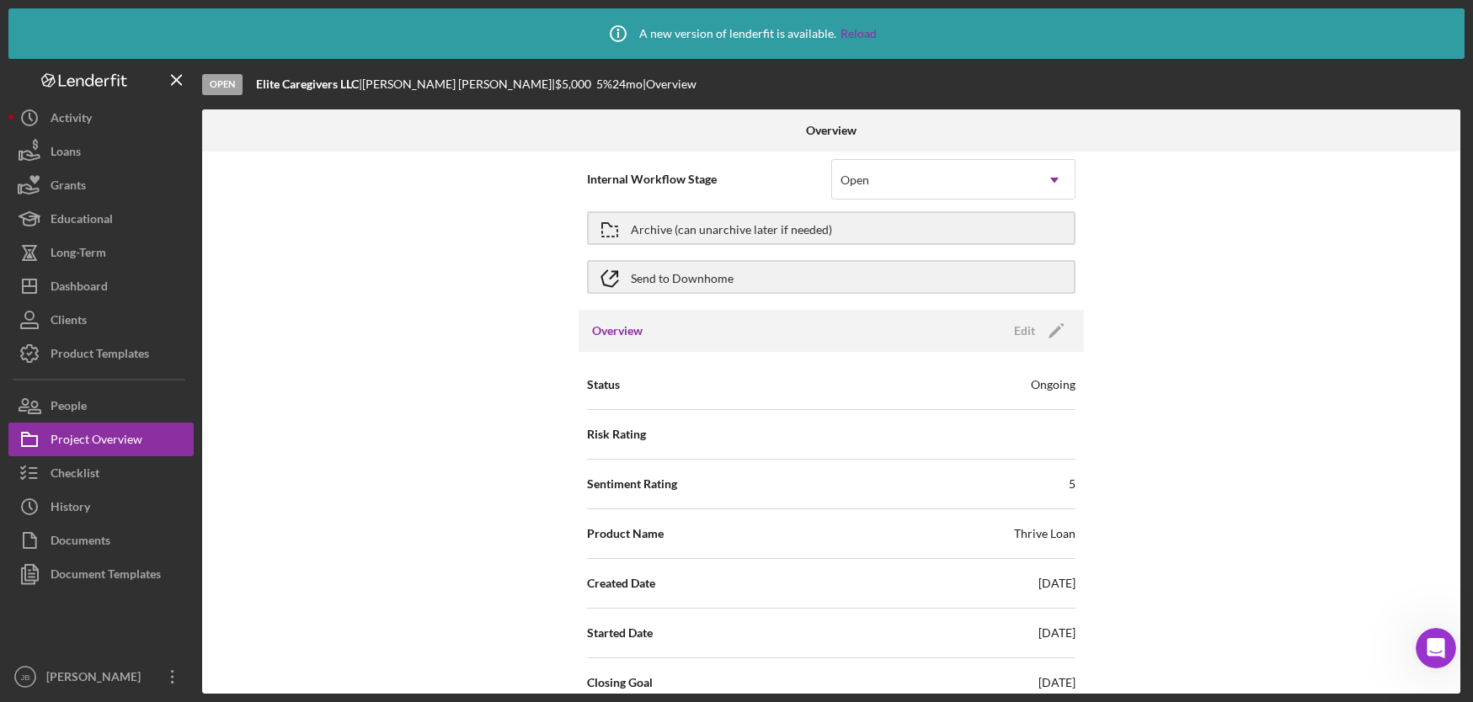
scroll to position [0, 0]
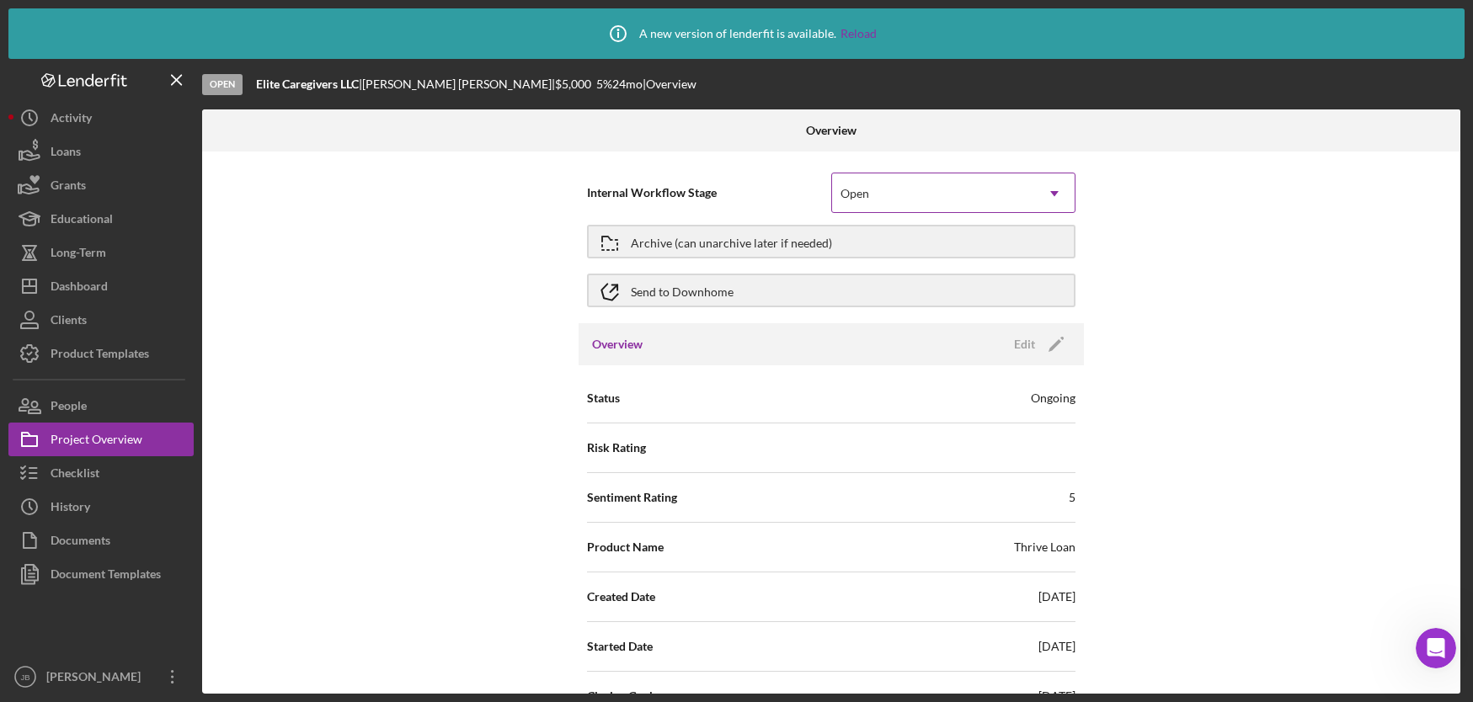
click at [975, 189] on div "Open" at bounding box center [933, 193] width 202 height 39
click at [461, 314] on div "Internal Workflow Stage Open Icon/Dropdown Arrow Archive (can unarchive later i…" at bounding box center [831, 423] width 1258 height 542
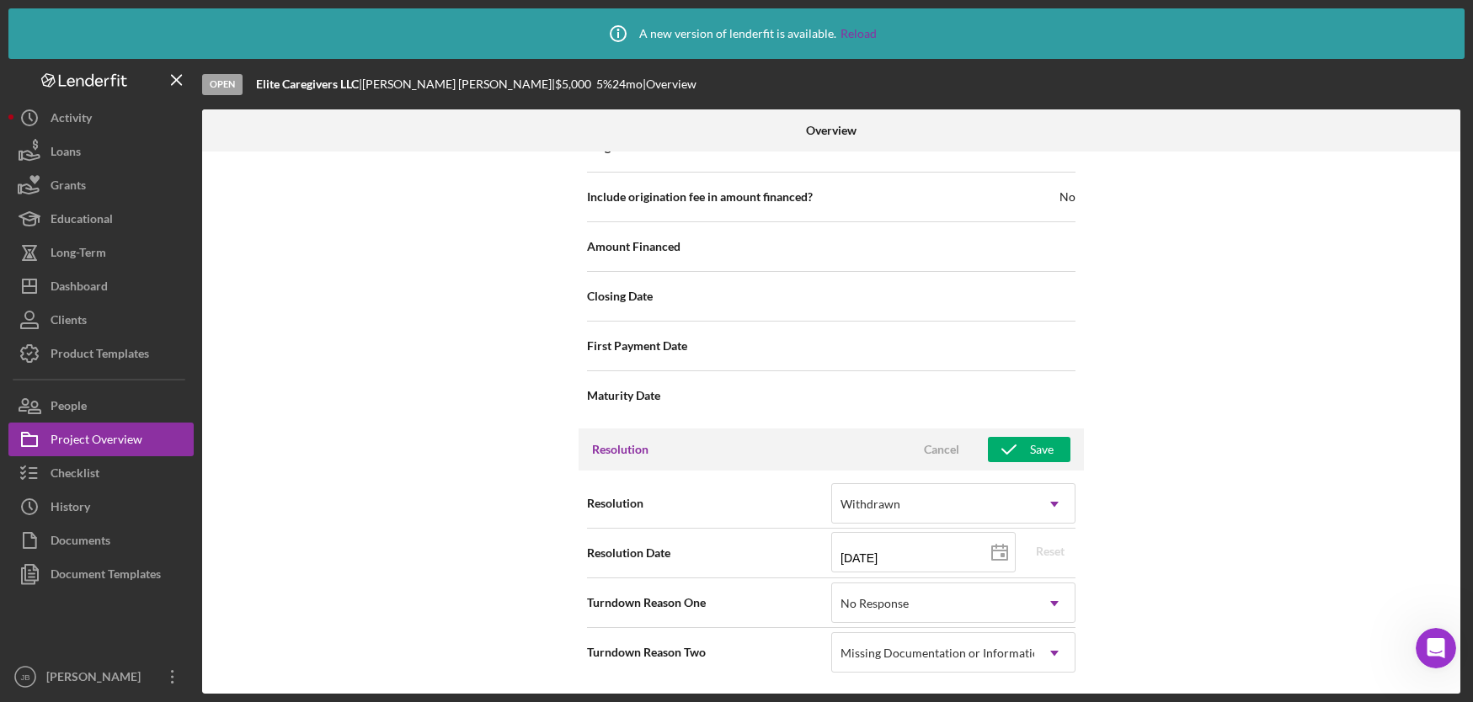
scroll to position [2091, 0]
click at [1002, 446] on icon "button" at bounding box center [1009, 450] width 42 height 42
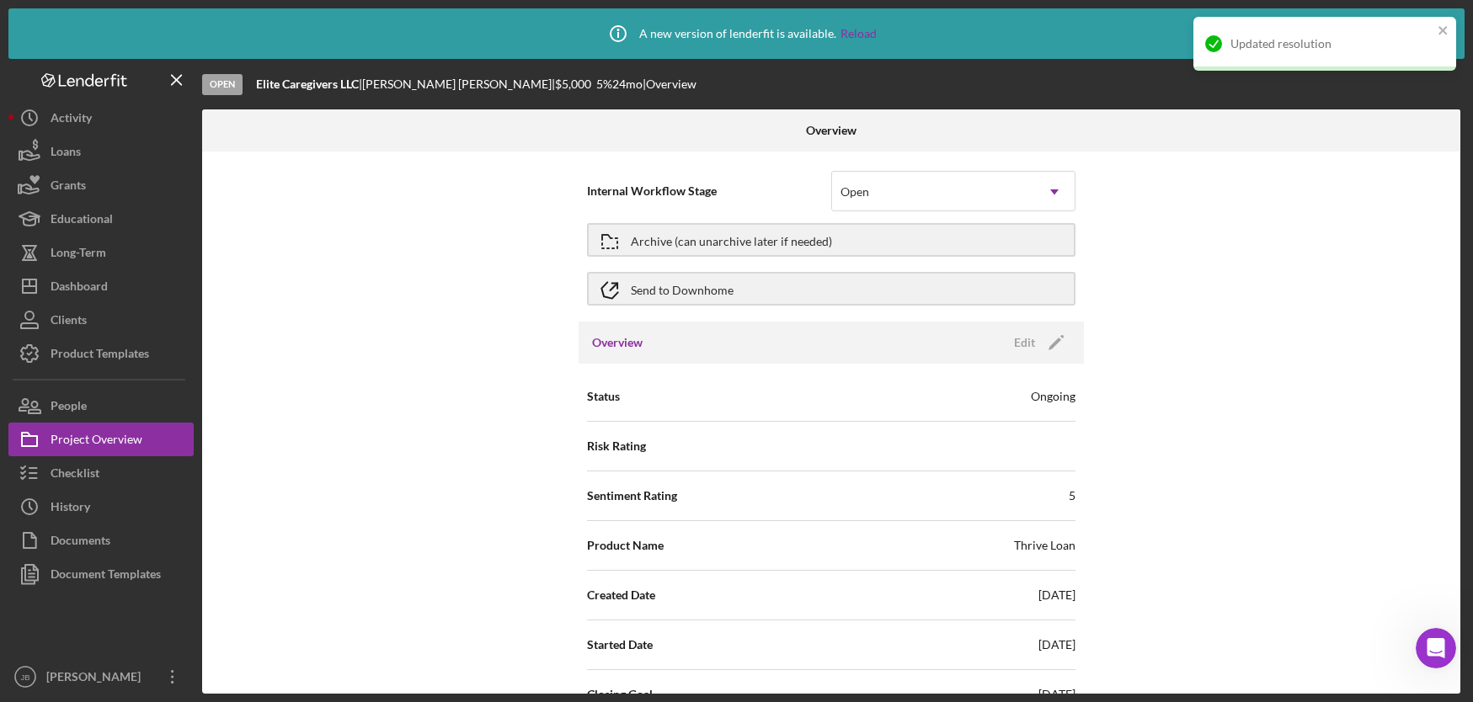
scroll to position [0, 0]
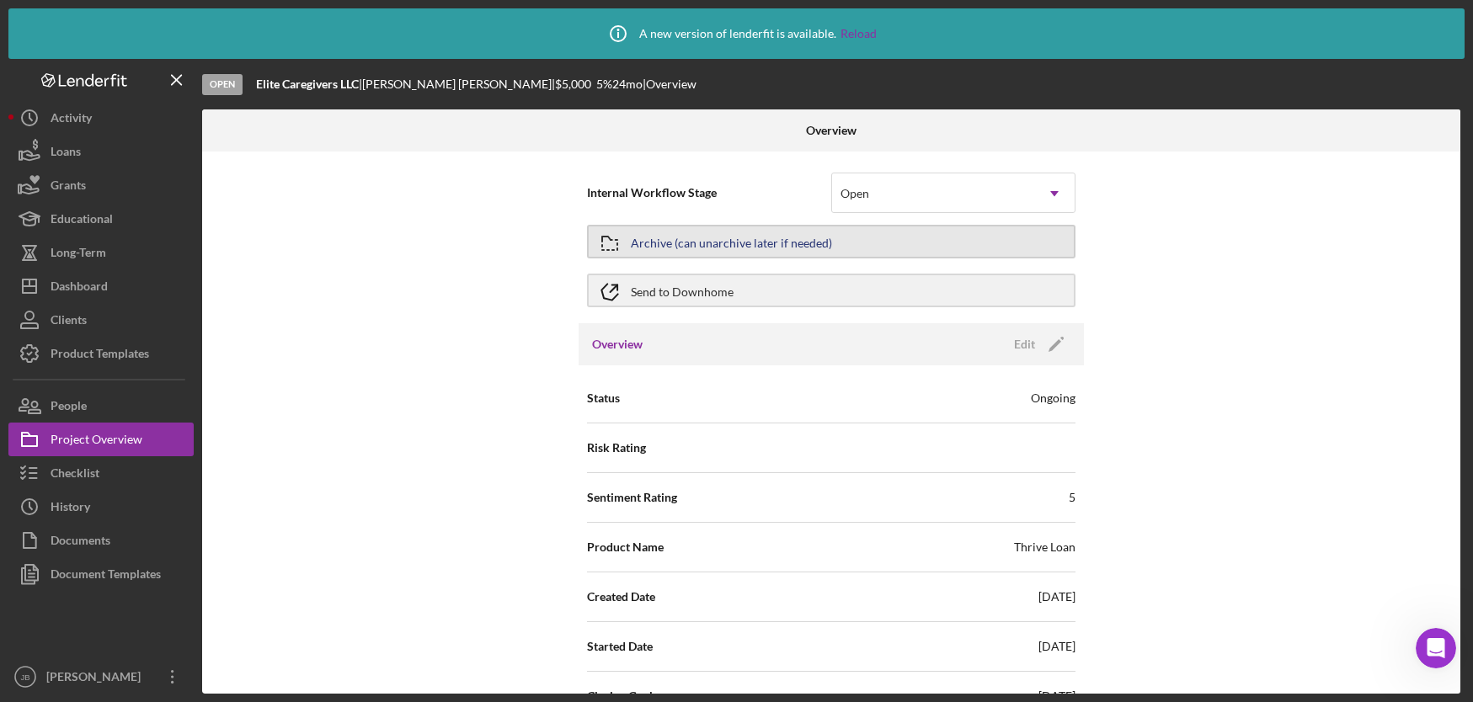
click at [775, 238] on div "Archive (can unarchive later if needed)" at bounding box center [731, 242] width 201 height 30
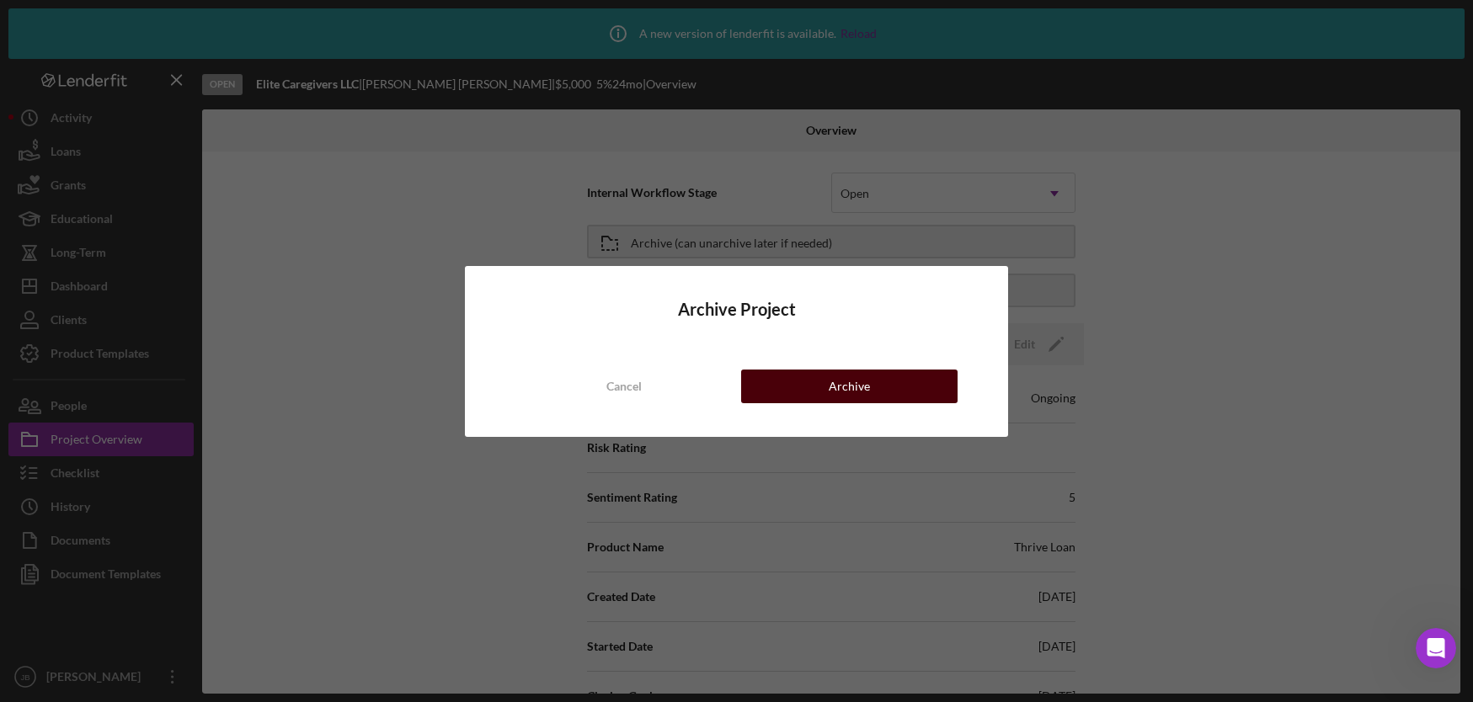
click at [813, 385] on button "Archive" at bounding box center [849, 387] width 216 height 34
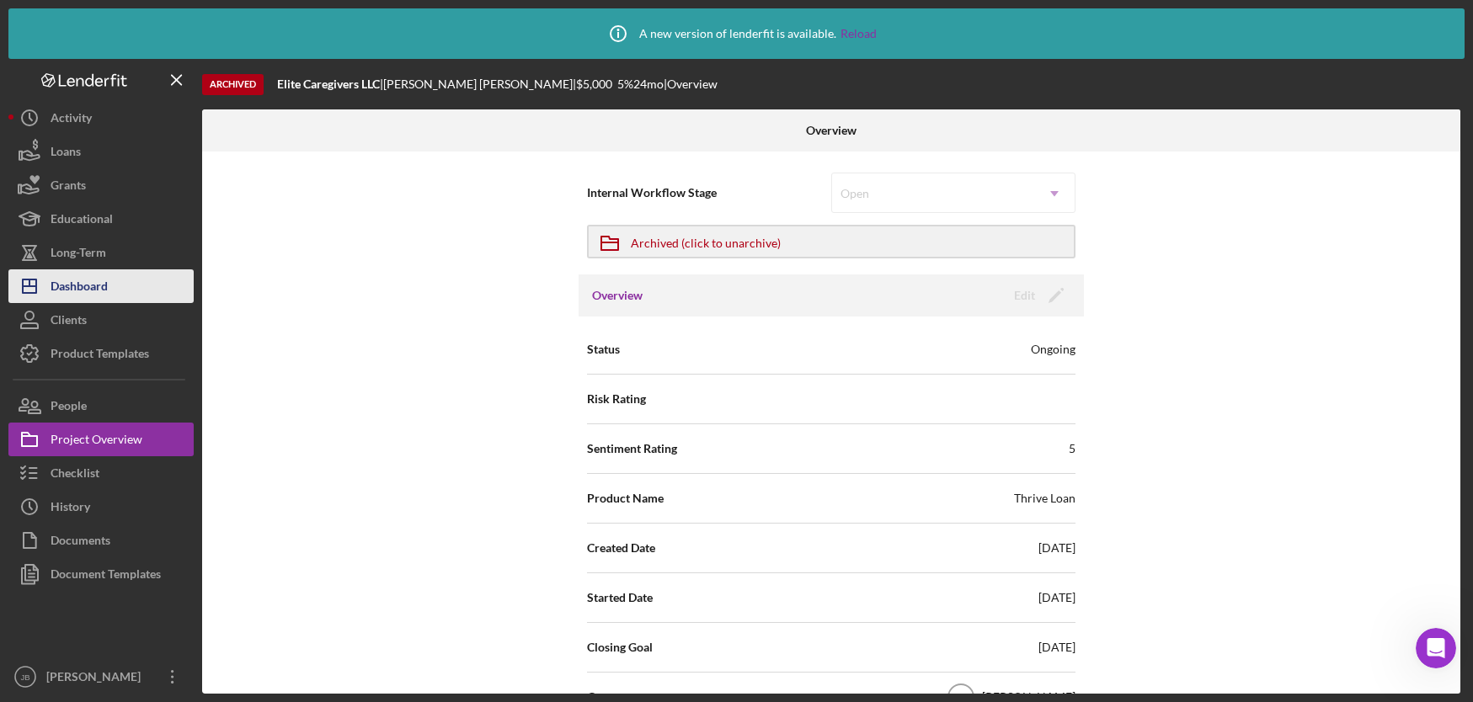
click at [93, 298] on div "Dashboard" at bounding box center [79, 288] width 57 height 38
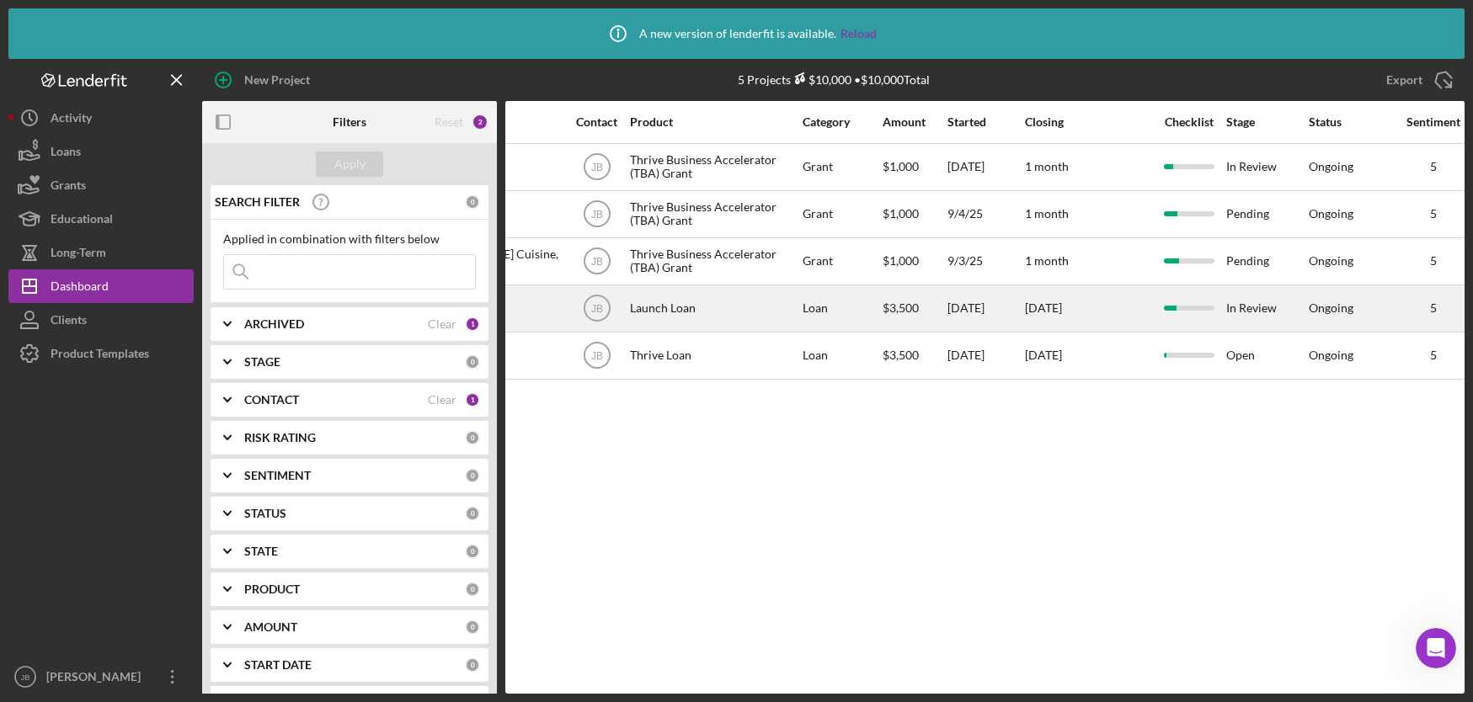
scroll to position [0, 559]
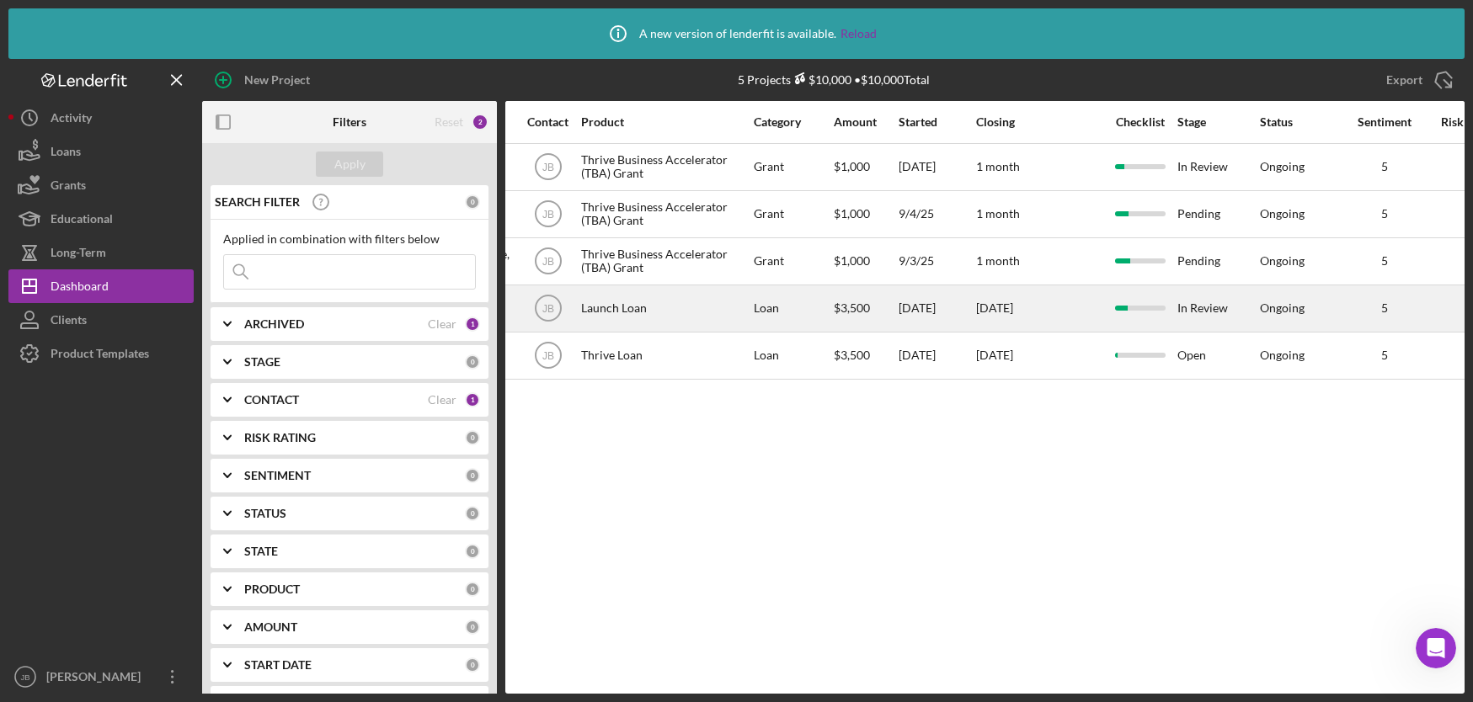
click at [904, 311] on div "[DATE]" at bounding box center [936, 308] width 76 height 45
